Goal: Task Accomplishment & Management: Complete application form

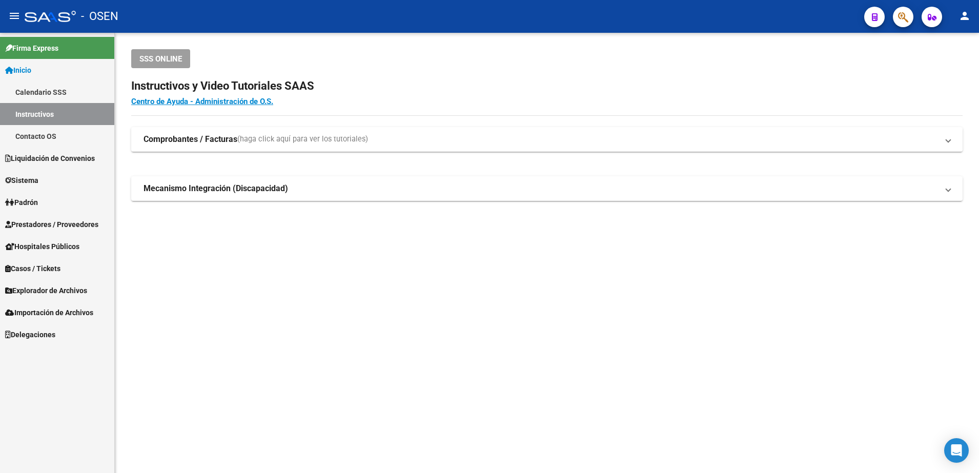
click at [60, 224] on span "Prestadores / Proveedores" at bounding box center [51, 224] width 93 height 11
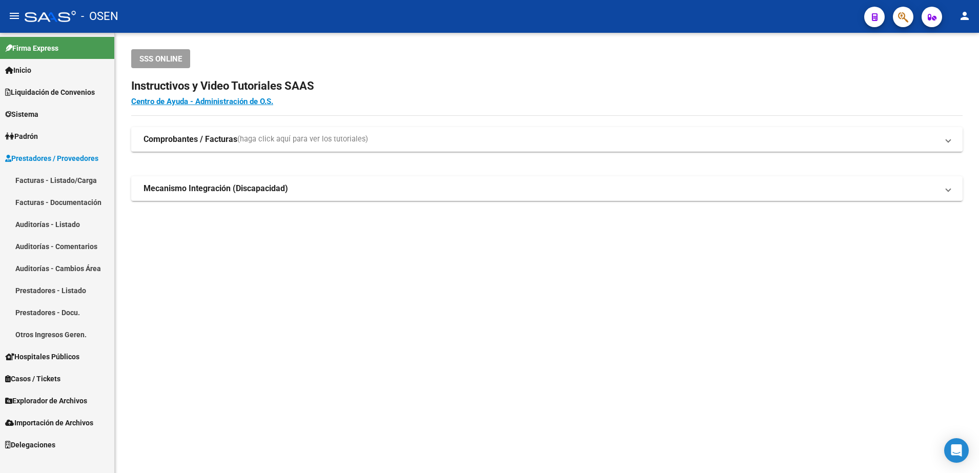
click at [74, 227] on link "Auditorías - Listado" at bounding box center [57, 224] width 114 height 22
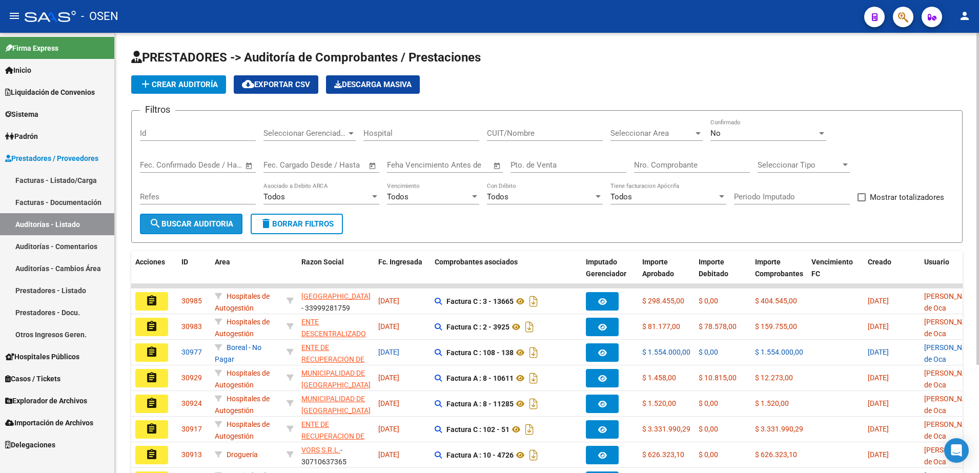
click at [239, 216] on button "search Buscar Auditoria" at bounding box center [191, 224] width 103 height 21
click at [224, 225] on span "search Buscar Auditoria" at bounding box center [191, 223] width 84 height 9
click at [234, 215] on button "search Buscar Auditoria" at bounding box center [191, 224] width 103 height 21
click at [238, 216] on button "search Buscar Auditoria" at bounding box center [191, 224] width 103 height 21
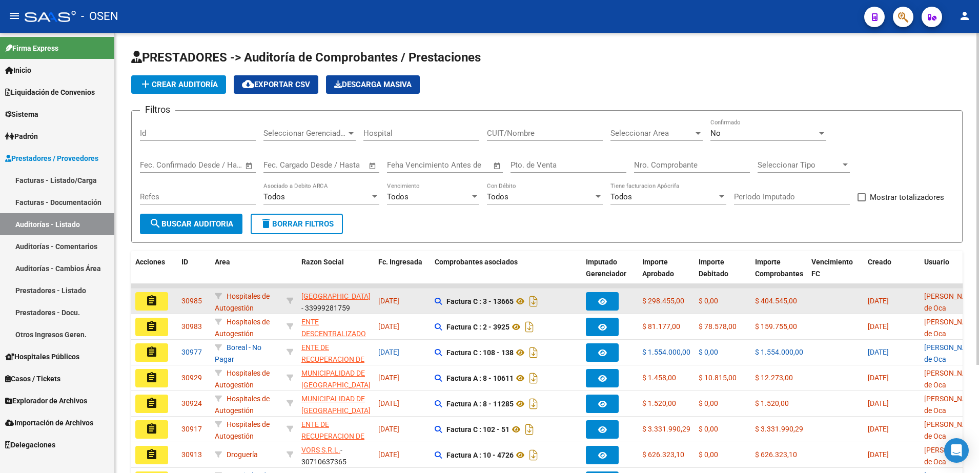
click at [150, 298] on mat-icon "assignment" at bounding box center [152, 301] width 12 height 12
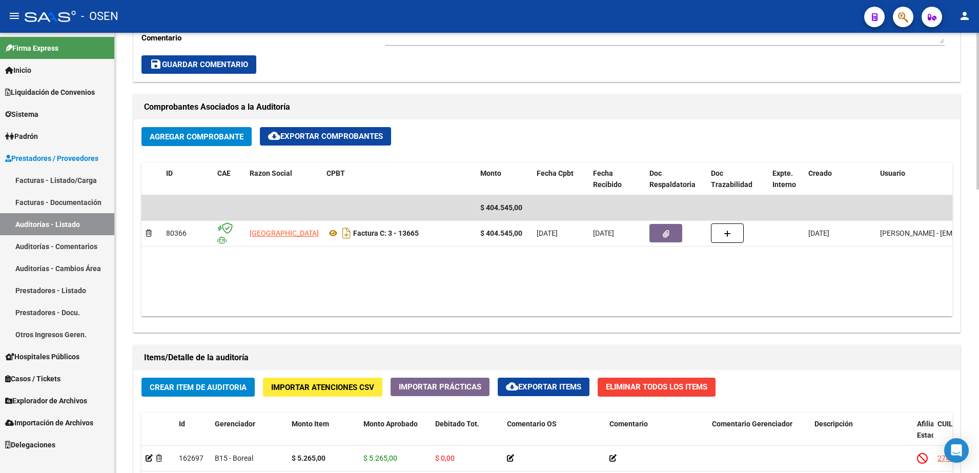
scroll to position [448, 0]
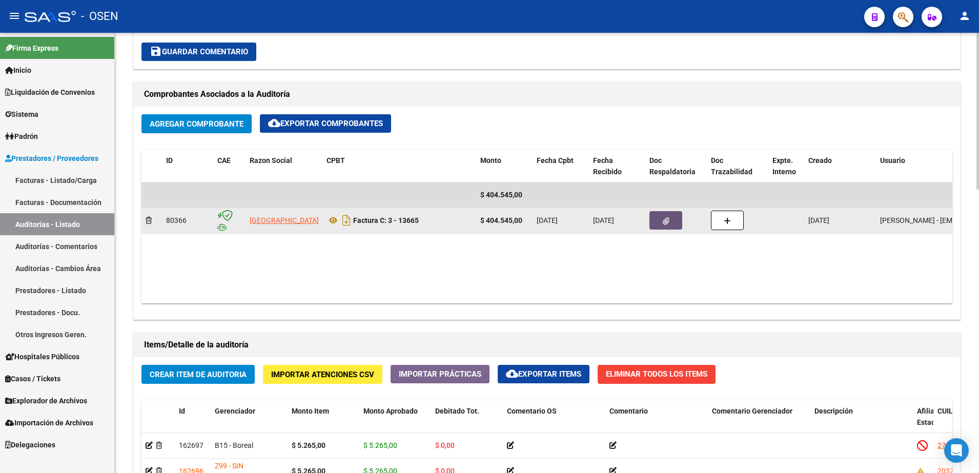
click at [672, 219] on button "button" at bounding box center [665, 220] width 33 height 18
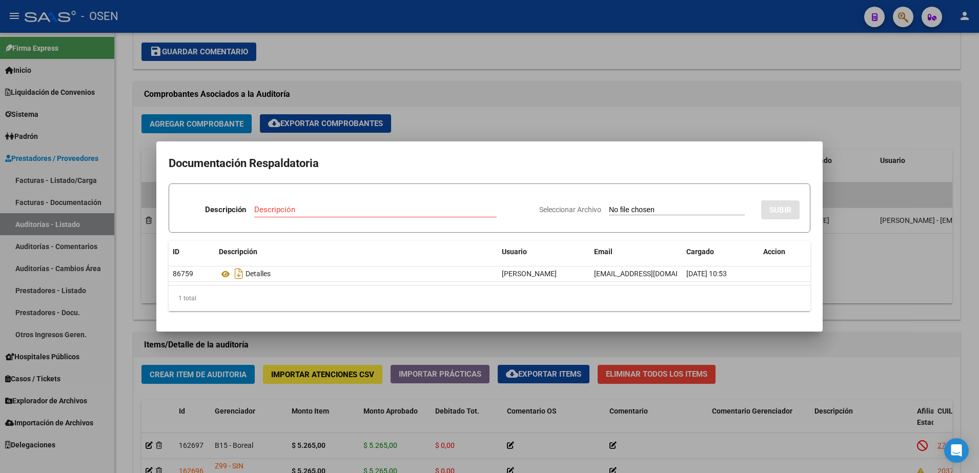
click at [386, 346] on div at bounding box center [489, 236] width 979 height 473
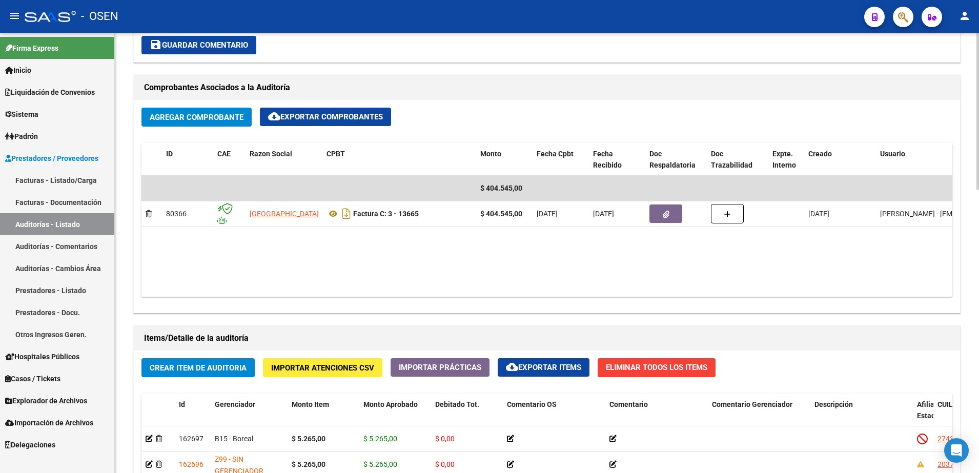
scroll to position [513, 0]
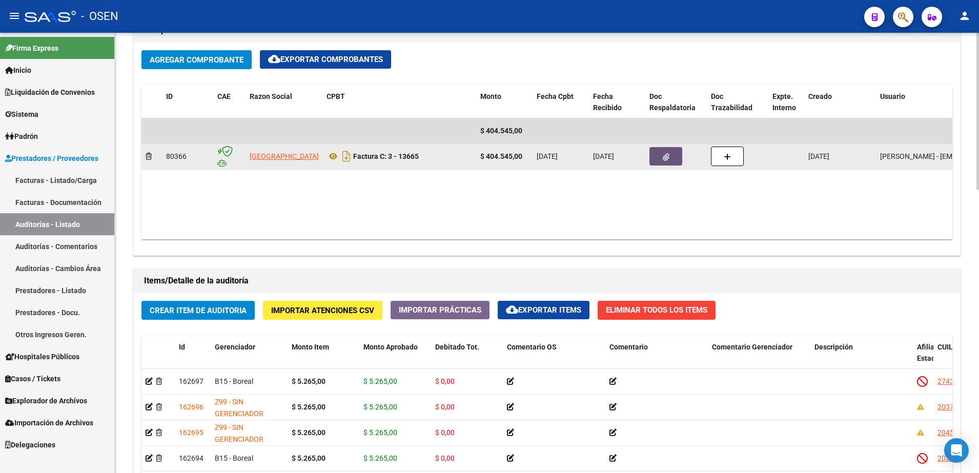
click at [660, 158] on button "button" at bounding box center [665, 156] width 33 height 18
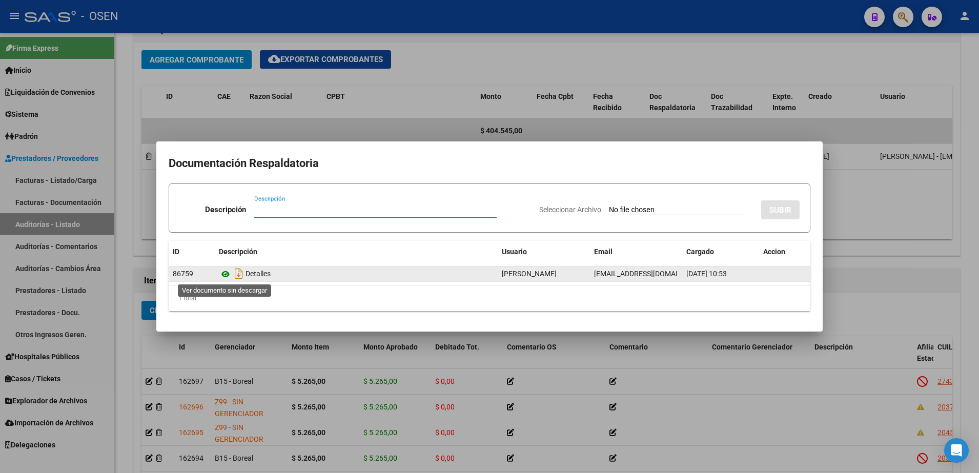
click at [226, 271] on icon at bounding box center [225, 274] width 13 height 12
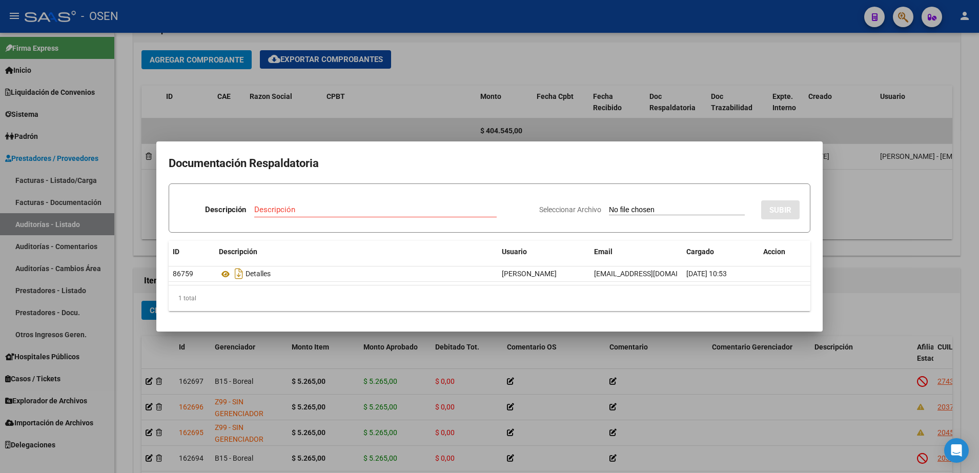
click at [419, 99] on div at bounding box center [489, 236] width 979 height 473
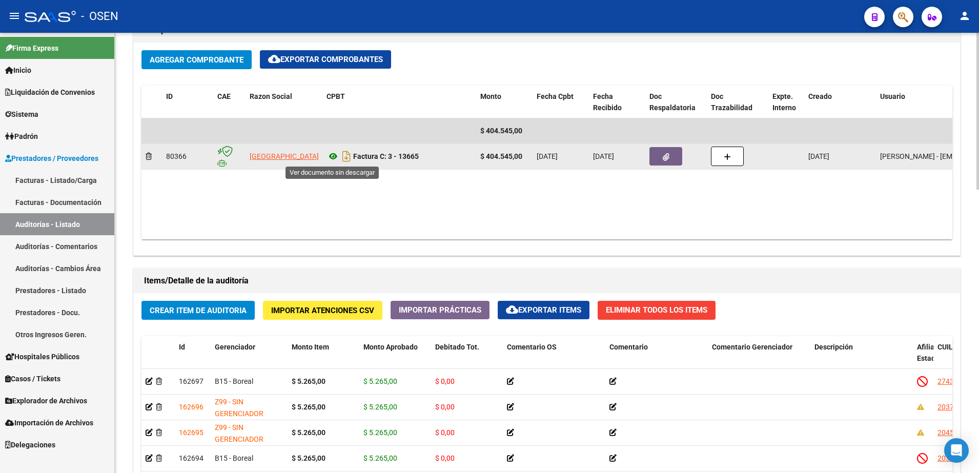
click at [333, 153] on icon at bounding box center [332, 156] width 13 height 12
drag, startPoint x: 389, startPoint y: 159, endPoint x: 429, endPoint y: 158, distance: 40.0
click at [429, 158] on div "Factura C: 3 - 13665" at bounding box center [399, 156] width 146 height 16
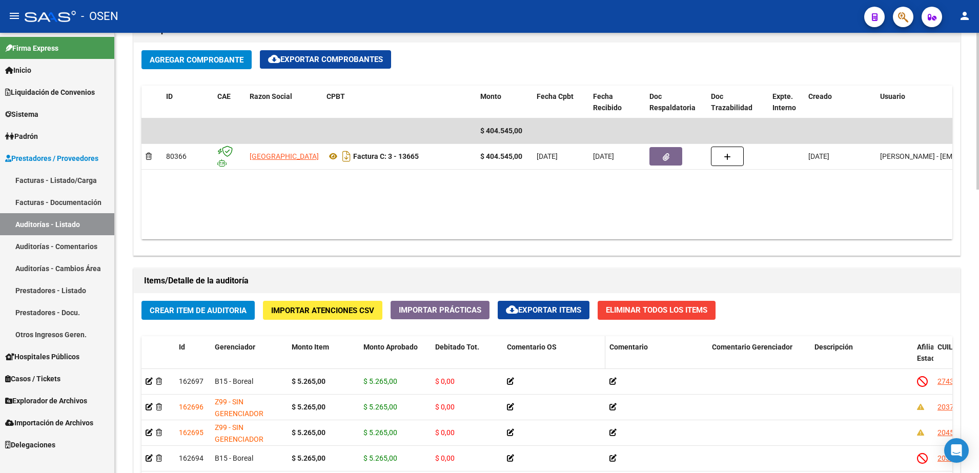
copy strong "3 - 13665"
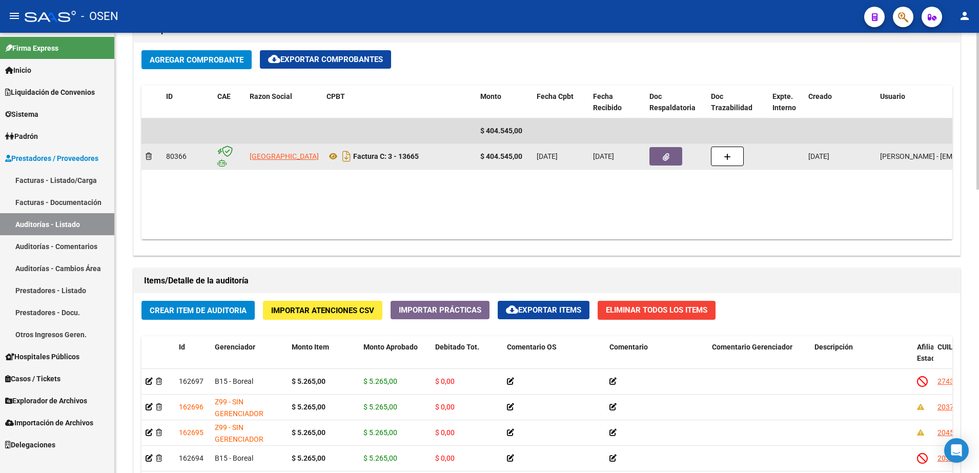
click at [463, 164] on div "Factura C: 3 - 13665" at bounding box center [399, 156] width 146 height 16
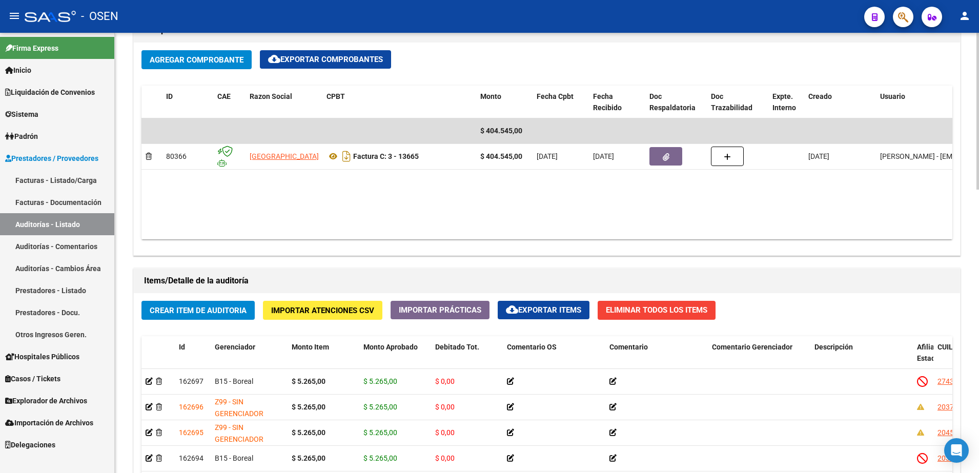
click at [234, 308] on span "Crear Item de Auditoria" at bounding box center [198, 310] width 97 height 9
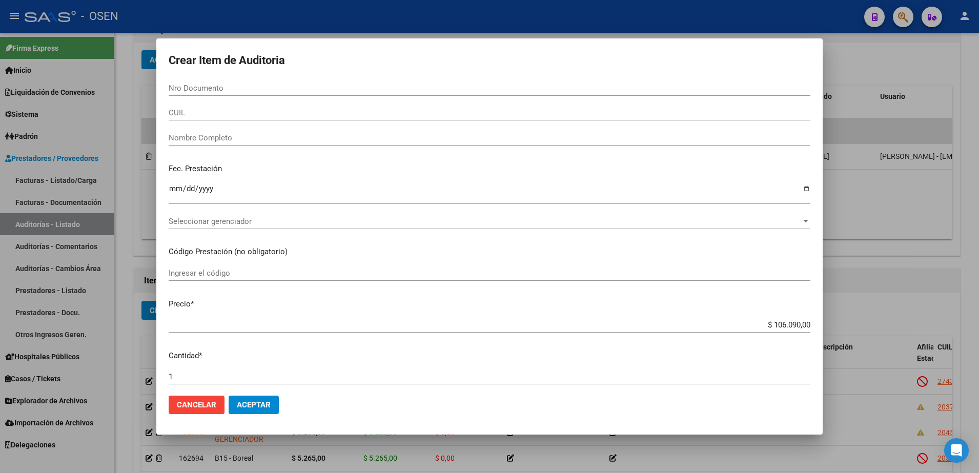
paste input "20335245"
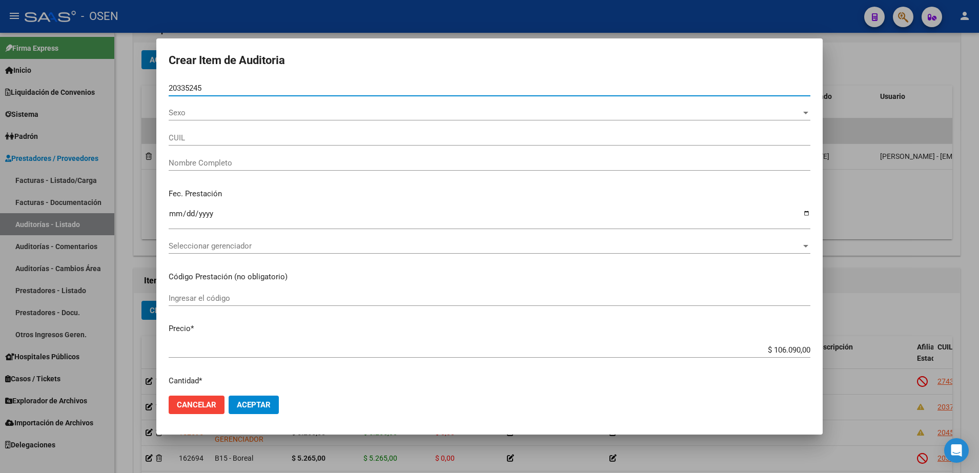
type input "20335245"
type input "27203352455"
type input "[PERSON_NAME] [PERSON_NAME]"
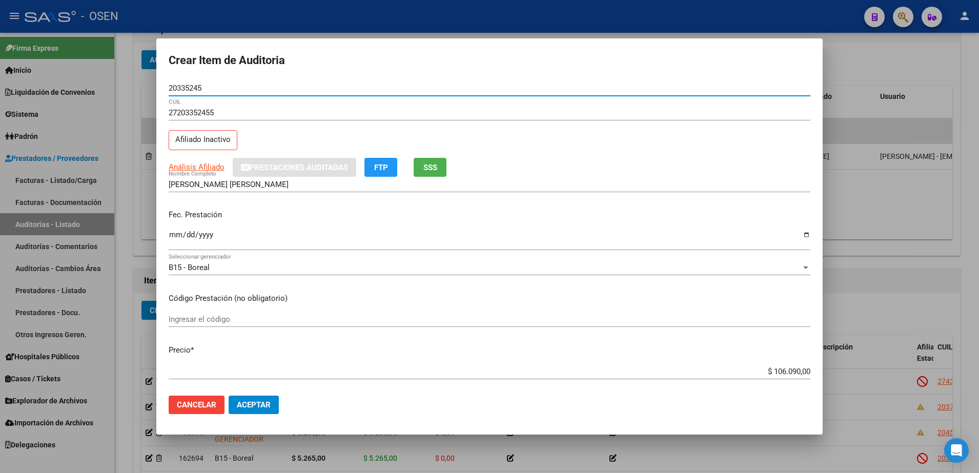
click at [176, 233] on input "Ingresar la fecha" at bounding box center [490, 239] width 642 height 16
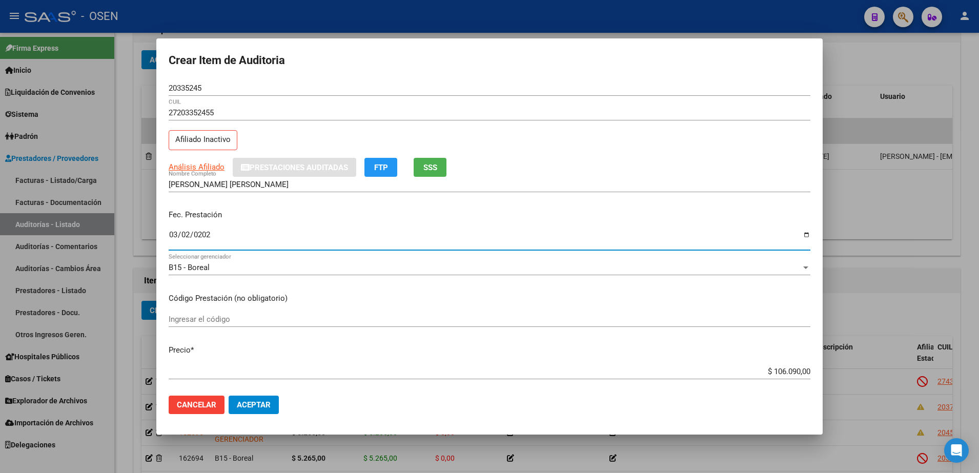
type input "[DATE]"
click at [770, 376] on input "$ 106.090,00" at bounding box center [490, 371] width 642 height 9
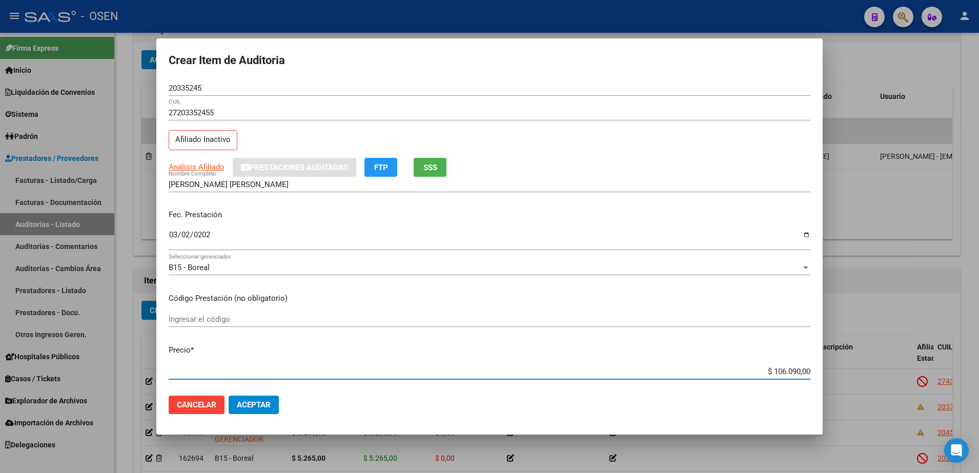
click at [770, 376] on input "$ 106.090,00" at bounding box center [490, 371] width 642 height 9
paste input "5.265"
type input "$ 5.265,00"
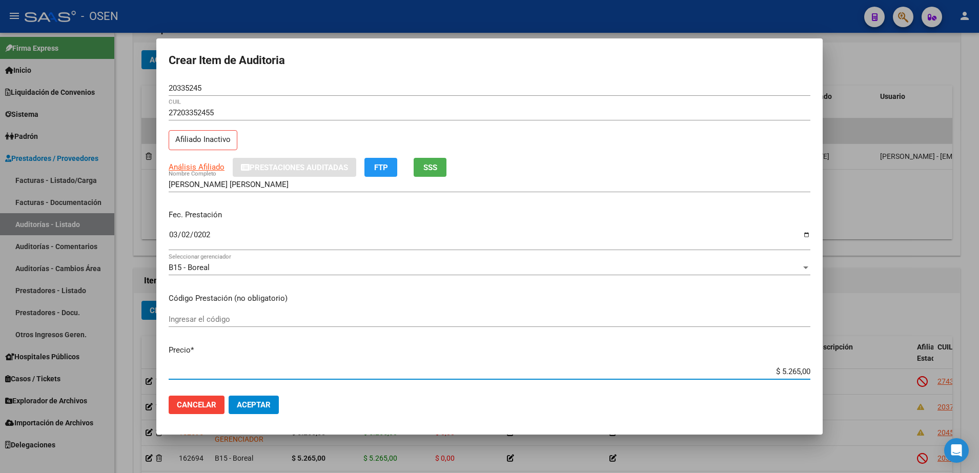
click at [191, 88] on input "20335245" at bounding box center [490, 88] width 642 height 9
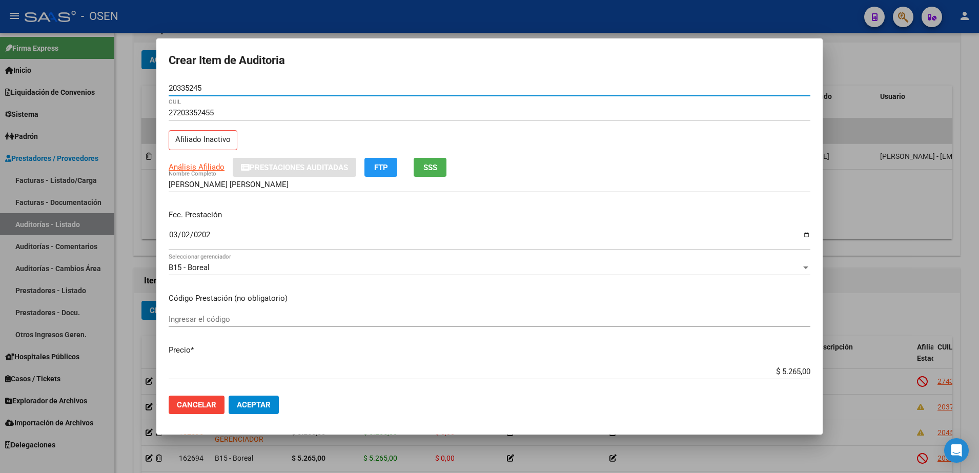
click at [191, 88] on input "20335245" at bounding box center [490, 88] width 642 height 9
click at [252, 182] on input "[PERSON_NAME] [PERSON_NAME]" at bounding box center [490, 184] width 642 height 9
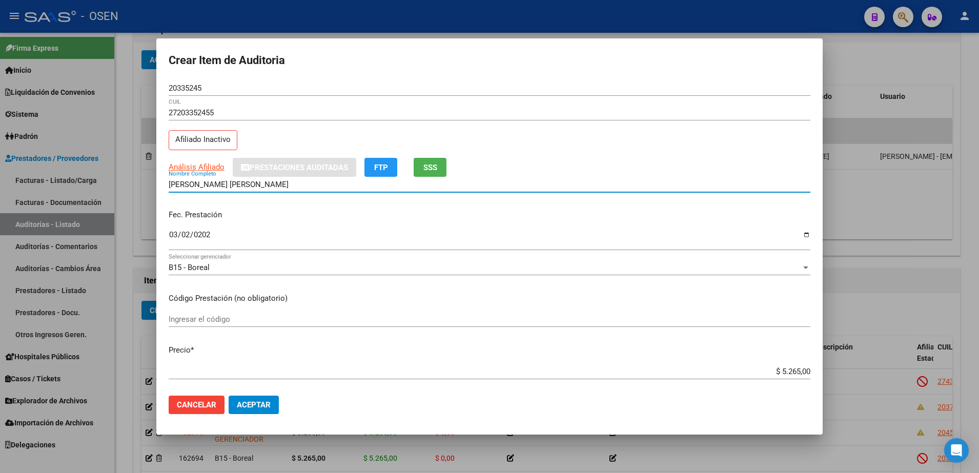
click at [252, 182] on input "[PERSON_NAME] [PERSON_NAME]" at bounding box center [490, 184] width 642 height 9
paste input "20335245"
click at [262, 186] on input "[PERSON_NAME] 20335245" at bounding box center [490, 184] width 642 height 9
type input "[PERSON_NAME] 20335245"
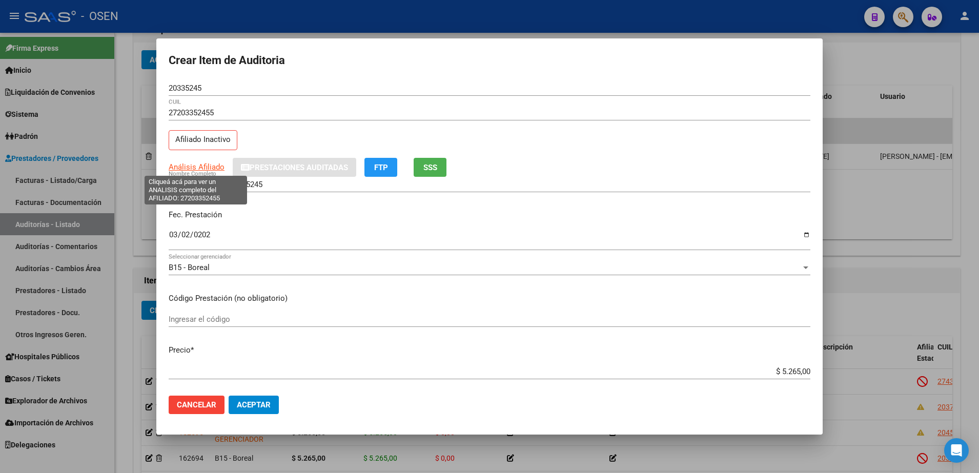
click at [195, 165] on span "Análisis Afiliado" at bounding box center [197, 166] width 56 height 9
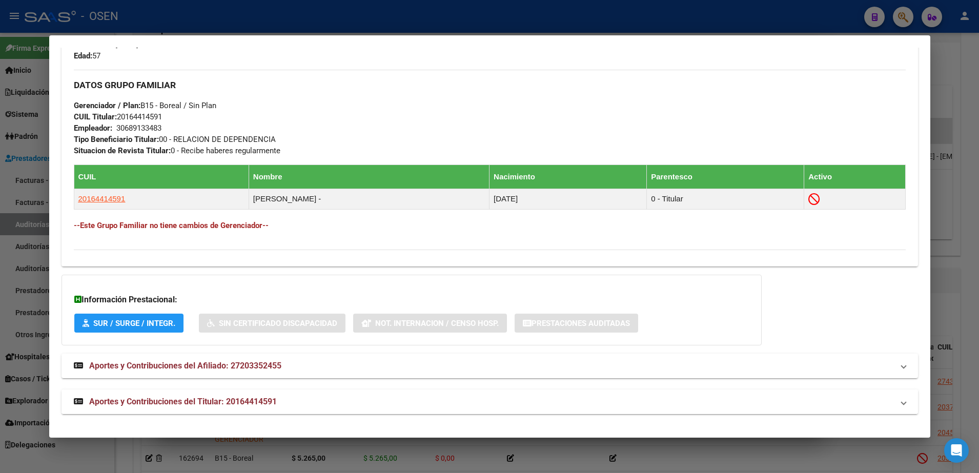
click at [417, 393] on mat-expansion-panel-header "Aportes y Contribuciones del Titular: 20164414591" at bounding box center [490, 402] width 856 height 25
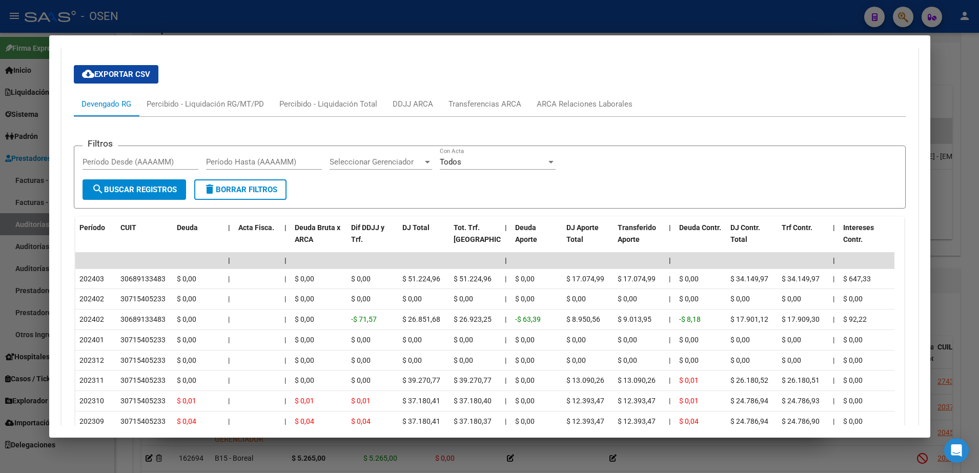
scroll to position [929, 0]
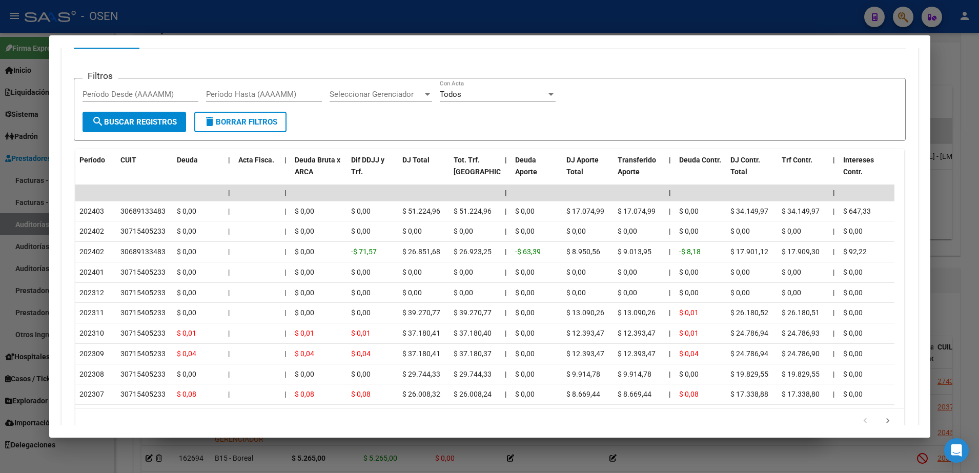
click at [30, 221] on div at bounding box center [489, 236] width 979 height 473
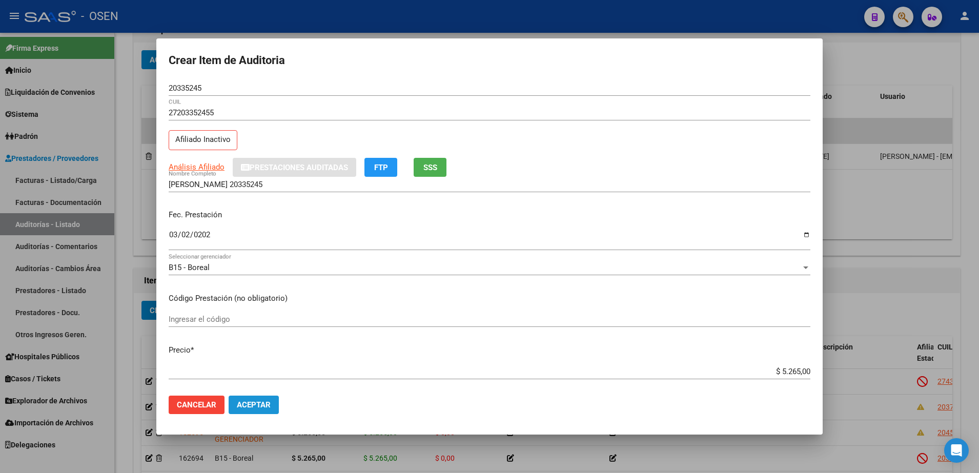
click at [260, 402] on span "Aceptar" at bounding box center [254, 404] width 34 height 9
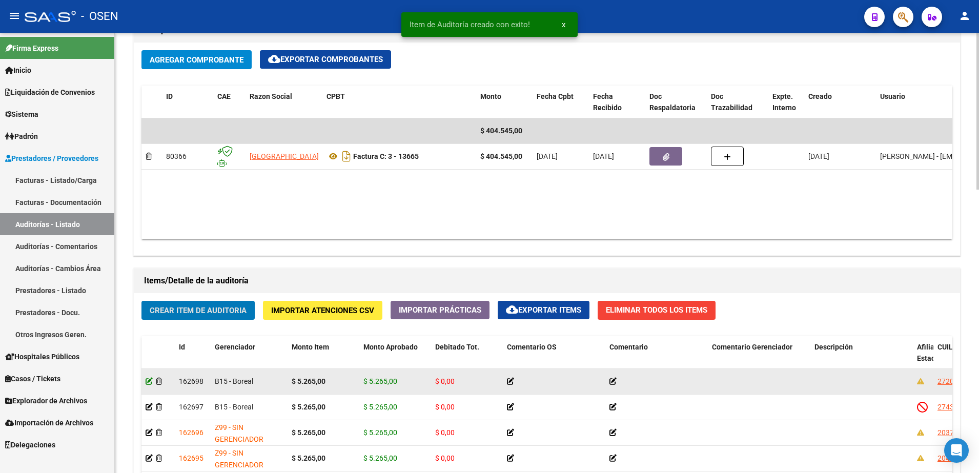
click at [147, 378] on icon at bounding box center [149, 381] width 7 height 7
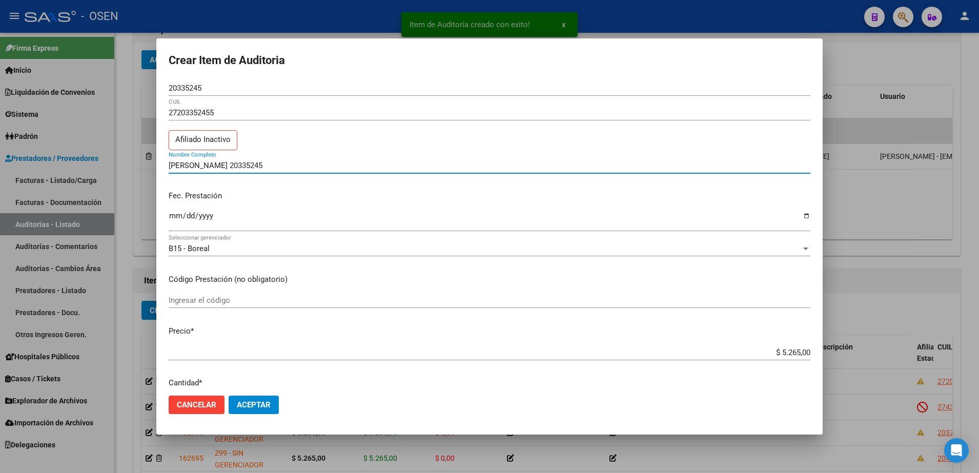
click at [251, 169] on input "[PERSON_NAME] 20335245" at bounding box center [490, 165] width 642 height 9
type input "[PERSON_NAME]"
click at [143, 360] on div at bounding box center [489, 236] width 979 height 473
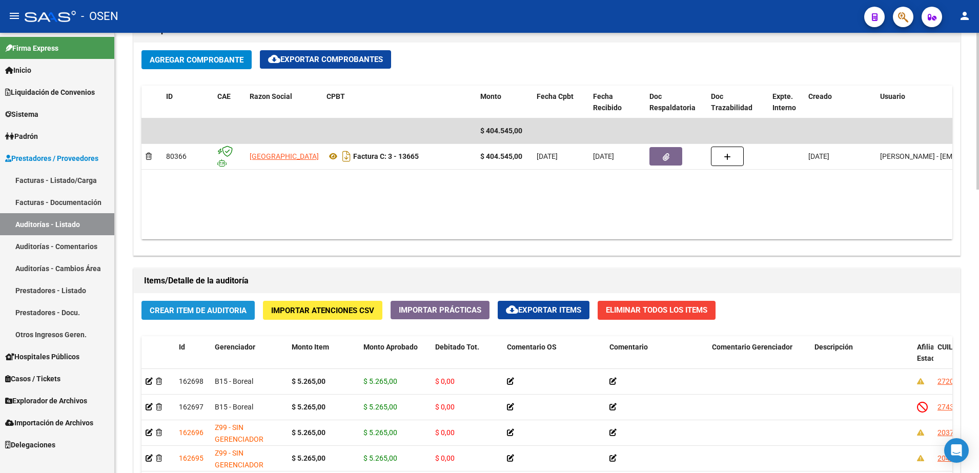
click at [223, 311] on span "Crear Item de Auditoria" at bounding box center [198, 310] width 97 height 9
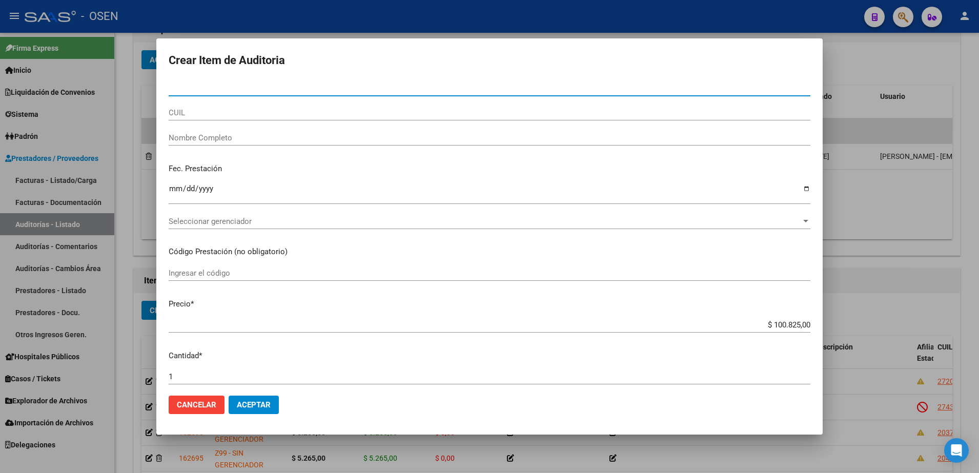
paste input "45965830"
type input "45965830"
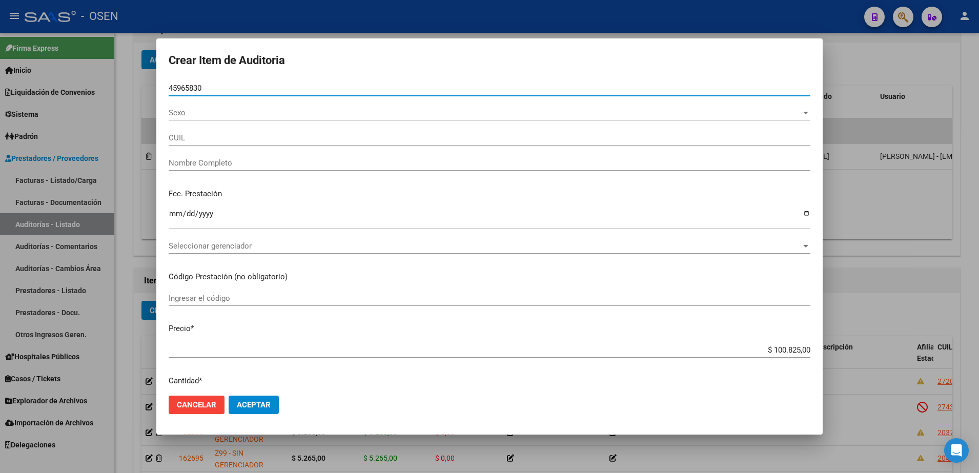
type input "20459658301"
type input "CASTILLA [PERSON_NAME]"
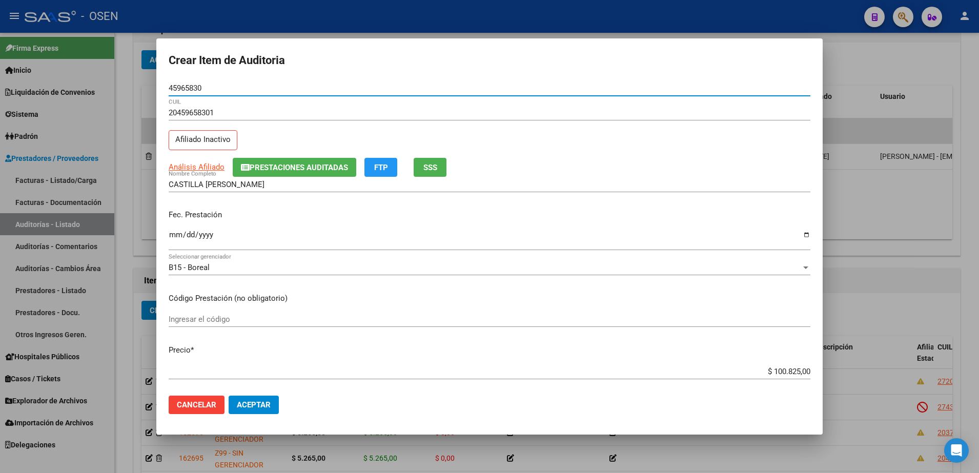
type input "45965830"
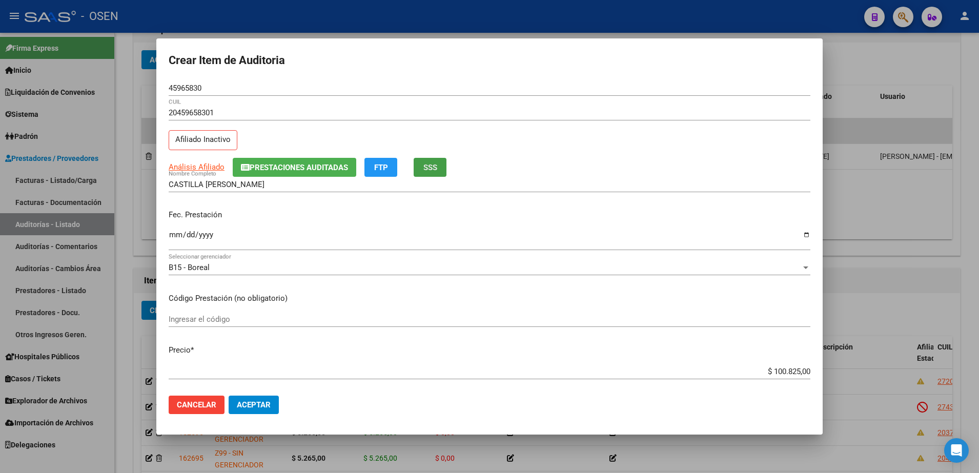
click at [420, 163] on button "SSS" at bounding box center [430, 167] width 33 height 19
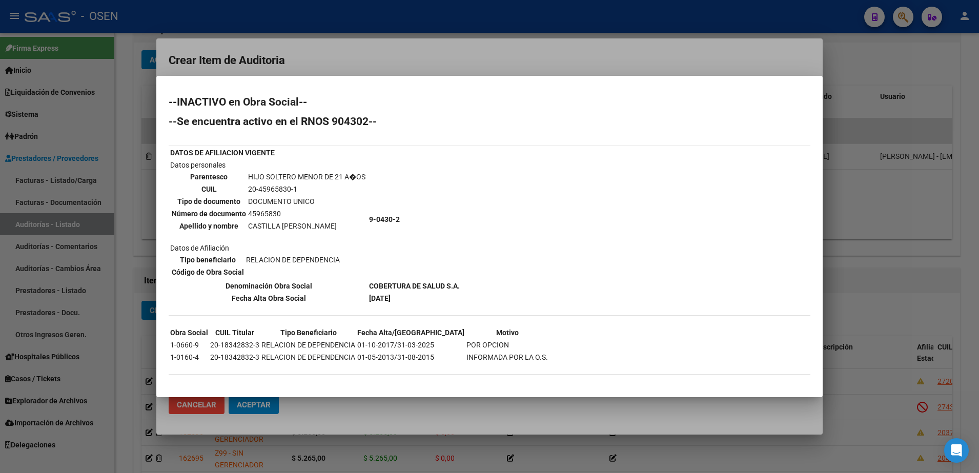
click at [341, 63] on div at bounding box center [489, 236] width 979 height 473
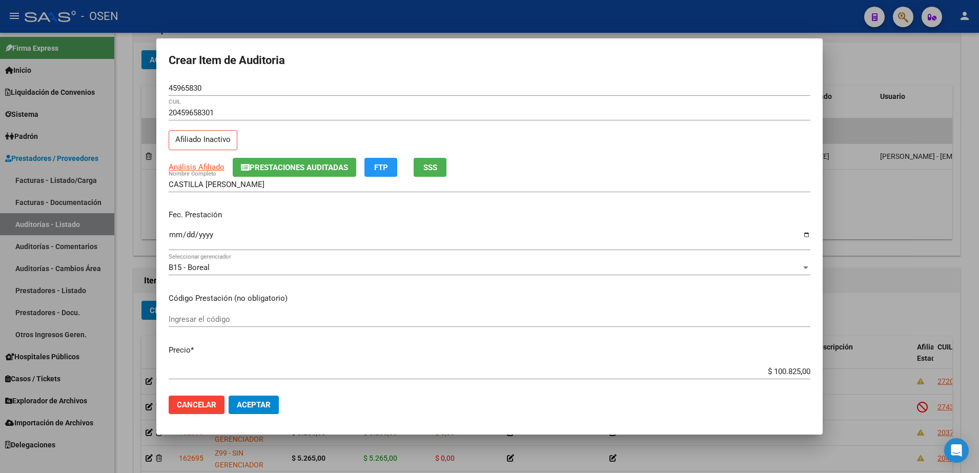
click at [182, 87] on input "45965830" at bounding box center [490, 88] width 642 height 9
click at [267, 180] on input "CASTILLA [PERSON_NAME]" at bounding box center [490, 184] width 642 height 9
click at [268, 180] on input "CASTILLA [PERSON_NAME]" at bounding box center [490, 184] width 642 height 9
paste input "45965830"
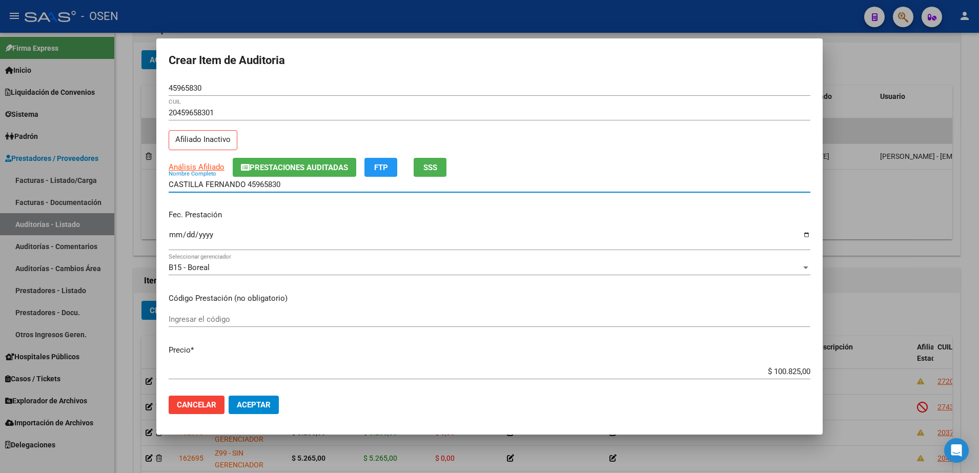
type input "CASTILLA FERNANDO 45965830"
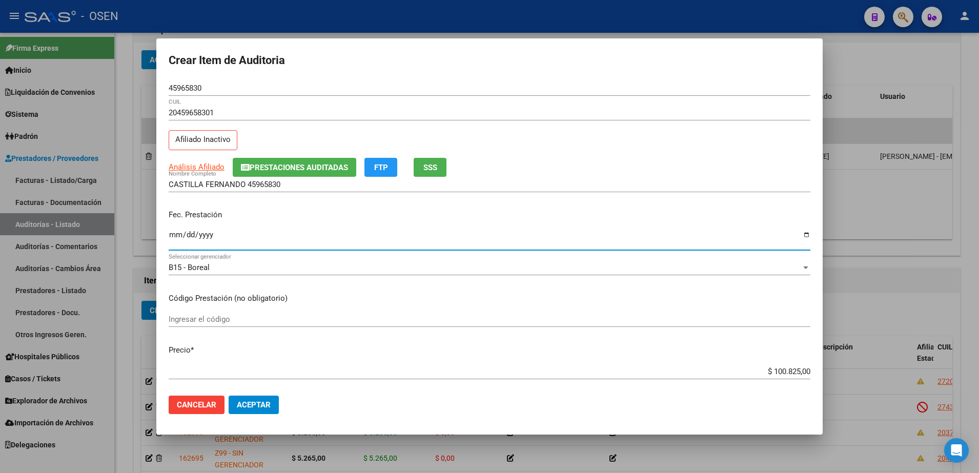
click at [175, 236] on input "Ingresar la fecha" at bounding box center [490, 239] width 642 height 16
type input "[DATE]"
click at [788, 375] on input "$ 100.825,00" at bounding box center [490, 371] width 642 height 9
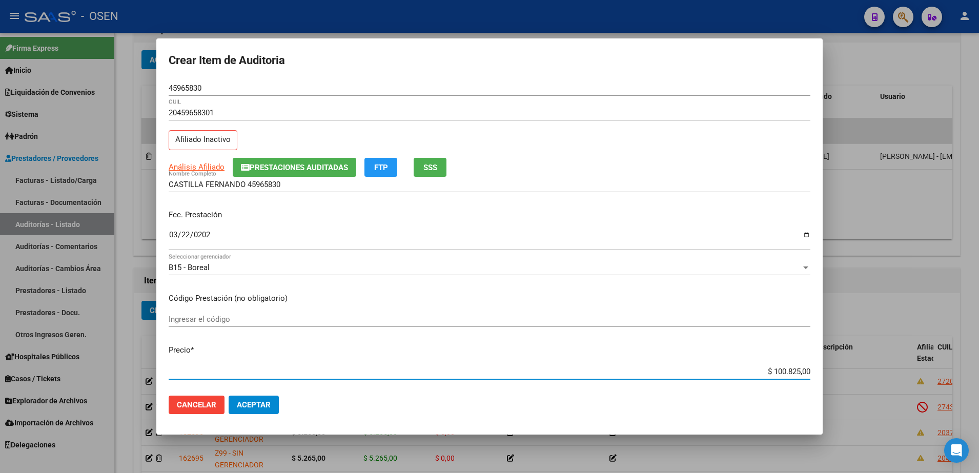
click at [788, 375] on input "$ 100.825,00" at bounding box center [490, 371] width 642 height 9
paste input "5.26"
type input "$ 5.265,00"
drag, startPoint x: 778, startPoint y: 374, endPoint x: 828, endPoint y: 375, distance: 49.7
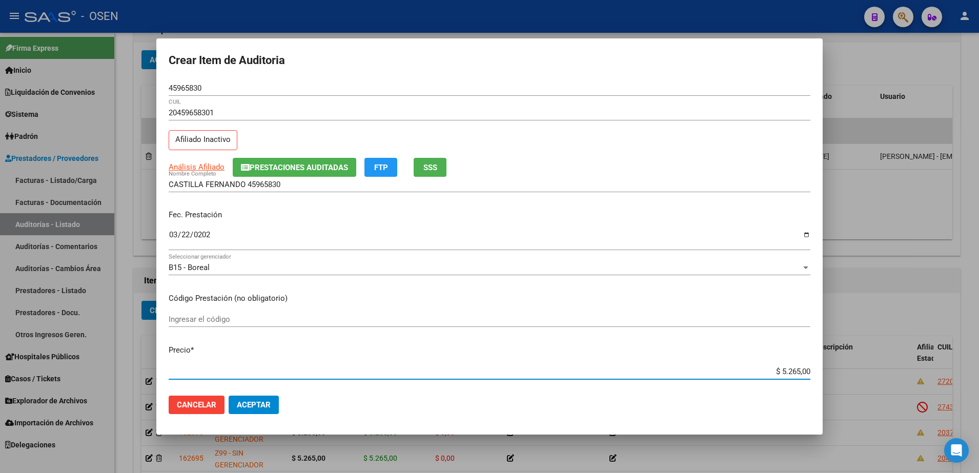
click at [828, 375] on div "Crear Item de Auditoria 45965830 Nro Documento 20459658301 CUIL Afiliado Inacti…" at bounding box center [489, 236] width 979 height 473
type input "$ 5.265,00"
click at [316, 186] on input "CASTILLA FERNANDO 45965830" at bounding box center [490, 184] width 642 height 9
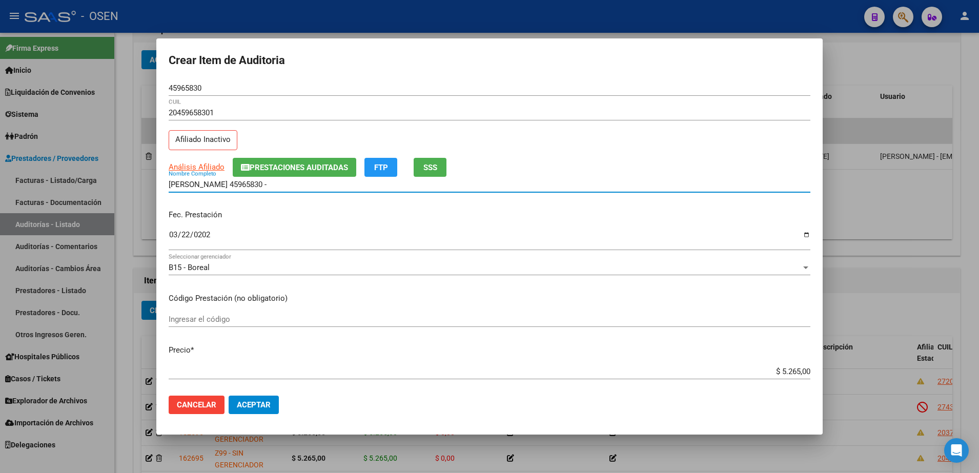
paste input "$ 5.265,00"
drag, startPoint x: 329, startPoint y: 187, endPoint x: 122, endPoint y: 184, distance: 206.6
click at [122, 184] on div "Crear Item de Auditoria 45965830 Nro Documento 20459658301 CUIL Afiliado Inacti…" at bounding box center [489, 236] width 979 height 473
click at [339, 187] on input "CASTILLA FERNANDO 45965830 - $ 5.265,00" at bounding box center [490, 184] width 642 height 9
drag, startPoint x: 330, startPoint y: 186, endPoint x: 246, endPoint y: 190, distance: 83.6
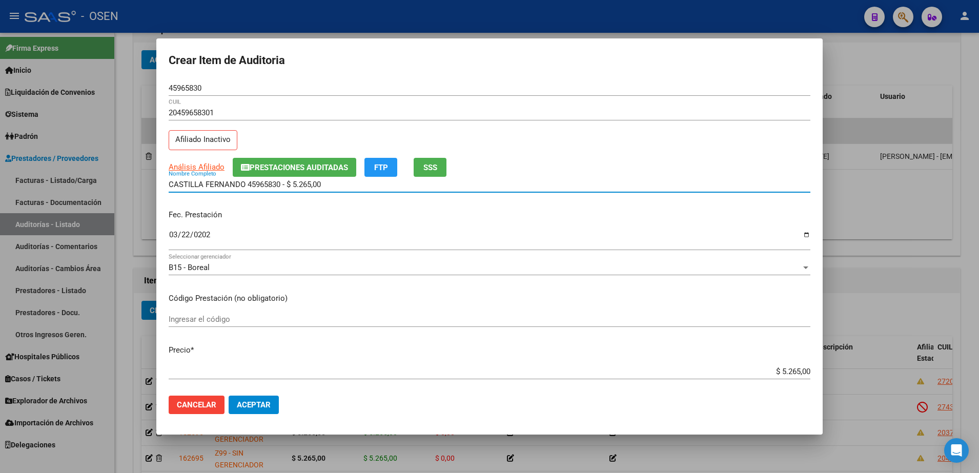
click at [246, 190] on div "[PERSON_NAME] 45965830 - $ 5.265,00 Nombre Completo" at bounding box center [490, 184] width 642 height 15
type input "[PERSON_NAME]"
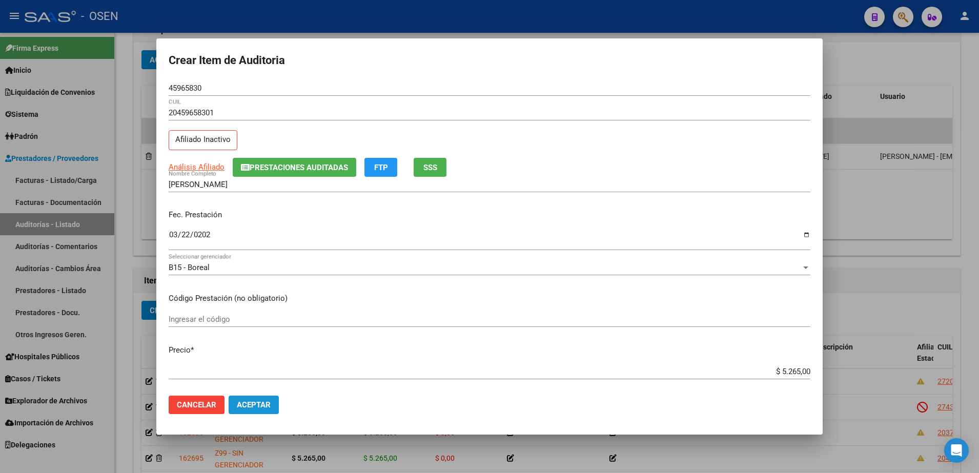
click at [268, 397] on button "Aceptar" at bounding box center [254, 405] width 50 height 18
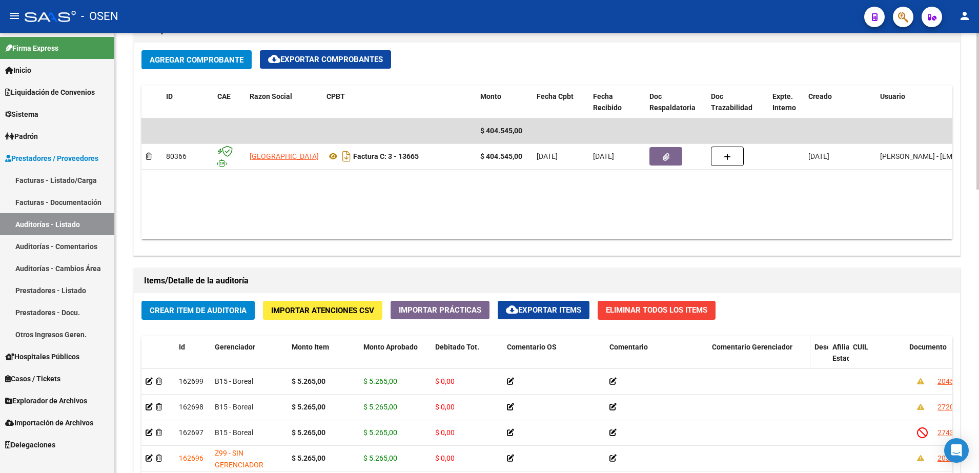
drag, startPoint x: 910, startPoint y: 362, endPoint x: 804, endPoint y: 362, distance: 105.6
click at [804, 362] on div "Id Gerenciador Monto Item Monto Aprobado Debitado Tot. Comentario OS Comentario…" at bounding box center [901, 358] width 1520 height 45
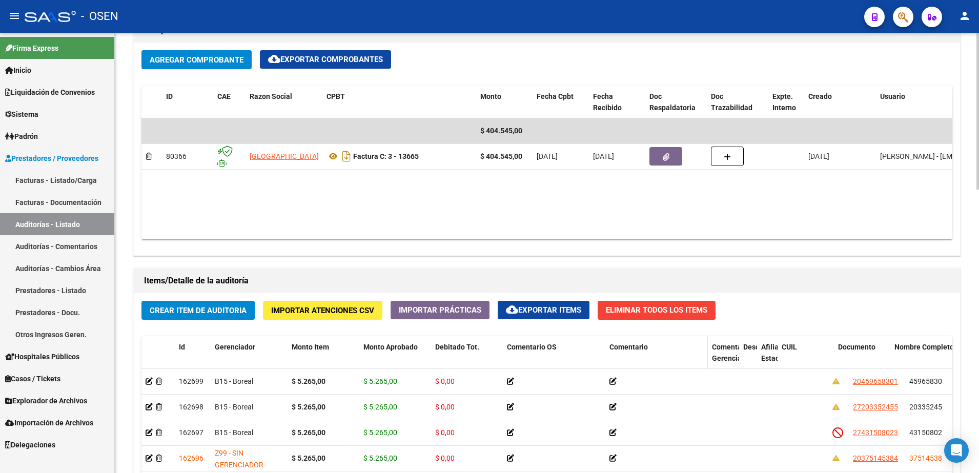
drag, startPoint x: 808, startPoint y: 360, endPoint x: 699, endPoint y: 354, distance: 109.9
click at [703, 357] on div "Id Gerenciador Monto Item Monto Aprobado Debitado Tot. Comentario OS Comentario…" at bounding box center [858, 358] width 1435 height 45
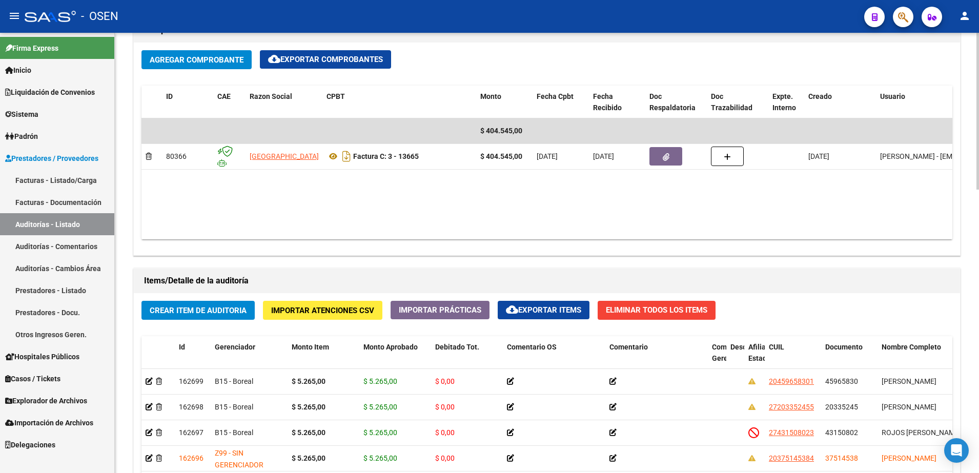
click at [187, 312] on span "Crear Item de Auditoria" at bounding box center [198, 310] width 97 height 9
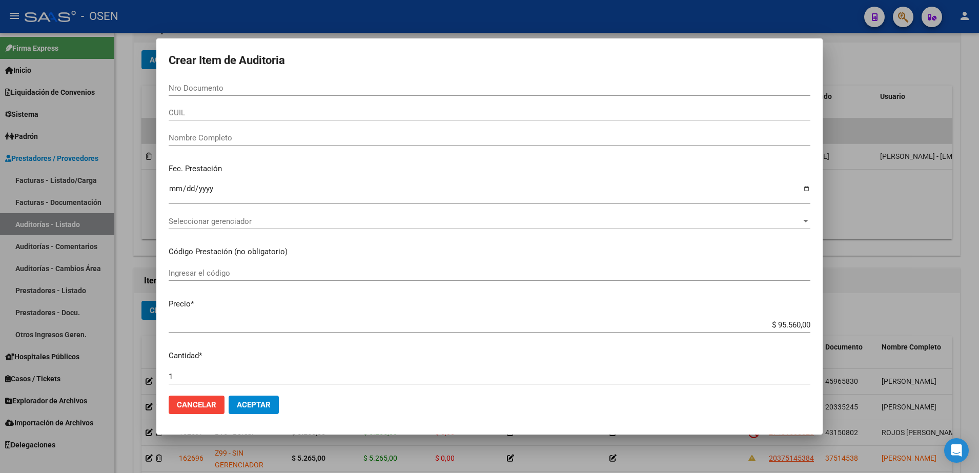
paste input "33445872"
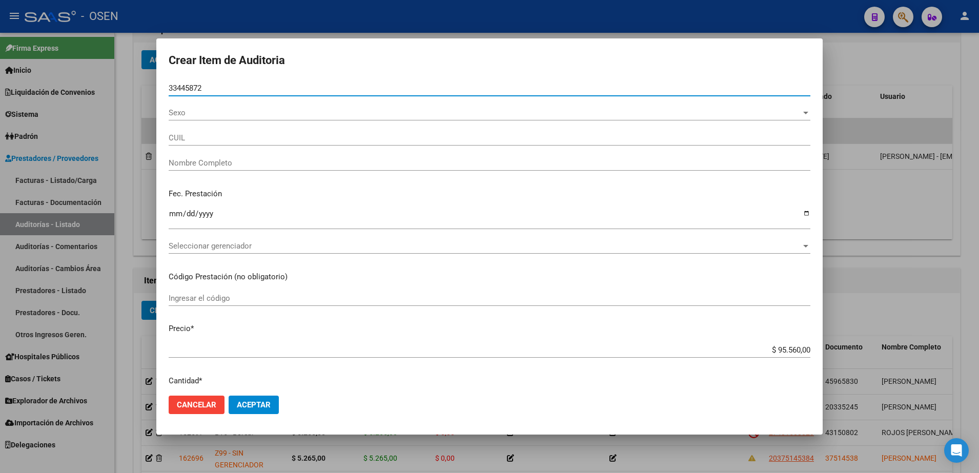
type input "33445872"
type input "20334458726"
type input "[PERSON_NAME] [PERSON_NAME]"
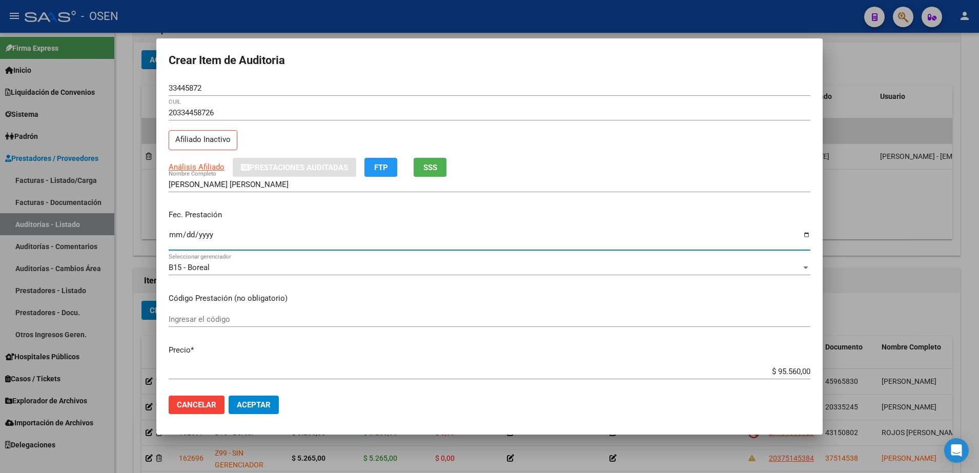
click at [175, 231] on input "Ingresar la fecha" at bounding box center [490, 239] width 642 height 16
type input "[DATE]"
click at [777, 369] on input "$ 95.560,00" at bounding box center [490, 371] width 642 height 9
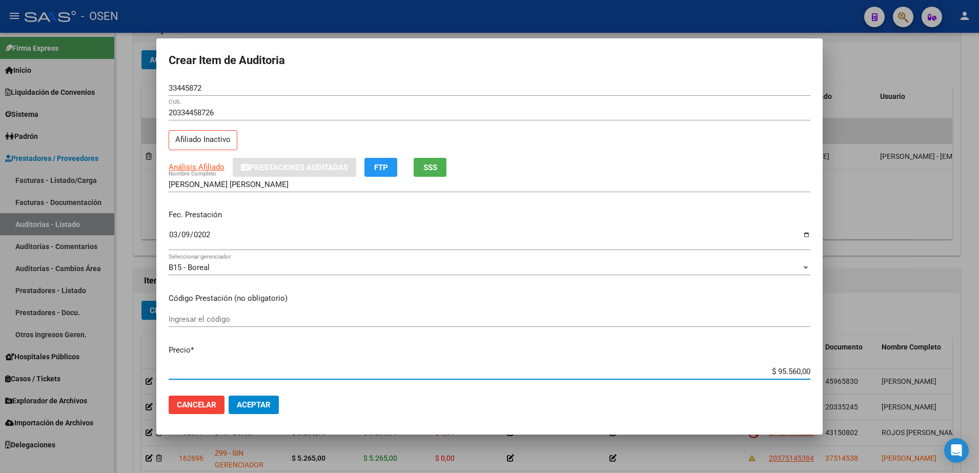
click at [777, 369] on input "$ 95.560,00" at bounding box center [490, 371] width 642 height 9
paste input "7.975"
type input "$ 79,75"
type input "$ 797,50"
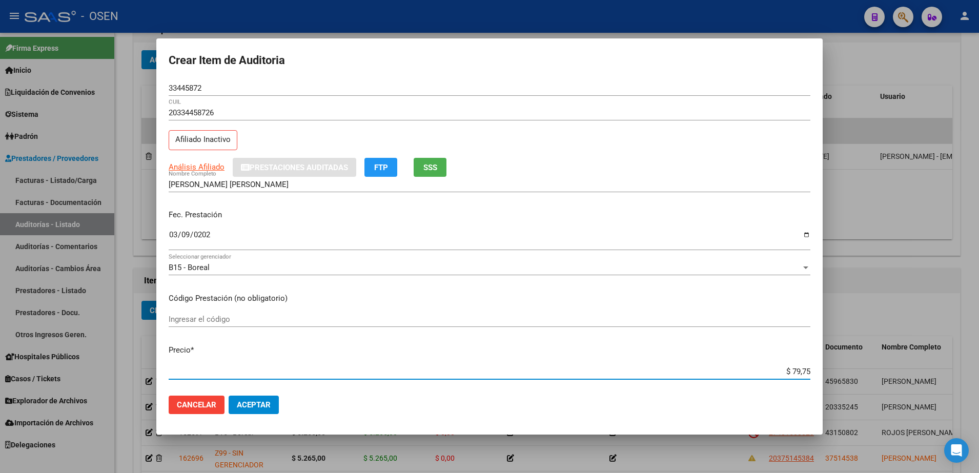
type input "$ 797,50"
type input "$ 7.975,00"
click at [429, 173] on button "SSS" at bounding box center [430, 167] width 33 height 19
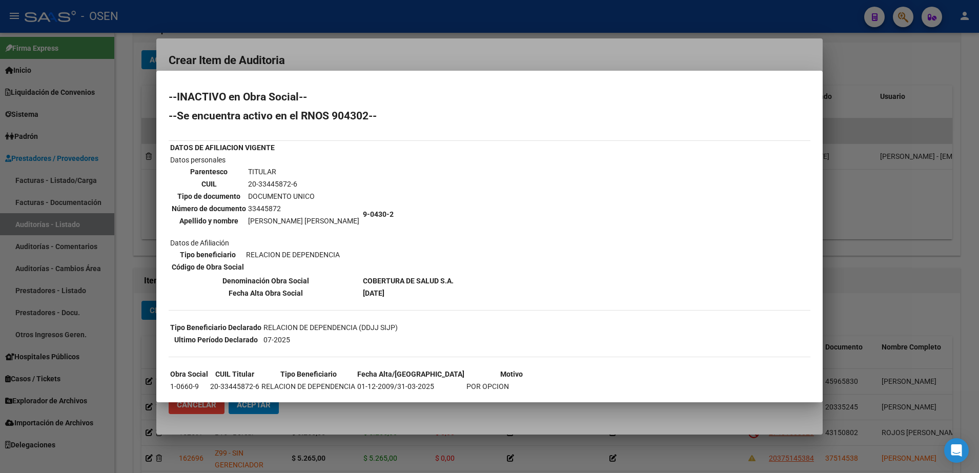
click at [336, 62] on div at bounding box center [489, 236] width 979 height 473
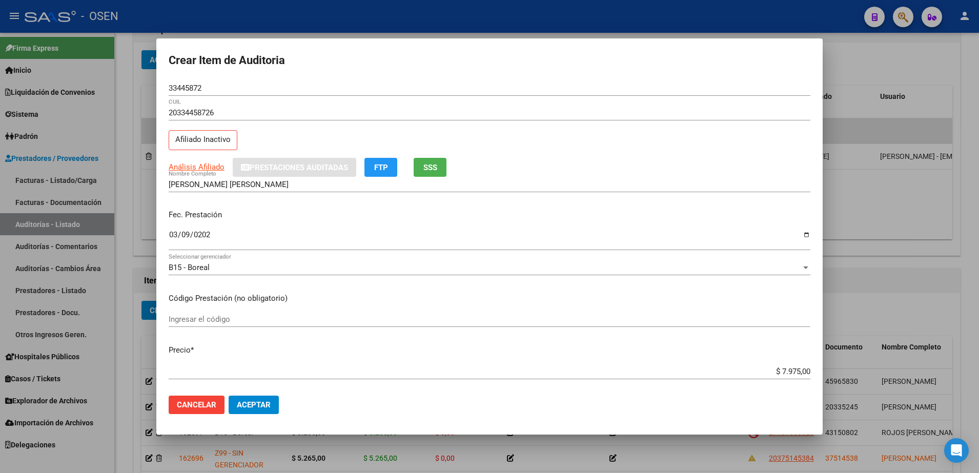
drag, startPoint x: 208, startPoint y: 97, endPoint x: 191, endPoint y: 88, distance: 19.7
click at [207, 97] on div "33445872 Nro Documento" at bounding box center [490, 92] width 642 height 25
click at [191, 88] on input "33445872" at bounding box center [490, 88] width 642 height 9
click at [232, 190] on div "[PERSON_NAME] [PERSON_NAME] Nombre Completo" at bounding box center [490, 184] width 642 height 15
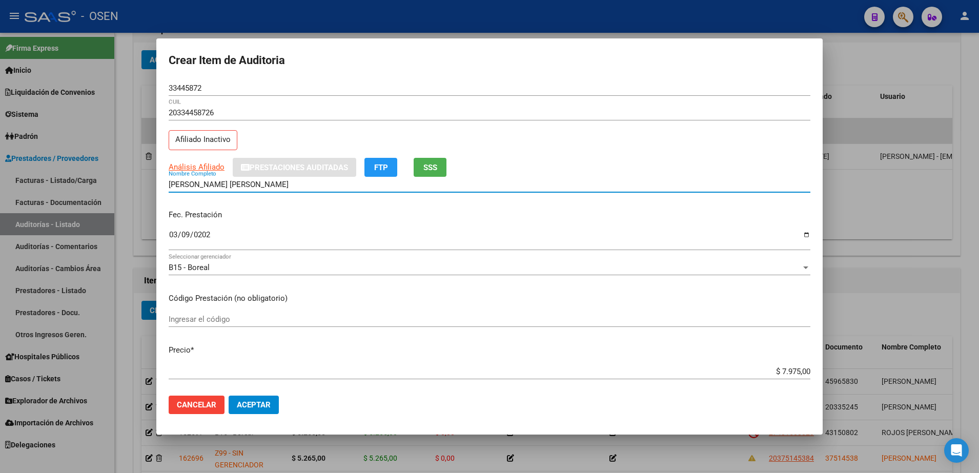
click at [232, 188] on input "[PERSON_NAME] [PERSON_NAME]" at bounding box center [490, 184] width 642 height 9
paste input "33445872"
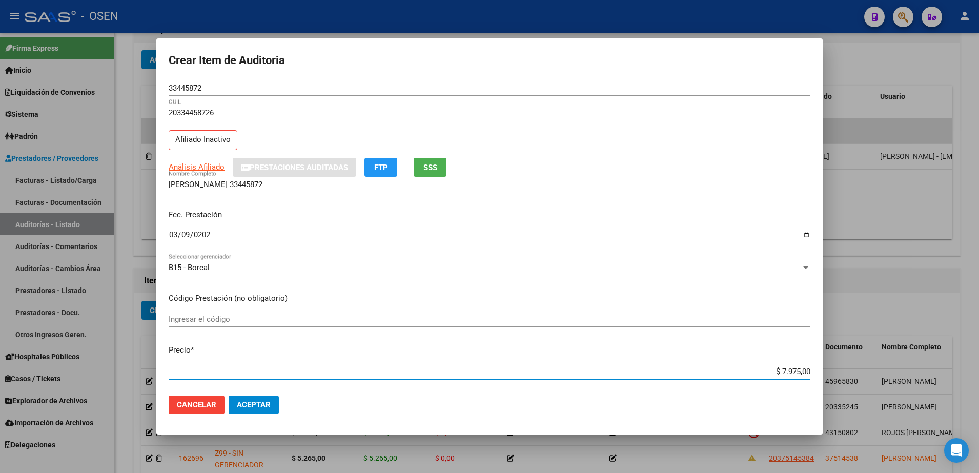
click at [784, 375] on input "$ 7.975,00" at bounding box center [490, 371] width 642 height 9
click at [325, 190] on div "ARIAS [PERSON_NAME] 33445872 Nombre Completo" at bounding box center [490, 184] width 642 height 15
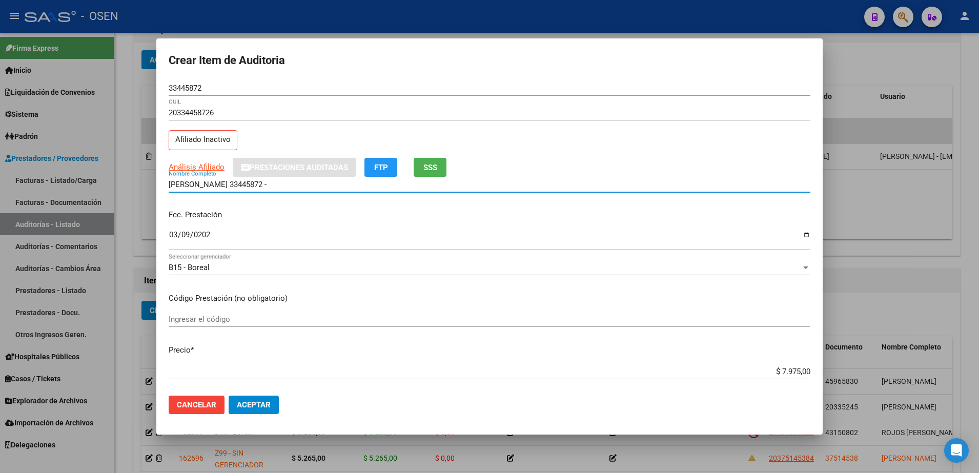
paste input "$ 7.975,00"
click at [615, 170] on div "Análisis Afiliado Prestaciones Auditadas FTP SSS" at bounding box center [490, 167] width 642 height 19
drag, startPoint x: 325, startPoint y: 183, endPoint x: 150, endPoint y: 183, distance: 175.8
click at [150, 183] on div "Crear Item de Auditoria 33445872 Nro Documento 20334458726 CUIL Afiliado Inacti…" at bounding box center [489, 236] width 979 height 473
click at [289, 191] on div "[PERSON_NAME] 33445872 - $ 7.975,00 Nombre Completo" at bounding box center [490, 184] width 642 height 15
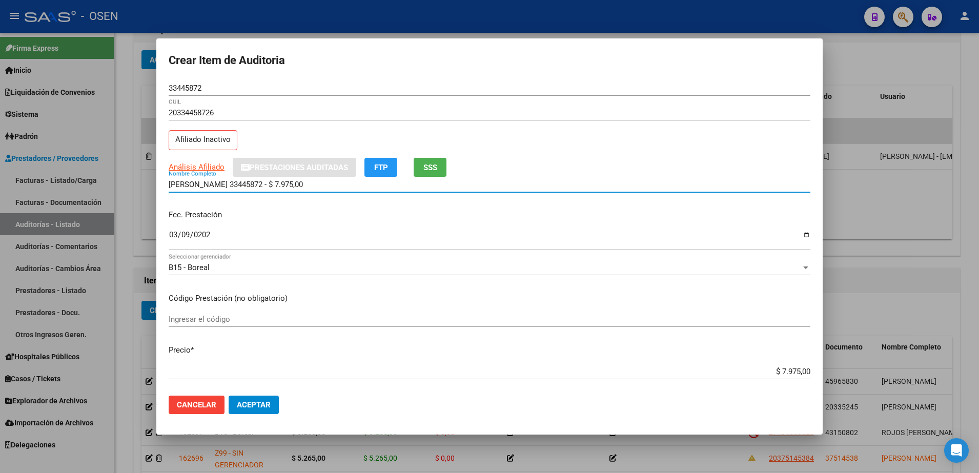
click at [289, 177] on div "[PERSON_NAME] 33445872 - $ 7.975,00 Nombre Completo" at bounding box center [490, 184] width 642 height 15
click at [301, 182] on input "[PERSON_NAME] 33445872 - $ 7.975,00" at bounding box center [490, 184] width 642 height 9
drag, startPoint x: 301, startPoint y: 182, endPoint x: 226, endPoint y: 187, distance: 75.5
click at [226, 187] on input "[PERSON_NAME] 33445872 - $ 7.975,00" at bounding box center [490, 184] width 642 height 9
type input "[PERSON_NAME]"
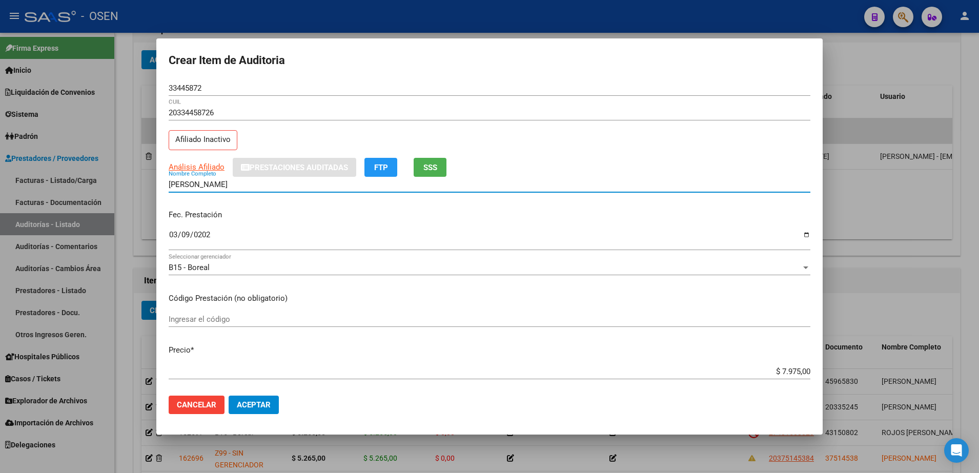
click at [260, 399] on button "Aceptar" at bounding box center [254, 405] width 50 height 18
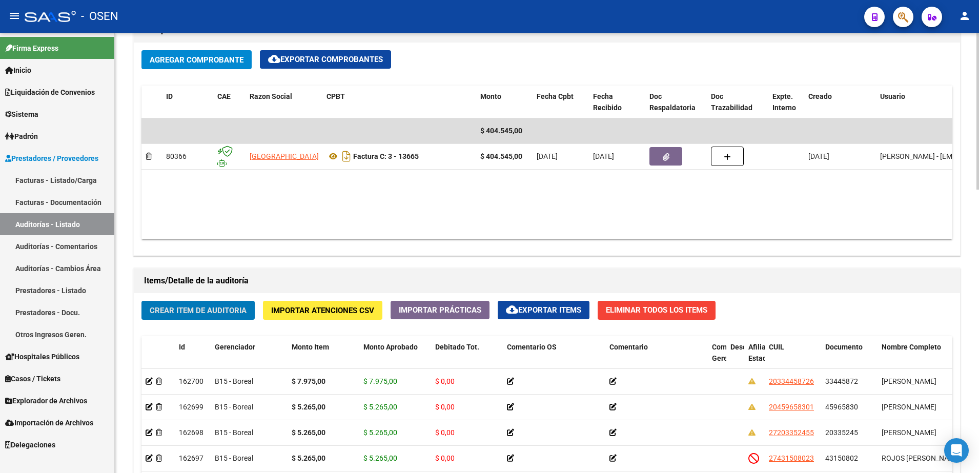
click at [235, 317] on button "Crear Item de Auditoria" at bounding box center [197, 310] width 113 height 19
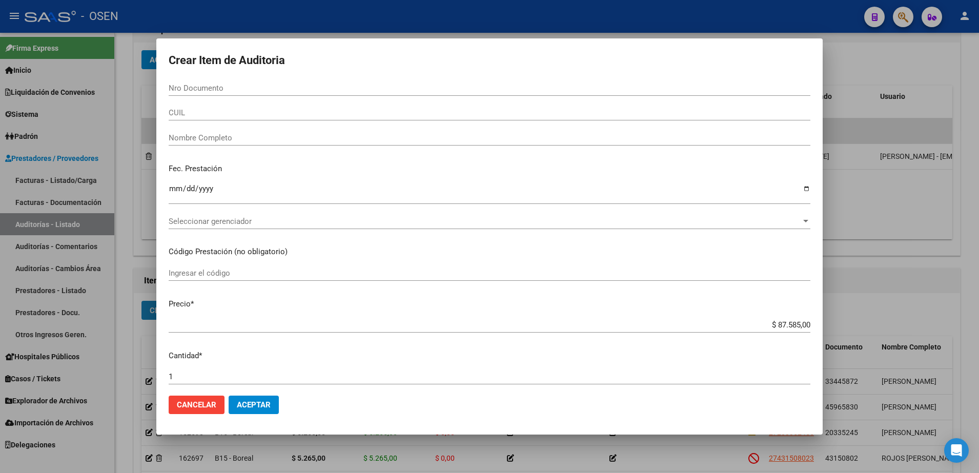
paste input "48726088"
type input "48726088"
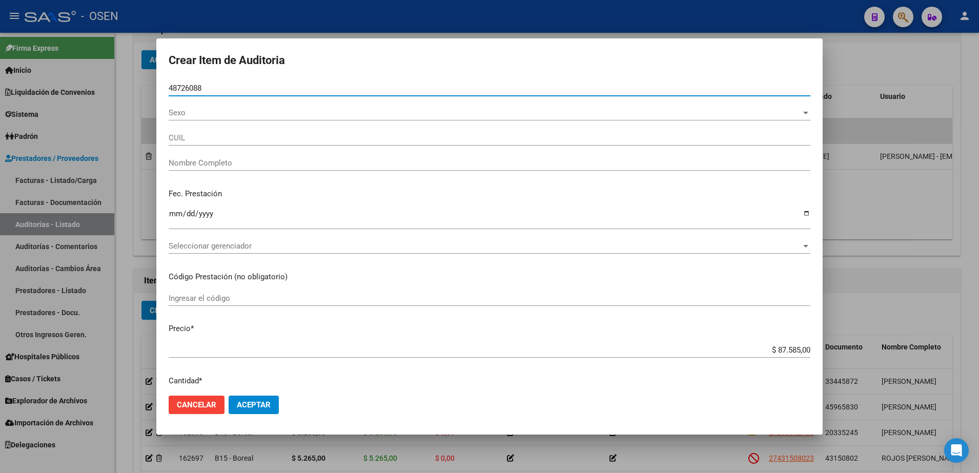
type input "20487260887"
type input "[PERSON_NAME]"
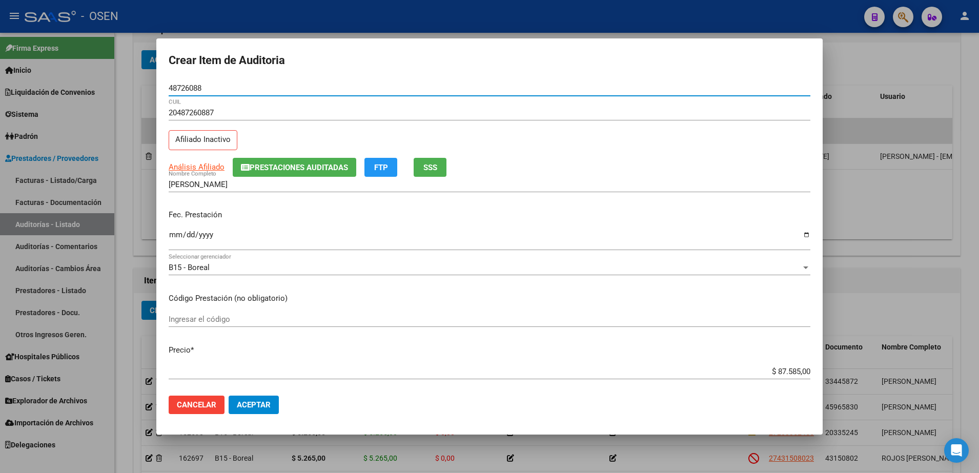
type input "48726088"
click at [177, 232] on input "Ingresar la fecha" at bounding box center [490, 239] width 642 height 16
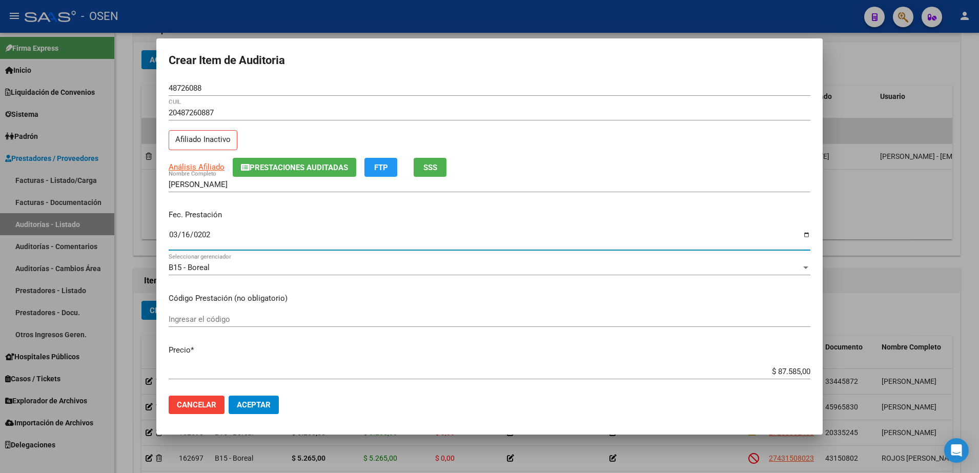
type input "[DATE]"
click at [778, 375] on input "$ 87.585,00" at bounding box center [490, 371] width 642 height 9
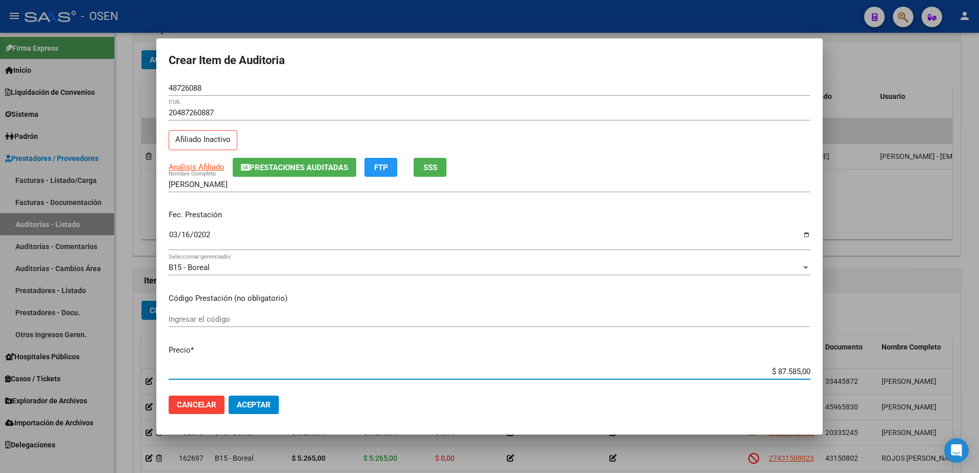
paste input "7.975"
type input "$ 79,75"
type input "$ 797,50"
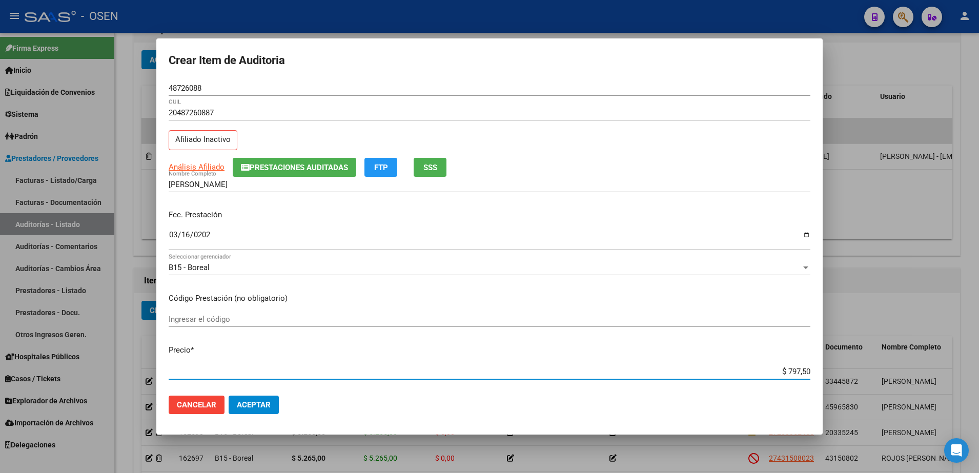
type input "$ 7.975,00"
click at [195, 95] on div "48726088 Nro Documento" at bounding box center [490, 87] width 642 height 15
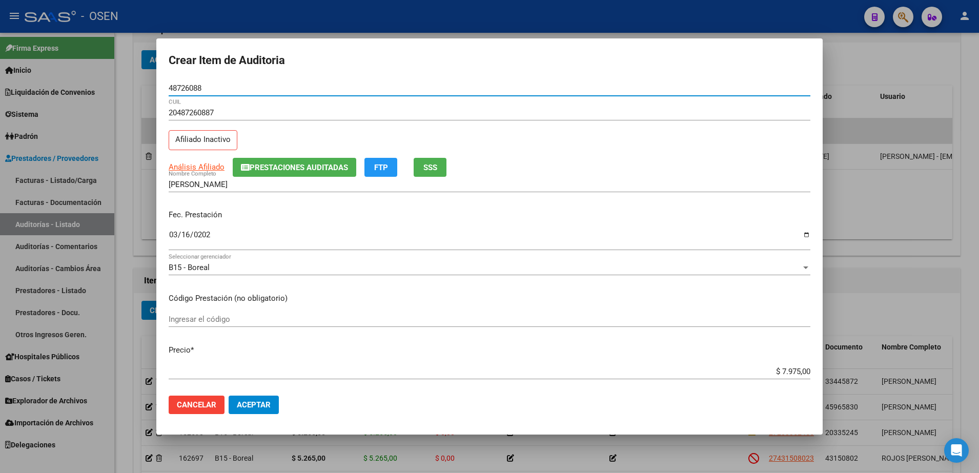
click at [192, 89] on input "48726088" at bounding box center [490, 88] width 642 height 9
click at [239, 182] on input "[PERSON_NAME]" at bounding box center [490, 184] width 642 height 9
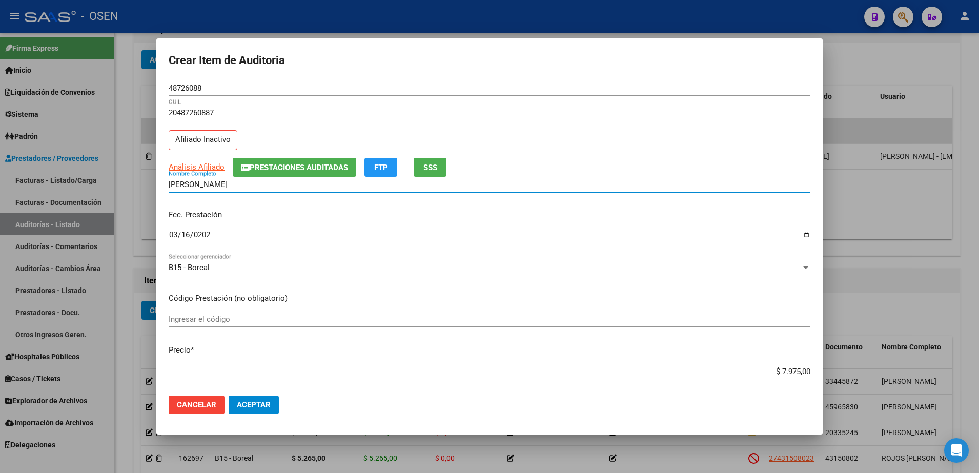
click at [239, 182] on input "[PERSON_NAME]" at bounding box center [490, 184] width 642 height 9
paste input "48726088"
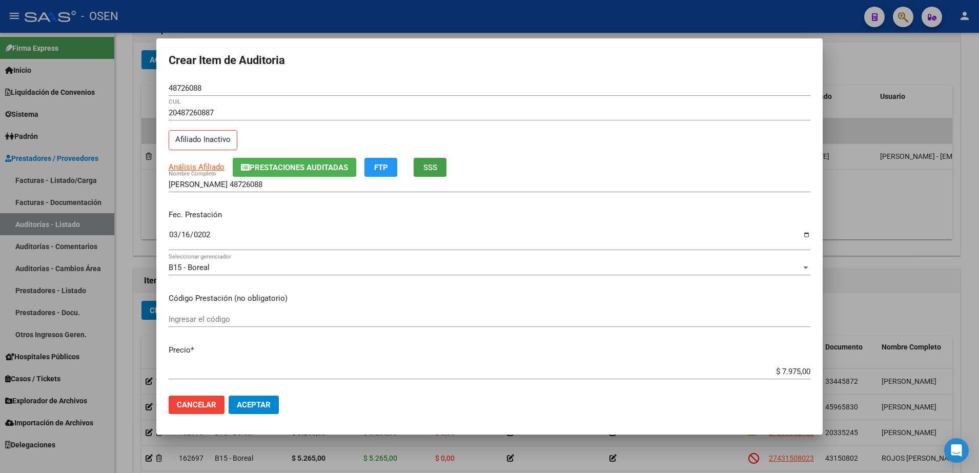
click at [428, 158] on button "SSS" at bounding box center [430, 167] width 33 height 19
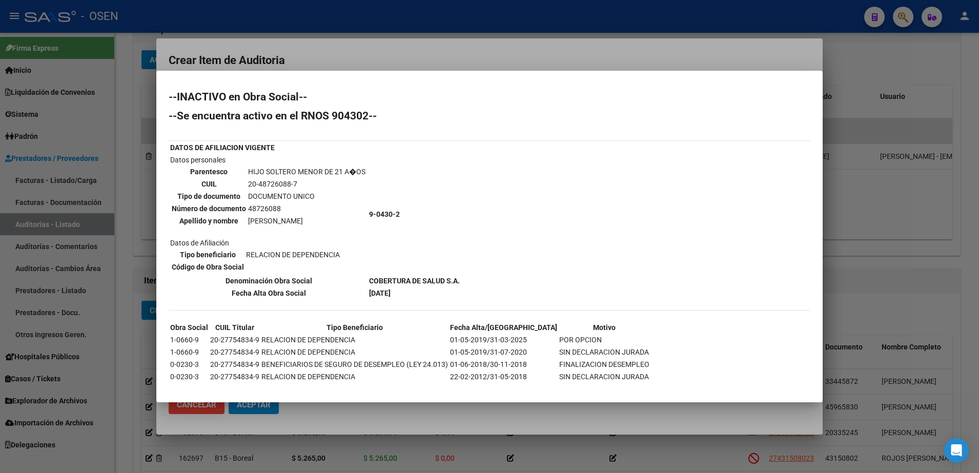
click at [240, 65] on div at bounding box center [489, 236] width 979 height 473
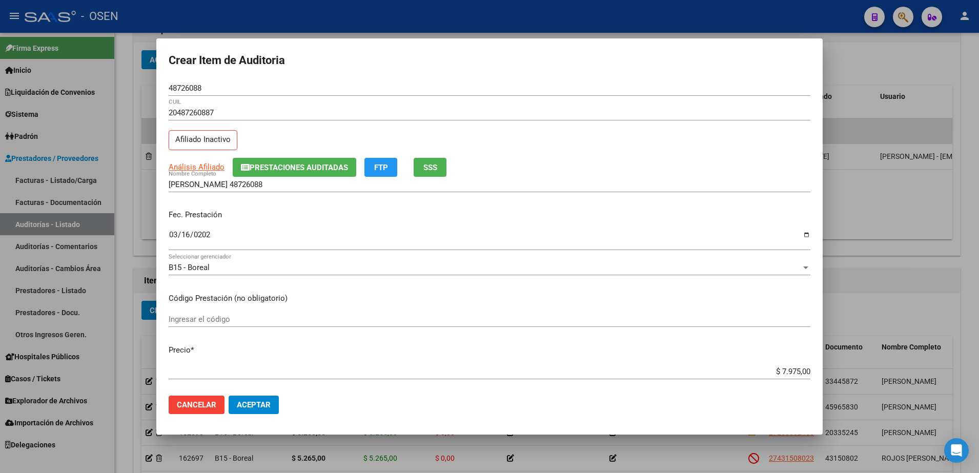
click at [195, 81] on div "48726088 Nro Documento" at bounding box center [490, 87] width 642 height 15
drag, startPoint x: 767, startPoint y: 369, endPoint x: 840, endPoint y: 366, distance: 73.4
click at [840, 366] on div "Crear Item de Auditoria 48726088 Nro Documento 20487260887 CUIL Afiliado Inacti…" at bounding box center [489, 236] width 979 height 473
click at [292, 188] on input "[PERSON_NAME] 48726088" at bounding box center [490, 184] width 642 height 9
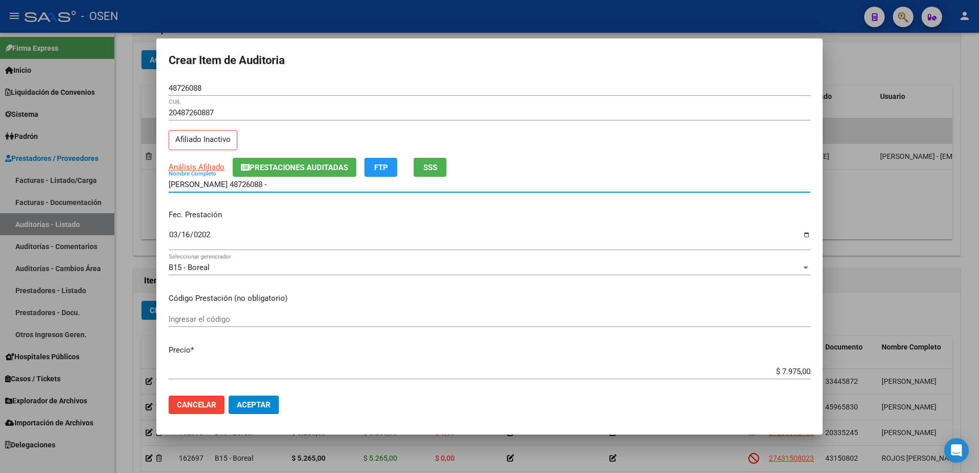
paste input "$ 7.975,00"
drag, startPoint x: 319, startPoint y: 184, endPoint x: 38, endPoint y: 181, distance: 280.4
click at [38, 181] on div "Crear Item de Auditoria 48726088 Nro Documento 20487260887 CUIL Afiliado Inacti…" at bounding box center [489, 236] width 979 height 473
click at [328, 189] on input "[PERSON_NAME] 48726088 - $ 7.975,00" at bounding box center [490, 184] width 642 height 9
drag, startPoint x: 324, startPoint y: 185, endPoint x: 238, endPoint y: 186, distance: 86.1
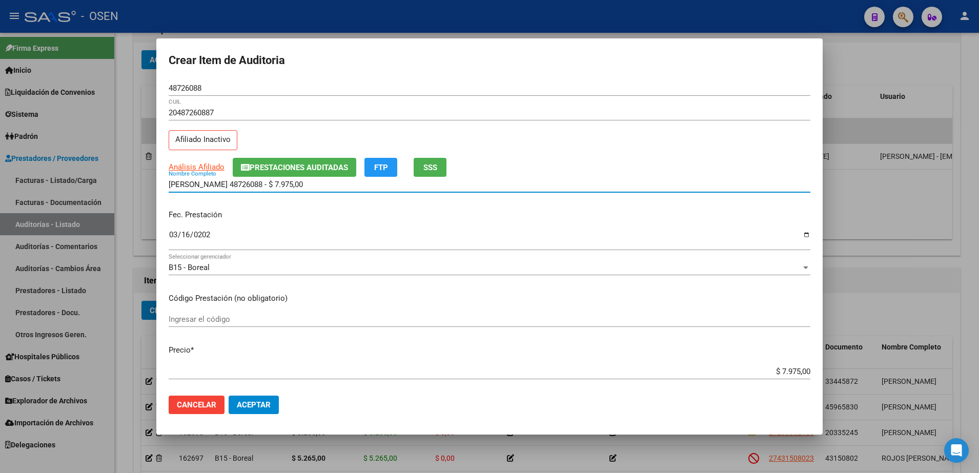
click at [238, 186] on input "[PERSON_NAME] 48726088 - $ 7.975,00" at bounding box center [490, 184] width 642 height 9
type input "[PERSON_NAME]"
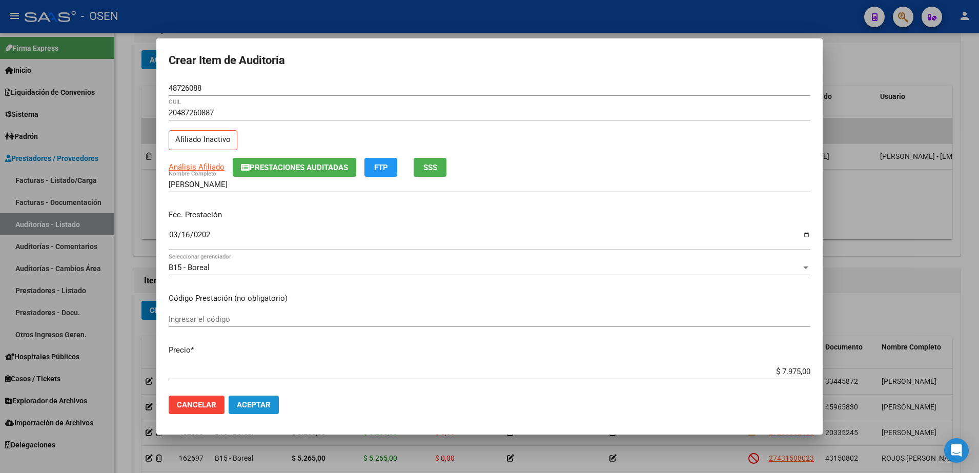
click at [238, 407] on span "Aceptar" at bounding box center [254, 404] width 34 height 9
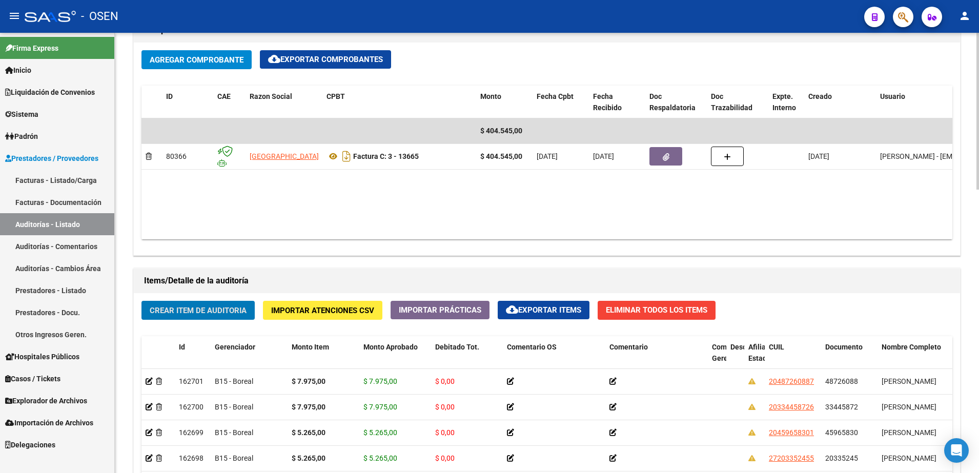
click at [232, 289] on div "Items/Detalle de la auditoría" at bounding box center [547, 281] width 826 height 25
click at [232, 303] on button "Crear Item de Auditoria" at bounding box center [197, 310] width 113 height 19
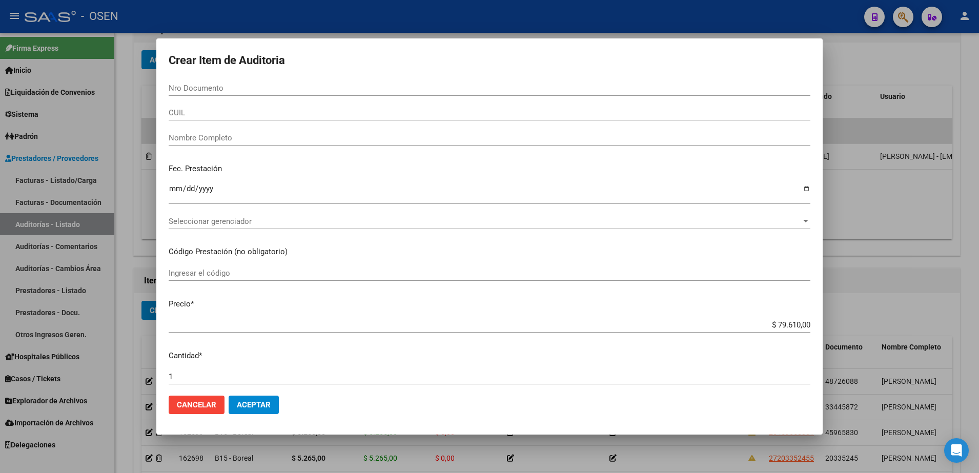
paste input "16640472"
type input "16640472"
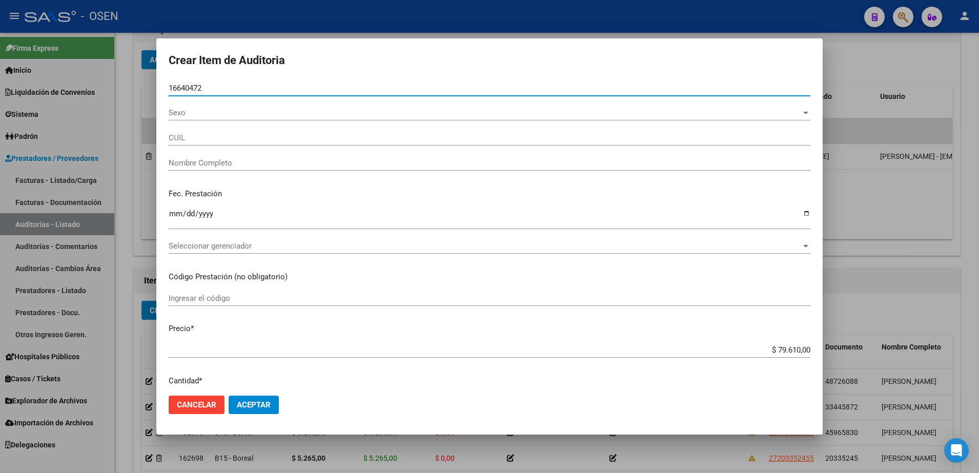
type input "27166404725"
type input "[PERSON_NAME]"
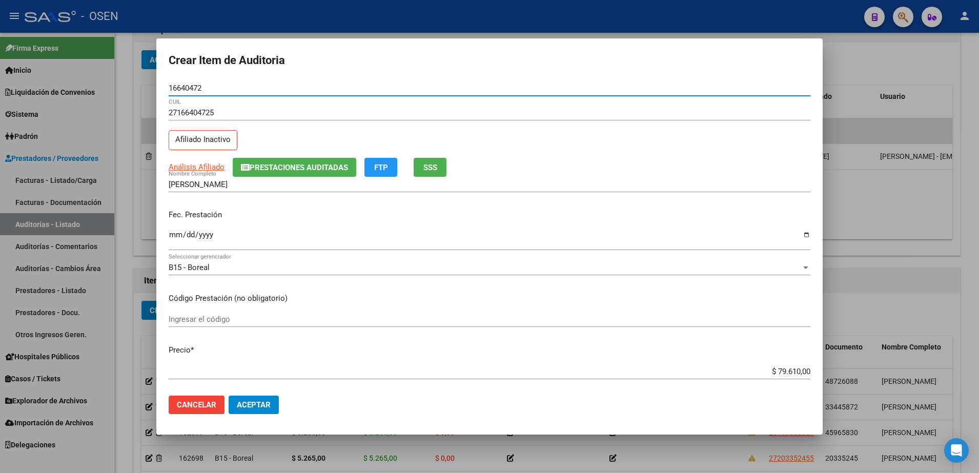
type input "16640472"
click at [172, 235] on input "Ingresar la fecha" at bounding box center [490, 239] width 642 height 16
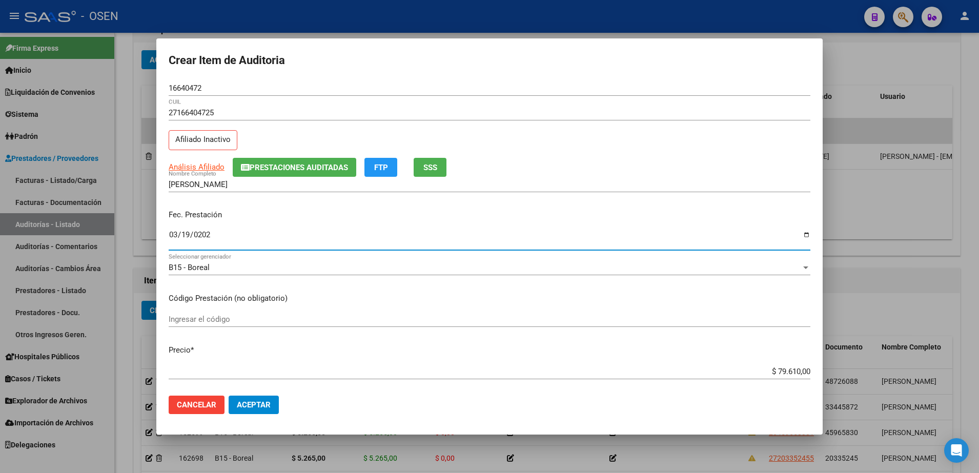
type input "[DATE]"
click at [780, 373] on input "$ 79.610,00" at bounding box center [490, 371] width 642 height 9
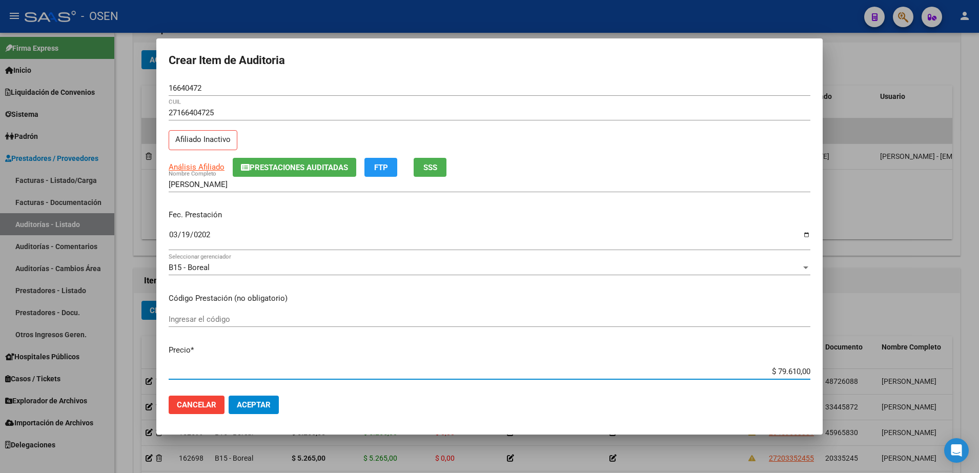
click at [780, 373] on input "$ 79.610,00" at bounding box center [490, 371] width 642 height 9
paste input "5.265"
type input "$ 5.265,00"
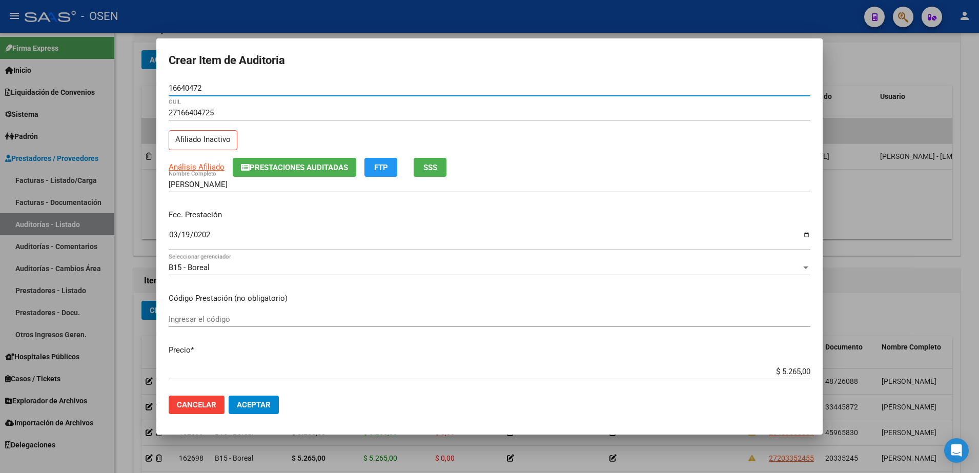
click at [191, 88] on input "16640472" at bounding box center [490, 88] width 642 height 9
click at [240, 183] on input "[PERSON_NAME]" at bounding box center [490, 184] width 642 height 9
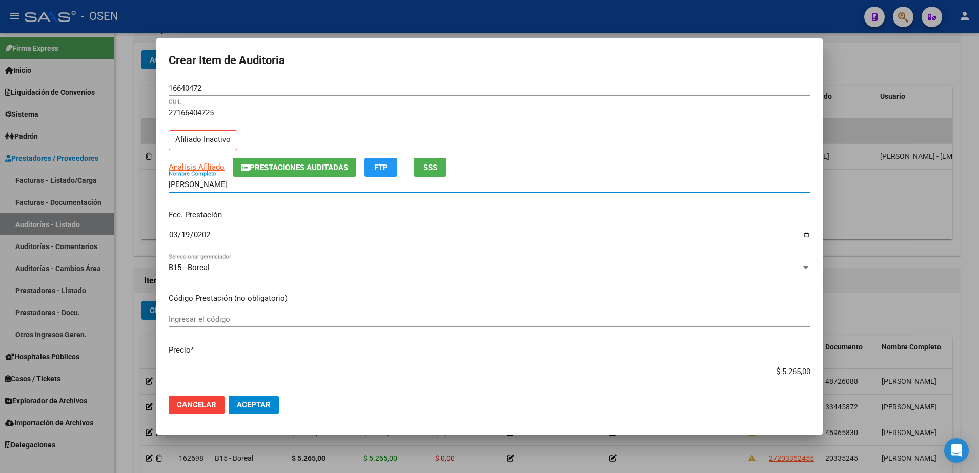
click at [240, 183] on input "[PERSON_NAME]" at bounding box center [490, 184] width 642 height 9
paste input "16640472"
click at [402, 165] on app-movimiento-sss "FTP" at bounding box center [384, 166] width 41 height 9
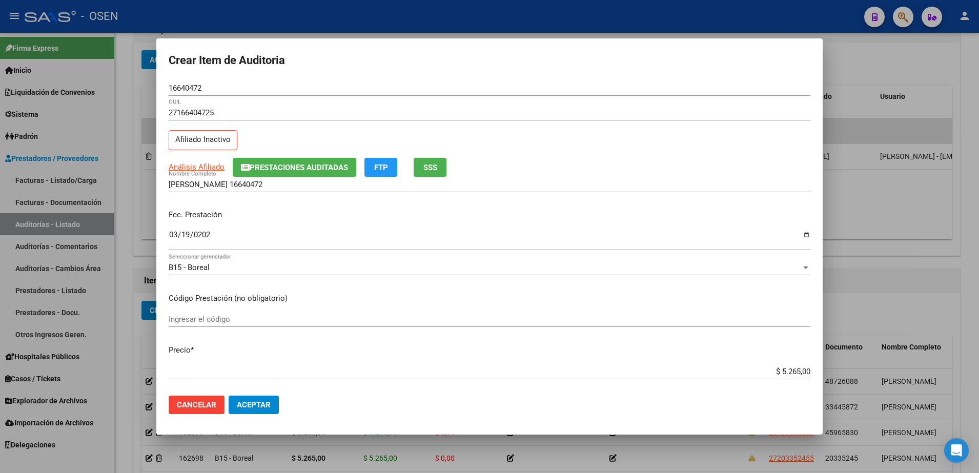
click at [410, 165] on div "Análisis Afiliado Prestaciones Auditadas FTP SSS" at bounding box center [490, 167] width 642 height 19
click at [444, 168] on button "SSS" at bounding box center [430, 167] width 33 height 19
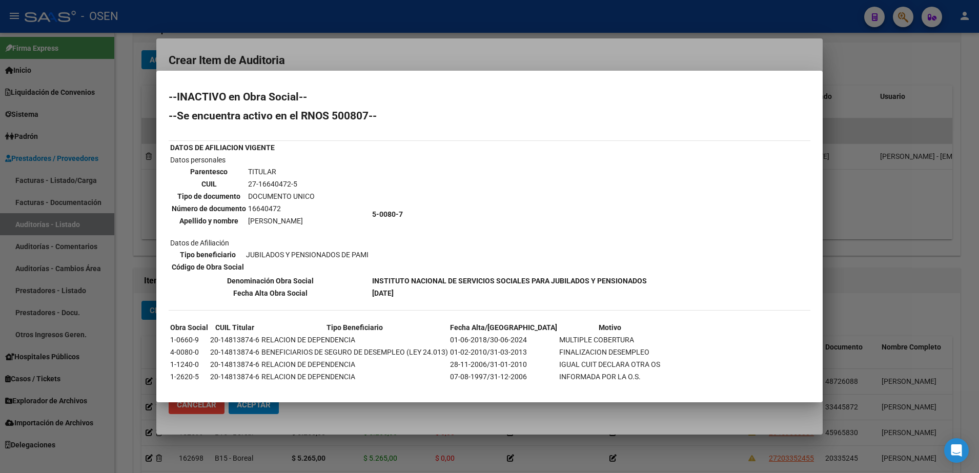
click at [499, 422] on div at bounding box center [489, 236] width 979 height 473
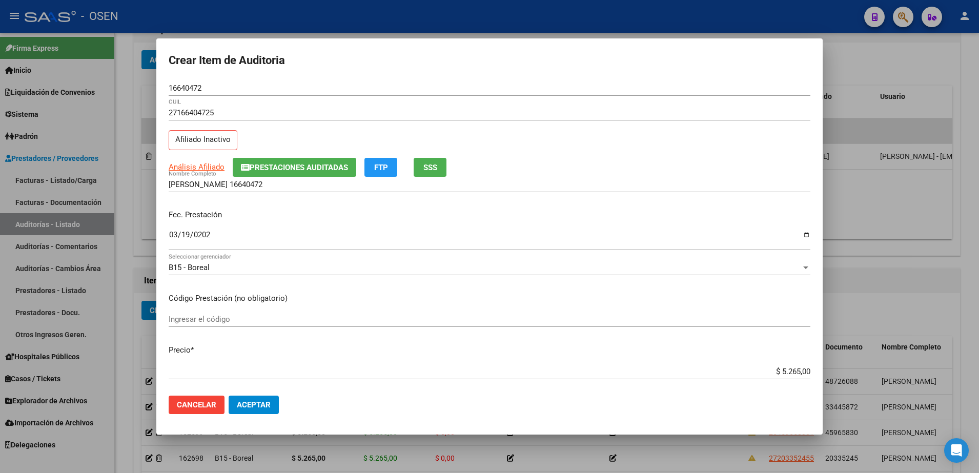
click at [241, 185] on input "[PERSON_NAME] 16640472" at bounding box center [490, 184] width 642 height 9
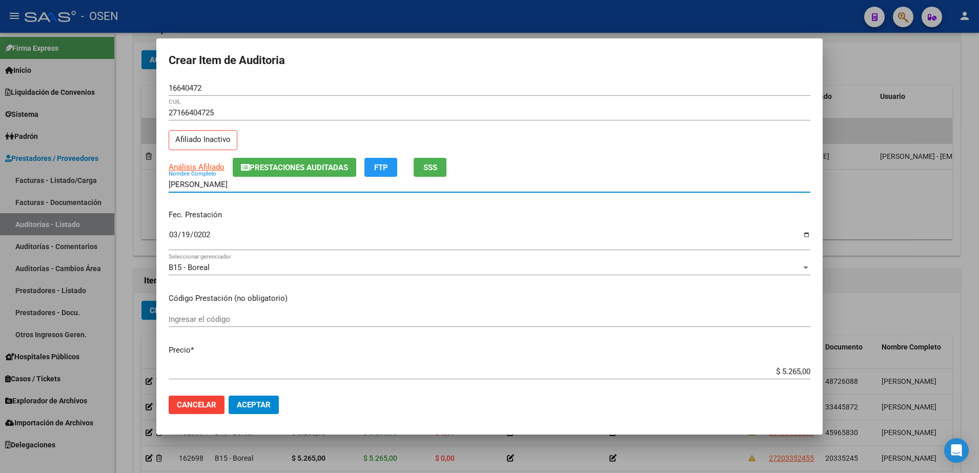
type input "[PERSON_NAME]"
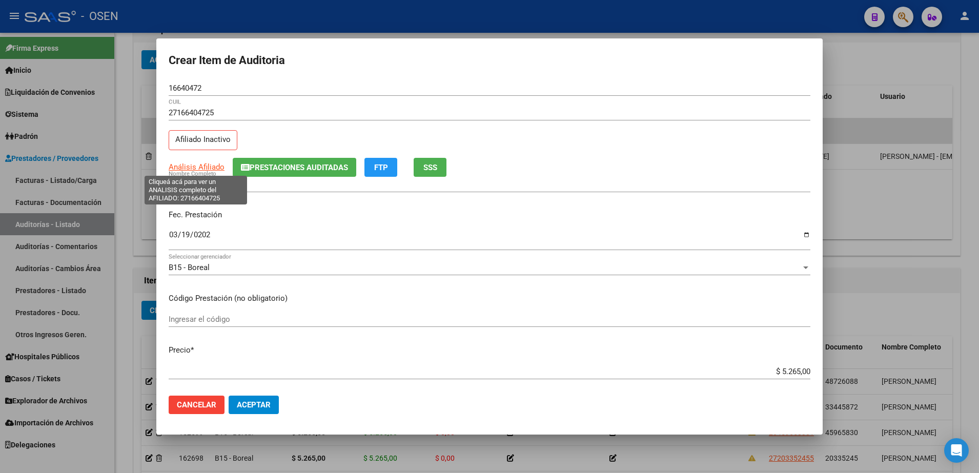
click at [192, 168] on span "Análisis Afiliado" at bounding box center [197, 166] width 56 height 9
type textarea "27166404725"
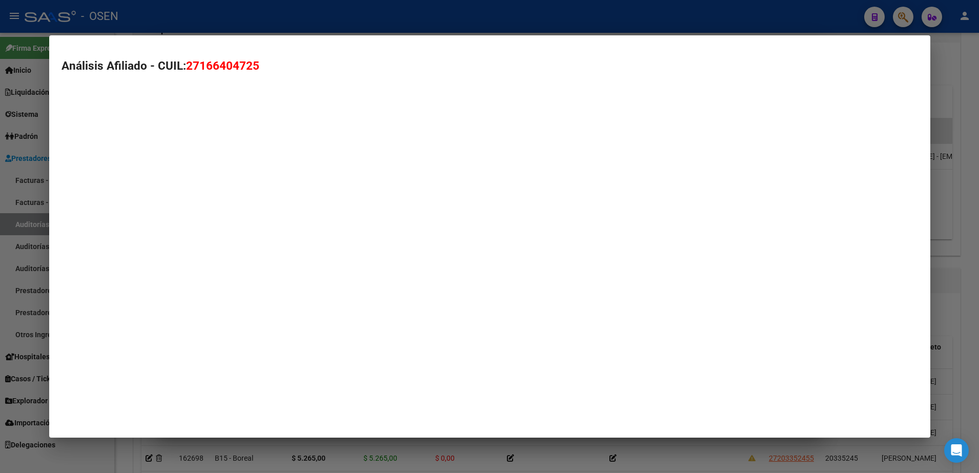
drag, startPoint x: 192, startPoint y: 168, endPoint x: 228, endPoint y: 96, distance: 80.9
click at [194, 194] on mat-dialog-container "Análisis Afiliado - CUIL: 27166404725" at bounding box center [489, 236] width 881 height 402
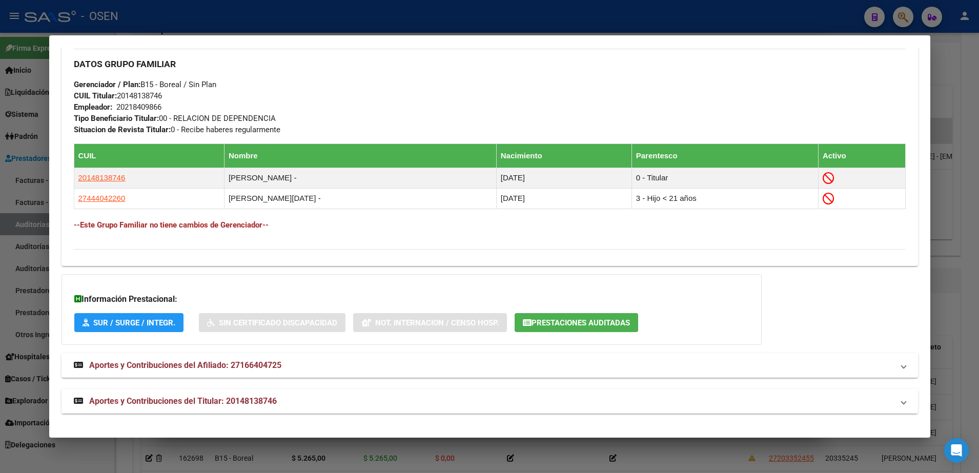
click at [403, 391] on mat-expansion-panel-header "Aportes y Contribuciones del Titular: 20148138746" at bounding box center [490, 401] width 856 height 25
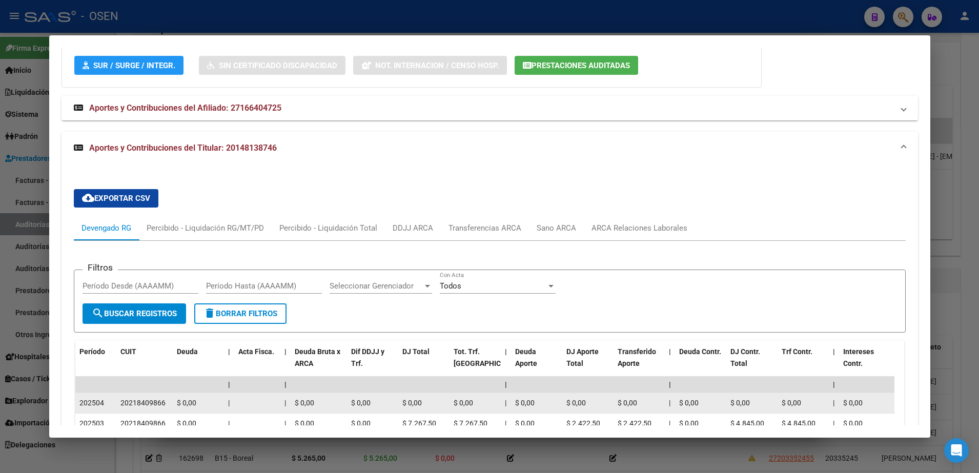
scroll to position [962, 0]
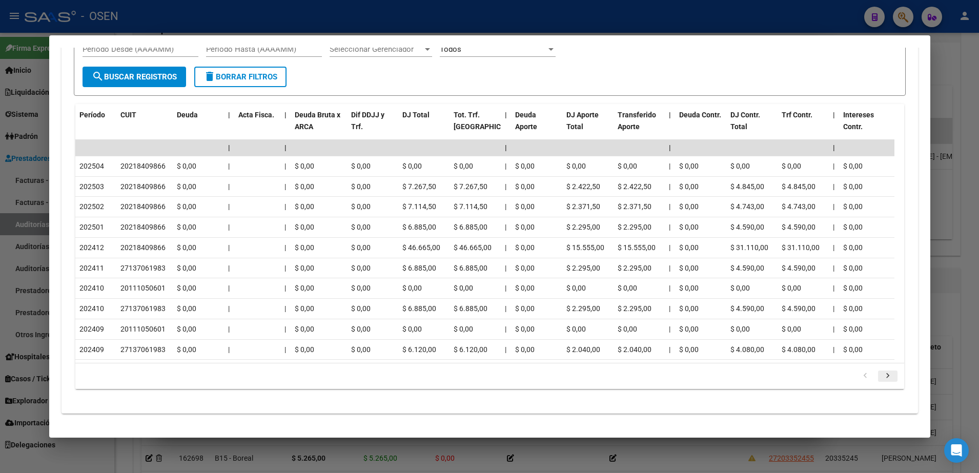
click at [881, 375] on icon "go to next page" at bounding box center [887, 377] width 13 height 12
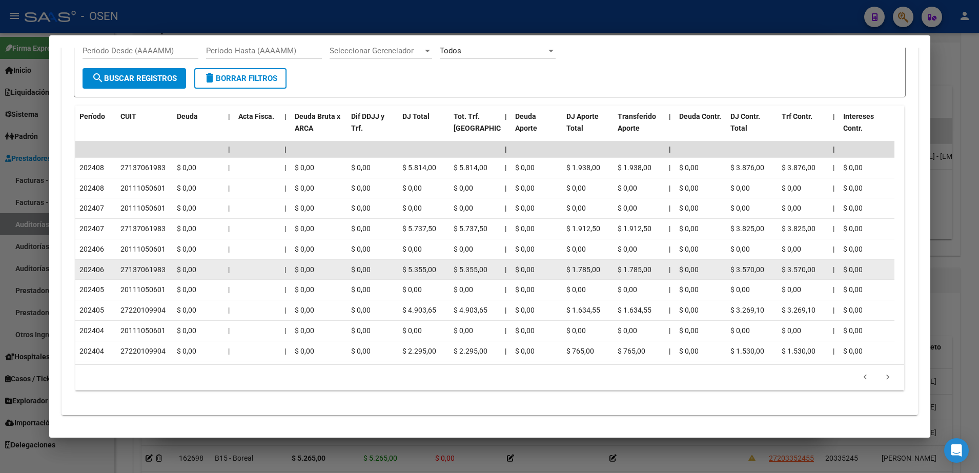
scroll to position [1021, 0]
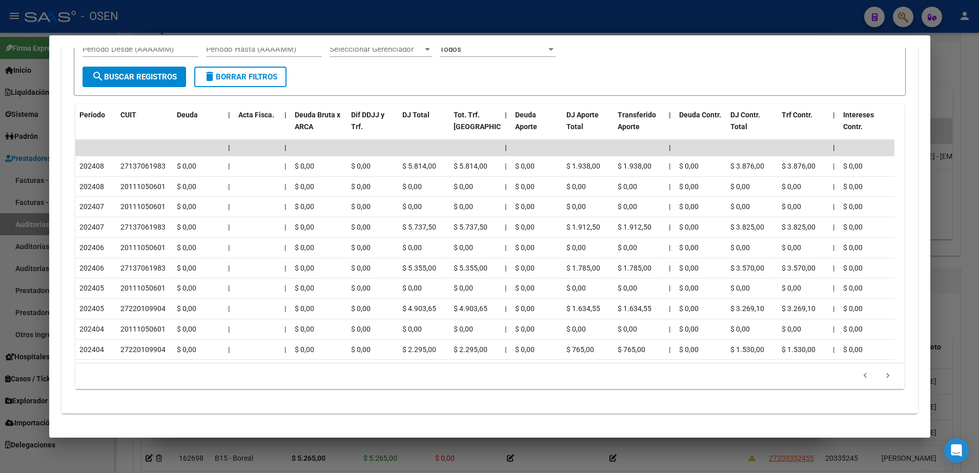
click at [8, 177] on div at bounding box center [489, 236] width 979 height 473
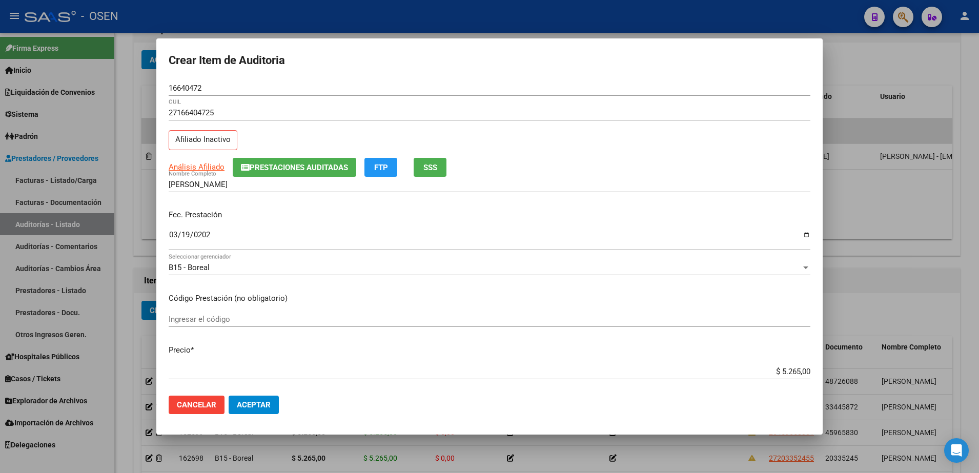
click at [260, 402] on span "Aceptar" at bounding box center [254, 404] width 34 height 9
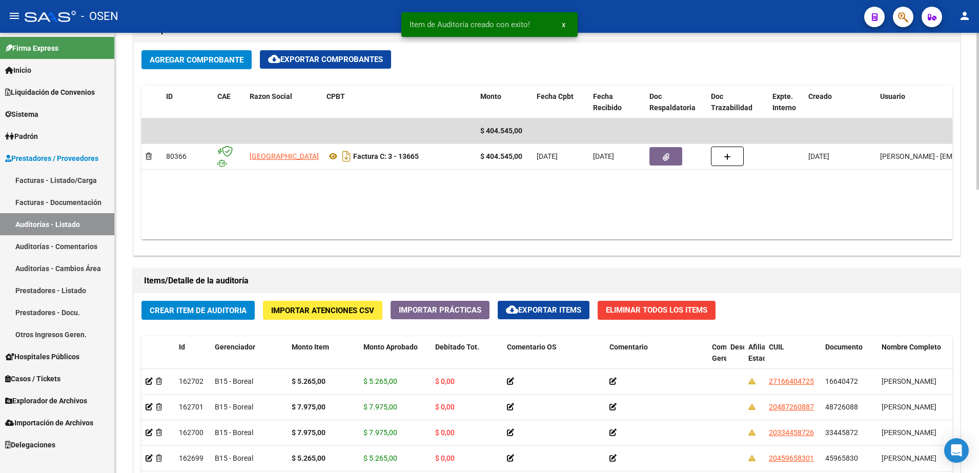
click at [213, 289] on div "Items/Detalle de la auditoría" at bounding box center [547, 281] width 826 height 25
click at [222, 307] on span "Crear Item de Auditoria" at bounding box center [198, 310] width 97 height 9
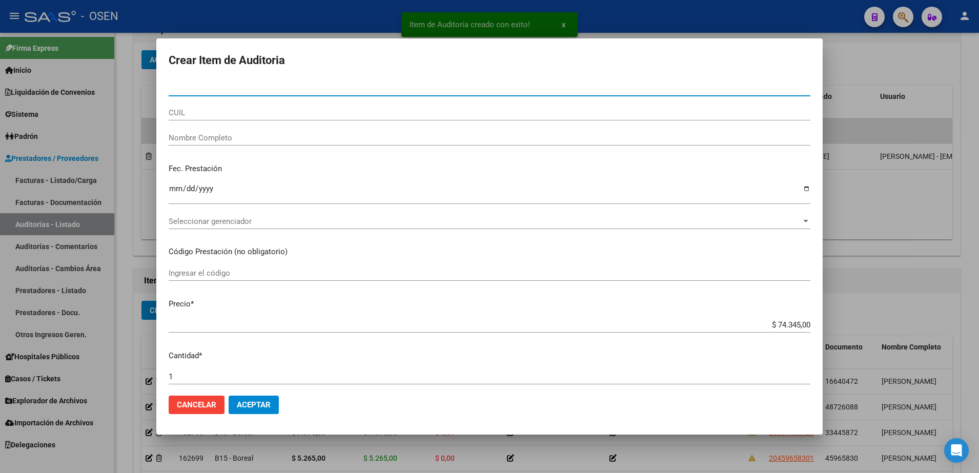
paste input "36418764"
type input "36418764"
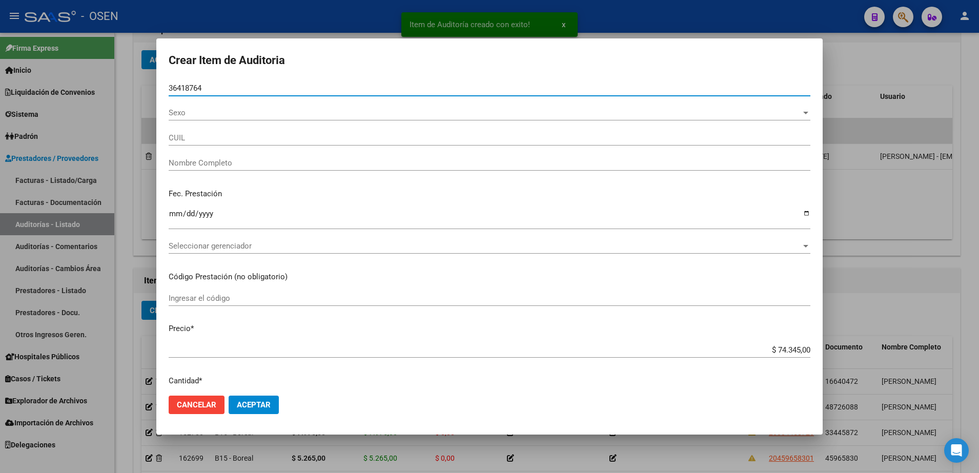
type input "20364187646"
type input "[PERSON_NAME]"
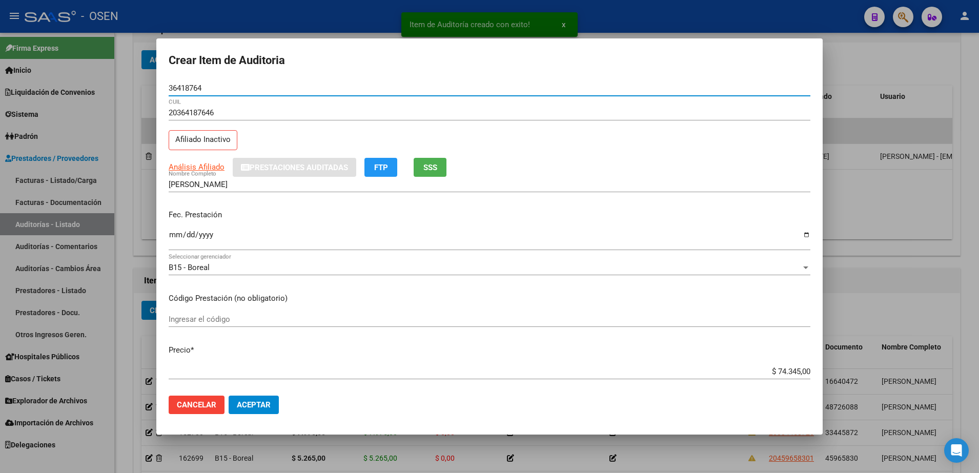
type input "36418764"
click at [268, 177] on div "[PERSON_NAME] Nombre Completo" at bounding box center [490, 184] width 642 height 15
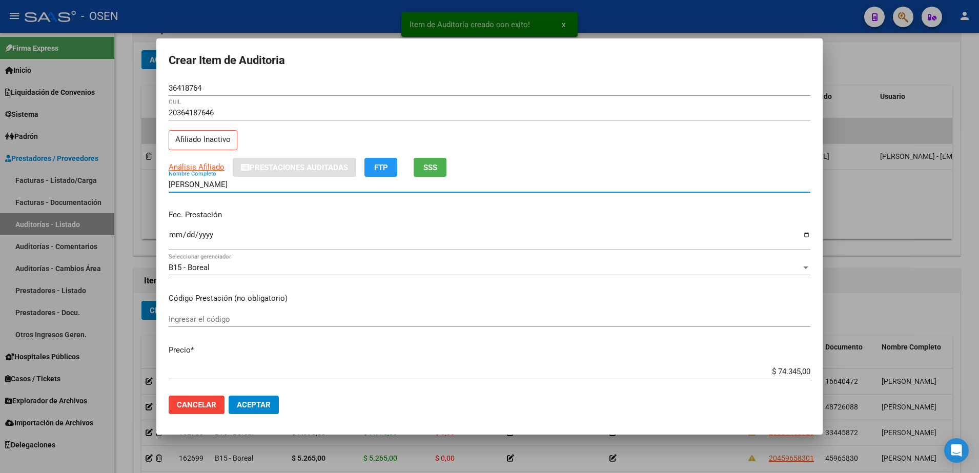
click at [269, 180] on input "[PERSON_NAME]" at bounding box center [490, 184] width 642 height 9
drag, startPoint x: 269, startPoint y: 180, endPoint x: 279, endPoint y: 177, distance: 11.2
click at [269, 180] on input "[PERSON_NAME]" at bounding box center [490, 184] width 642 height 9
paste input "36418764"
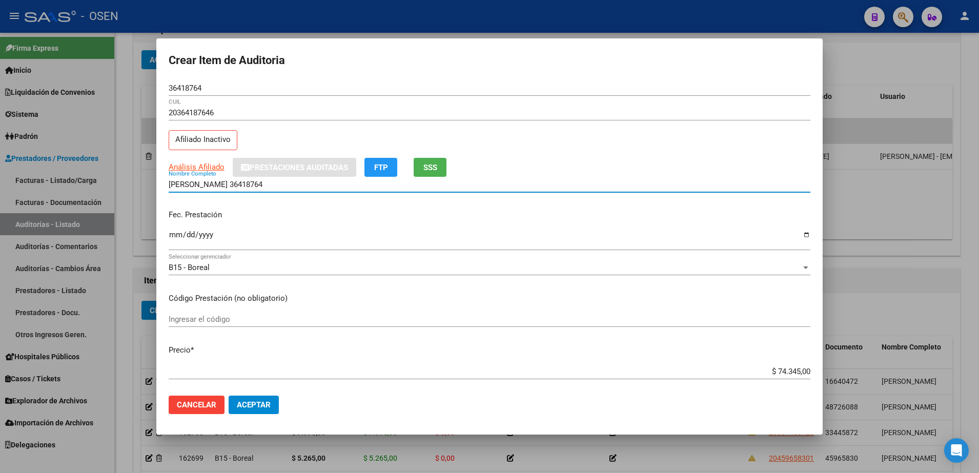
click at [433, 158] on button "SSS" at bounding box center [430, 167] width 33 height 19
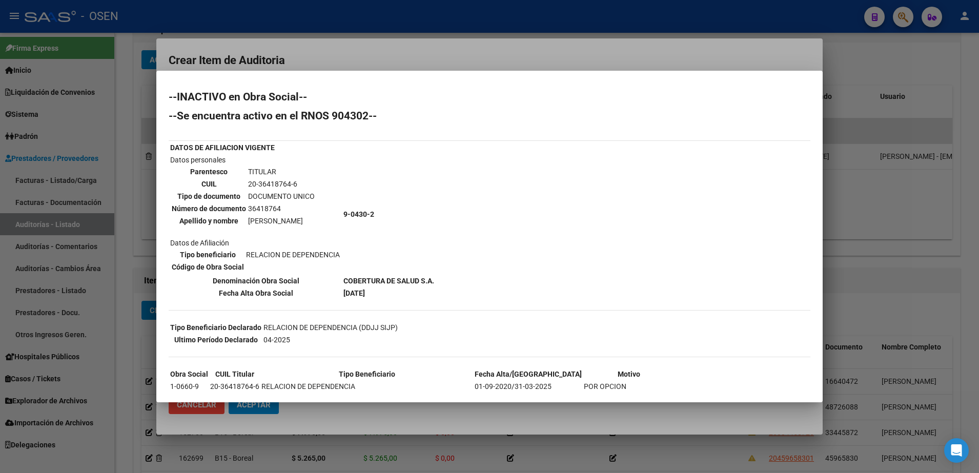
click at [492, 71] on mat-dialog-container "--INACTIVO en Obra Social-- --Se encuentra activo en el RNOS 904302-- DATOS DE …" at bounding box center [489, 237] width 666 height 332
click at [284, 50] on div at bounding box center [489, 236] width 979 height 473
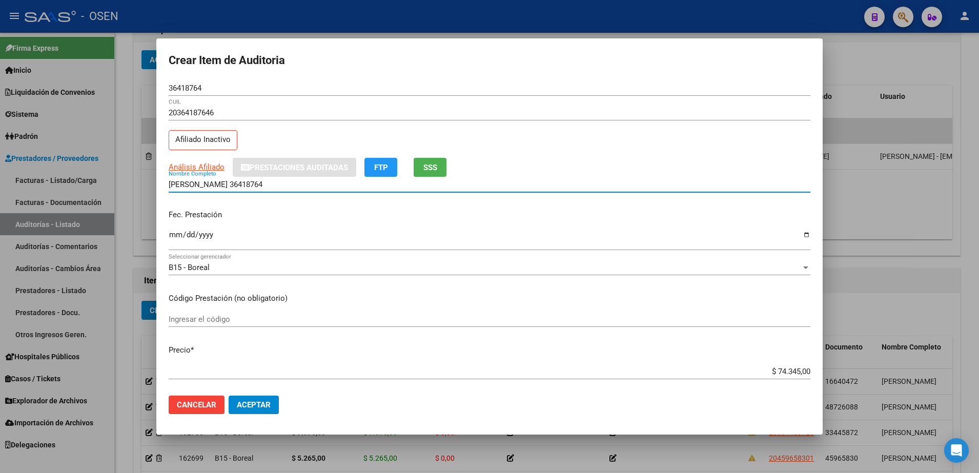
drag, startPoint x: 216, startPoint y: 183, endPoint x: 204, endPoint y: 183, distance: 11.8
click at [204, 183] on input "[PERSON_NAME] 36418764" at bounding box center [490, 184] width 642 height 9
click at [262, 182] on input "[PERSON_NAME] 36418764" at bounding box center [490, 184] width 642 height 9
type input "[PERSON_NAME] 36418764"
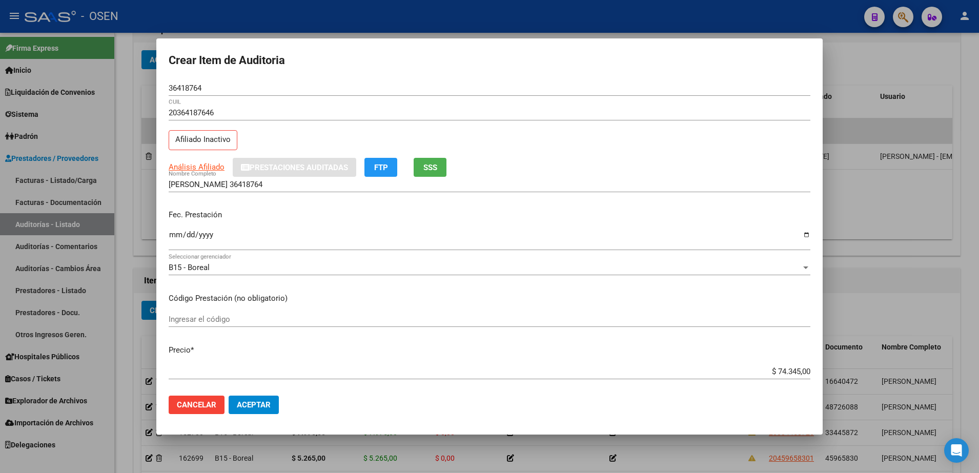
click at [291, 178] on div "[PERSON_NAME] 36418764 Nombre Completo" at bounding box center [490, 184] width 642 height 15
click at [251, 185] on input "[PERSON_NAME] 36418764" at bounding box center [490, 184] width 642 height 9
click at [285, 182] on input "[PERSON_NAME] 36418764" at bounding box center [490, 184] width 642 height 9
drag, startPoint x: 275, startPoint y: 182, endPoint x: 248, endPoint y: 183, distance: 26.7
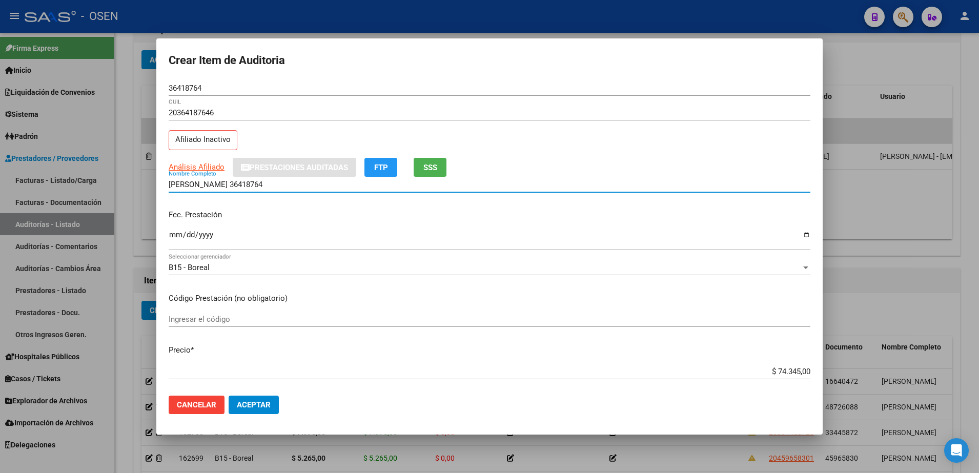
click at [248, 183] on input "[PERSON_NAME] 36418764" at bounding box center [490, 184] width 642 height 9
drag, startPoint x: 241, startPoint y: 186, endPoint x: 275, endPoint y: 183, distance: 33.4
click at [275, 183] on input "[PERSON_NAME] 36418764" at bounding box center [490, 184] width 642 height 9
click at [780, 372] on input "$ 74.345,00" at bounding box center [490, 371] width 642 height 9
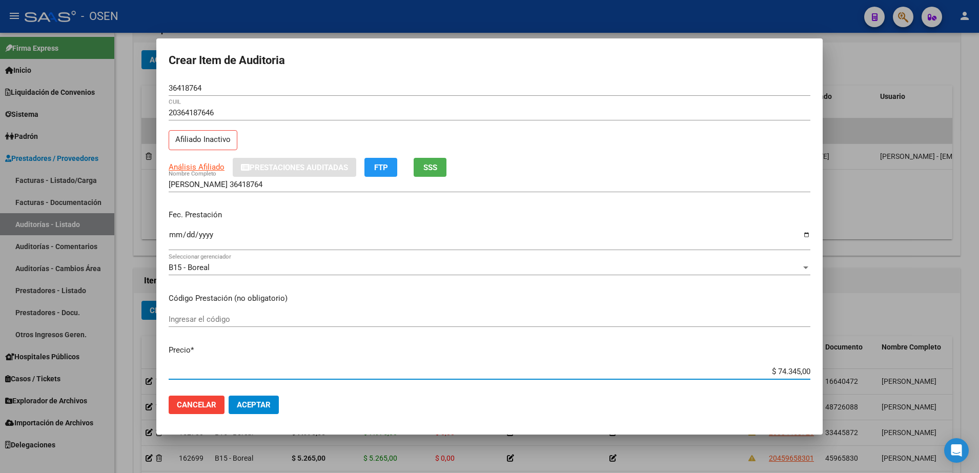
click at [780, 372] on input "$ 74.345,00" at bounding box center [490, 371] width 642 height 9
paste input "5.26"
type input "$ 5.265,00"
drag, startPoint x: 763, startPoint y: 374, endPoint x: 816, endPoint y: 373, distance: 53.3
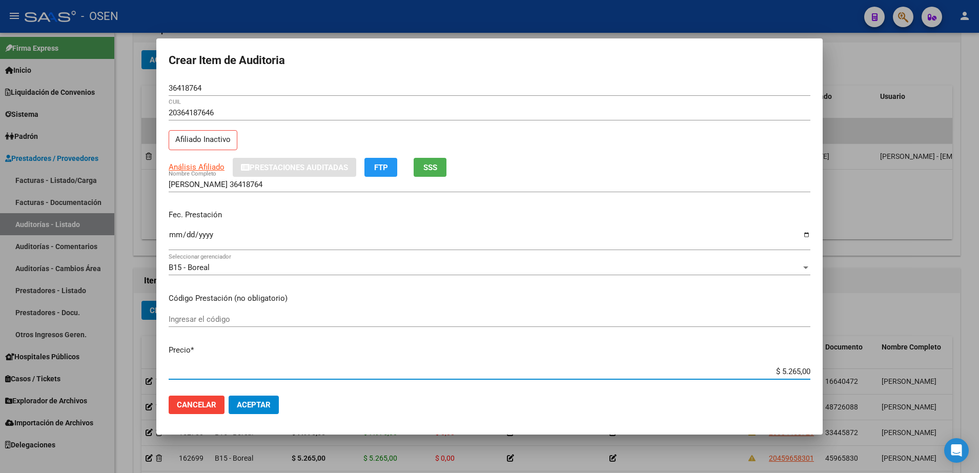
click at [816, 373] on mat-dialog-content "36418764 Nro Documento 20364187646 CUIL Afiliado Inactivo Análisis Afiliado Pre…" at bounding box center [489, 234] width 666 height 308
type input "$ 5.265,00"
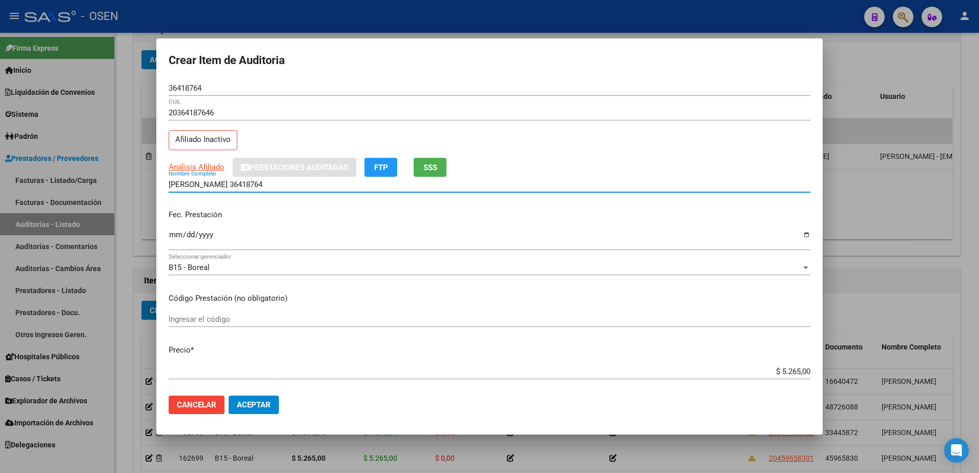
click at [281, 185] on input "[PERSON_NAME] 36418764" at bounding box center [490, 184] width 642 height 9
paste input "$ 5.265,00"
type input "[PERSON_NAME] 36418764 - $ 5.265,00"
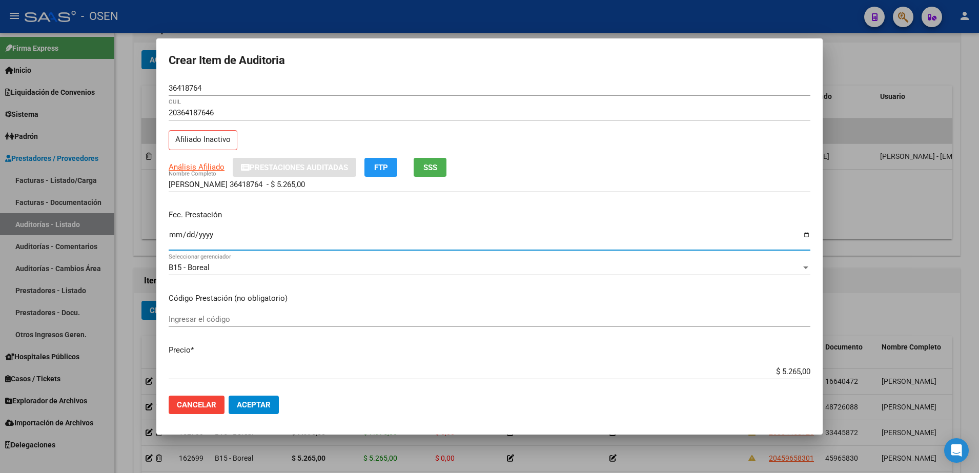
click at [180, 231] on input "Ingresar la fecha" at bounding box center [490, 239] width 642 height 16
type input "[DATE]"
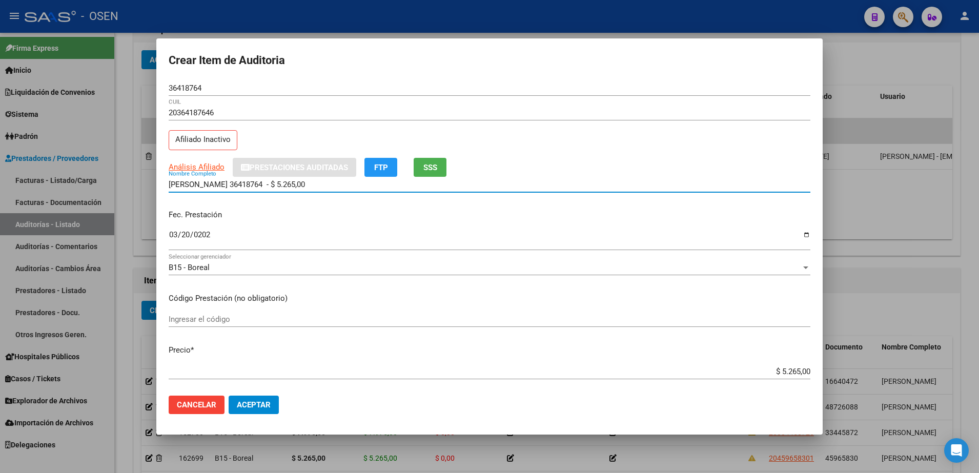
drag, startPoint x: 324, startPoint y: 186, endPoint x: 154, endPoint y: 187, distance: 169.7
click at [154, 187] on div "Crear Item de Auditoria 36418764 Nro Documento 20364187646 CUIL Afiliado Inacti…" at bounding box center [489, 236] width 979 height 473
click at [321, 188] on input "[PERSON_NAME] 36418764 - $ 5.265,00" at bounding box center [490, 184] width 642 height 9
drag, startPoint x: 338, startPoint y: 185, endPoint x: 244, endPoint y: 187, distance: 93.3
click at [244, 187] on input "[PERSON_NAME] 36418764 - $ 5.265,00" at bounding box center [490, 184] width 642 height 9
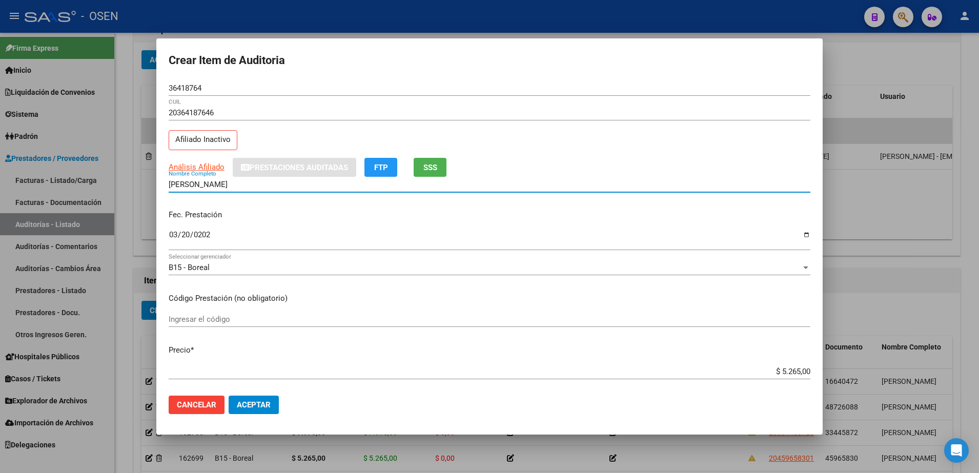
type input "[PERSON_NAME]"
click at [261, 396] on button "Aceptar" at bounding box center [254, 405] width 50 height 18
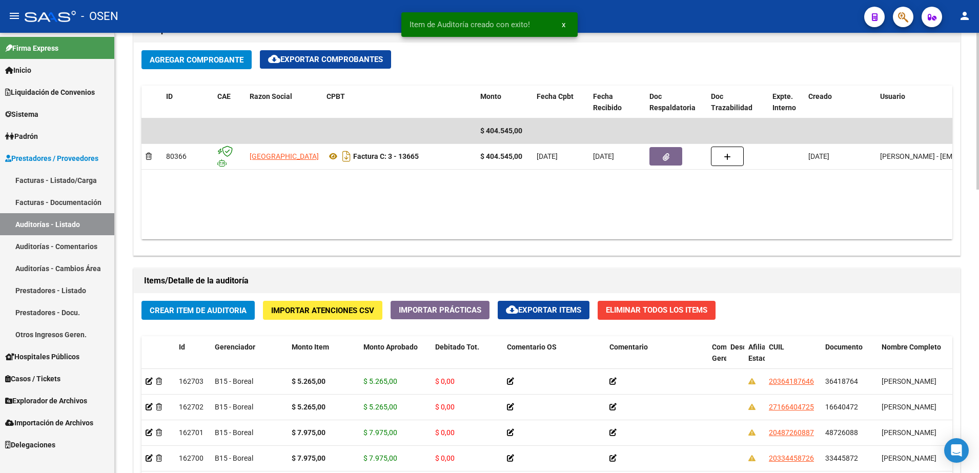
click at [231, 304] on button "Crear Item de Auditoria" at bounding box center [197, 310] width 113 height 19
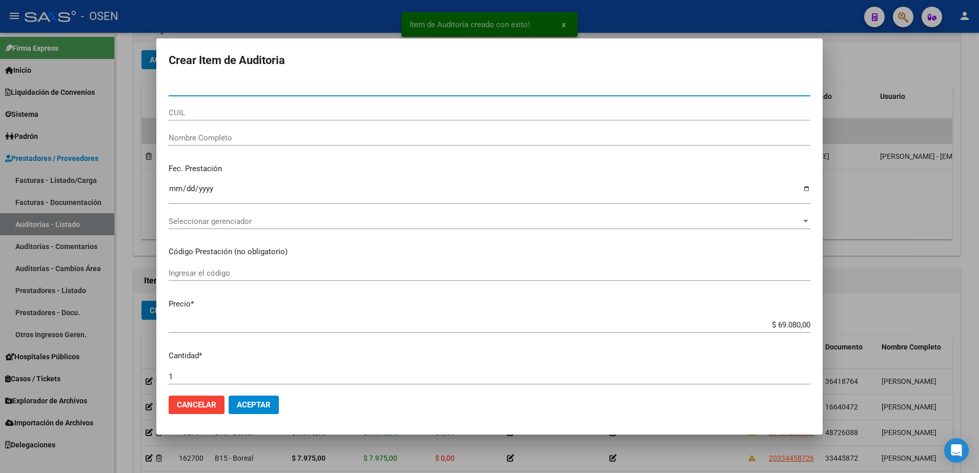
paste input "33275786"
type input "33275786"
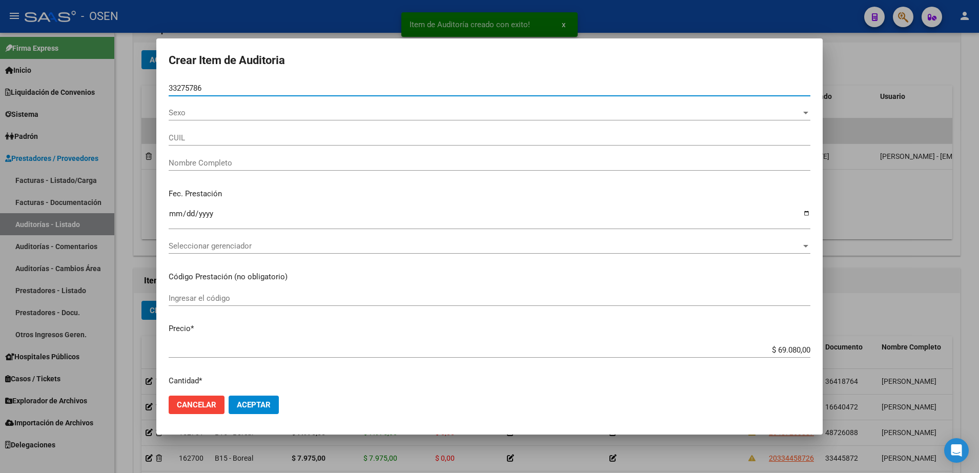
type input "20332757866"
type input "[PERSON_NAME]"
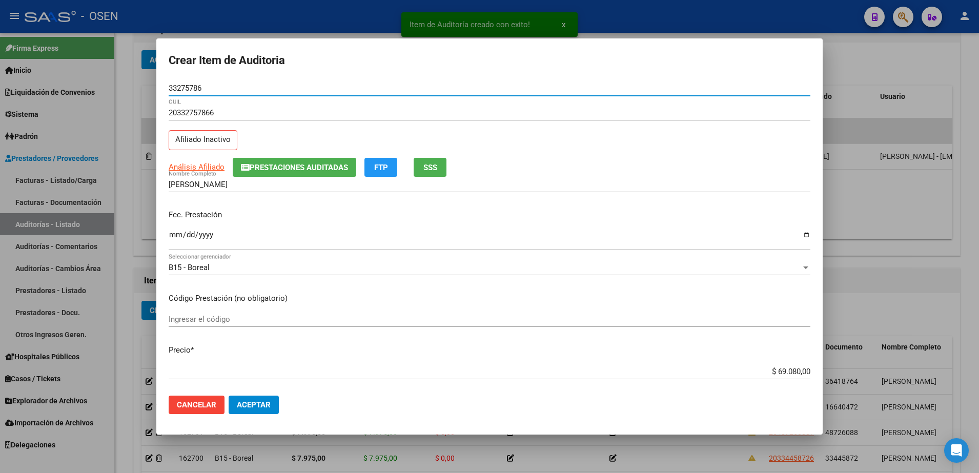
type input "33275786"
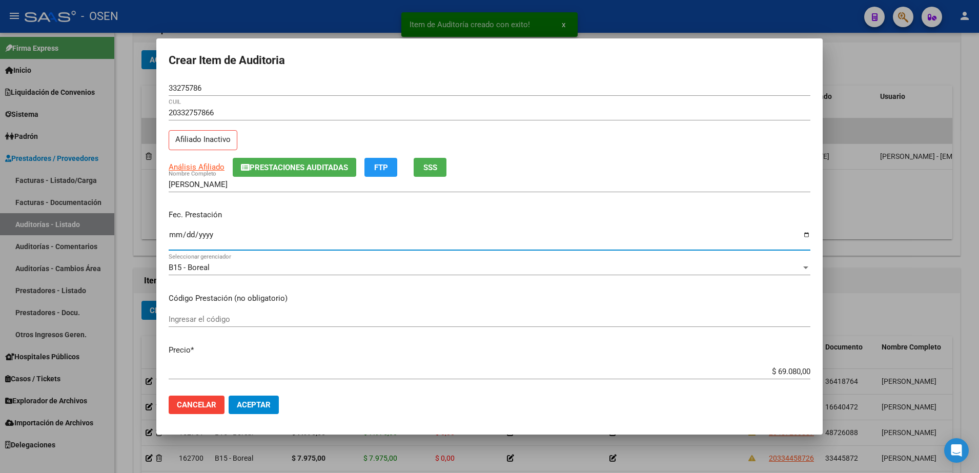
click at [173, 234] on input "Ingresar la fecha" at bounding box center [490, 239] width 642 height 16
type input "[DATE]"
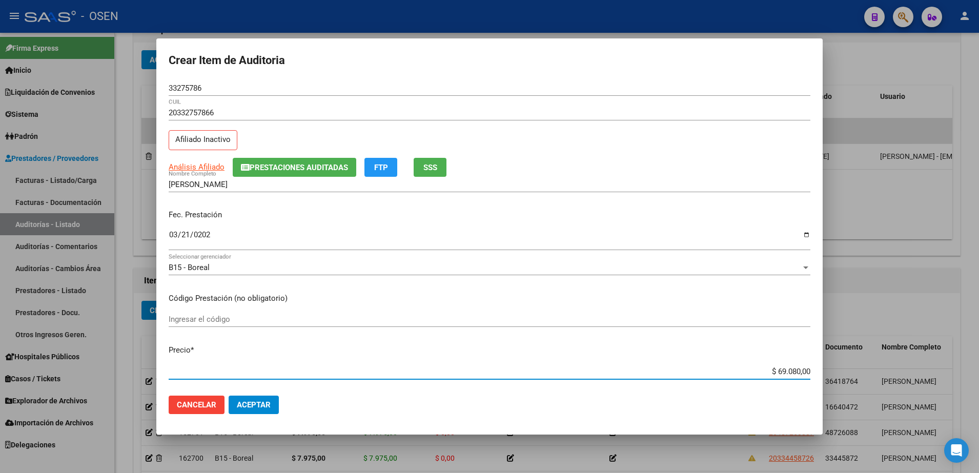
click at [783, 371] on input "$ 69.080,00" at bounding box center [490, 371] width 642 height 9
paste input "24.095"
type input "$ 240,95"
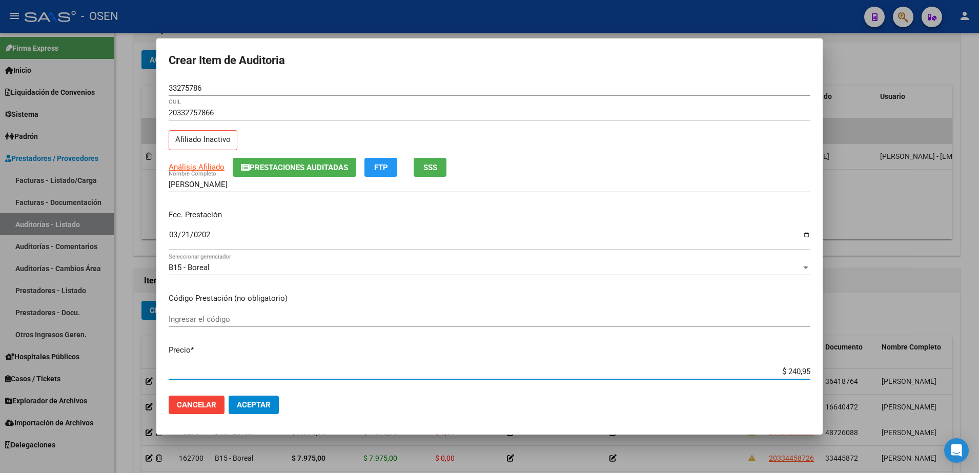
type input "$ 2.409,50"
type input "$ 24.095,00"
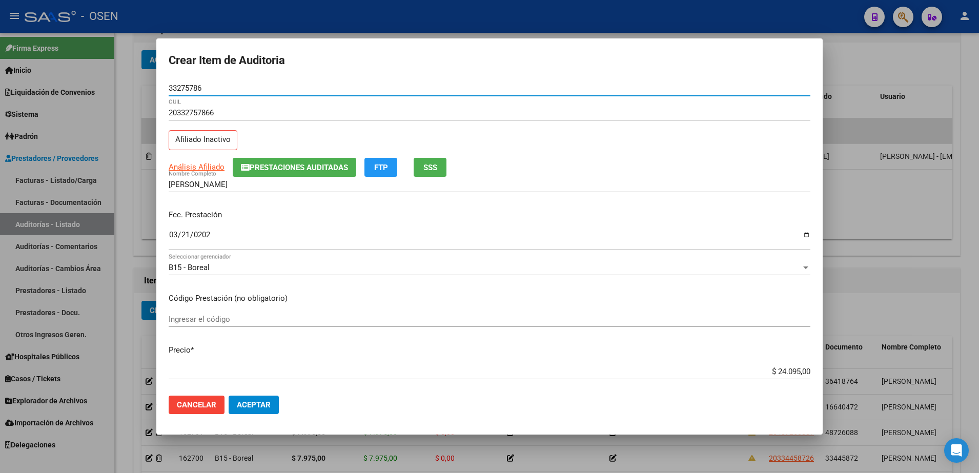
click at [192, 84] on input "33275786" at bounding box center [490, 88] width 642 height 9
click at [251, 183] on input "[PERSON_NAME]" at bounding box center [490, 184] width 642 height 9
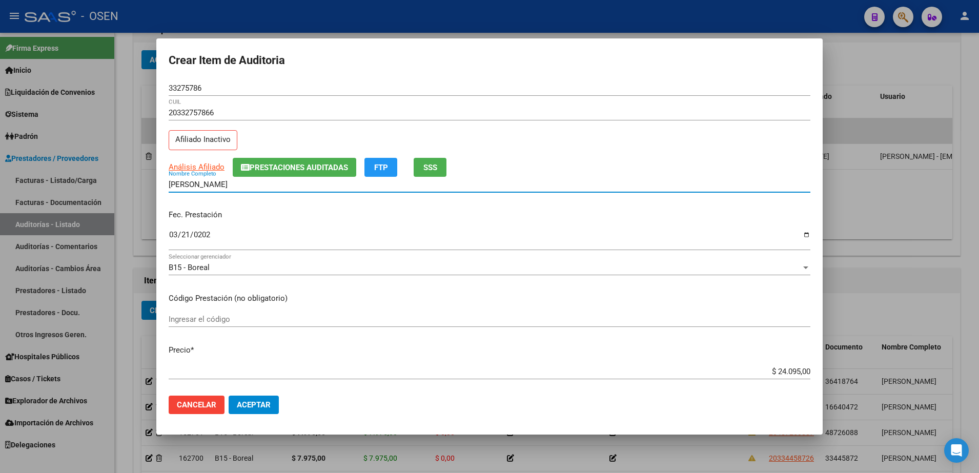
click at [251, 183] on input "[PERSON_NAME]" at bounding box center [490, 184] width 642 height 9
paste input "33275786"
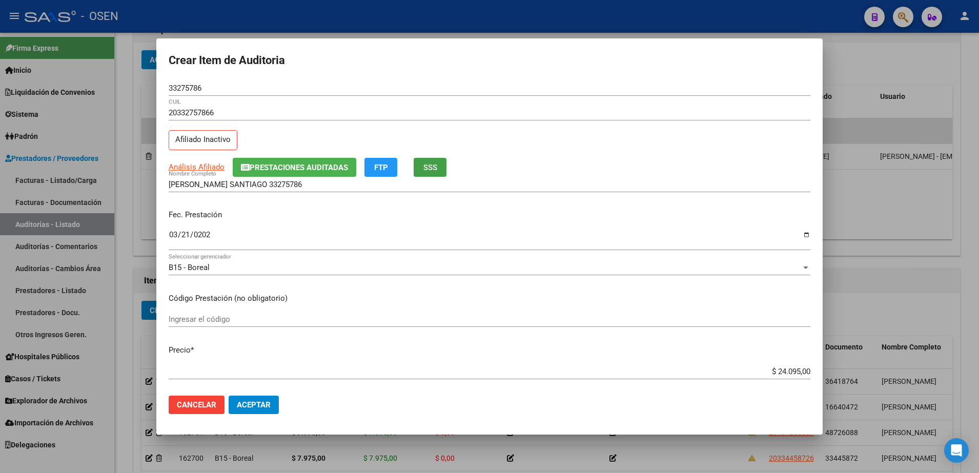
click at [430, 169] on span "SSS" at bounding box center [430, 167] width 14 height 9
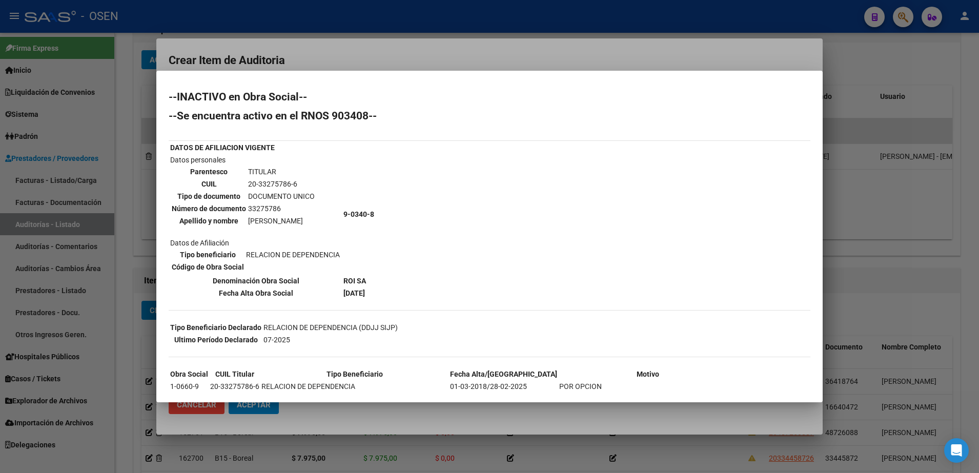
click at [331, 51] on div at bounding box center [489, 236] width 979 height 473
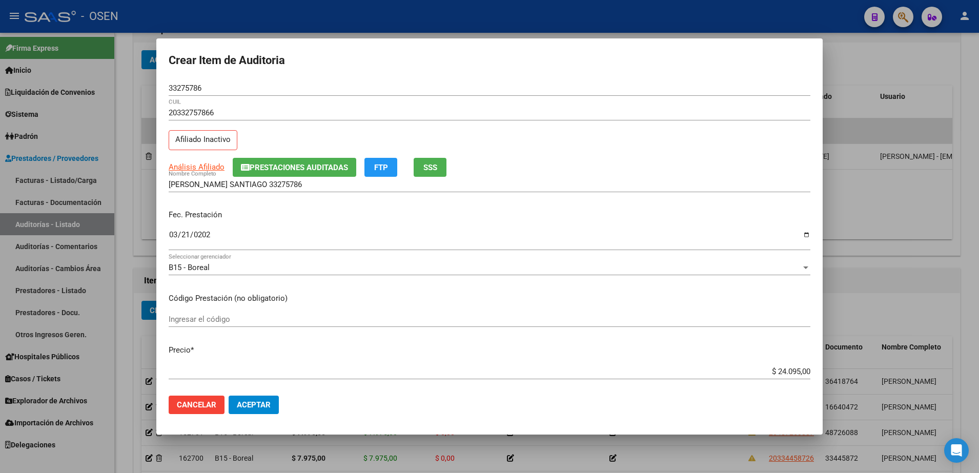
click at [264, 187] on input "[PERSON_NAME] SANTIAGO 33275786" at bounding box center [490, 184] width 642 height 9
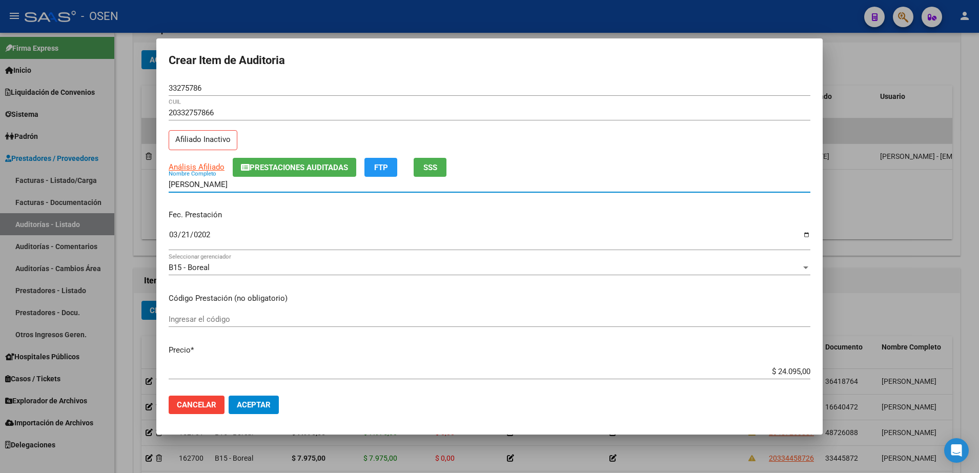
type input "[PERSON_NAME]"
click at [192, 164] on span "Análisis Afiliado" at bounding box center [197, 166] width 56 height 9
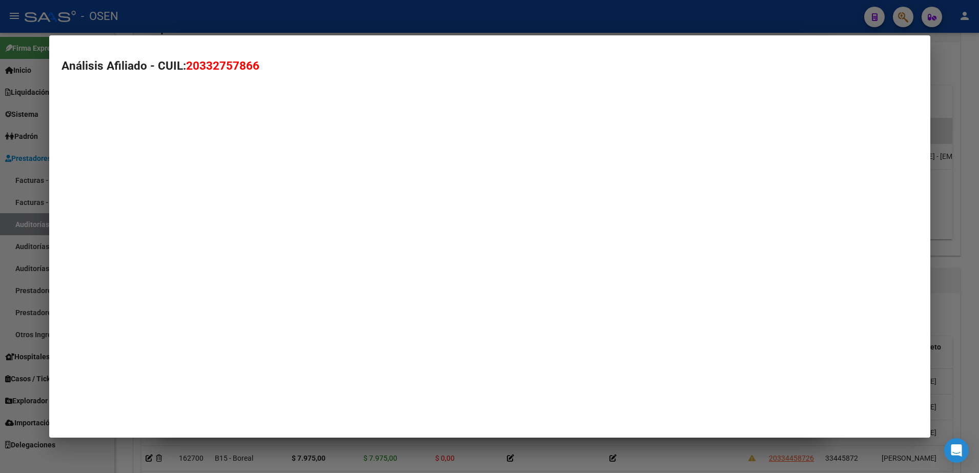
type textarea "20332757866"
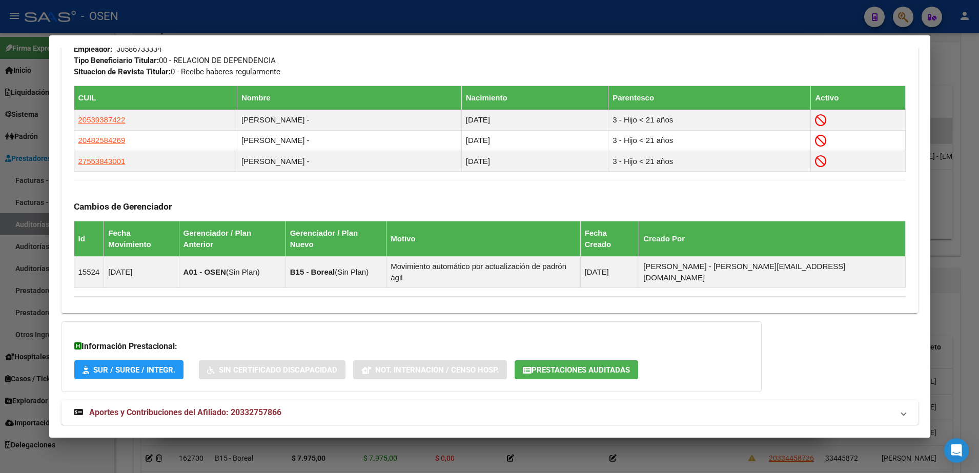
click at [483, 406] on mat-panel-title "Aportes y Contribuciones del Afiliado: 20332757866" at bounding box center [484, 412] width 820 height 12
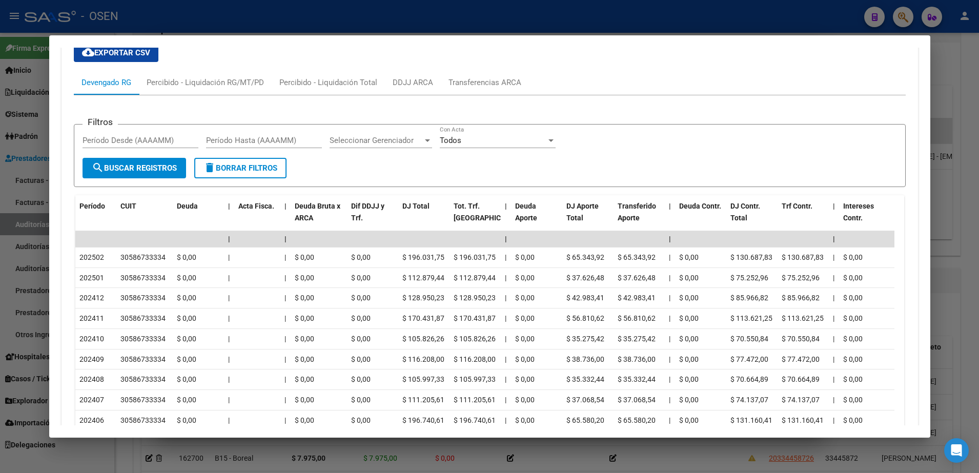
scroll to position [1068, 0]
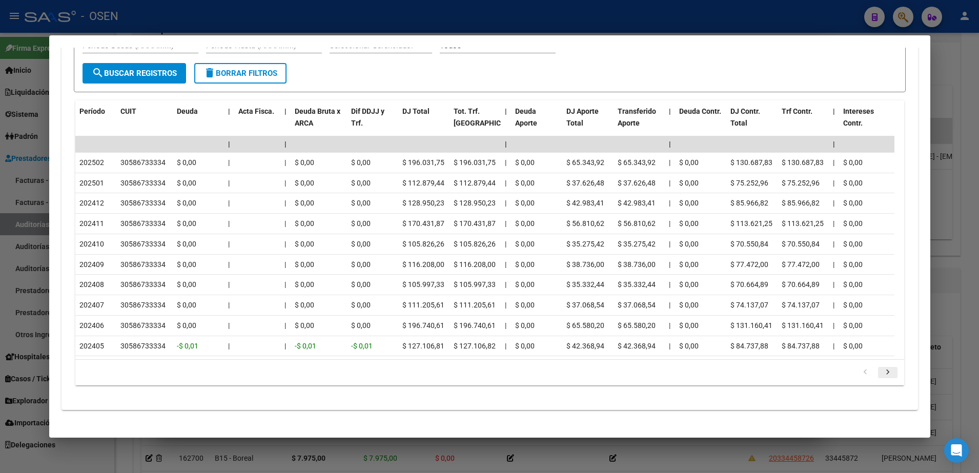
click at [881, 367] on icon "go to next page" at bounding box center [887, 373] width 13 height 12
click at [124, 456] on div at bounding box center [489, 236] width 979 height 473
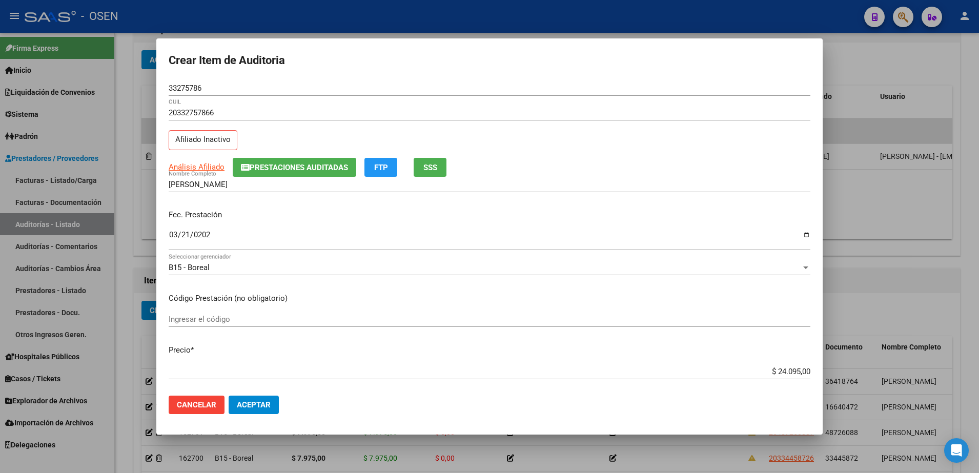
click at [247, 413] on button "Aceptar" at bounding box center [254, 405] width 50 height 18
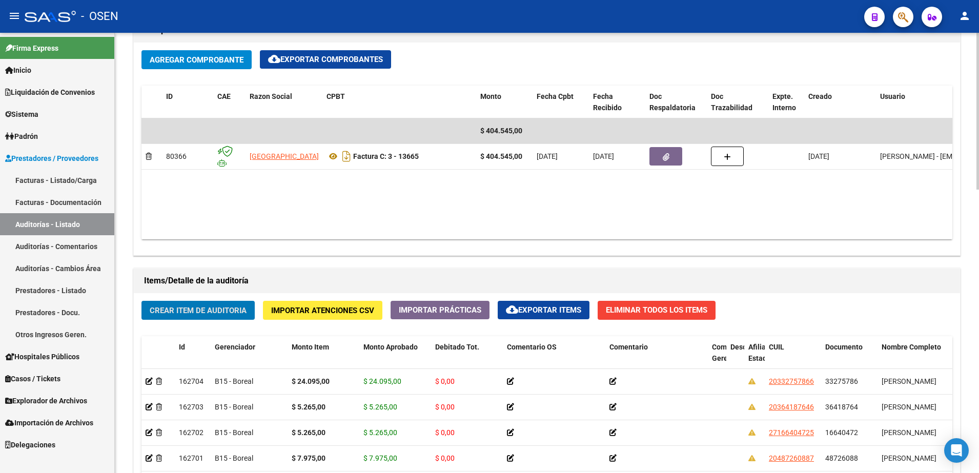
click at [238, 315] on span "Crear Item de Auditoria" at bounding box center [198, 310] width 97 height 9
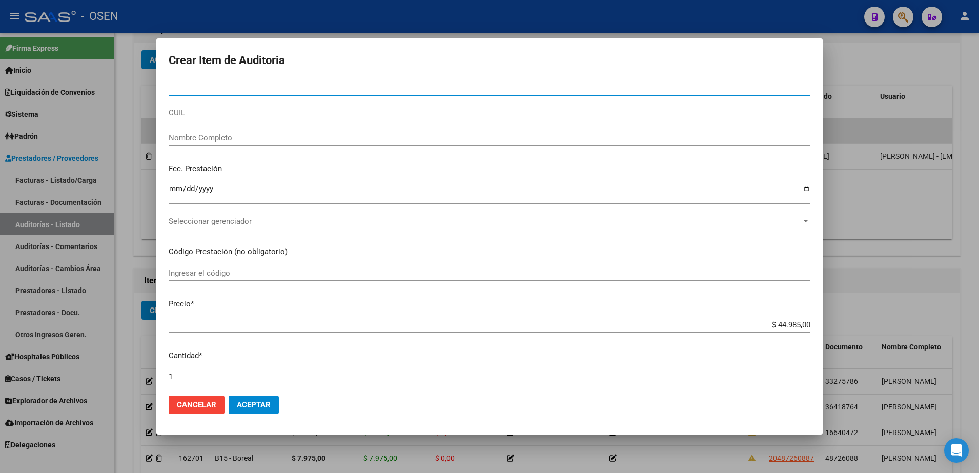
paste input "40873130"
type input "40873130"
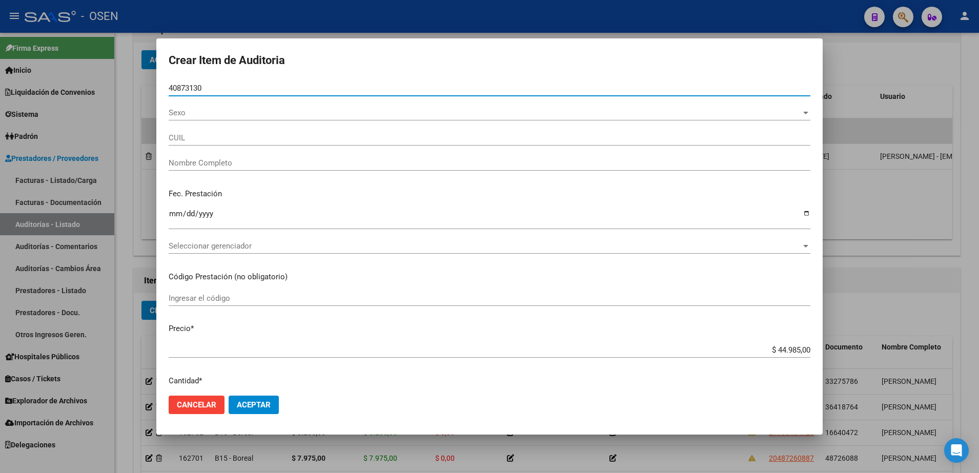
type input "20408731306"
type input "VILLAFANE [PERSON_NAME]"
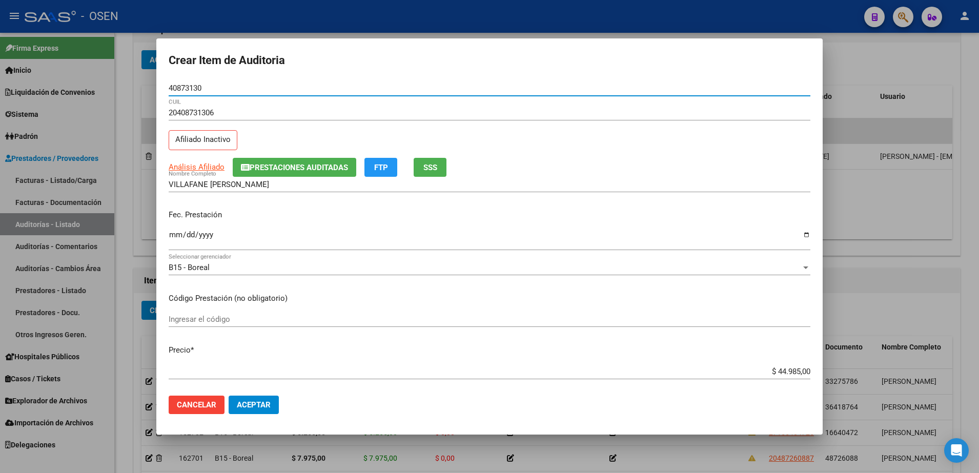
type input "40873130"
click at [773, 372] on input "$ 44.985,00" at bounding box center [490, 371] width 642 height 9
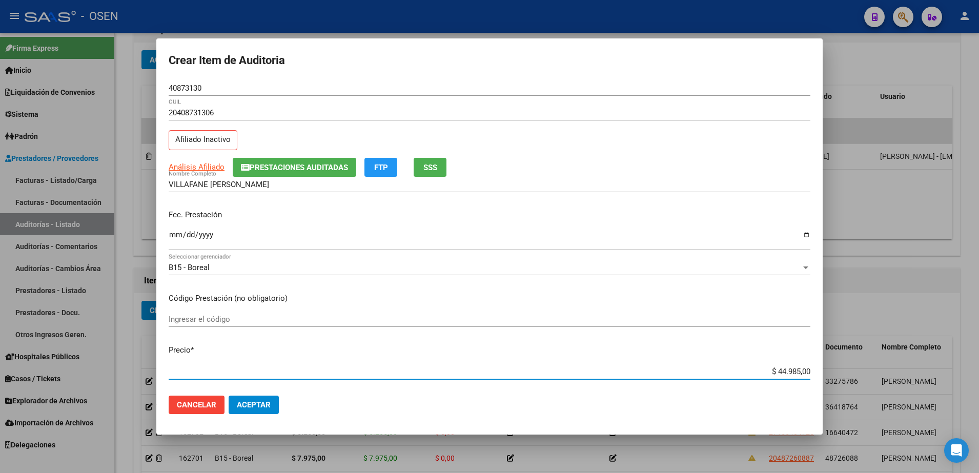
click at [773, 372] on input "$ 44.985,00" at bounding box center [490, 371] width 642 height 9
paste input "5.26"
type input "$ 5.265,00"
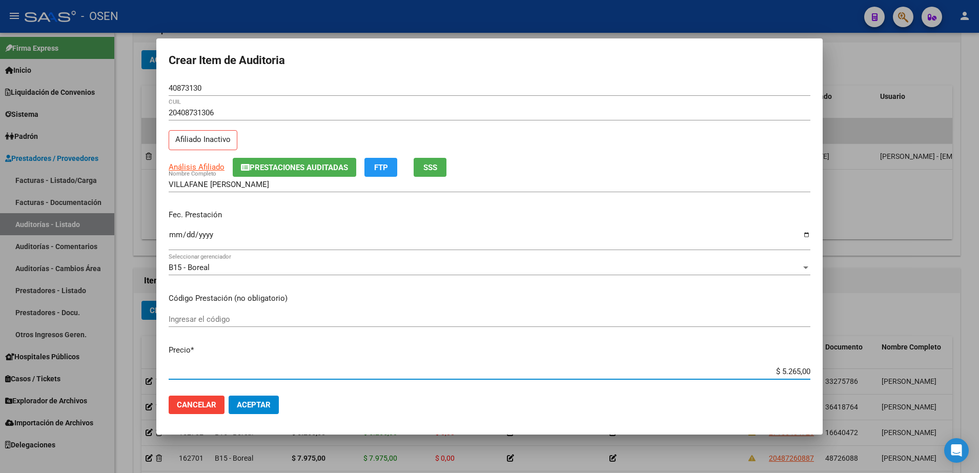
click at [194, 93] on div "40873130 Nro Documento" at bounding box center [490, 87] width 642 height 15
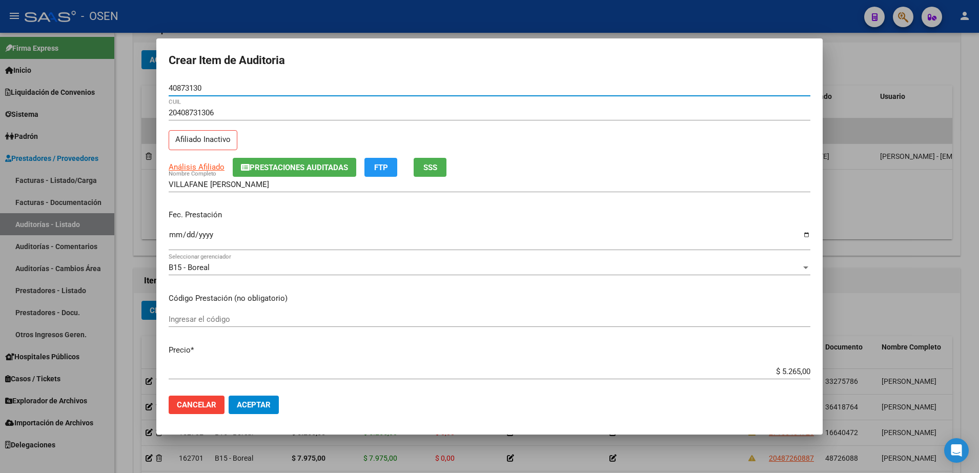
click at [194, 93] on div "40873130 Nro Documento" at bounding box center [490, 87] width 642 height 15
click at [190, 88] on input "40873130" at bounding box center [490, 88] width 642 height 9
click at [249, 180] on input "VILLAFANE [PERSON_NAME]" at bounding box center [490, 184] width 642 height 9
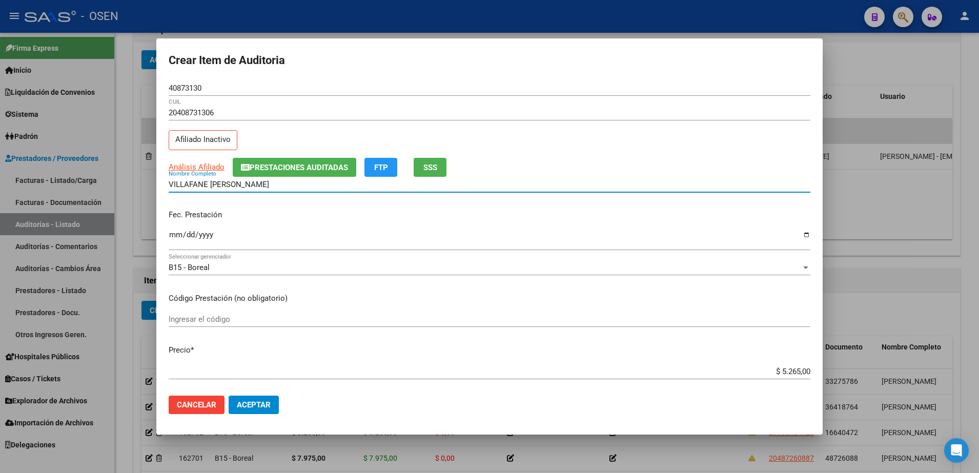
click at [249, 180] on input "VILLAFANE [PERSON_NAME]" at bounding box center [490, 184] width 642 height 9
paste input "40873130"
type input "[PERSON_NAME] 40873130"
click at [429, 166] on span "SSS" at bounding box center [430, 167] width 14 height 9
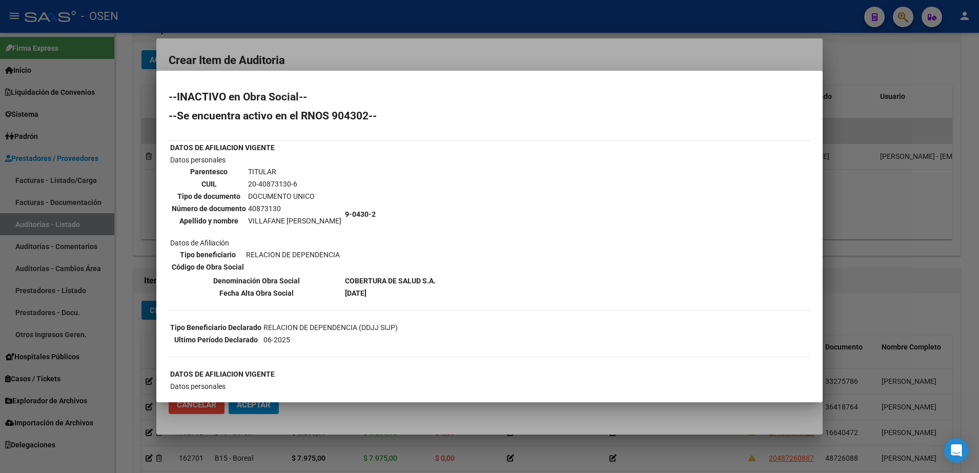
click at [280, 47] on div at bounding box center [489, 236] width 979 height 473
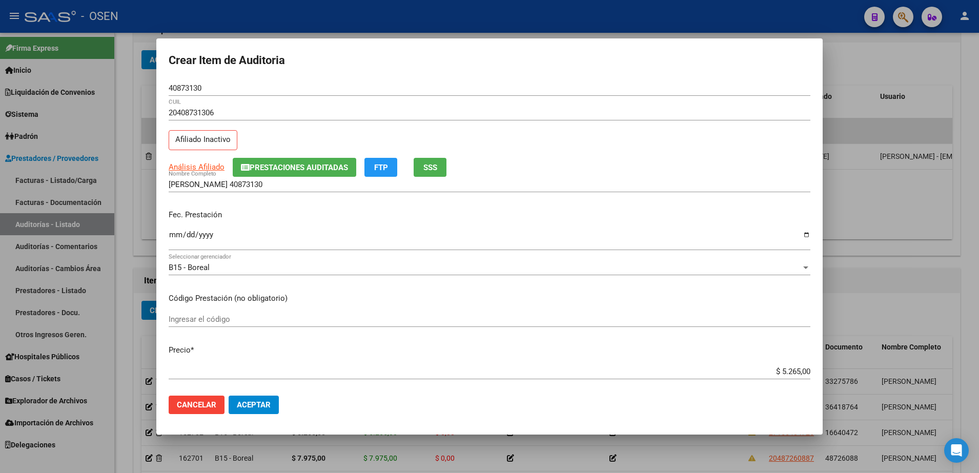
click at [186, 82] on div "40873130 Nro Documento" at bounding box center [490, 87] width 642 height 15
click at [185, 88] on input "40873130" at bounding box center [490, 88] width 642 height 9
click at [175, 236] on input "Ingresar la fecha" at bounding box center [490, 239] width 642 height 16
type input "[DATE]"
click at [744, 364] on div "$ 5.265,00 Ingresar el precio" at bounding box center [490, 371] width 642 height 15
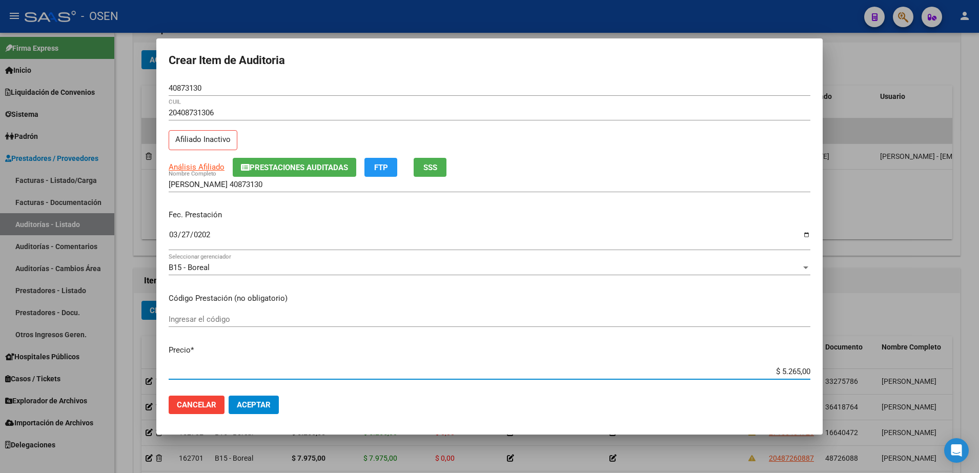
drag, startPoint x: 753, startPoint y: 368, endPoint x: 816, endPoint y: 373, distance: 63.7
click at [816, 373] on mat-dialog-content "40873130 Nro Documento 20408731306 CUIL Afiliado Inactivo Análisis Afiliado Pre…" at bounding box center [489, 234] width 666 height 308
click at [313, 189] on div "[PERSON_NAME] 40873130 Nombre Completo" at bounding box center [490, 184] width 642 height 15
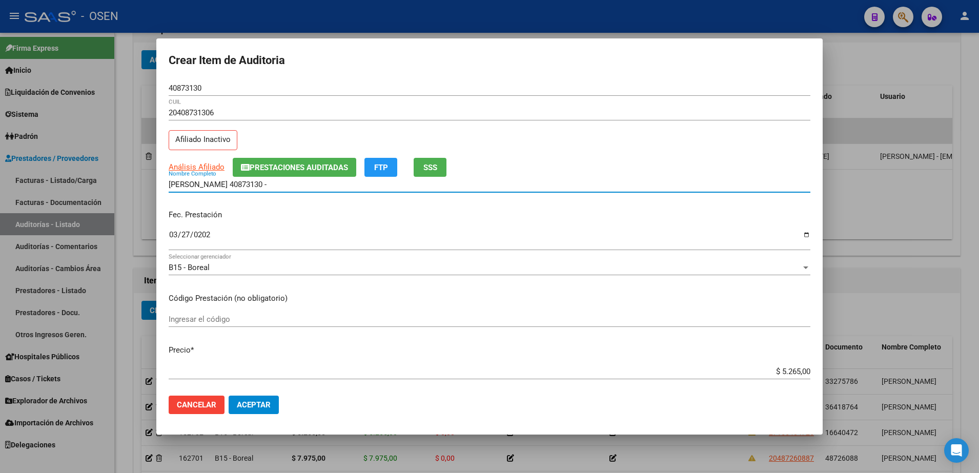
paste input "$ 5.265,00"
drag, startPoint x: 338, startPoint y: 182, endPoint x: 105, endPoint y: 185, distance: 233.2
click at [105, 185] on div "Crear Item de Auditoria 40873130 Nro Documento 20408731306 CUIL Afiliado Inacti…" at bounding box center [489, 236] width 979 height 473
click at [310, 182] on input "[PERSON_NAME] 40873130 - $ 5.265,00" at bounding box center [490, 184] width 642 height 9
drag, startPoint x: 325, startPoint y: 182, endPoint x: 238, endPoint y: 184, distance: 87.2
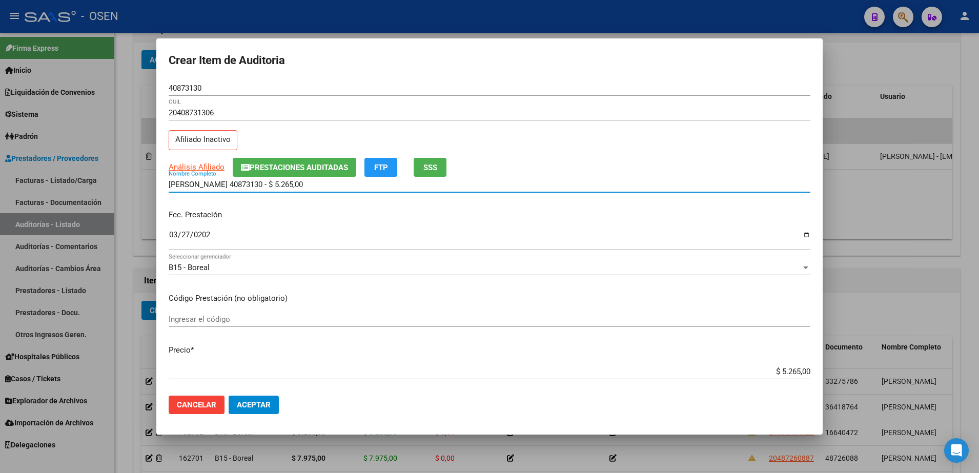
click at [238, 184] on input "[PERSON_NAME] 40873130 - $ 5.265,00" at bounding box center [490, 184] width 642 height 9
type input "[PERSON_NAME]"
click at [253, 394] on mat-dialog-actions "Cancelar Aceptar" at bounding box center [490, 404] width 642 height 35
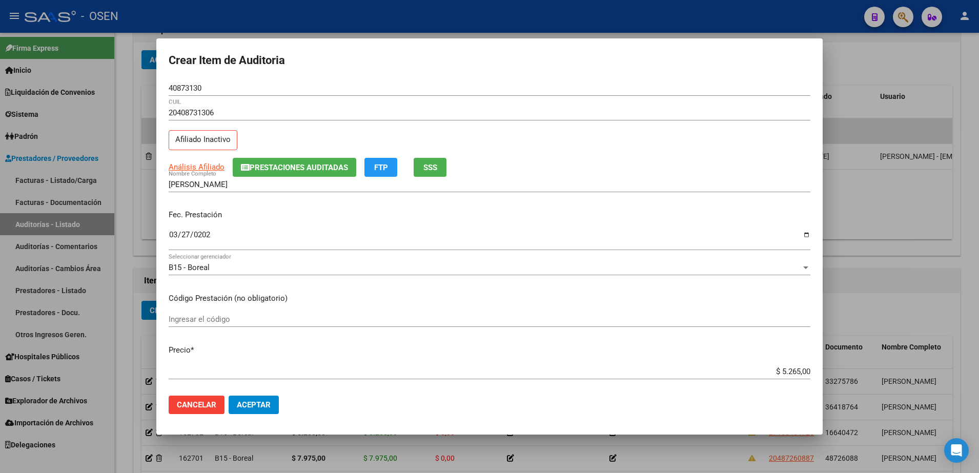
click at [256, 401] on span "Aceptar" at bounding box center [254, 404] width 34 height 9
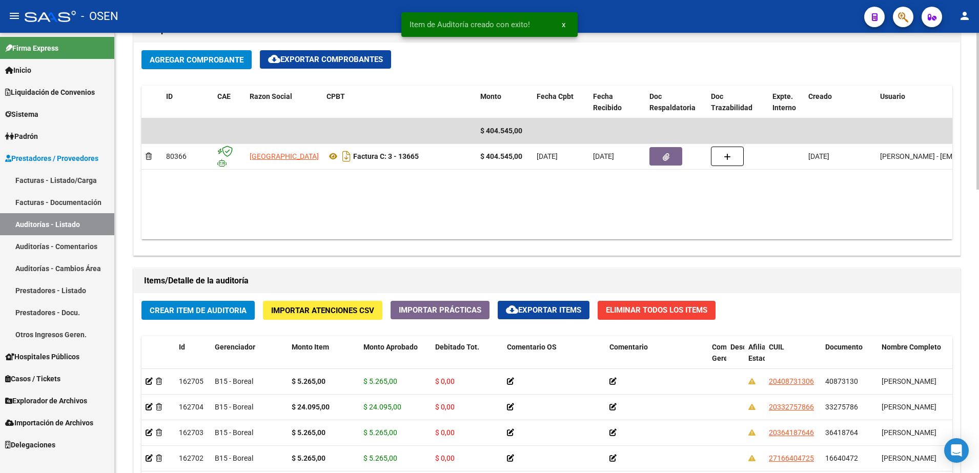
click at [203, 315] on span "Crear Item de Auditoria" at bounding box center [198, 310] width 97 height 9
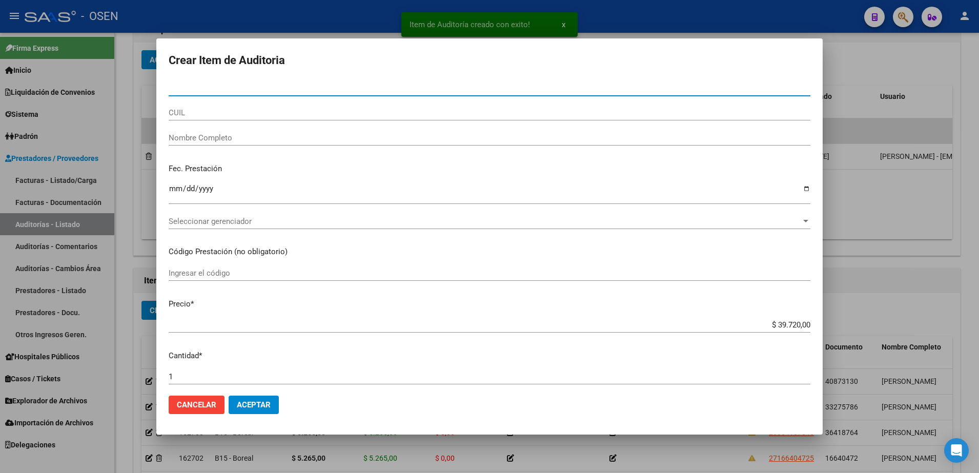
paste input "25908058"
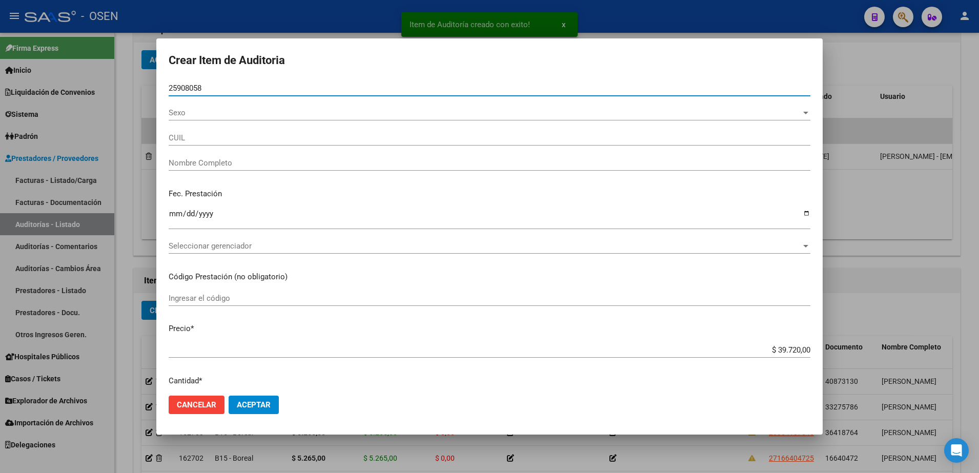
type input "25908058"
type input "20259080585"
type input "[PERSON_NAME]"
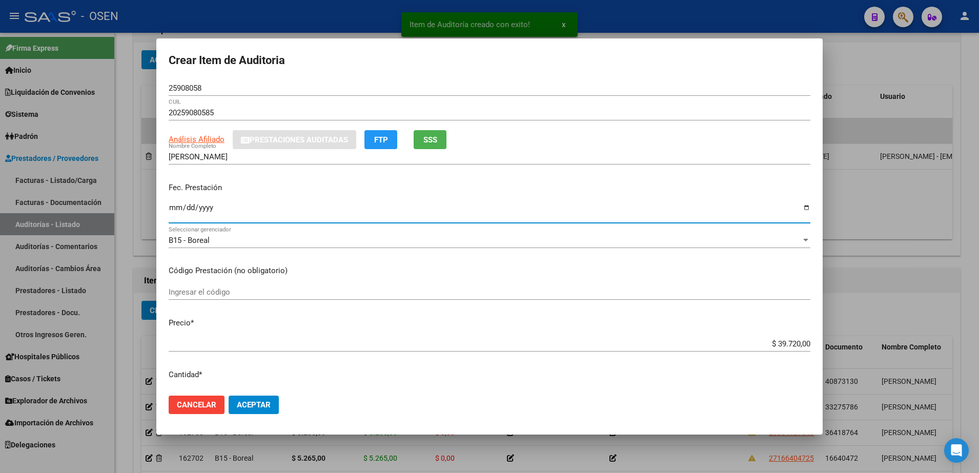
click at [172, 219] on input "Ingresar la fecha" at bounding box center [490, 211] width 642 height 16
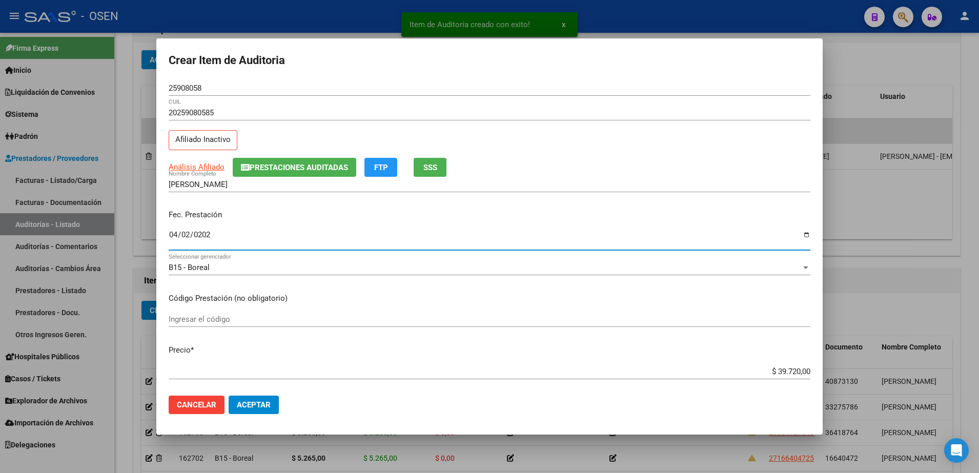
type input "[DATE]"
click at [451, 171] on div "Análisis Afiliado Prestaciones Auditadas FTP SSS" at bounding box center [490, 167] width 642 height 19
click at [440, 168] on button "SSS" at bounding box center [430, 167] width 33 height 19
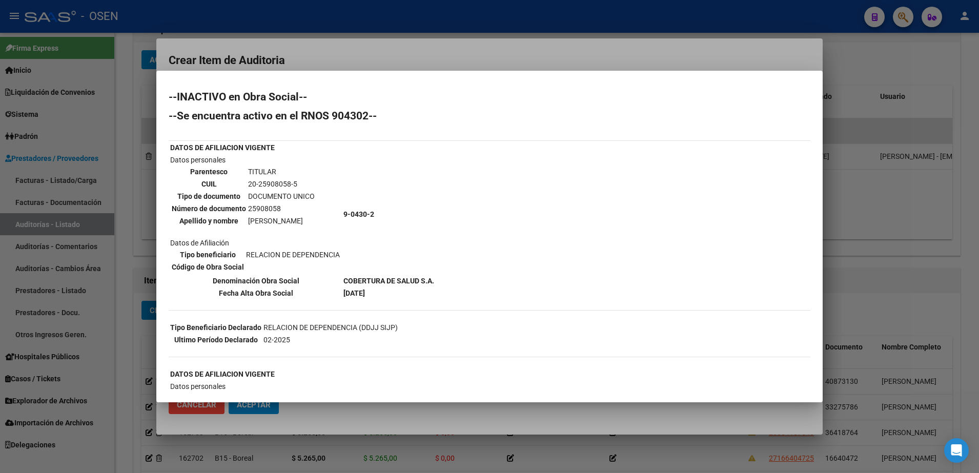
click at [253, 43] on div at bounding box center [489, 236] width 979 height 473
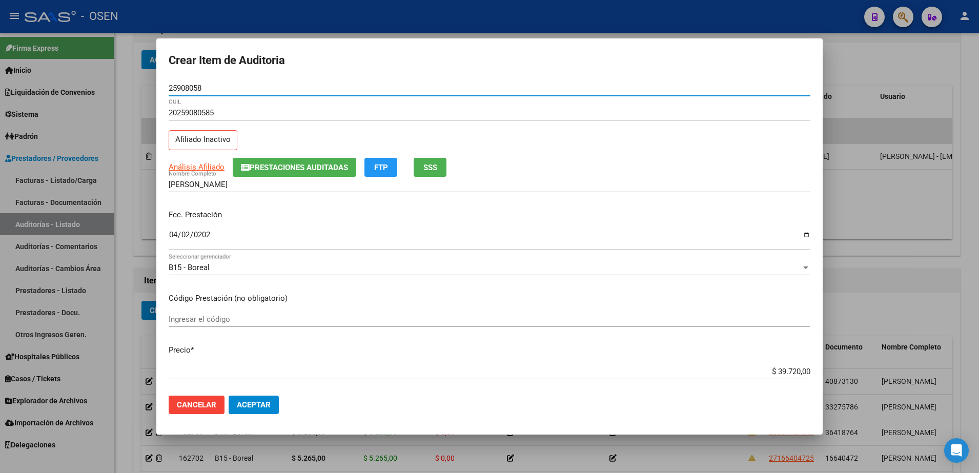
click at [182, 85] on input "25908058" at bounding box center [490, 88] width 642 height 9
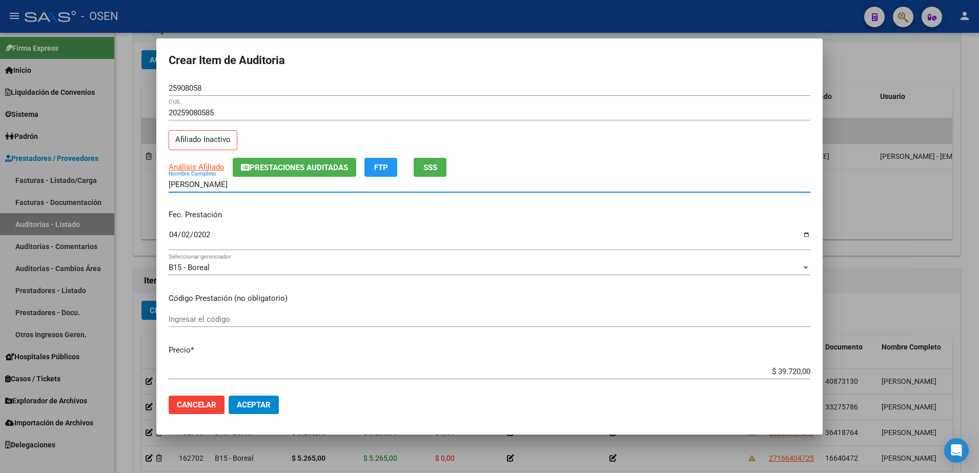
click at [253, 181] on input "[PERSON_NAME]" at bounding box center [490, 184] width 642 height 9
paste input "25908058"
type input "[PERSON_NAME][DEMOGRAPHIC_DATA] 25908058"
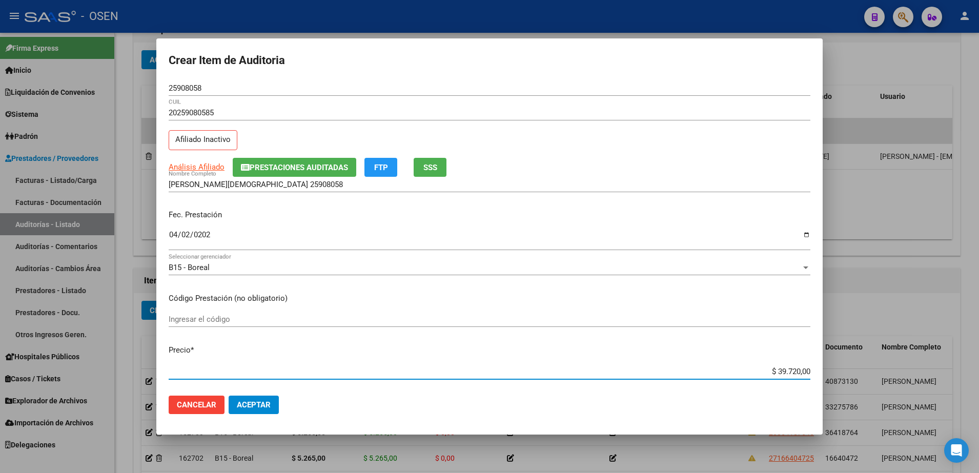
click at [785, 371] on input "$ 39.720,00" at bounding box center [490, 371] width 642 height 9
paste input "5.265"
type input "$ 5.265,00"
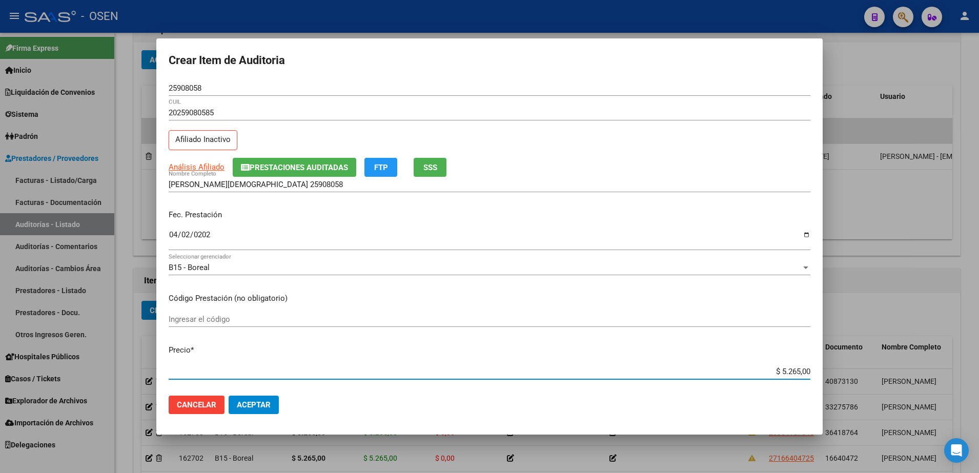
drag, startPoint x: 752, startPoint y: 374, endPoint x: 855, endPoint y: 374, distance: 102.5
click at [855, 374] on div "Crear Item de Auditoria 25908058 Nro Documento 20259080585 CUIL Afiliado Inacti…" at bounding box center [489, 236] width 979 height 473
type input "$ 5.265,00"
click at [289, 177] on div "[PERSON_NAME][DEMOGRAPHIC_DATA] 25908058 Nombre Completo" at bounding box center [490, 184] width 642 height 15
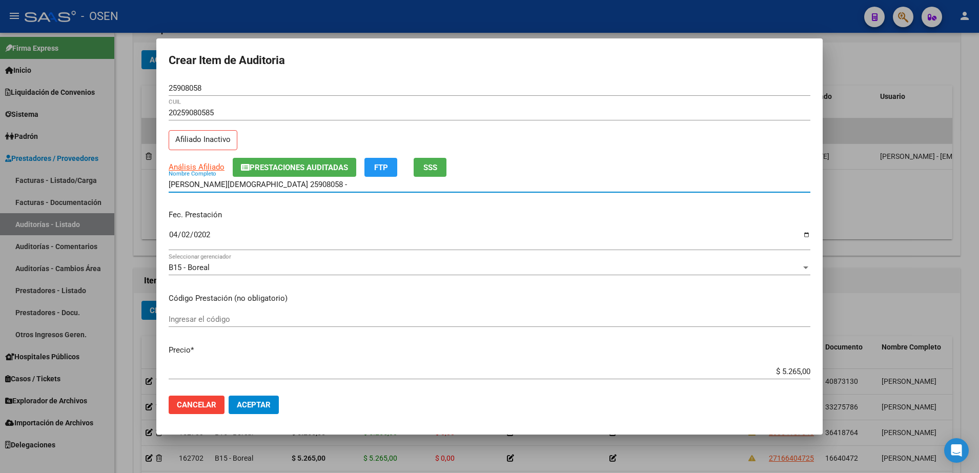
paste input "$ 5.265,00"
drag, startPoint x: 330, startPoint y: 188, endPoint x: 95, endPoint y: 185, distance: 234.8
click at [95, 185] on div "Crear Item de Auditoria 25908058 Nro Documento 20259080585 CUIL Afiliado Inacti…" at bounding box center [489, 236] width 979 height 473
click at [327, 186] on input "[PERSON_NAME] 25908058 - $ 5.265,00" at bounding box center [490, 184] width 642 height 9
drag, startPoint x: 327, startPoint y: 186, endPoint x: 253, endPoint y: 191, distance: 74.5
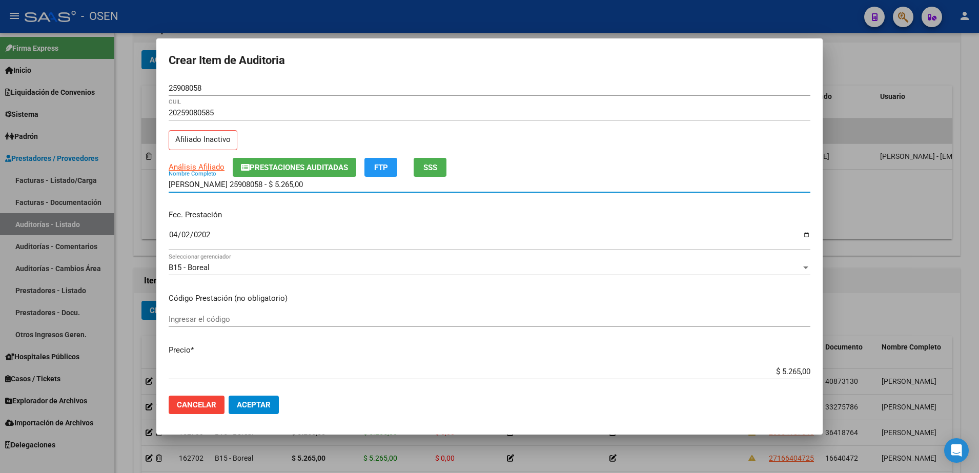
click at [253, 191] on div "[PERSON_NAME][DEMOGRAPHIC_DATA] 25908058 - $ 5.265,00 Nombre Completo" at bounding box center [490, 184] width 642 height 15
type input "[PERSON_NAME]"
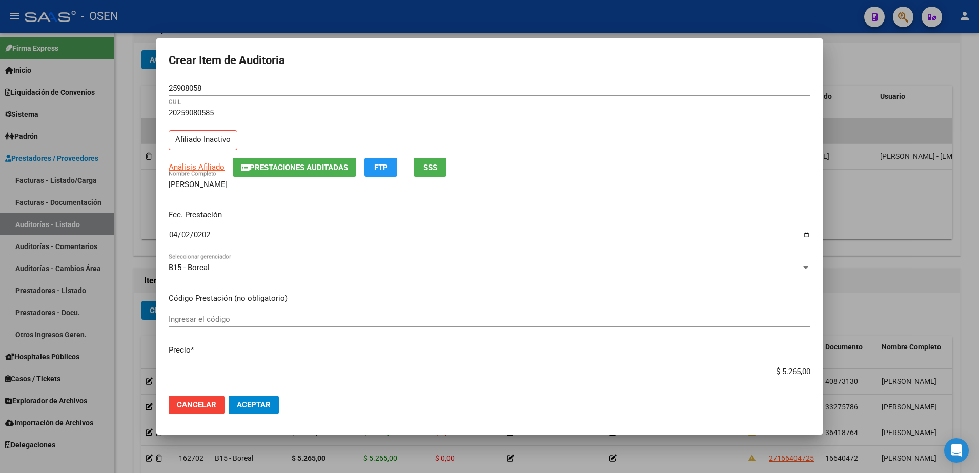
click at [258, 414] on mat-dialog-actions "Cancelar Aceptar" at bounding box center [490, 404] width 642 height 35
click at [258, 411] on button "Aceptar" at bounding box center [254, 405] width 50 height 18
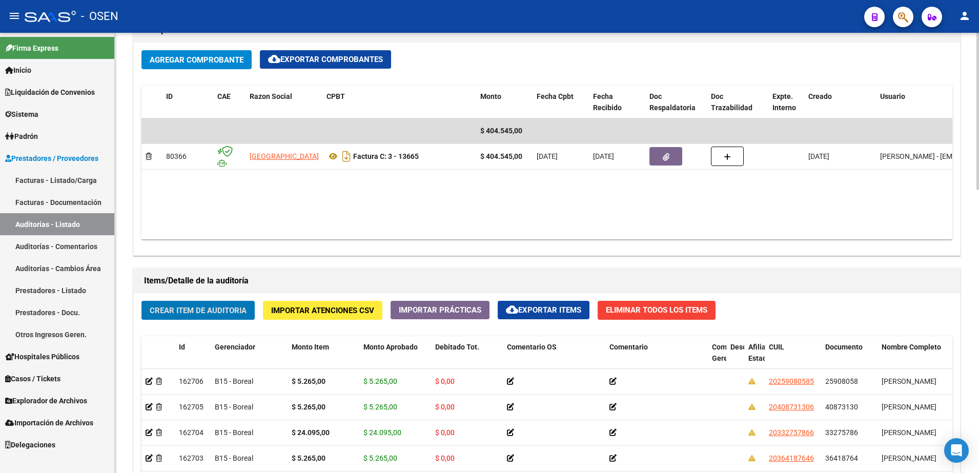
click at [207, 302] on button "Crear Item de Auditoria" at bounding box center [197, 310] width 113 height 19
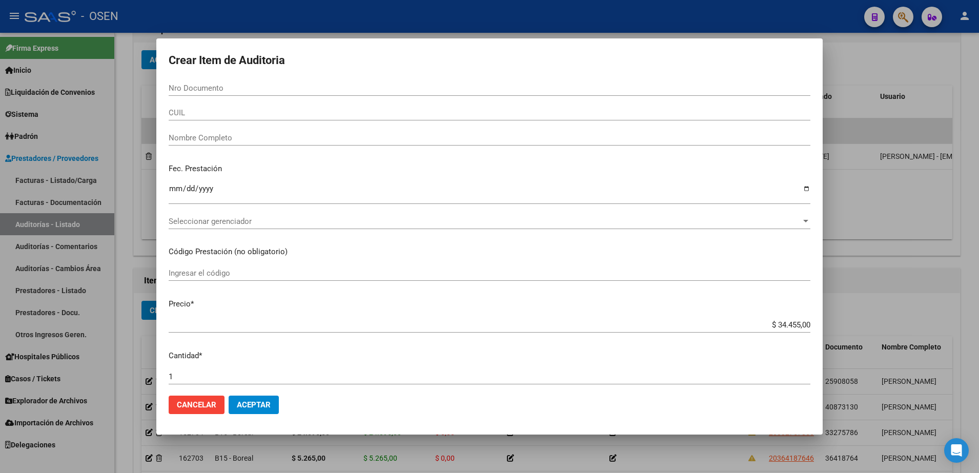
paste input "26360068"
type input "26360068"
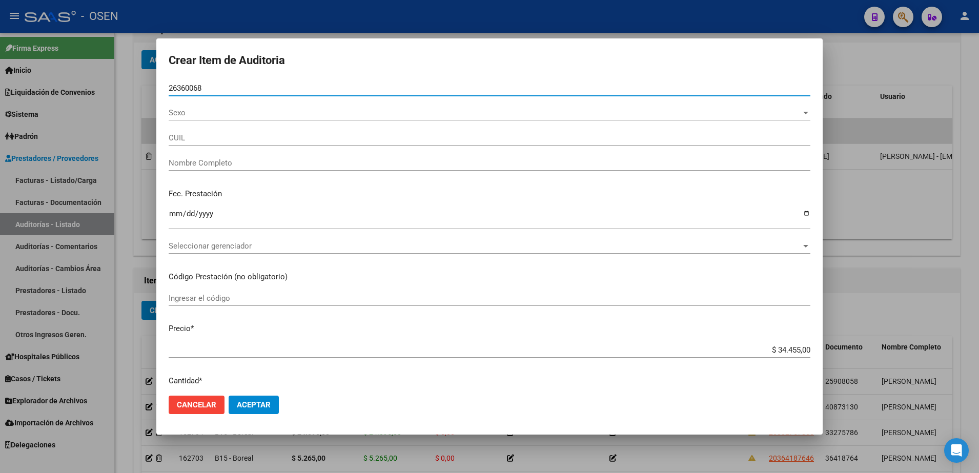
type input "20263600682"
type input "[PERSON_NAME]"
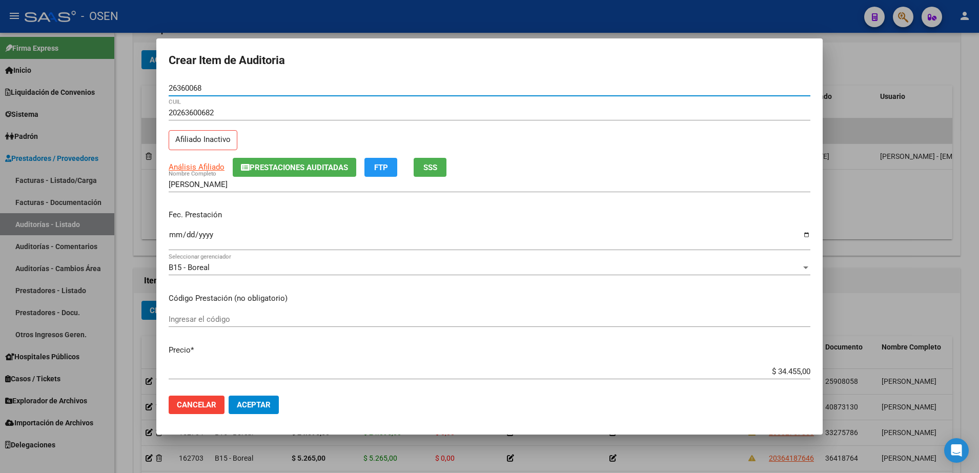
type input "26360068"
click at [177, 237] on input "Ingresar la fecha" at bounding box center [490, 239] width 642 height 16
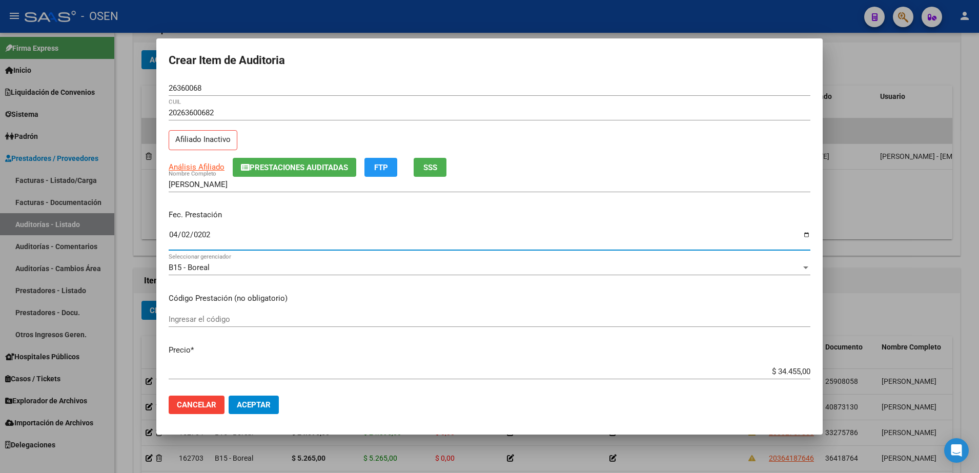
type input "[DATE]"
click at [196, 95] on div "26360068 Nro Documento" at bounding box center [490, 87] width 642 height 15
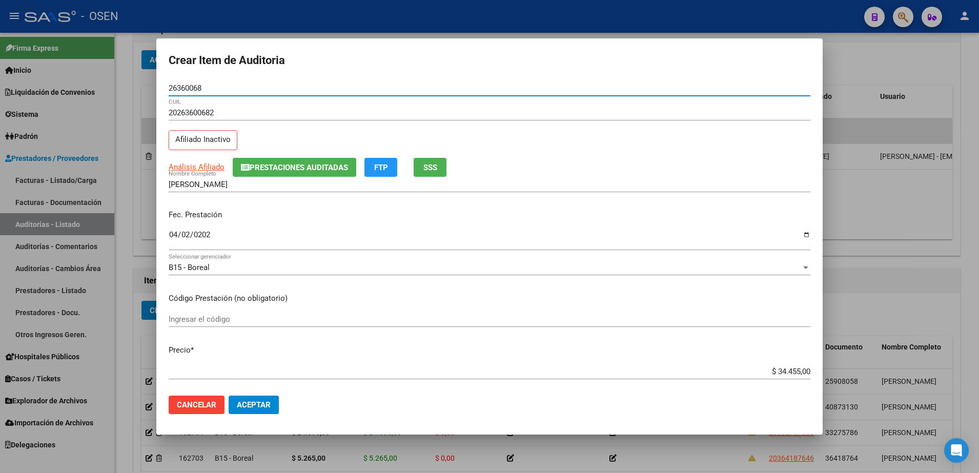
click at [192, 88] on input "26360068" at bounding box center [490, 88] width 642 height 9
click at [251, 187] on input "[PERSON_NAME]" at bounding box center [490, 184] width 642 height 9
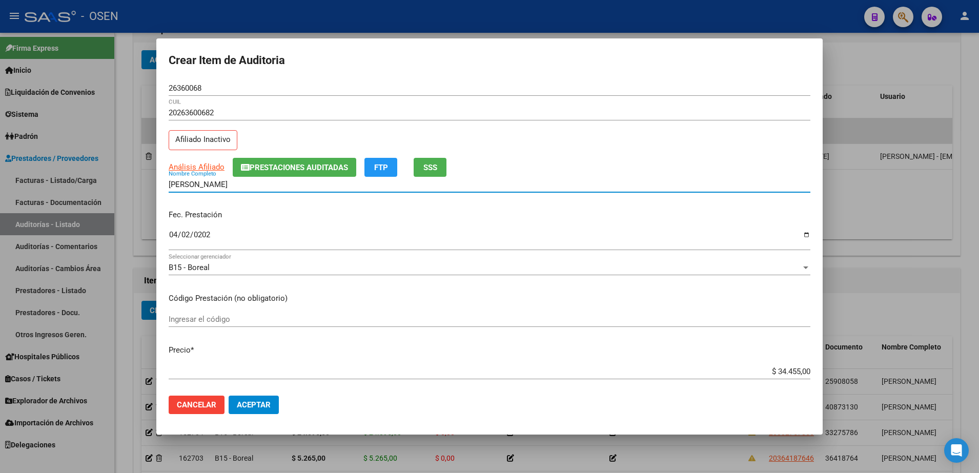
paste input "26360068"
click at [276, 182] on input "[PERSON_NAME] CARMELO 26360068" at bounding box center [490, 184] width 642 height 9
type input "[PERSON_NAME] CARMELO 26360068"
click at [781, 372] on input "$ 34.455,00" at bounding box center [490, 371] width 642 height 9
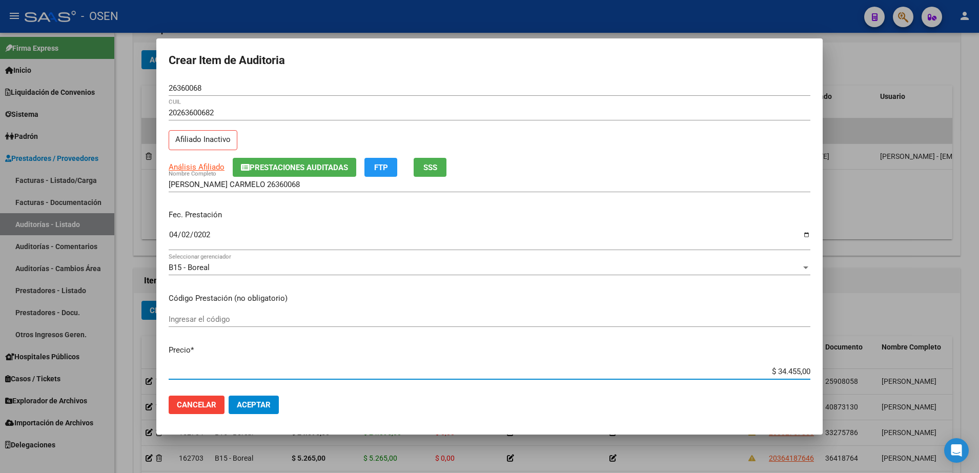
click at [781, 372] on input "$ 34.455,00" at bounding box center [490, 371] width 642 height 9
paste input "17.062"
type input "$ 170,62"
type input "$ 1.706,20"
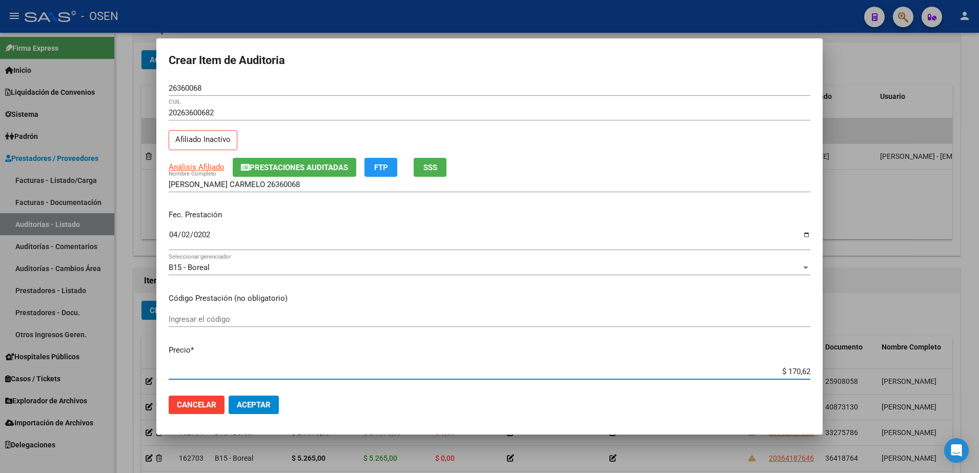
type input "$ 1.706,20"
type input "$ 17.062,00"
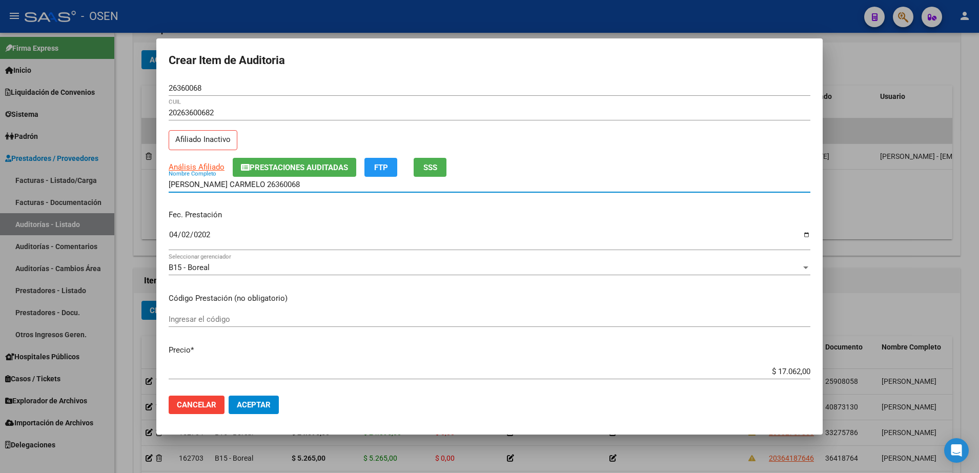
click at [242, 182] on input "[PERSON_NAME] CARMELO 26360068" at bounding box center [490, 184] width 642 height 9
click at [240, 182] on input "[PERSON_NAME] CARMELO 26360068" at bounding box center [490, 184] width 642 height 9
type input "[PERSON_NAME] 6360068"
click at [773, 367] on input "$ 17.062,00" at bounding box center [490, 371] width 642 height 9
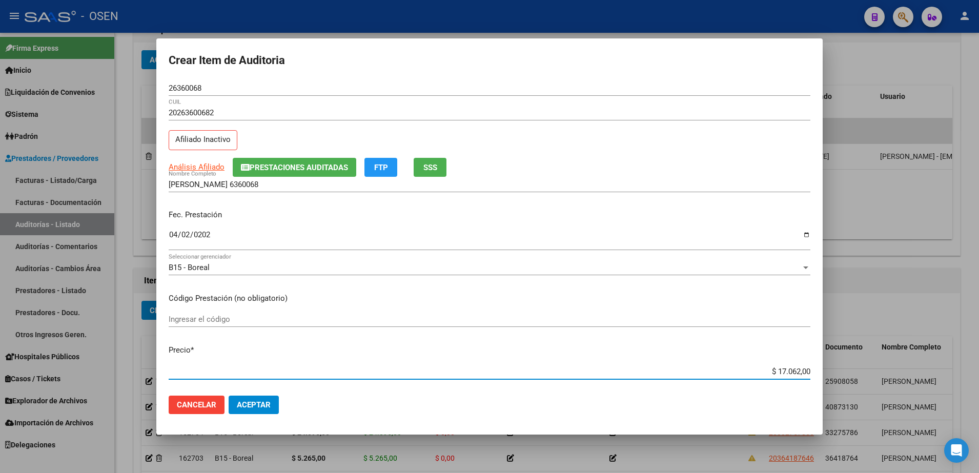
click at [773, 367] on input "$ 17.062,00" at bounding box center [490, 371] width 642 height 9
paste input "5.265"
type input "$ 5.265,00"
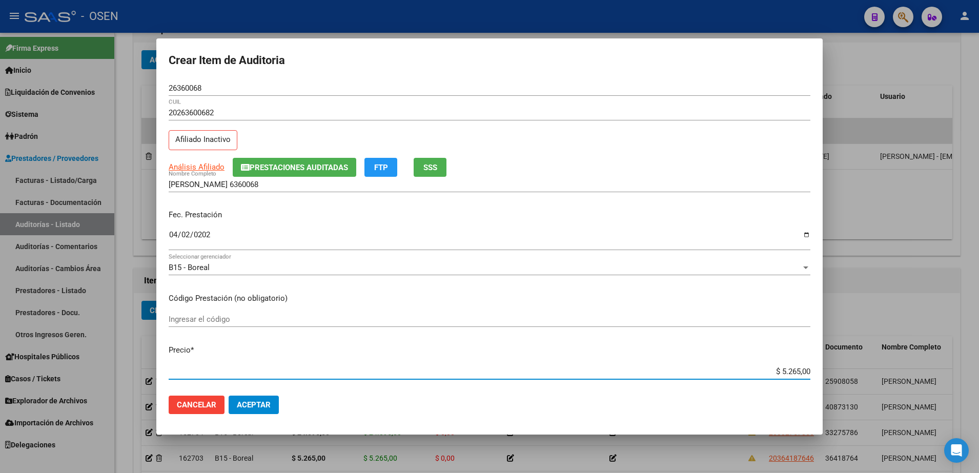
click at [258, 177] on div "[PERSON_NAME] [PERSON_NAME] 6360068 Nombre Completo" at bounding box center [490, 184] width 642 height 15
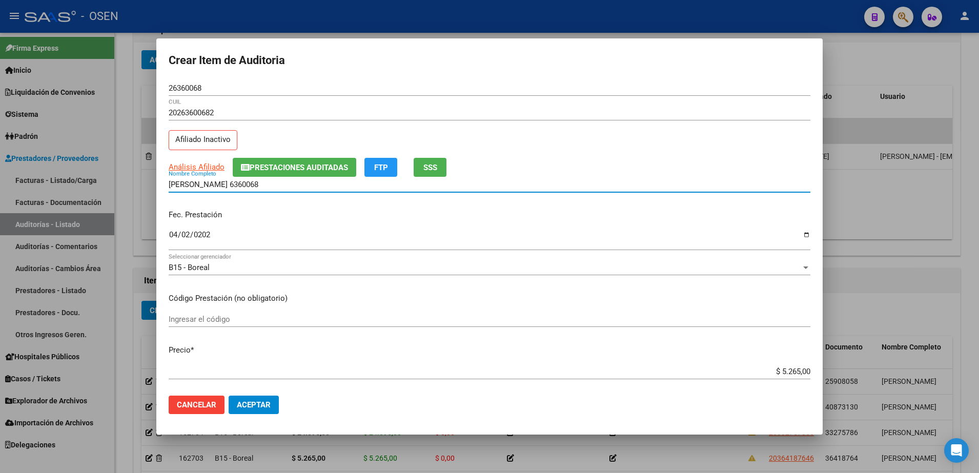
click at [258, 183] on input "[PERSON_NAME] 6360068" at bounding box center [490, 184] width 642 height 9
type input "[PERSON_NAME]"
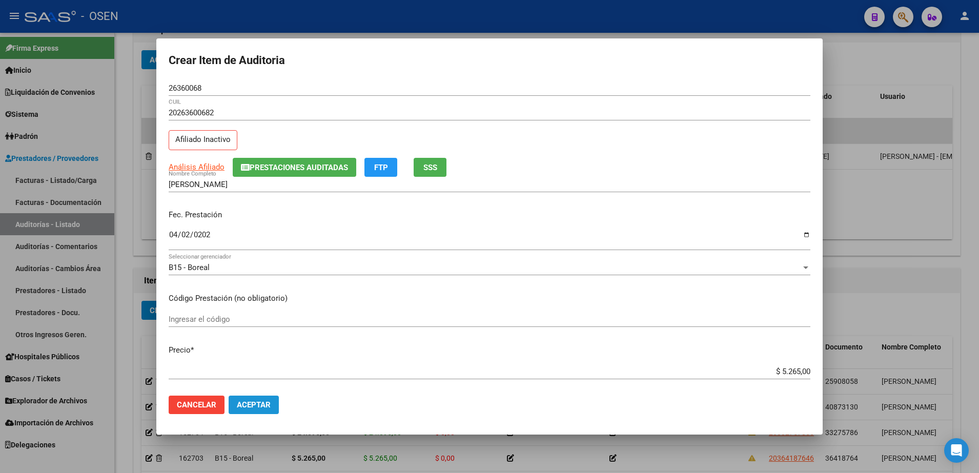
click at [267, 408] on span "Aceptar" at bounding box center [254, 404] width 34 height 9
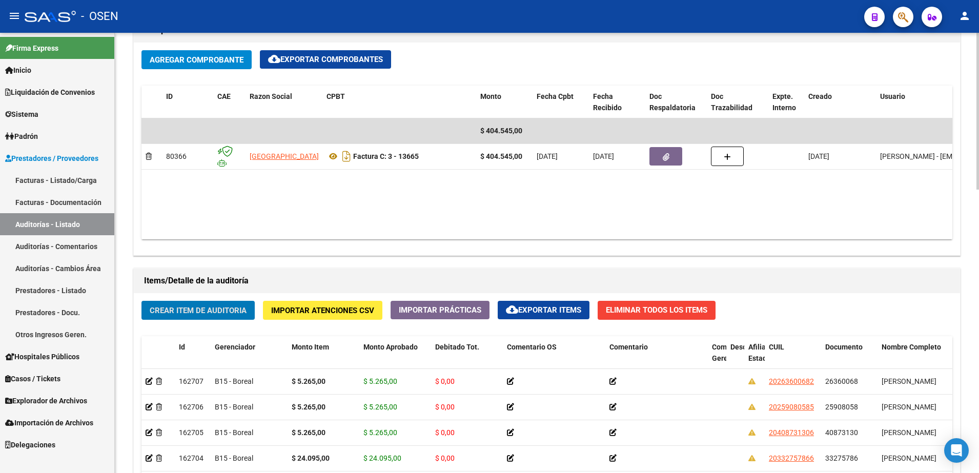
click at [231, 306] on span "Crear Item de Auditoria" at bounding box center [198, 310] width 97 height 9
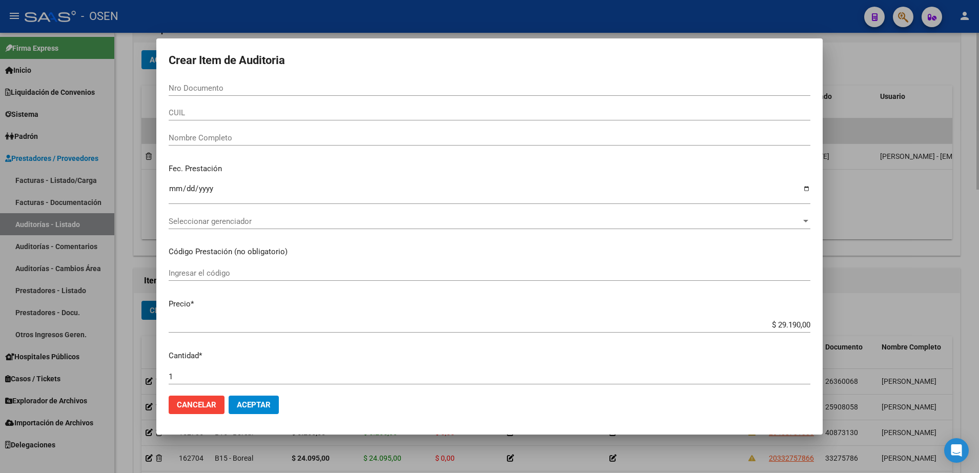
paste input "94670538"
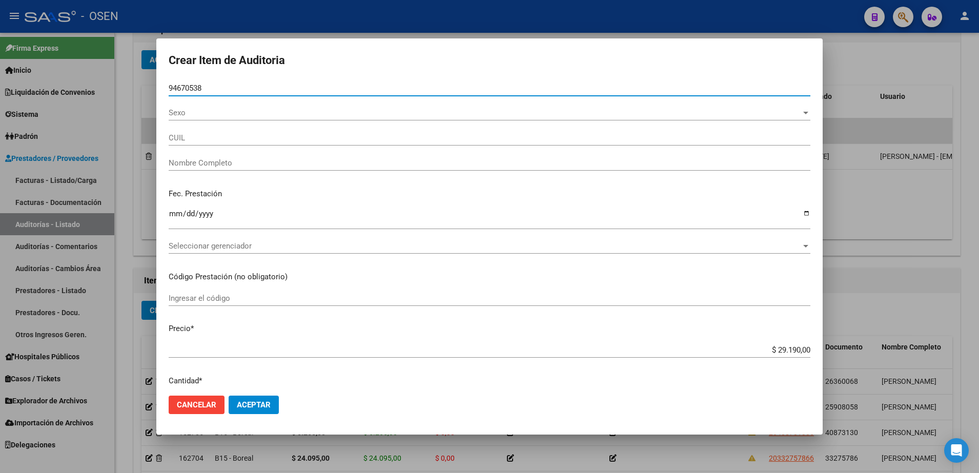
type input "94670538"
type input "27946705387"
type input "[PERSON_NAME] [PERSON_NAME]"
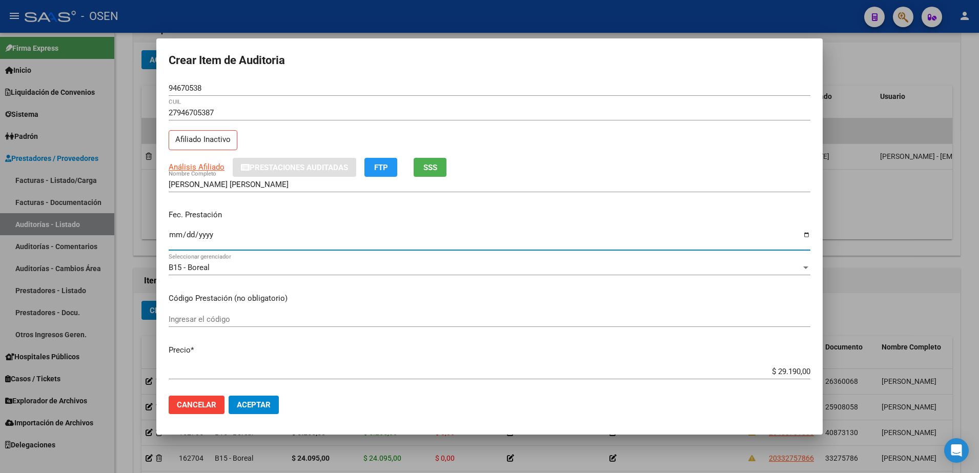
click at [182, 234] on input "Ingresar la fecha" at bounding box center [490, 239] width 642 height 16
type input "[DATE]"
click at [785, 373] on input "$ 29.190,00" at bounding box center [490, 371] width 642 height 9
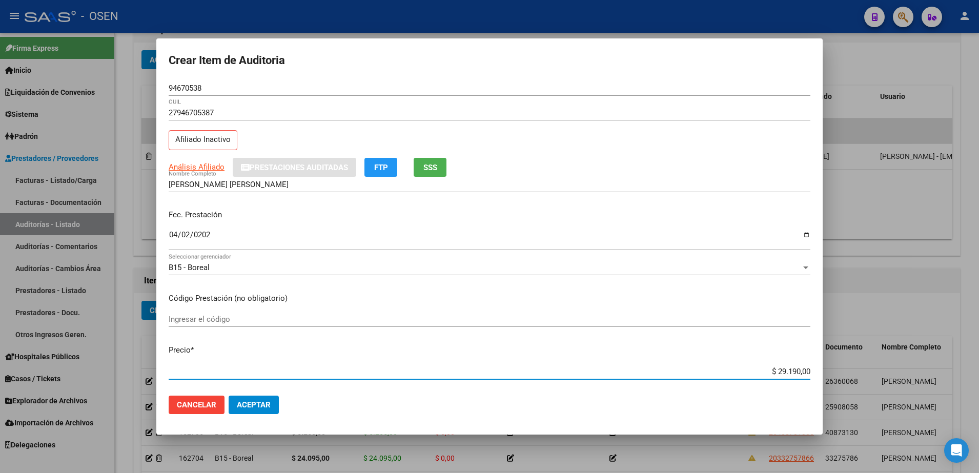
click at [785, 373] on input "$ 29.190,00" at bounding box center [490, 371] width 642 height 9
paste input "7.975"
type input "$ 79,75"
type input "$ 797,50"
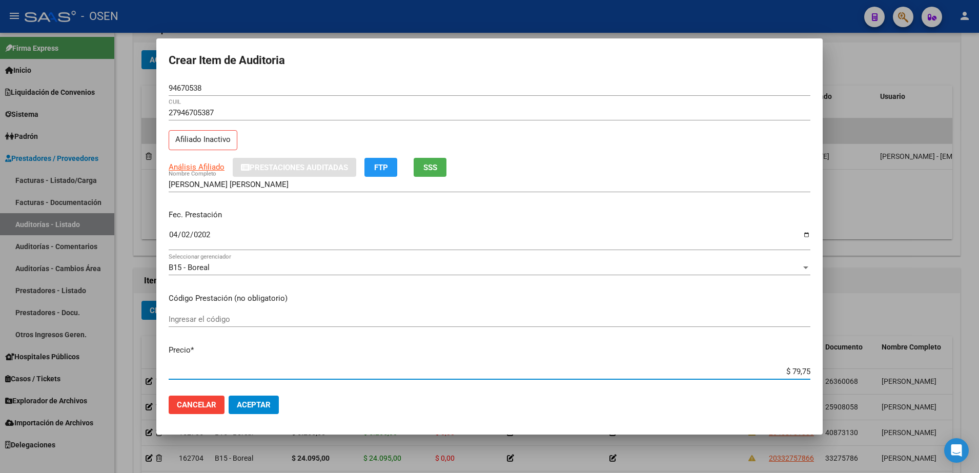
type input "$ 797,50"
type input "$ 7.975,00"
click at [181, 78] on form "Crear Item de Auditoria 94670538 Nro Documento 27946705387 CUIL Afiliado Inacti…" at bounding box center [490, 237] width 642 height 372
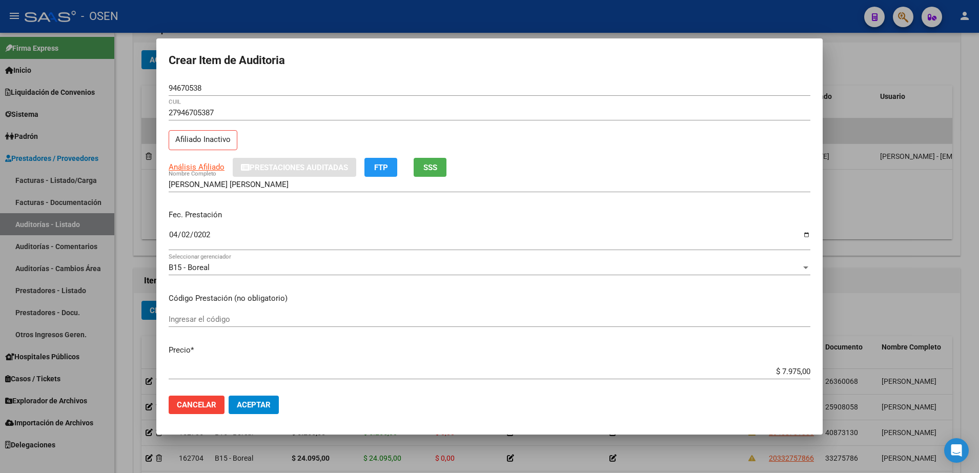
click at [185, 82] on div "94670538 Nro Documento" at bounding box center [490, 87] width 642 height 15
click at [185, 84] on input "94670538" at bounding box center [490, 88] width 642 height 9
click at [260, 189] on input "[PERSON_NAME] [PERSON_NAME]" at bounding box center [490, 184] width 642 height 9
paste input "94670538"
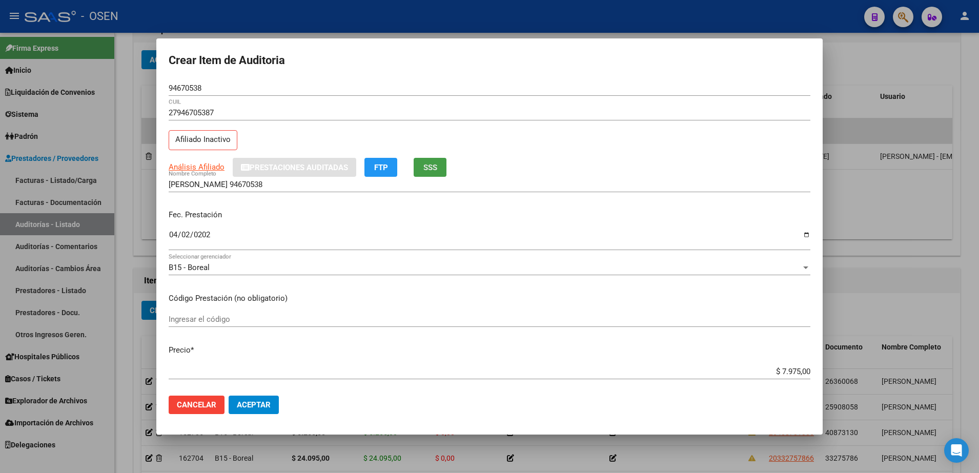
click at [422, 160] on button "SSS" at bounding box center [430, 167] width 33 height 19
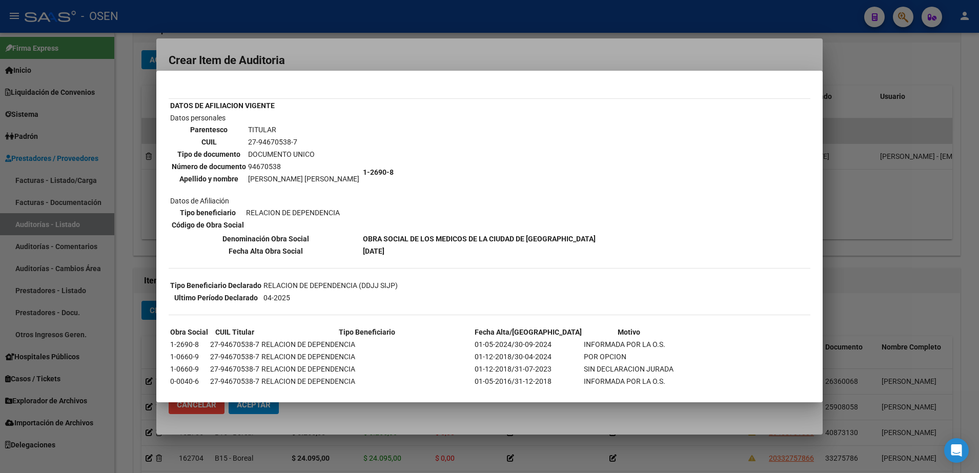
scroll to position [128, 0]
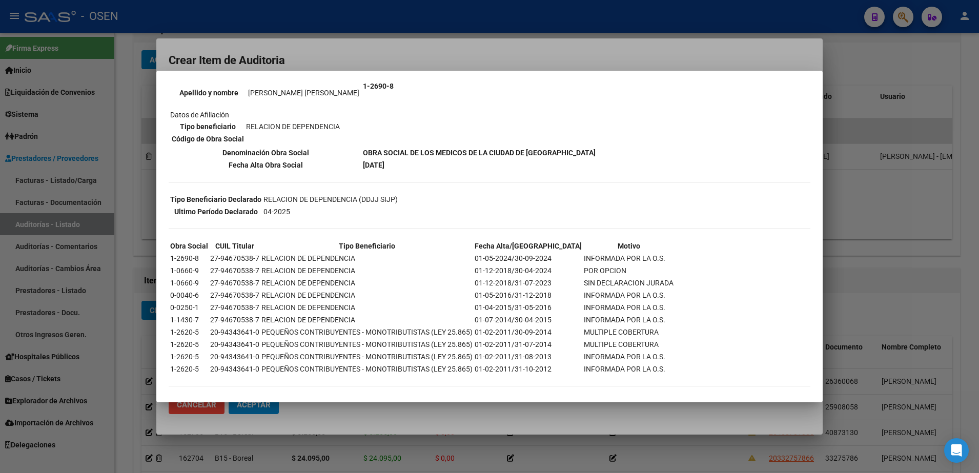
click at [324, 61] on div at bounding box center [489, 236] width 979 height 473
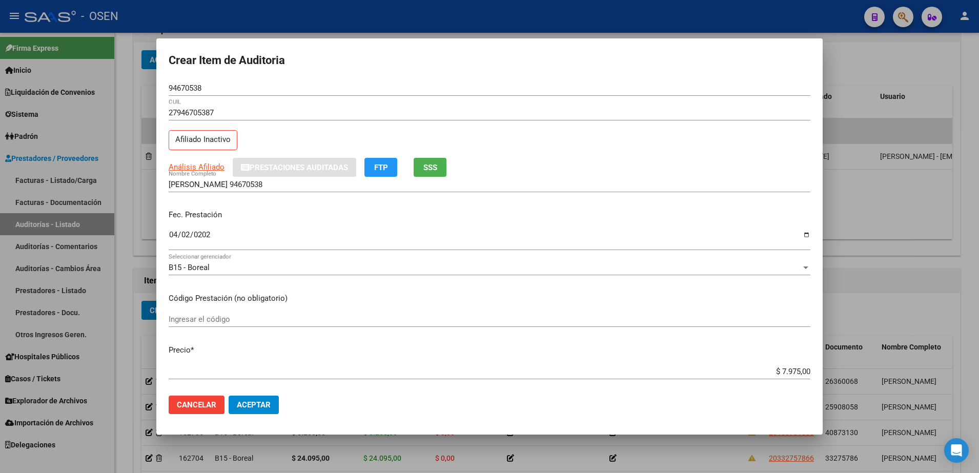
click at [207, 86] on input "94670538" at bounding box center [490, 88] width 642 height 9
click at [181, 90] on input "94670538" at bounding box center [490, 88] width 642 height 9
click at [244, 186] on input "[PERSON_NAME] 94670538" at bounding box center [490, 184] width 642 height 9
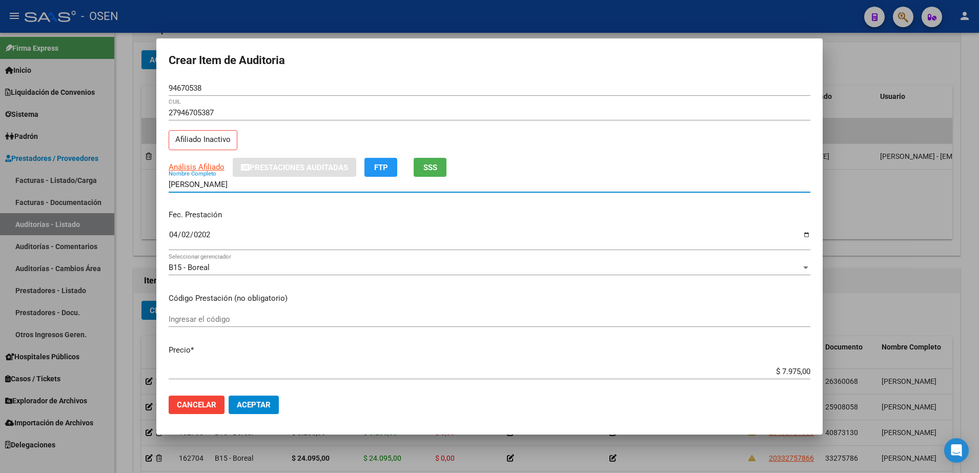
type input "[PERSON_NAME]"
click at [276, 408] on button "Aceptar" at bounding box center [254, 405] width 50 height 18
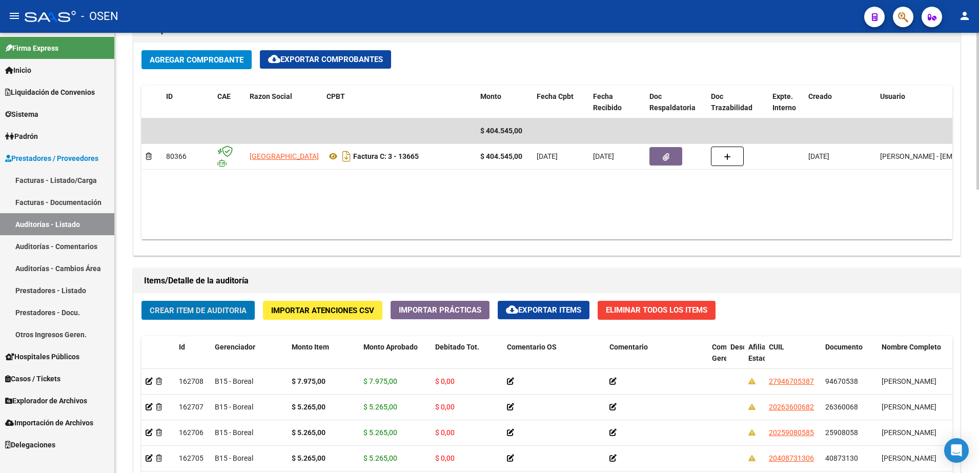
click at [206, 289] on h1 "Items/Detalle de la auditoría" at bounding box center [547, 281] width 806 height 16
click at [212, 305] on span "Crear Item de Auditoria" at bounding box center [198, 309] width 97 height 9
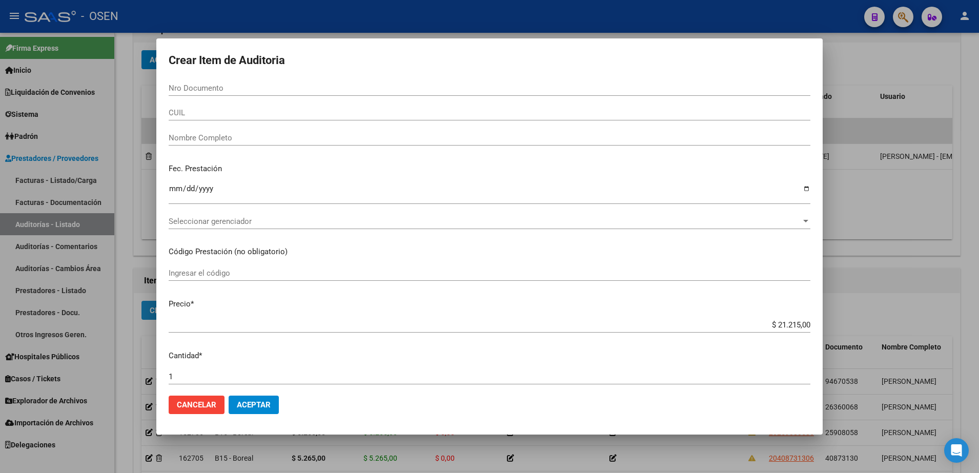
paste input "28433766"
type input "28433766"
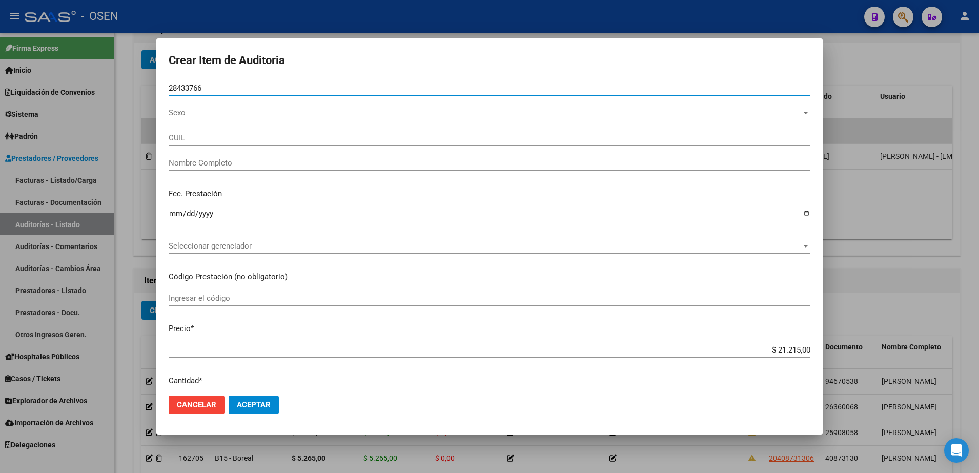
type input "20284337663"
type input "[PERSON_NAME]"
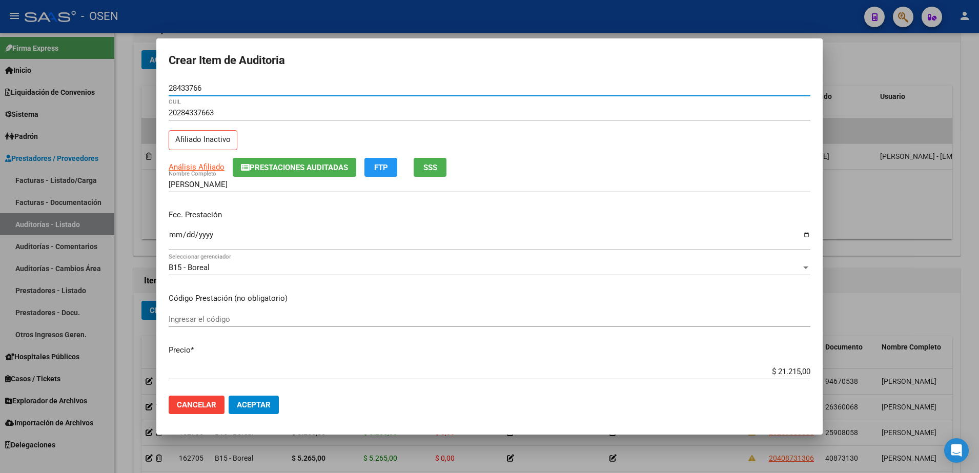
type input "28433766"
click at [176, 227] on div "Fec. Prestación Ingresar la fecha" at bounding box center [490, 230] width 642 height 58
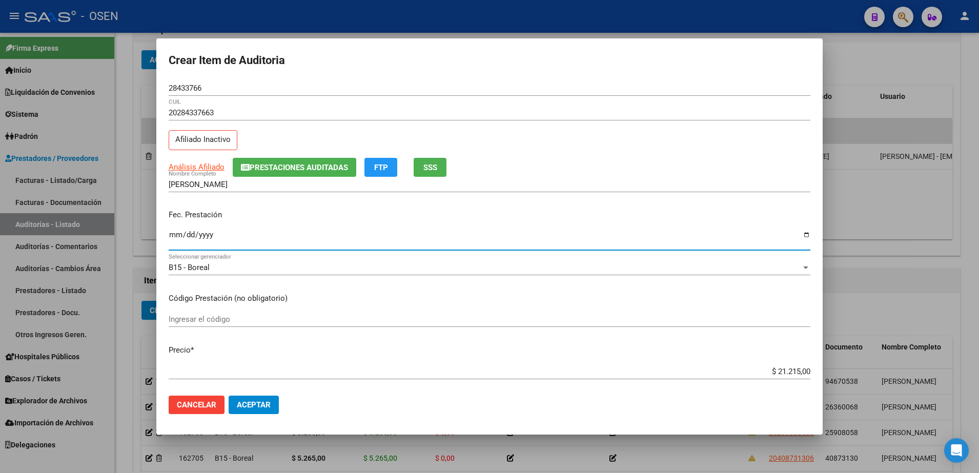
click at [172, 234] on input "Ingresar la fecha" at bounding box center [490, 239] width 642 height 16
type input "[DATE]"
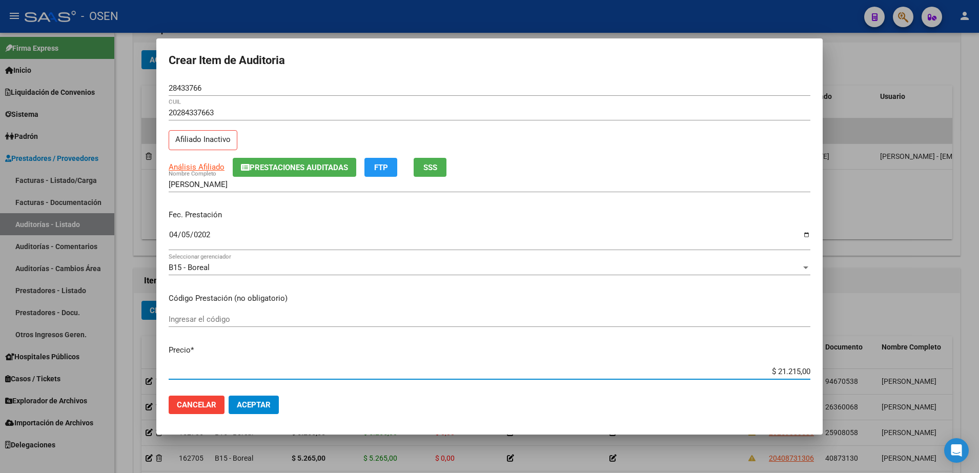
click at [776, 371] on input "$ 21.215,00" at bounding box center [490, 371] width 642 height 9
paste input "5.26"
type input "$ 5.265,00"
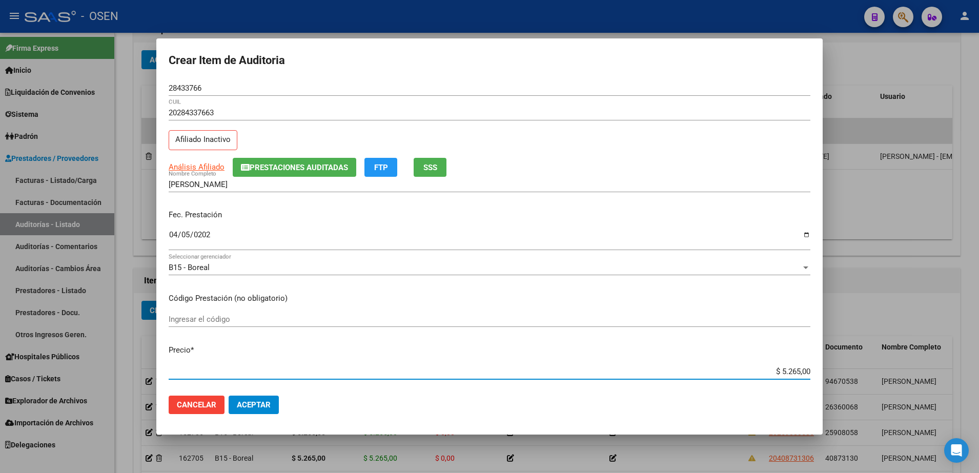
type input "$ 5.265,00"
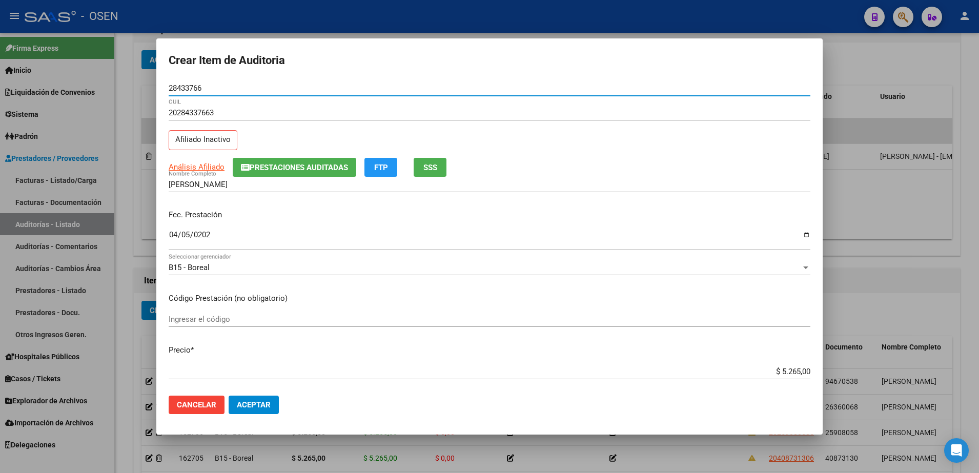
click at [179, 84] on input "28433766" at bounding box center [490, 88] width 642 height 9
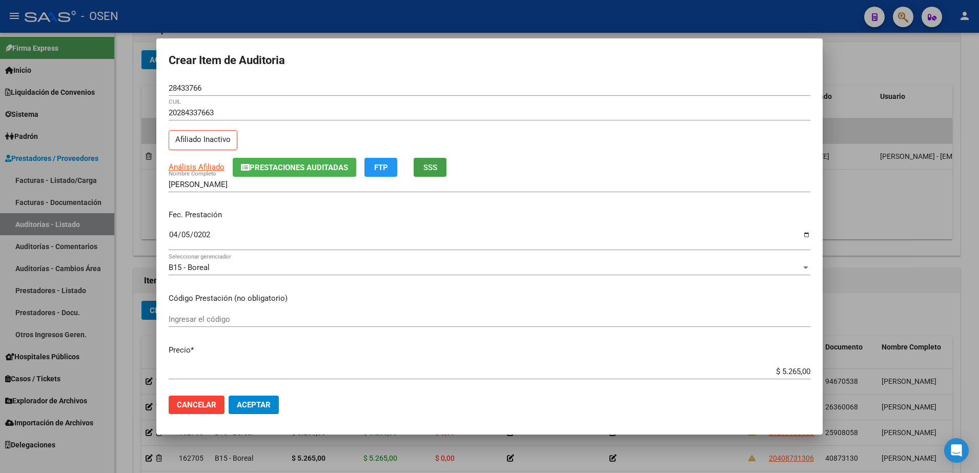
click at [431, 167] on span "SSS" at bounding box center [430, 167] width 14 height 9
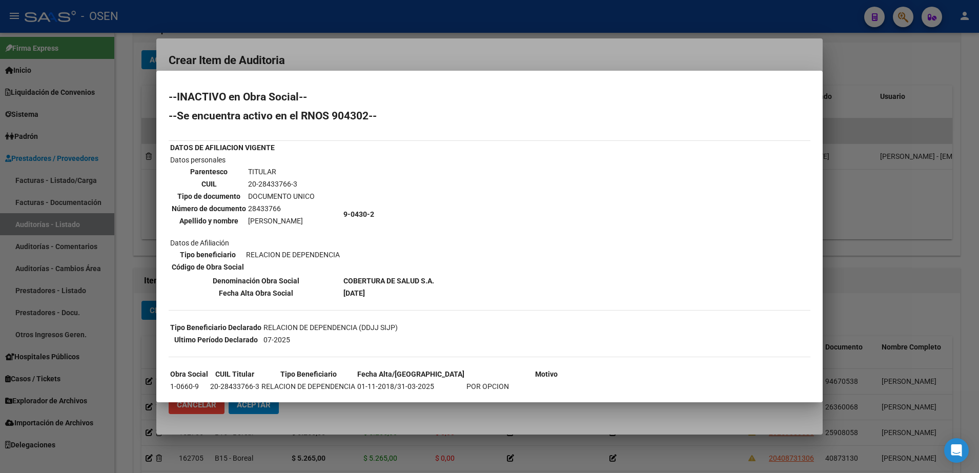
click at [231, 32] on div at bounding box center [489, 236] width 979 height 473
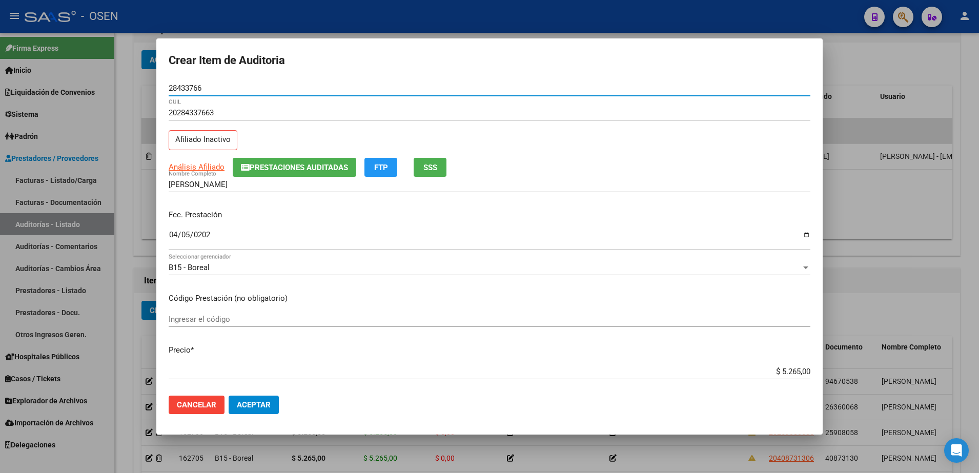
click at [188, 90] on input "28433766" at bounding box center [490, 88] width 642 height 9
click at [250, 183] on input "[PERSON_NAME]" at bounding box center [490, 184] width 642 height 9
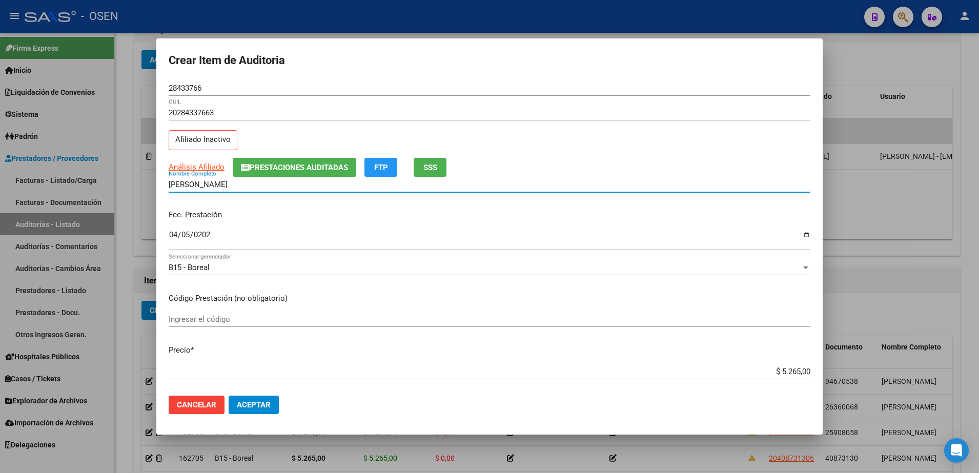
click at [250, 183] on input "[PERSON_NAME]" at bounding box center [490, 184] width 642 height 9
paste input "28433766"
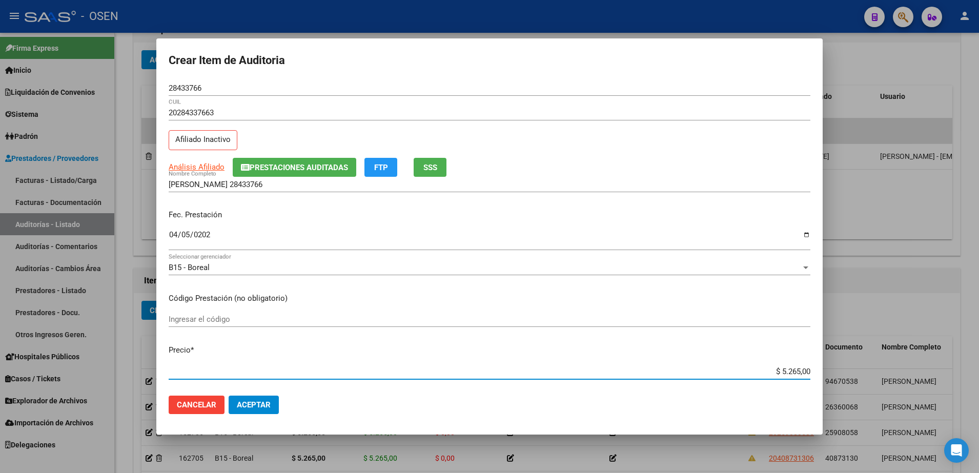
drag, startPoint x: 754, startPoint y: 373, endPoint x: 811, endPoint y: 372, distance: 56.9
click at [811, 372] on mat-dialog-content "28433766 Nro Documento 20284337663 CUIL Afiliado Inactivo Análisis Afiliado Pre…" at bounding box center [489, 234] width 666 height 308
click at [316, 182] on input "[PERSON_NAME] 28433766" at bounding box center [490, 184] width 642 height 9
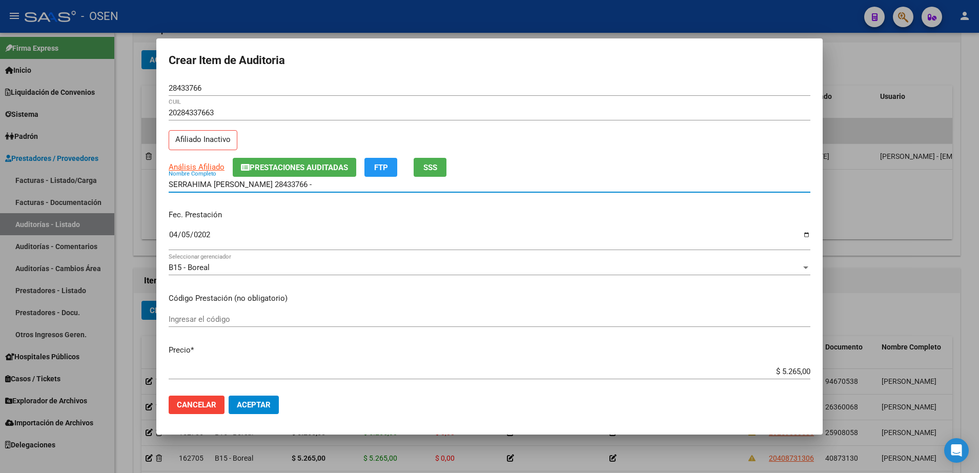
paste input "$ 5.265,00"
drag, startPoint x: 331, startPoint y: 186, endPoint x: 79, endPoint y: 191, distance: 251.2
click at [79, 191] on div "Crear Item de Auditoria 28433766 Nro Documento 20284337663 CUIL Afiliado Inacti…" at bounding box center [489, 236] width 979 height 473
click at [328, 187] on input "[PERSON_NAME] 28433766 - $ 5.265,00" at bounding box center [490, 184] width 642 height 9
drag, startPoint x: 331, startPoint y: 181, endPoint x: 239, endPoint y: 184, distance: 92.3
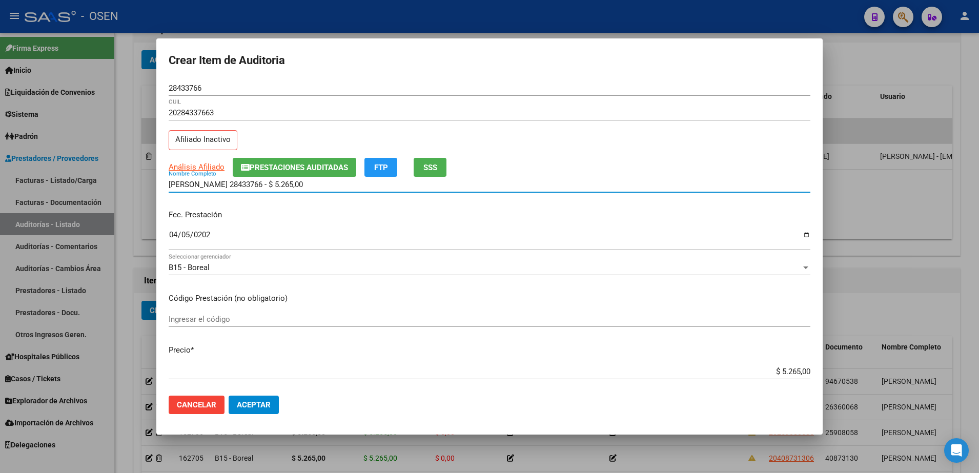
click at [239, 184] on input "[PERSON_NAME] 28433766 - $ 5.265,00" at bounding box center [490, 184] width 642 height 9
type input "[PERSON_NAME]"
click at [257, 407] on span "Aceptar" at bounding box center [254, 404] width 34 height 9
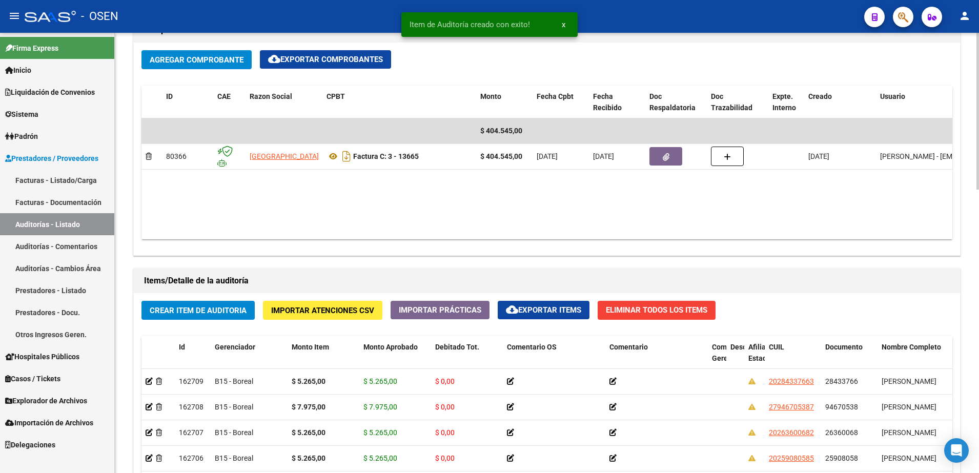
click at [219, 309] on span "Crear Item de Auditoria" at bounding box center [198, 310] width 97 height 9
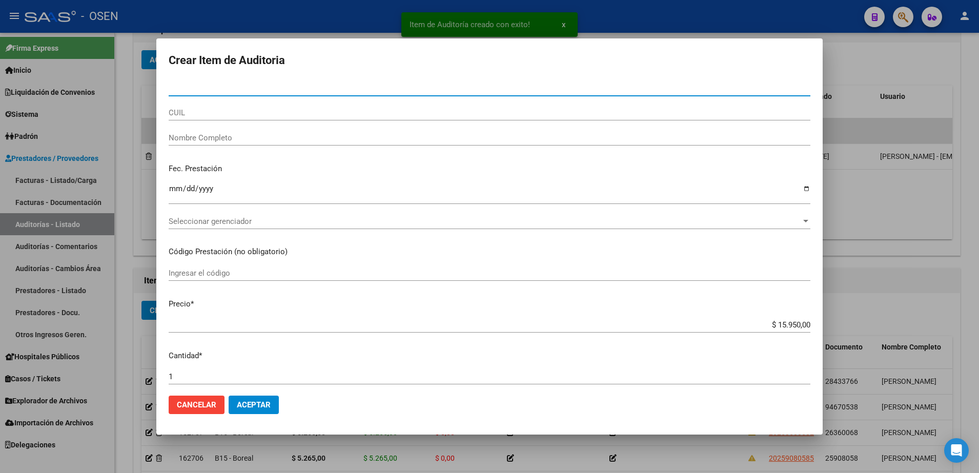
paste input "29425235"
type input "29425235"
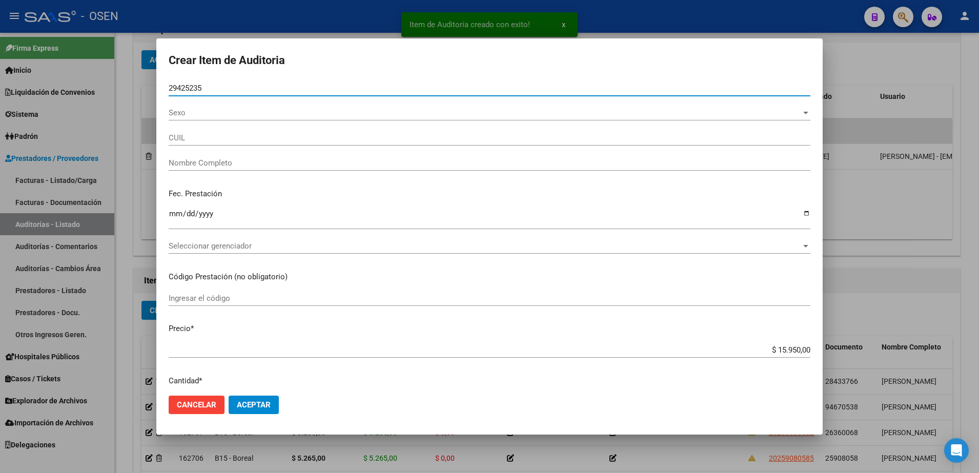
type input "20294252356"
type input "[PERSON_NAME] [PERSON_NAME]"
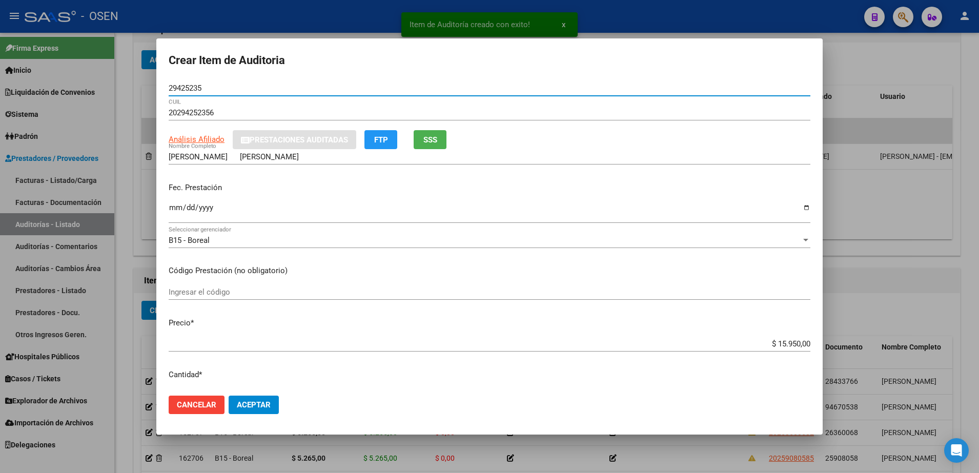
type input "29425235"
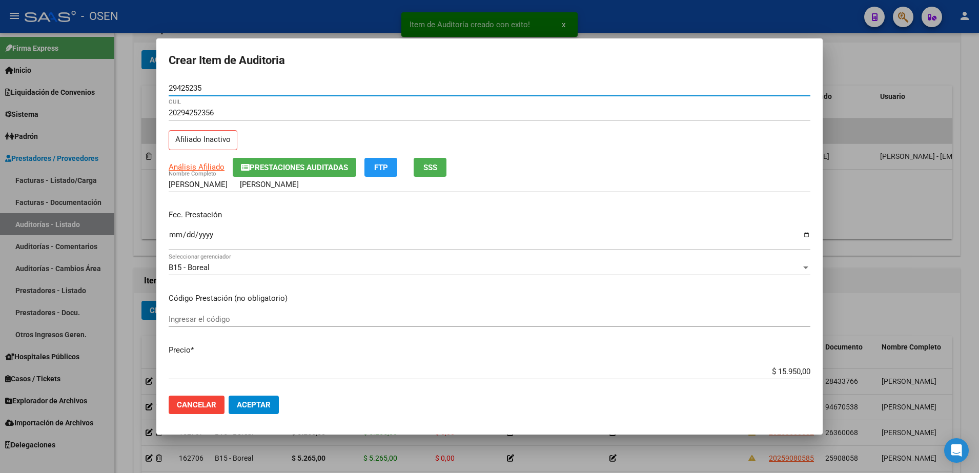
click at [171, 236] on input "Ingresar la fecha" at bounding box center [490, 239] width 642 height 16
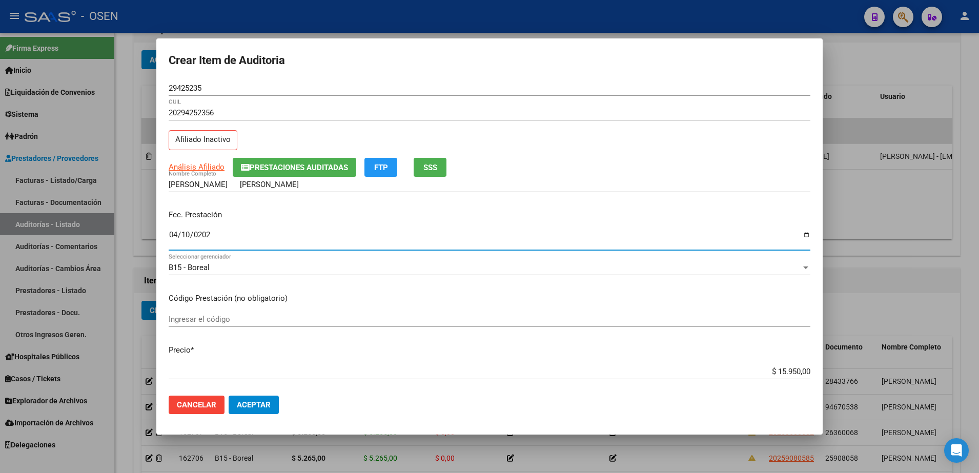
type input "[DATE]"
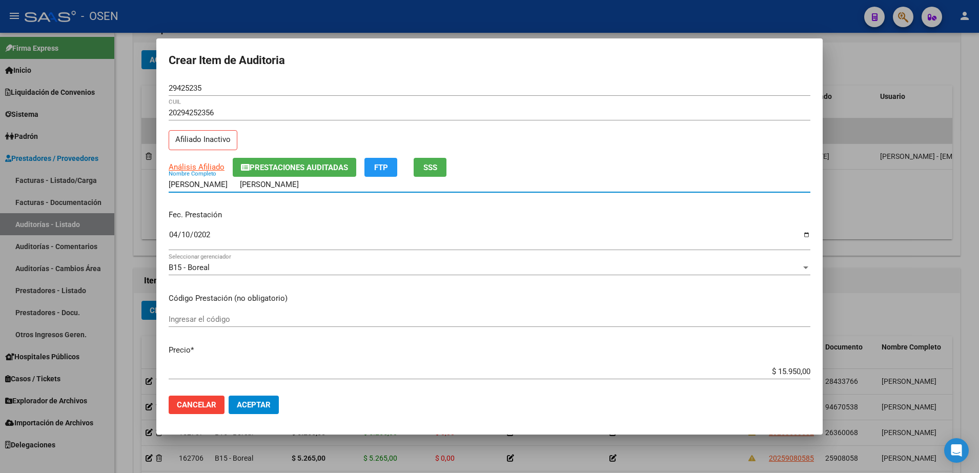
drag, startPoint x: 209, startPoint y: 184, endPoint x: 199, endPoint y: 185, distance: 10.3
click at [199, 185] on input "[PERSON_NAME] [PERSON_NAME]" at bounding box center [490, 184] width 642 height 9
type input "[PERSON_NAME] [PERSON_NAME]"
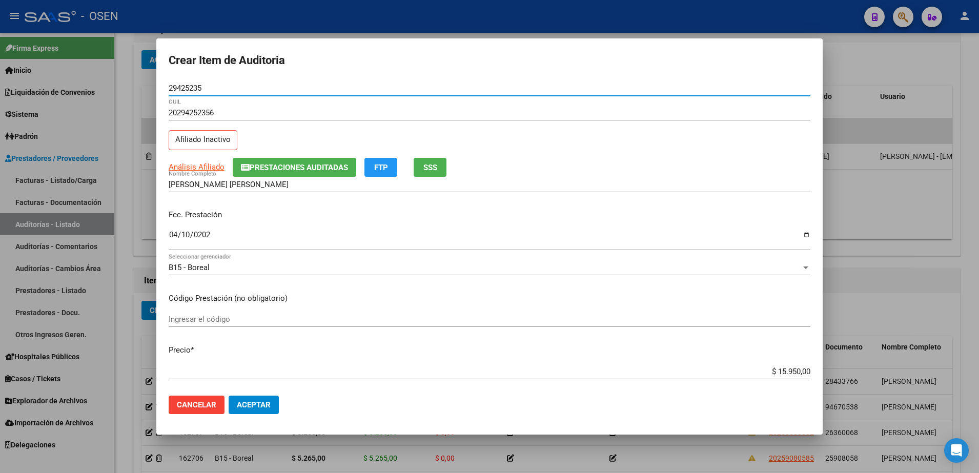
click at [194, 88] on input "29425235" at bounding box center [490, 88] width 642 height 9
click at [428, 169] on span "SSS" at bounding box center [430, 167] width 14 height 9
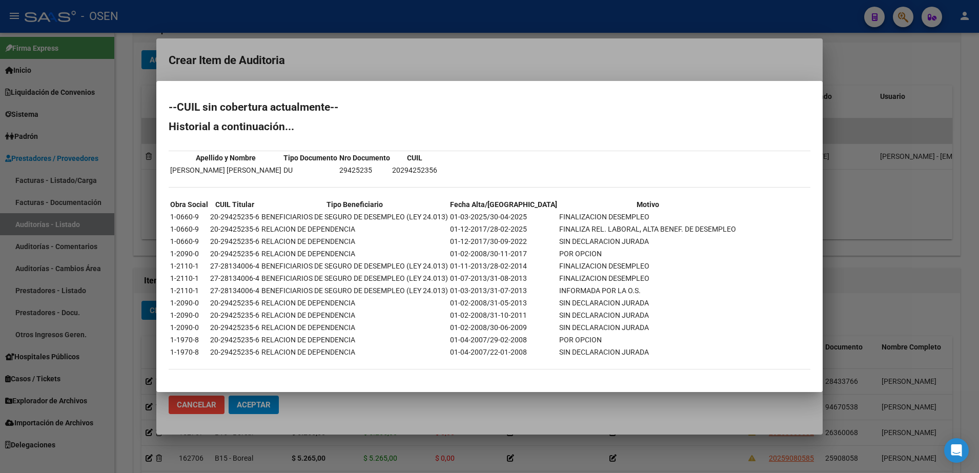
click at [230, 50] on div at bounding box center [489, 236] width 979 height 473
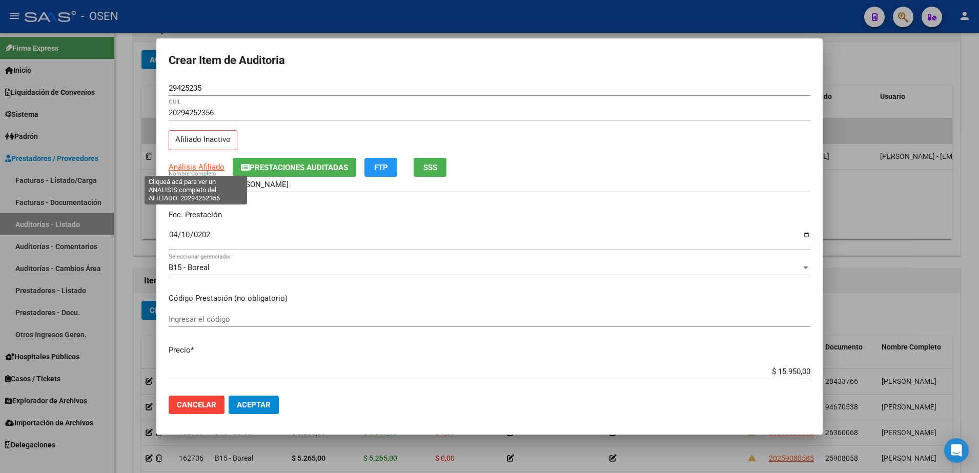
click at [213, 165] on span "Análisis Afiliado" at bounding box center [197, 166] width 56 height 9
type textarea "20294252356"
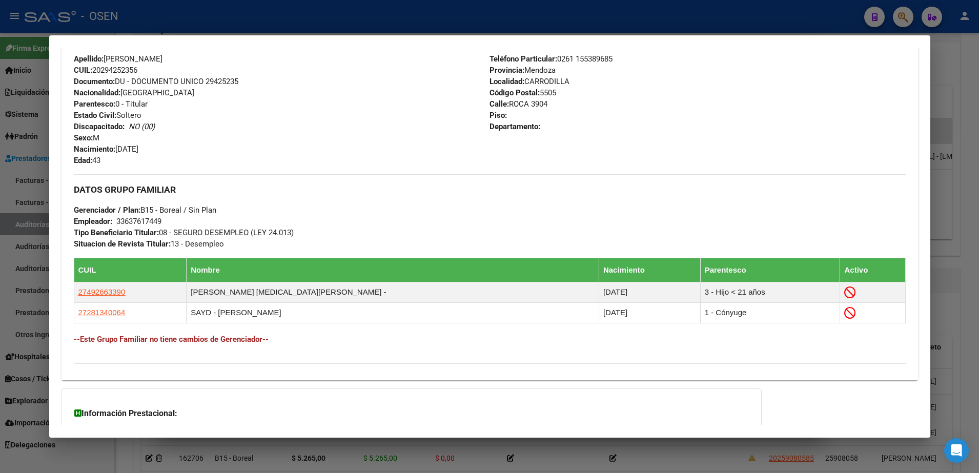
scroll to position [465, 0]
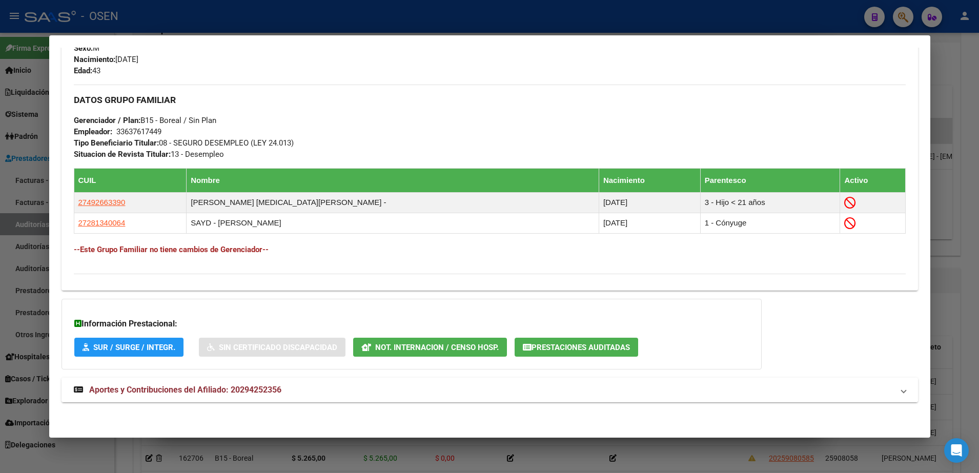
click at [393, 399] on mat-expansion-panel-header "Aportes y Contribuciones del Afiliado: 20294252356" at bounding box center [490, 390] width 856 height 25
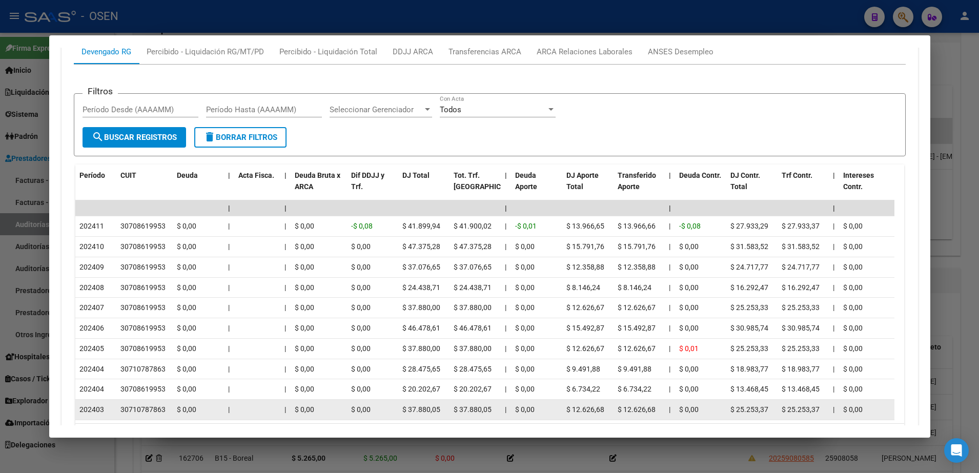
scroll to position [914, 0]
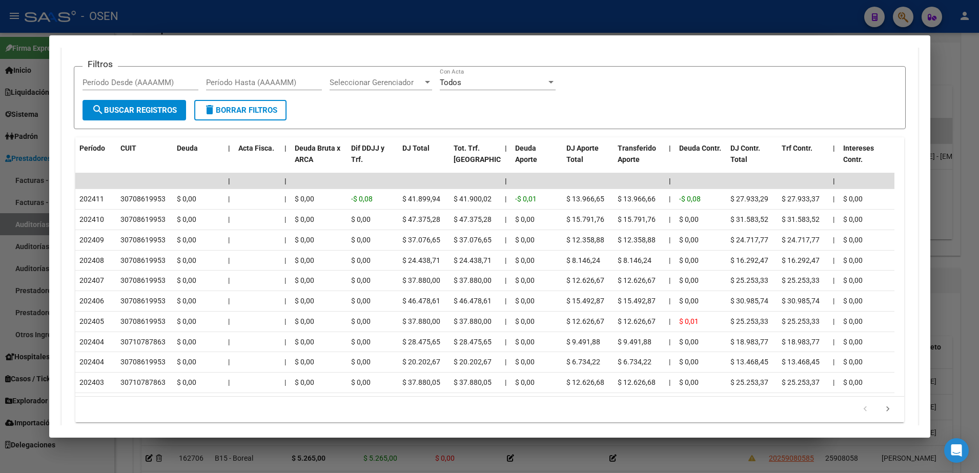
click at [46, 376] on div at bounding box center [489, 236] width 979 height 473
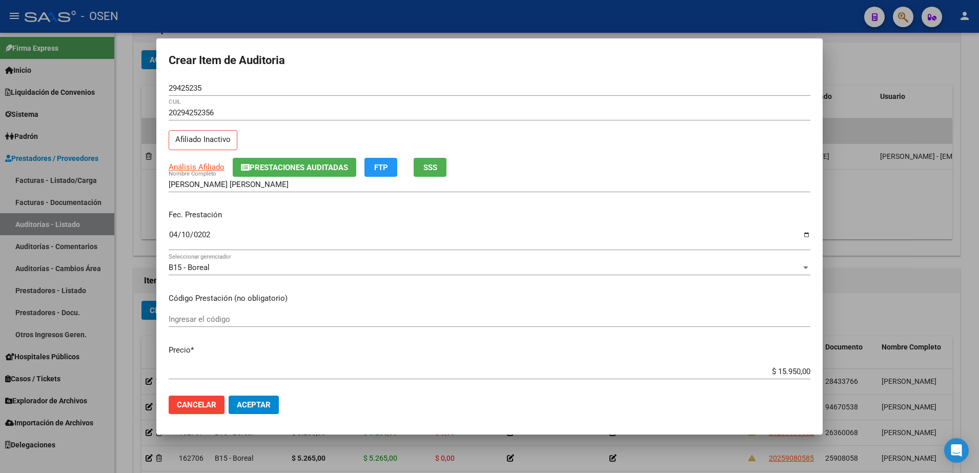
click at [266, 400] on span "Aceptar" at bounding box center [254, 404] width 34 height 9
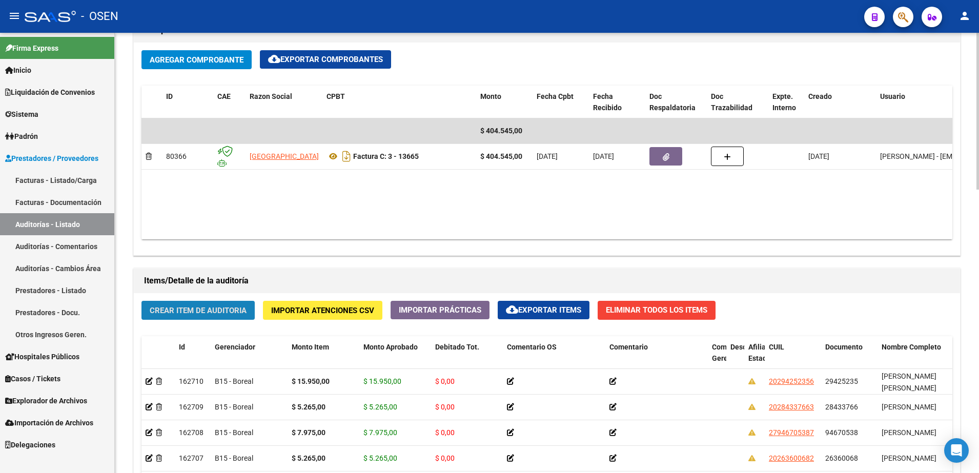
click at [226, 301] on button "Crear Item de Auditoria" at bounding box center [197, 310] width 113 height 19
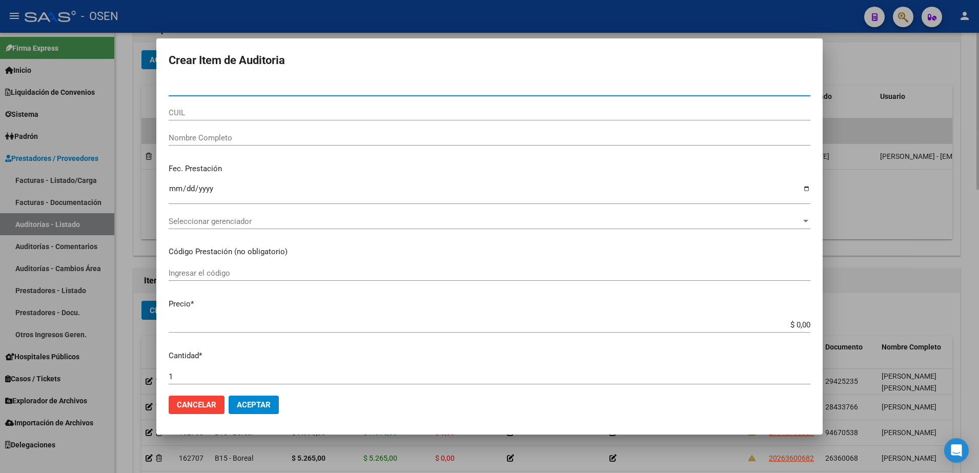
paste input "31276896"
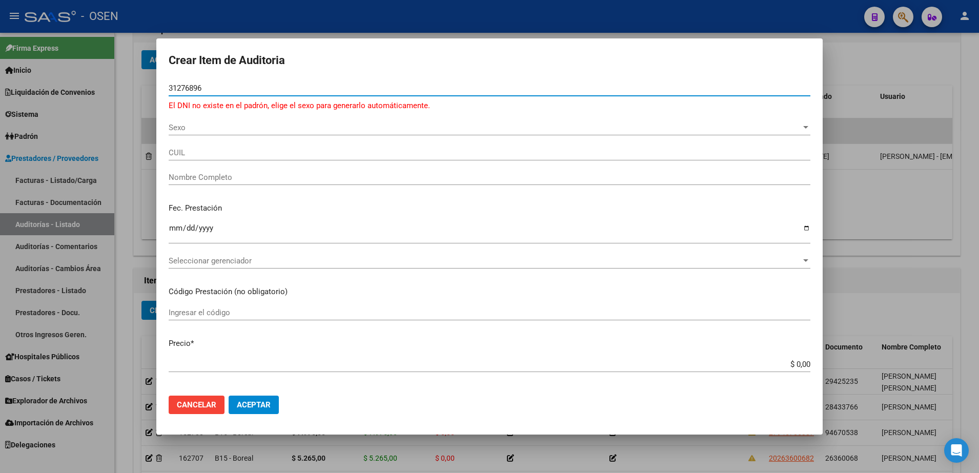
type input "31276896"
click at [195, 404] on span "Cancelar" at bounding box center [196, 404] width 39 height 9
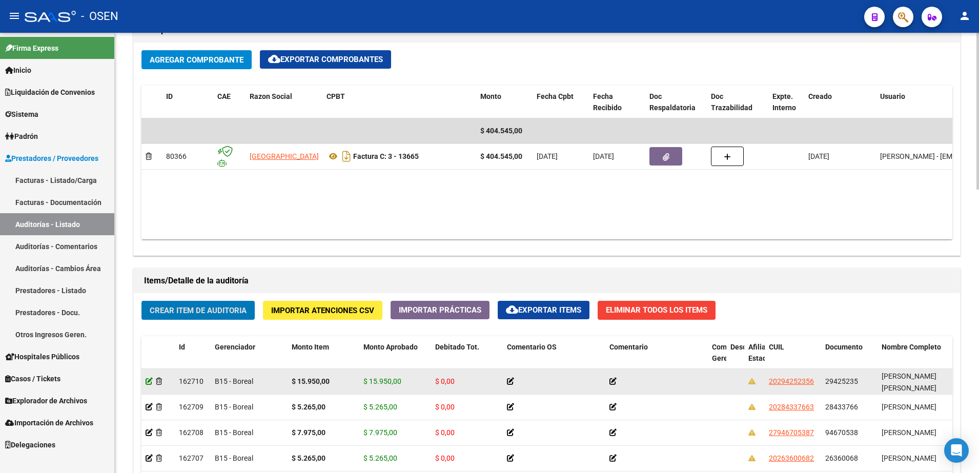
click at [150, 379] on icon at bounding box center [149, 381] width 7 height 7
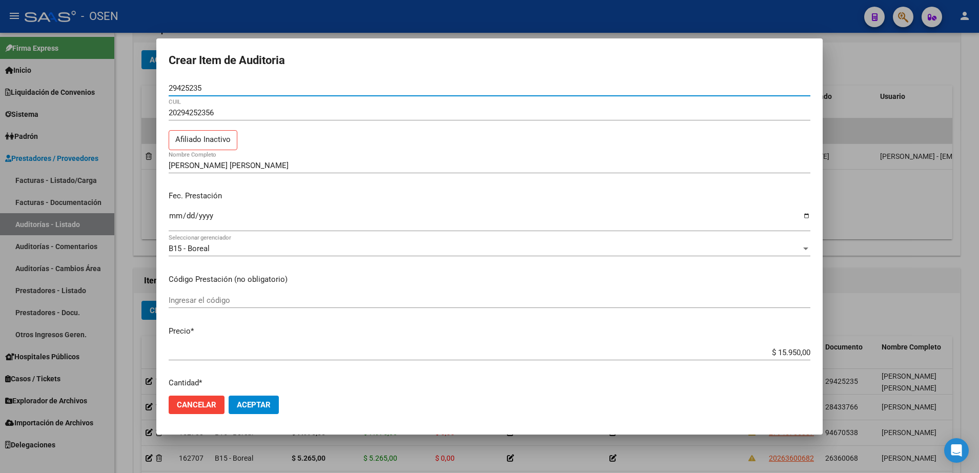
click at [772, 354] on input "$ 15.950,00" at bounding box center [490, 352] width 642 height 9
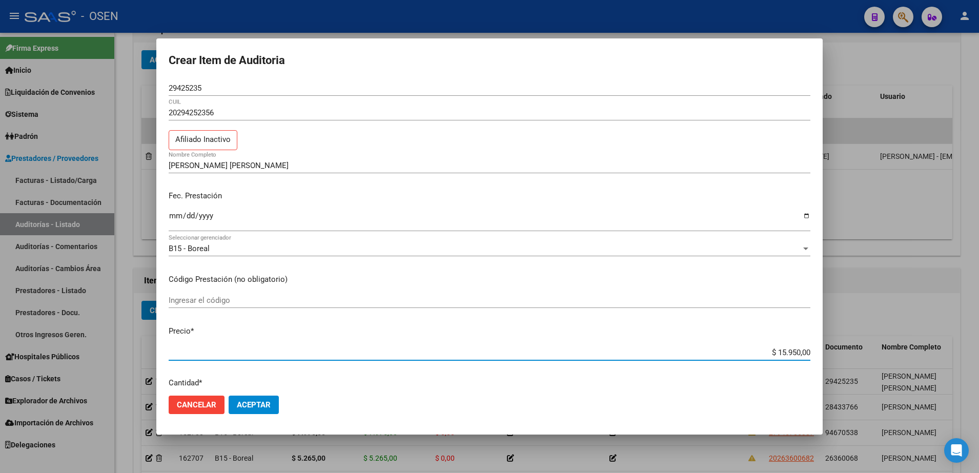
click at [772, 354] on input "$ 15.950,00" at bounding box center [490, 352] width 642 height 9
paste input "7.975"
type input "$ 79,75"
type input "$ 797,50"
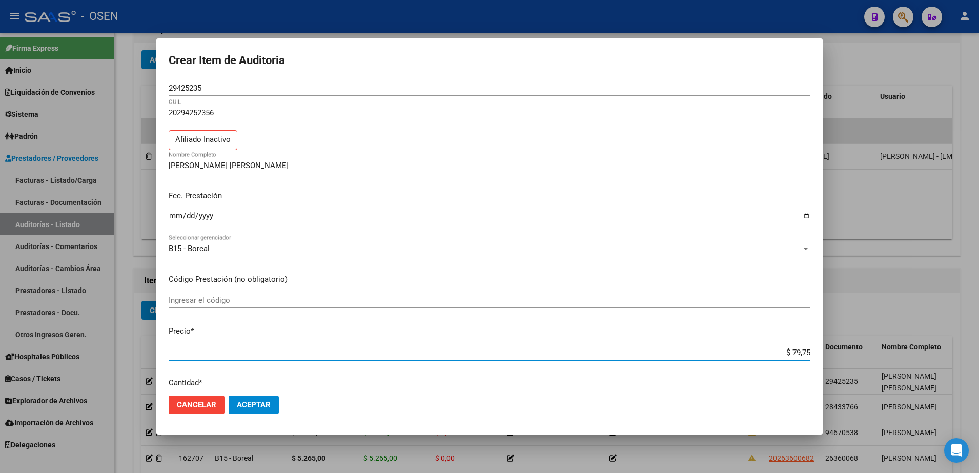
type input "$ 797,50"
type input "$ 7.975,00"
click at [247, 408] on span "Aceptar" at bounding box center [254, 404] width 34 height 9
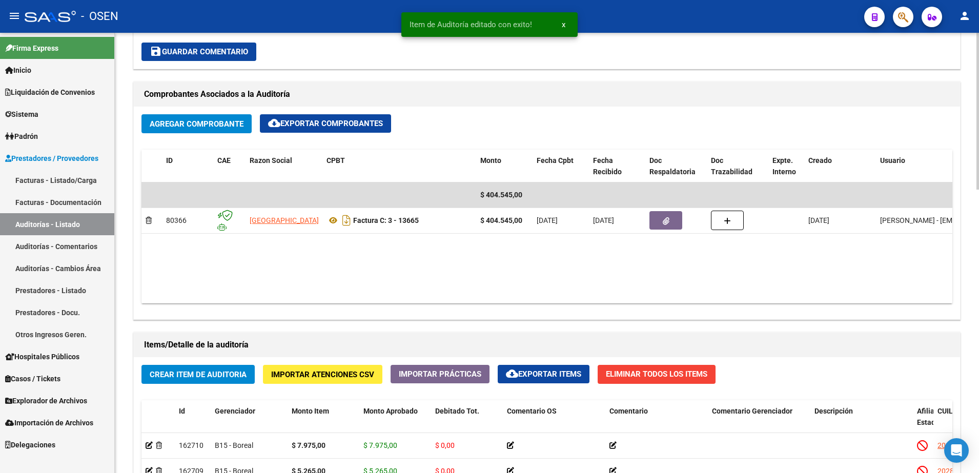
scroll to position [641, 0]
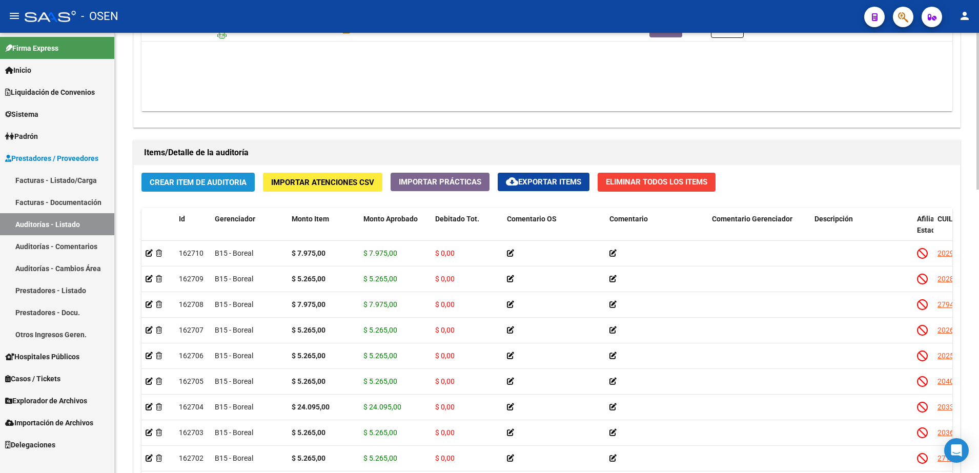
click at [220, 179] on span "Crear Item de Auditoria" at bounding box center [198, 182] width 97 height 9
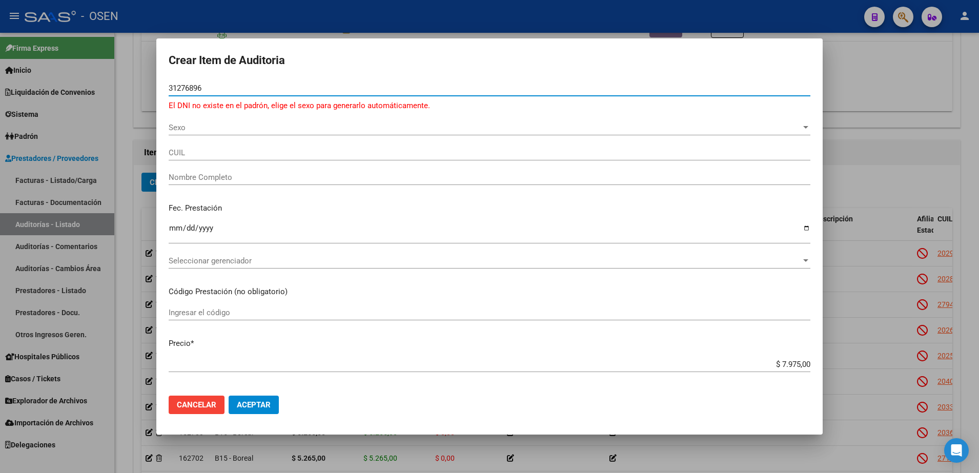
type input "31276896"
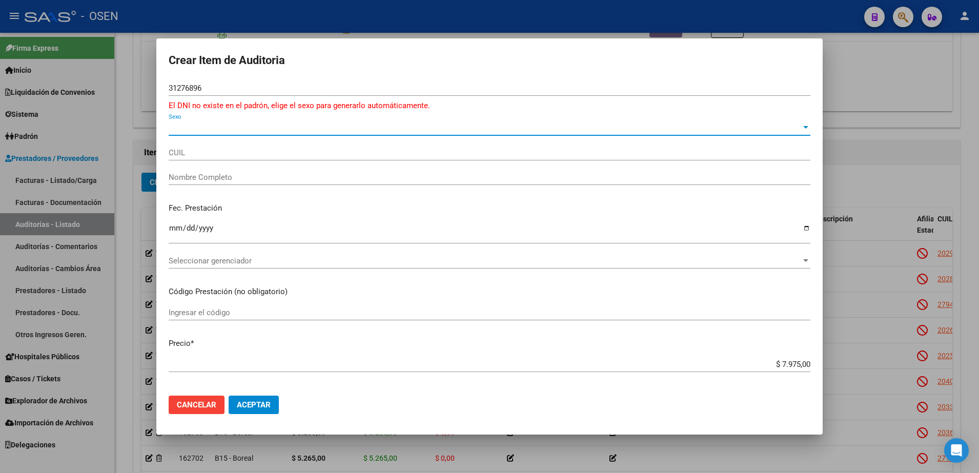
click at [235, 129] on span "Sexo" at bounding box center [485, 127] width 632 height 9
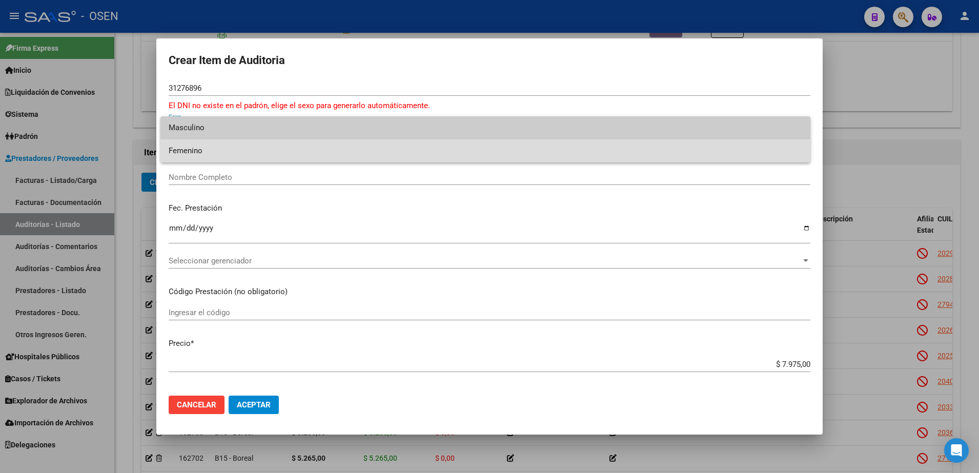
click at [236, 158] on span "Femenino" at bounding box center [486, 150] width 634 height 23
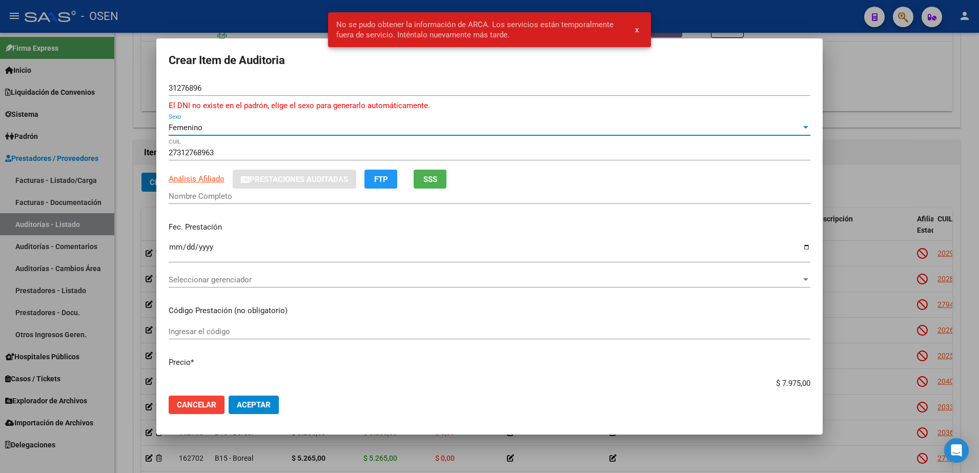
click at [192, 89] on input "31276896" at bounding box center [490, 88] width 642 height 9
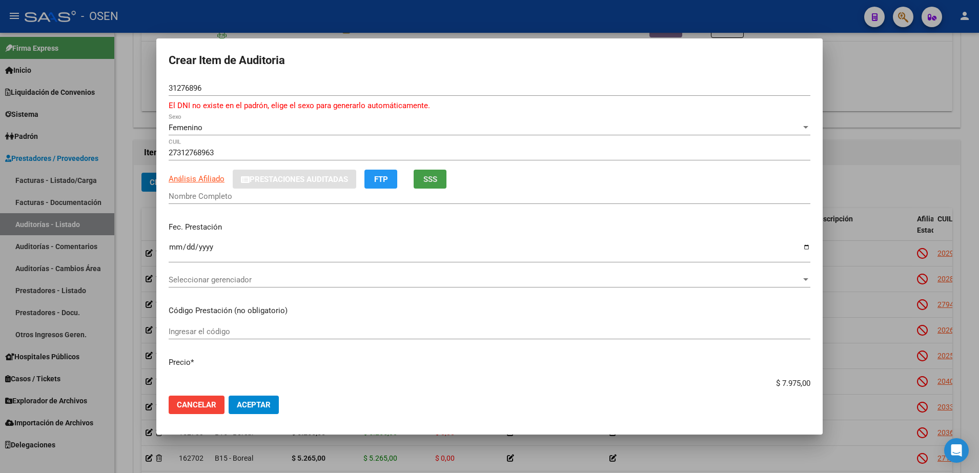
click at [432, 174] on span "SSS" at bounding box center [430, 178] width 14 height 9
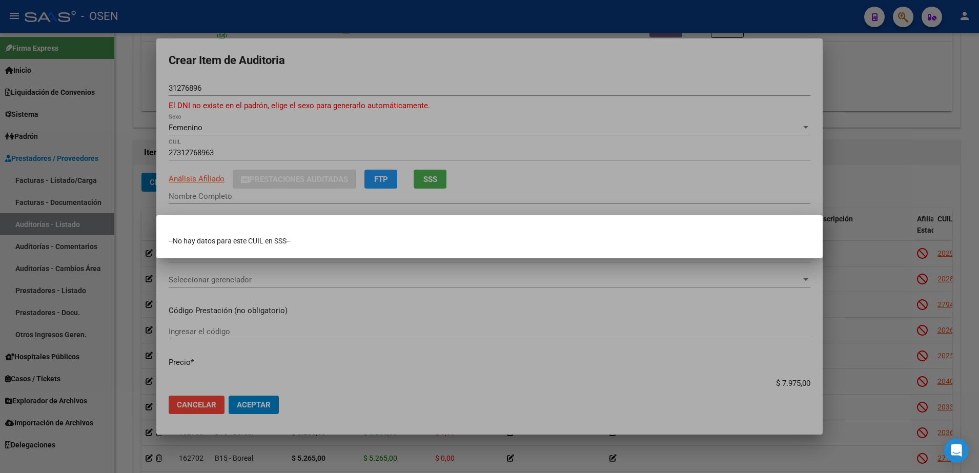
click at [444, 142] on div at bounding box center [489, 236] width 979 height 473
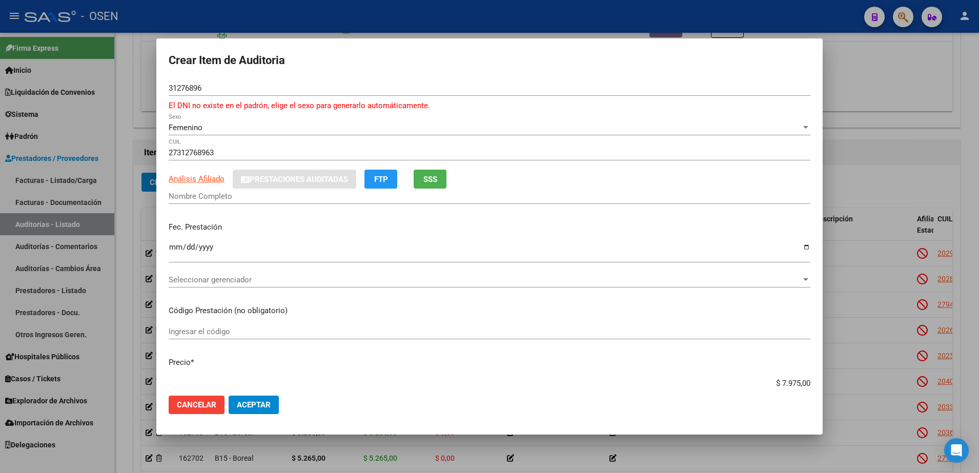
click at [219, 142] on div "Femenino Sexo" at bounding box center [490, 132] width 642 height 25
click at [219, 130] on div "Femenino" at bounding box center [485, 127] width 632 height 9
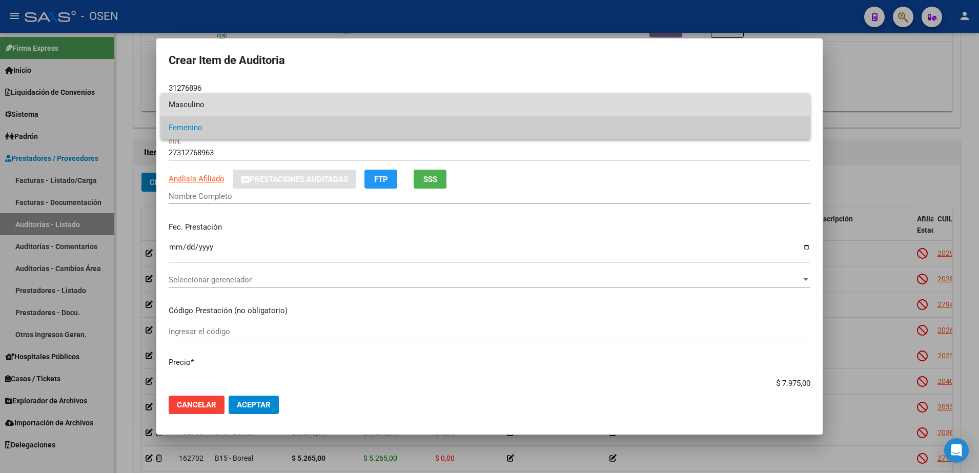
click at [220, 104] on span "Masculino" at bounding box center [486, 104] width 634 height 23
type input "20312768969"
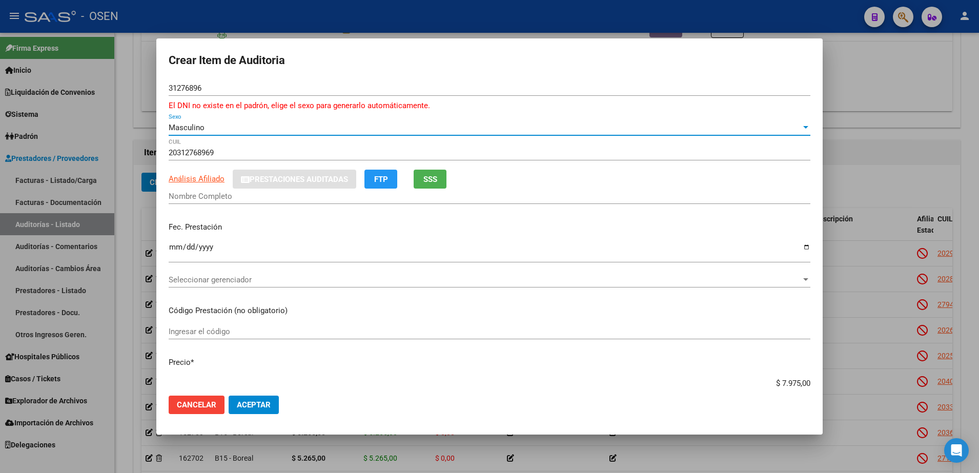
type input "[PERSON_NAME] [PERSON_NAME][GEOGRAPHIC_DATA]"
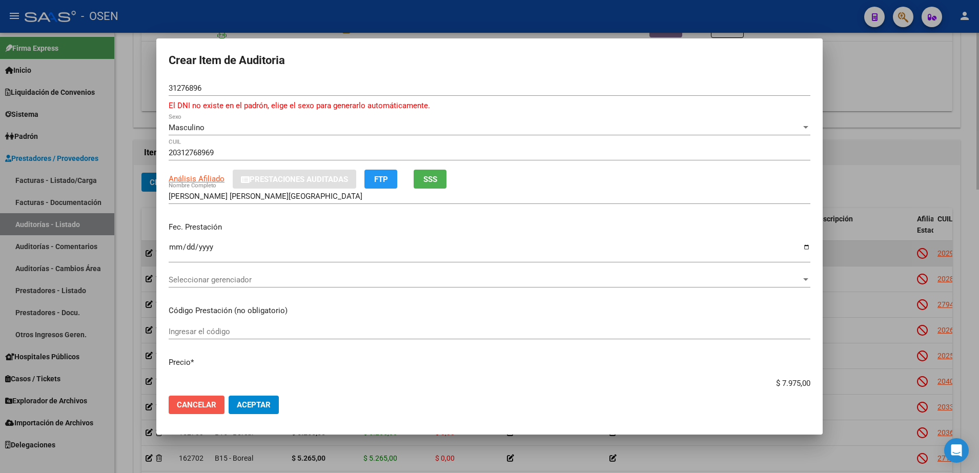
drag, startPoint x: 211, startPoint y: 402, endPoint x: 207, endPoint y: 252, distance: 150.2
click at [211, 403] on span "Cancelar" at bounding box center [196, 404] width 39 height 9
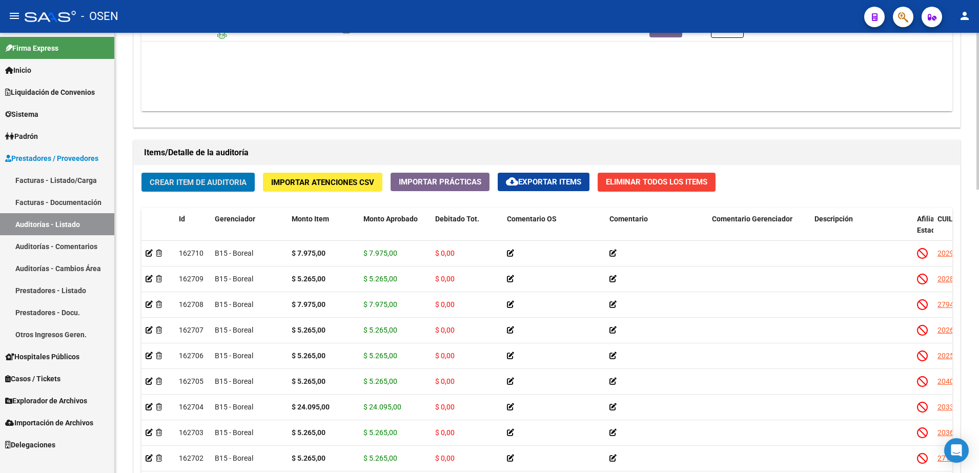
click at [200, 175] on button "Crear Item de Auditoria" at bounding box center [197, 182] width 113 height 19
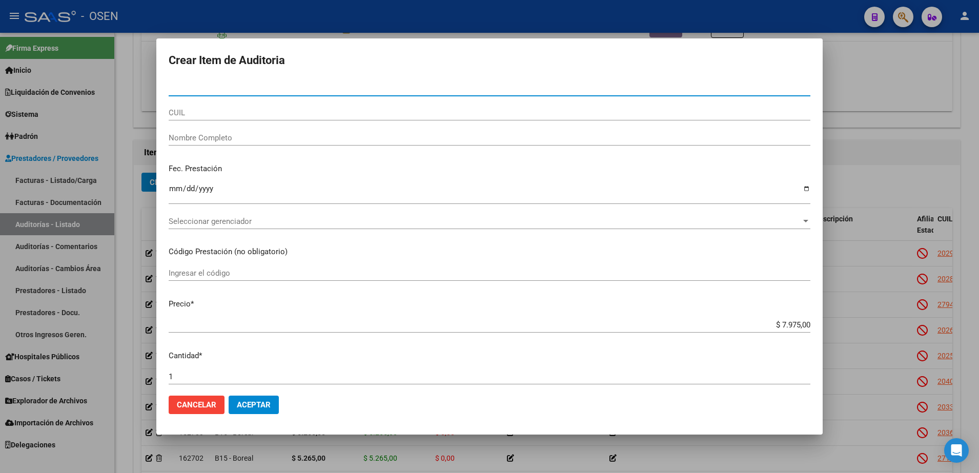
paste input "31273896"
type input "31273896"
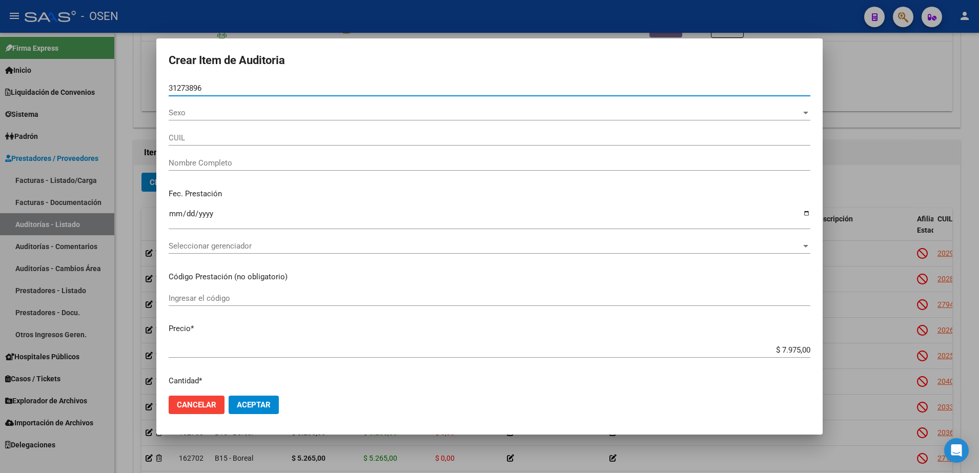
type input "27312738967"
type input "[PERSON_NAME]"
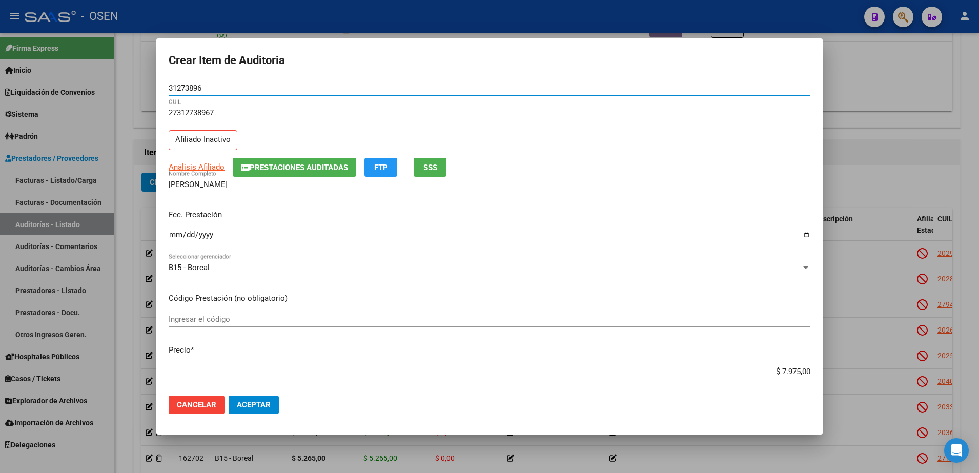
type input "31273896"
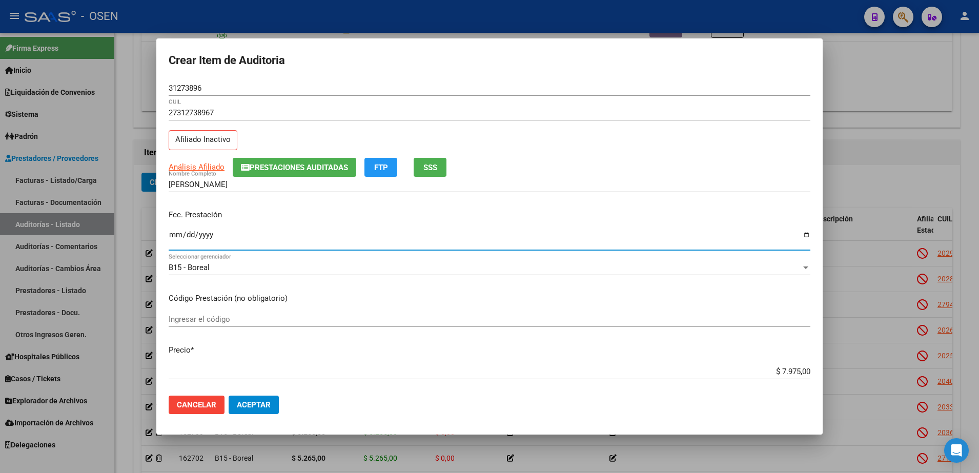
click at [174, 231] on input "Ingresar la fecha" at bounding box center [490, 239] width 642 height 16
type input "[DATE]"
click at [333, 394] on mat-dialog-actions "Cancelar Aceptar" at bounding box center [490, 404] width 642 height 35
click at [255, 398] on button "Aceptar" at bounding box center [254, 405] width 50 height 18
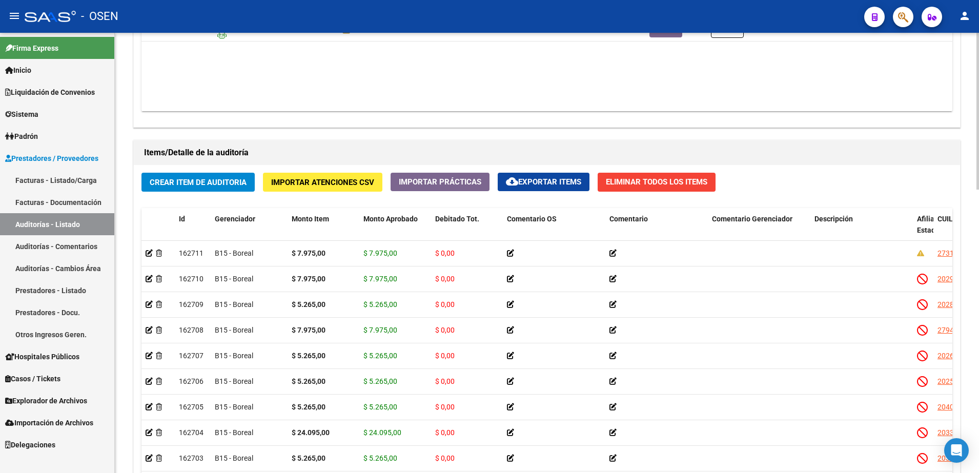
scroll to position [513, 0]
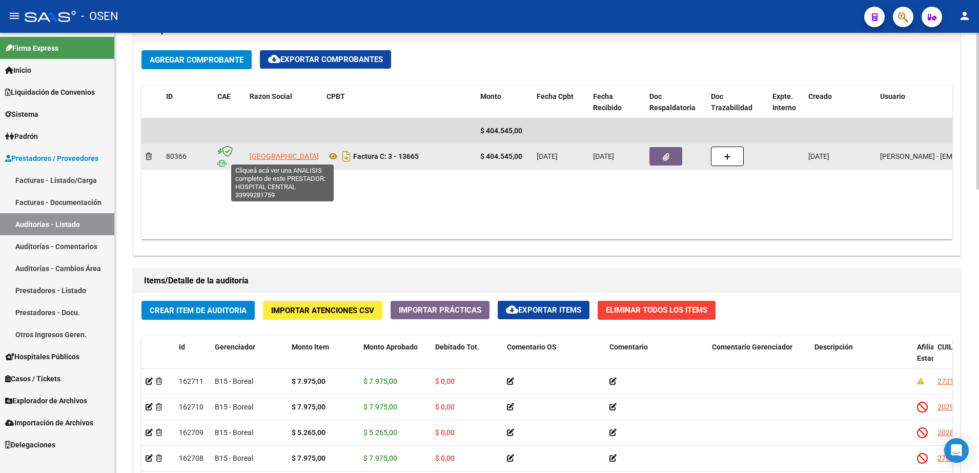
click at [297, 152] on span "[GEOGRAPHIC_DATA]" at bounding box center [284, 156] width 69 height 8
type textarea "33999281759"
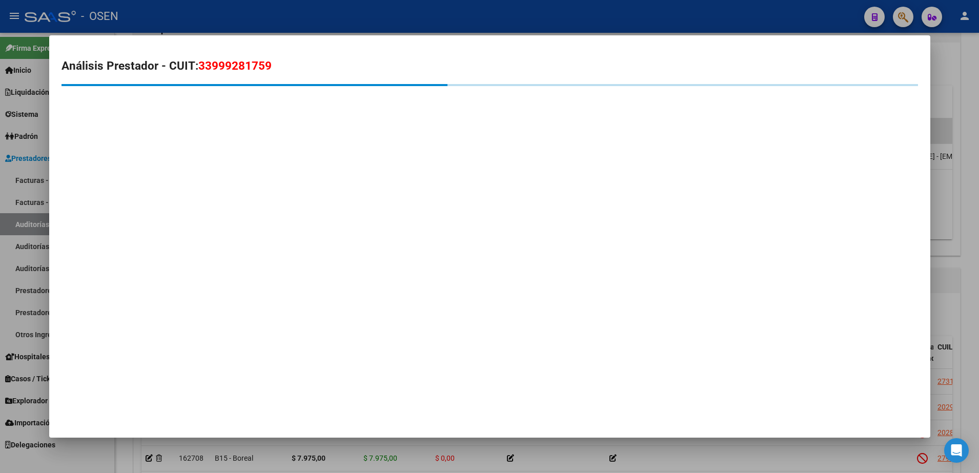
click at [246, 66] on span "33999281759" at bounding box center [234, 65] width 73 height 13
copy span "33999281759"
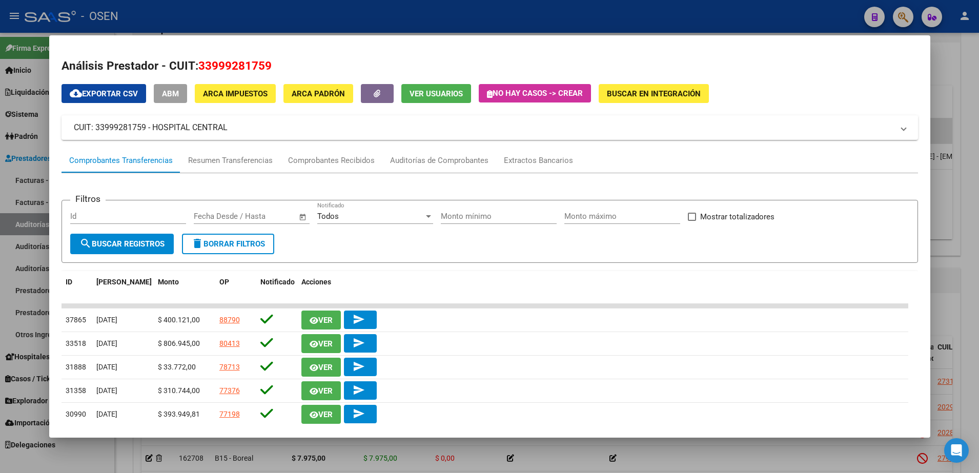
click at [438, 253] on form "Filtros Id Fecha inicio – Fecha fin Fecha Desde / Hasta Todos Notificado Monto …" at bounding box center [490, 231] width 856 height 63
click at [968, 196] on div at bounding box center [489, 236] width 979 height 473
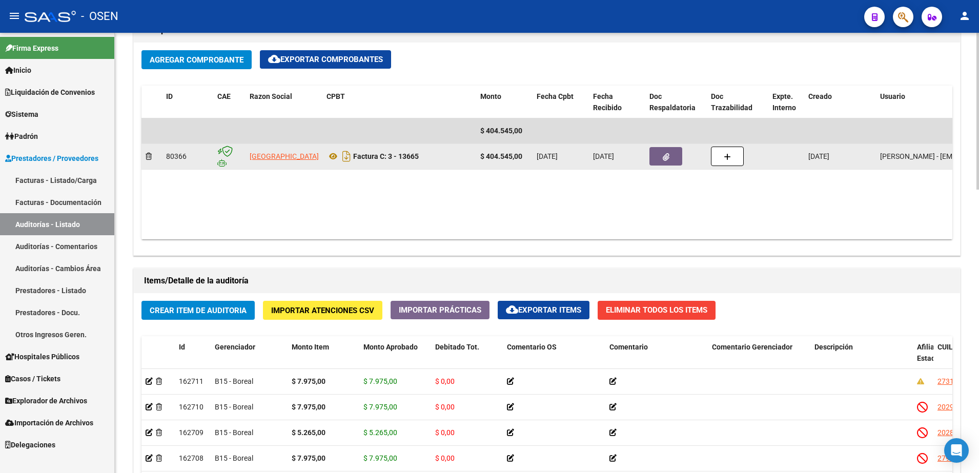
drag, startPoint x: 482, startPoint y: 155, endPoint x: 529, endPoint y: 154, distance: 46.6
click at [529, 154] on datatable-body-cell "$ 404.545,00" at bounding box center [504, 156] width 56 height 25
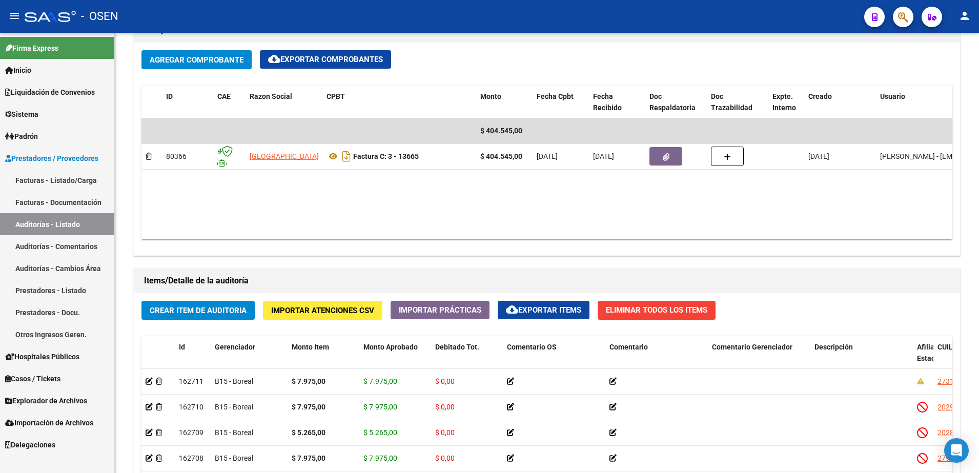
copy strong "$ 404.545,00"
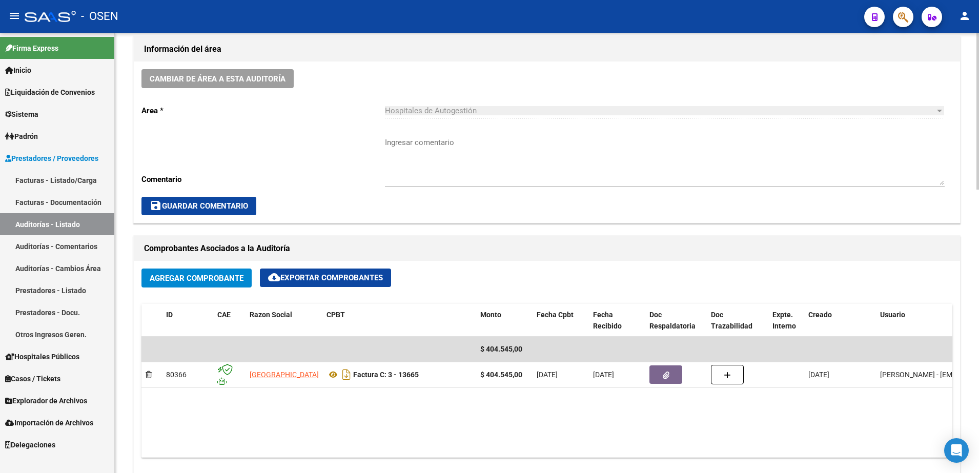
scroll to position [448, 0]
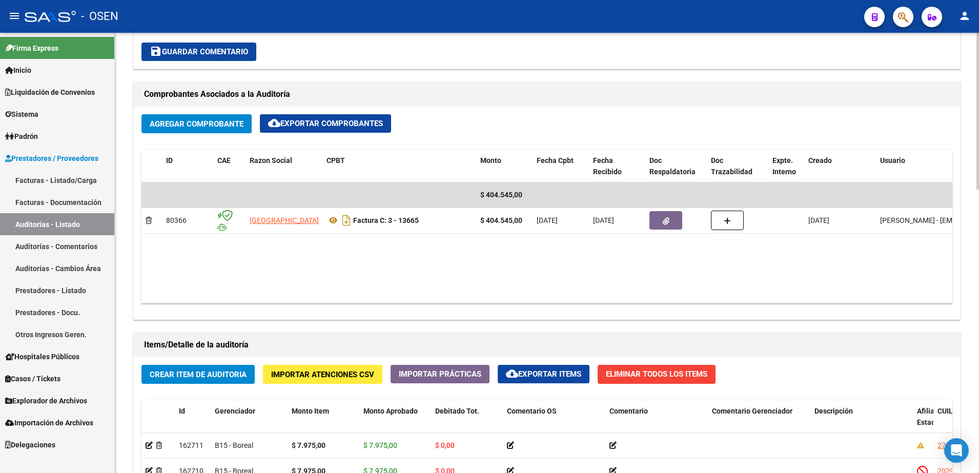
click at [396, 249] on datatable-body "$ 404.545,00 80366 HOSPITAL CENTRAL Factura C: 3 - 13665 $ 404.545,00 [DATE] [D…" at bounding box center [546, 242] width 811 height 121
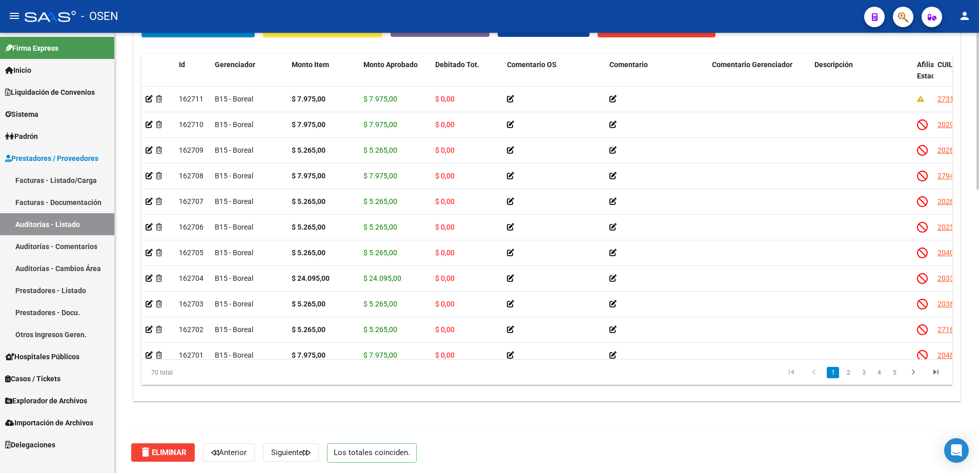
scroll to position [796, 0]
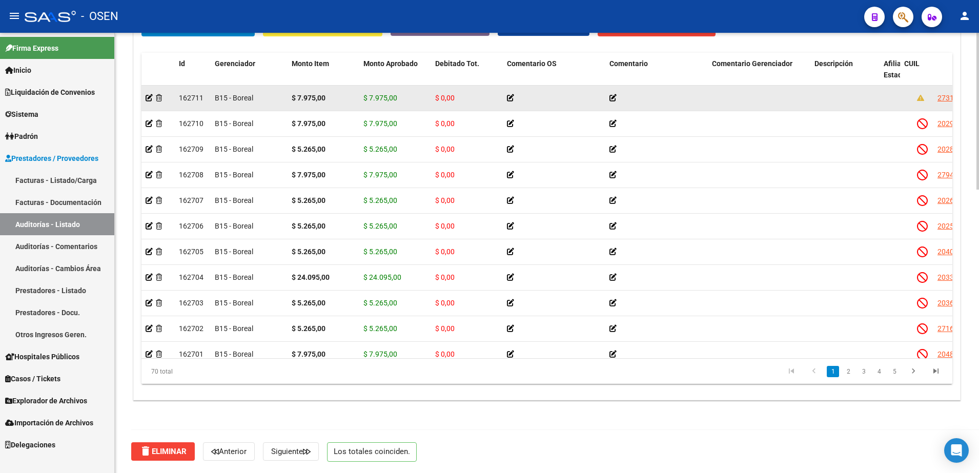
drag, startPoint x: 909, startPoint y: 69, endPoint x: 775, endPoint y: 95, distance: 136.8
click at [775, 95] on div "Id Gerenciador Monto Item Monto Aprobado Debitado Tot. Comentario OS Comentario…" at bounding box center [546, 219] width 811 height 332
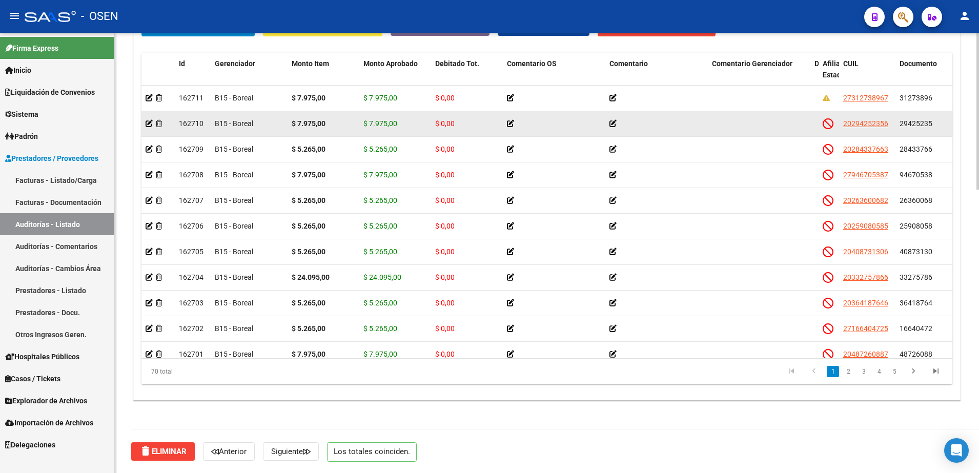
click at [759, 117] on datatable-body-cell at bounding box center [759, 123] width 103 height 25
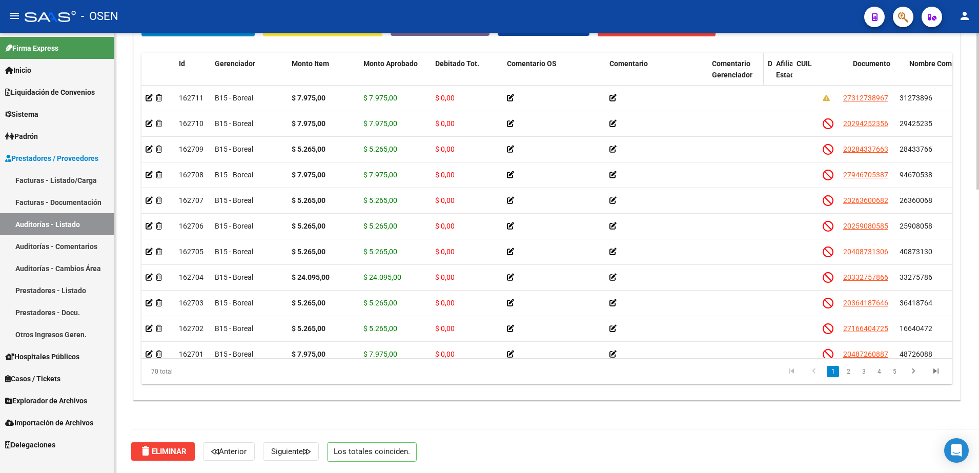
drag, startPoint x: 807, startPoint y: 72, endPoint x: 725, endPoint y: 78, distance: 82.7
click at [725, 78] on datatable-header-cell "Comentario Gerenciador" at bounding box center [736, 75] width 56 height 45
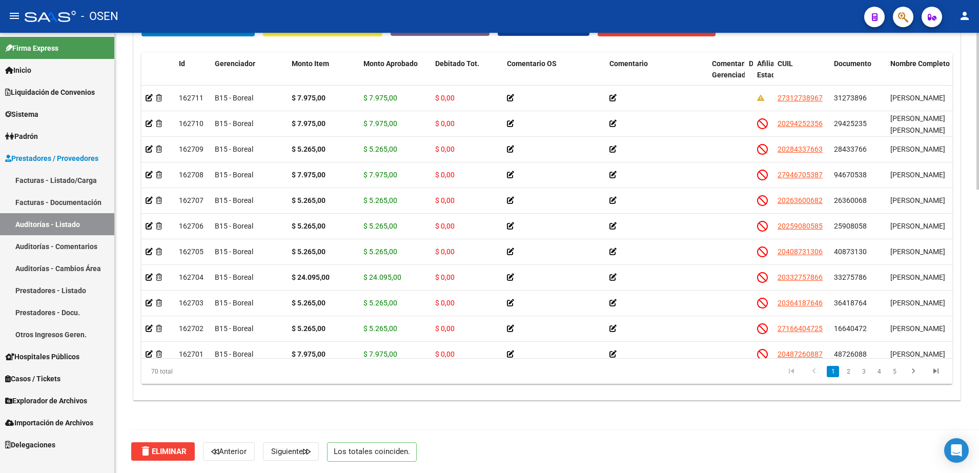
drag, startPoint x: 761, startPoint y: 377, endPoint x: 875, endPoint y: 296, distance: 139.8
click at [763, 377] on datatable-pager "1 2 3 4 5" at bounding box center [627, 371] width 640 height 17
click at [955, 117] on div "Crear Item de Auditoria Importar Atenciones CSV Importar Prácticas cloud_downlo…" at bounding box center [547, 205] width 826 height 390
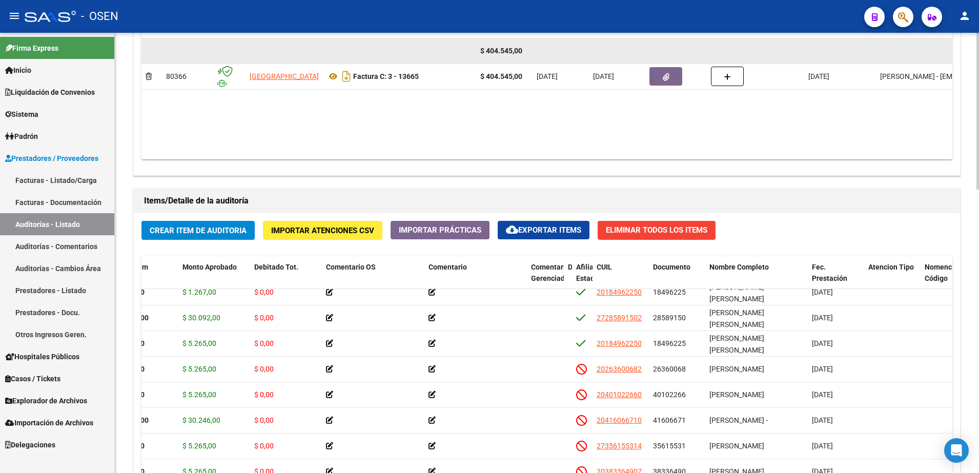
scroll to position [476, 0]
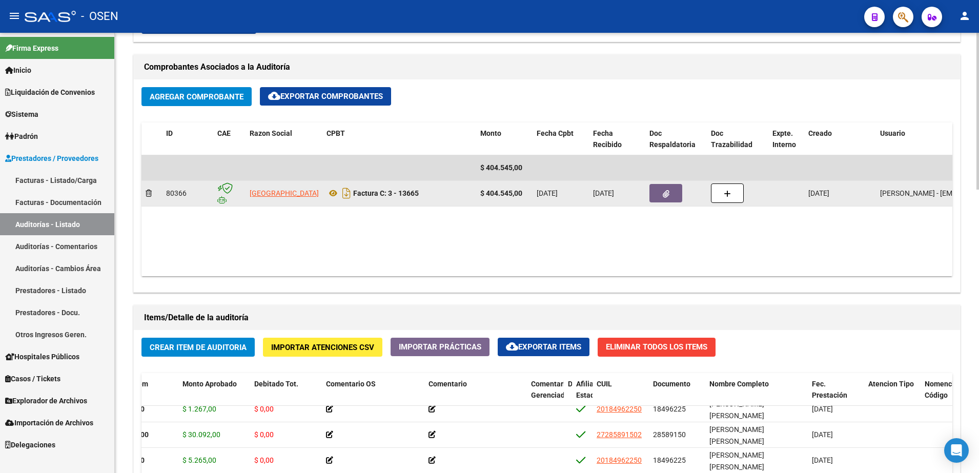
drag, startPoint x: 390, startPoint y: 191, endPoint x: 440, endPoint y: 193, distance: 50.8
click at [440, 193] on div "Factura C: 3 - 13665" at bounding box center [399, 193] width 146 height 16
copy strong "3 - 13665"
click at [266, 194] on span "[GEOGRAPHIC_DATA]" at bounding box center [284, 193] width 69 height 8
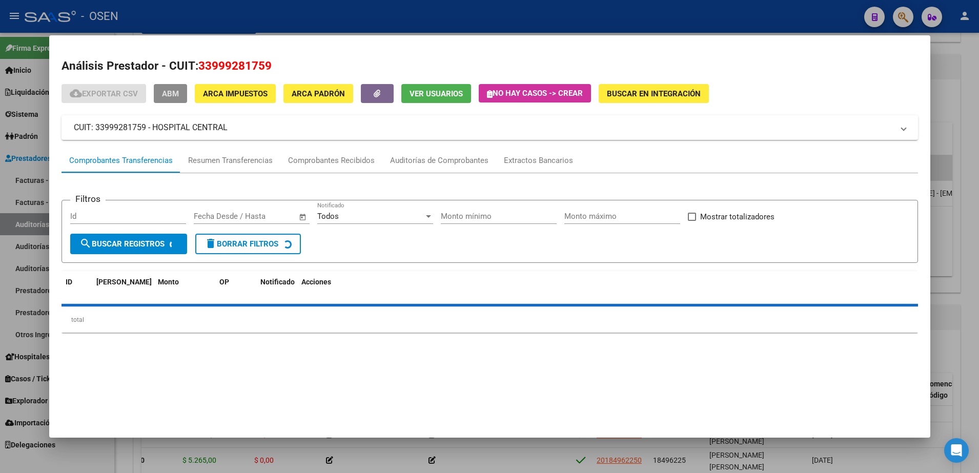
click at [169, 96] on span "ABM" at bounding box center [170, 93] width 17 height 9
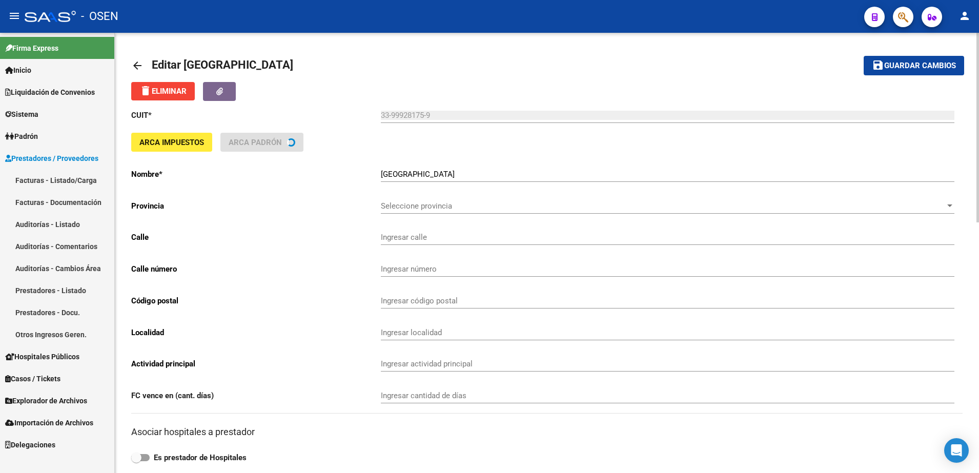
type input "ALEM Y [GEOGRAPHIC_DATA]"
type input "5500"
type input "MENDOZA CIUDAD"
type input "843000"
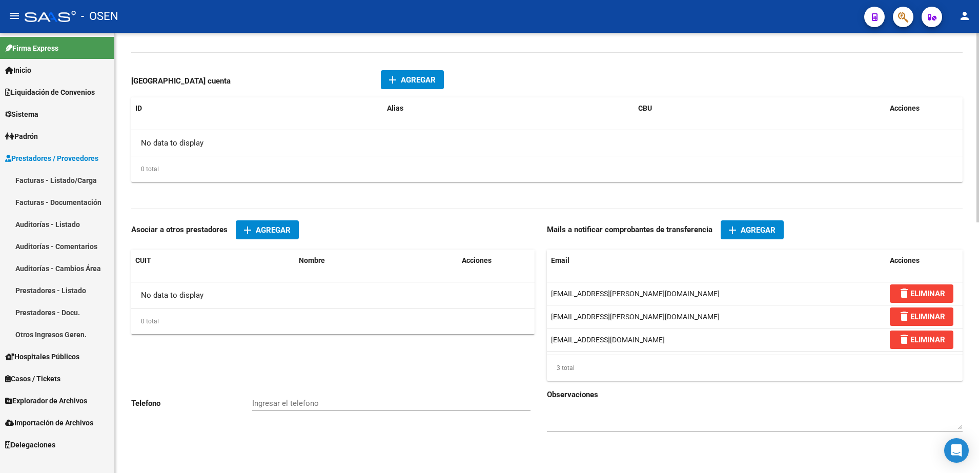
scroll to position [581, 0]
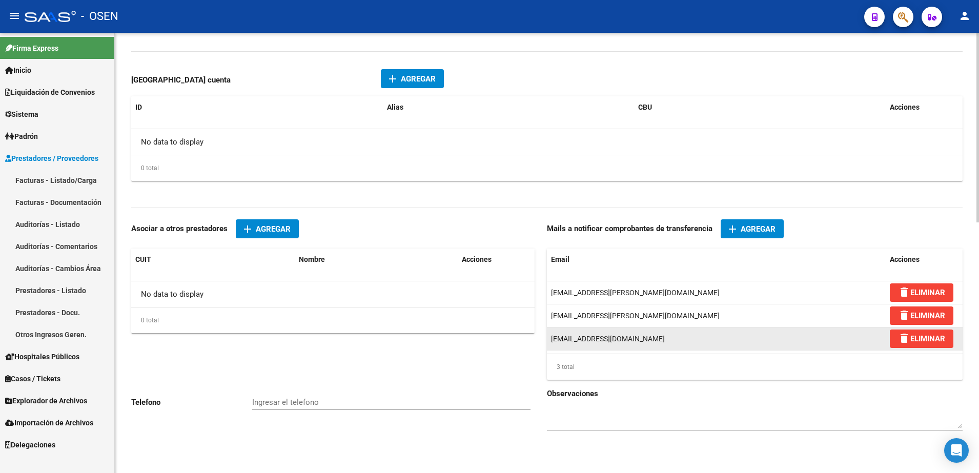
drag, startPoint x: 680, startPoint y: 339, endPoint x: 548, endPoint y: 338, distance: 131.2
click at [548, 338] on datatable-body-cell "[EMAIL_ADDRESS][DOMAIN_NAME]" at bounding box center [716, 339] width 339 height 23
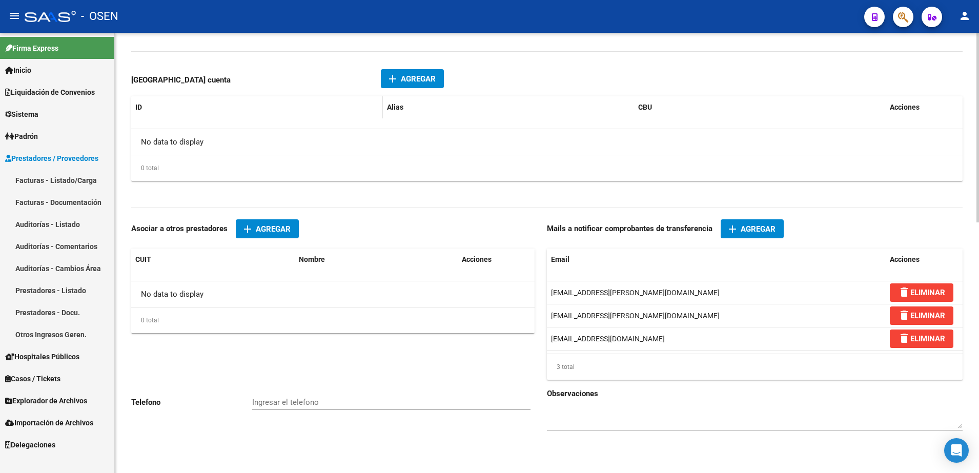
copy span "[EMAIL_ADDRESS][DOMAIN_NAME]"
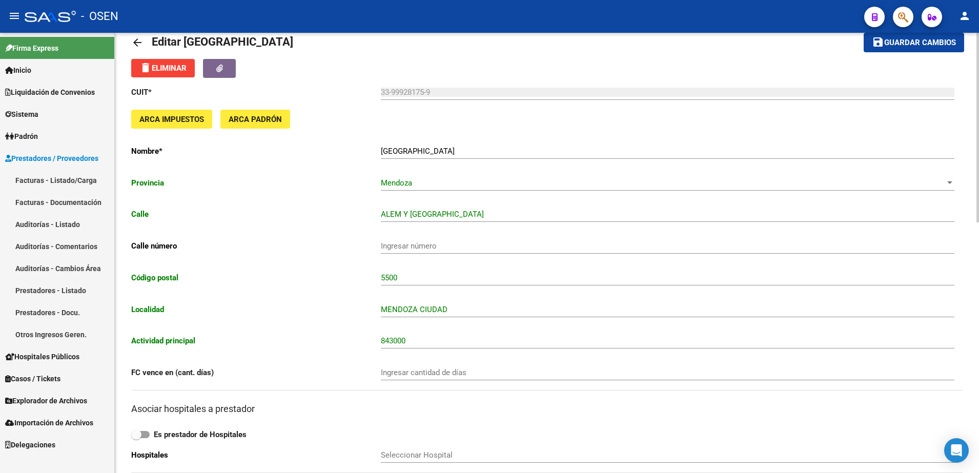
scroll to position [0, 0]
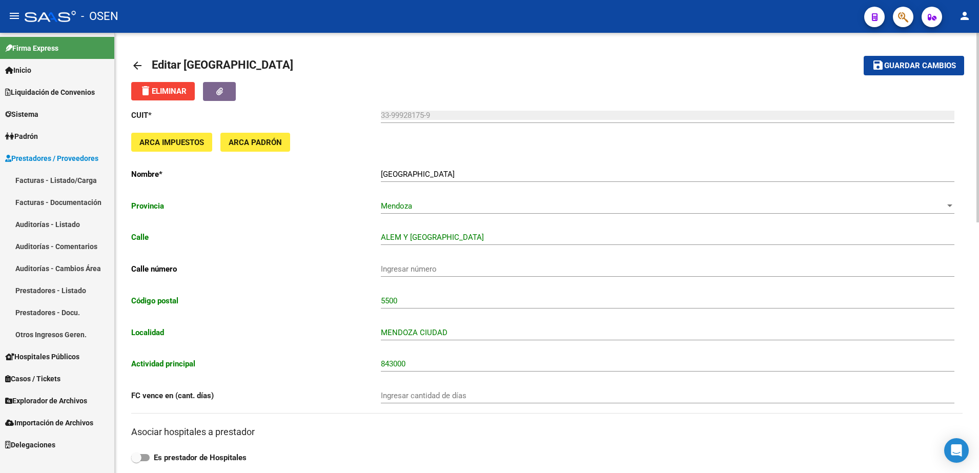
click at [135, 62] on mat-icon "arrow_back" at bounding box center [137, 65] width 12 height 12
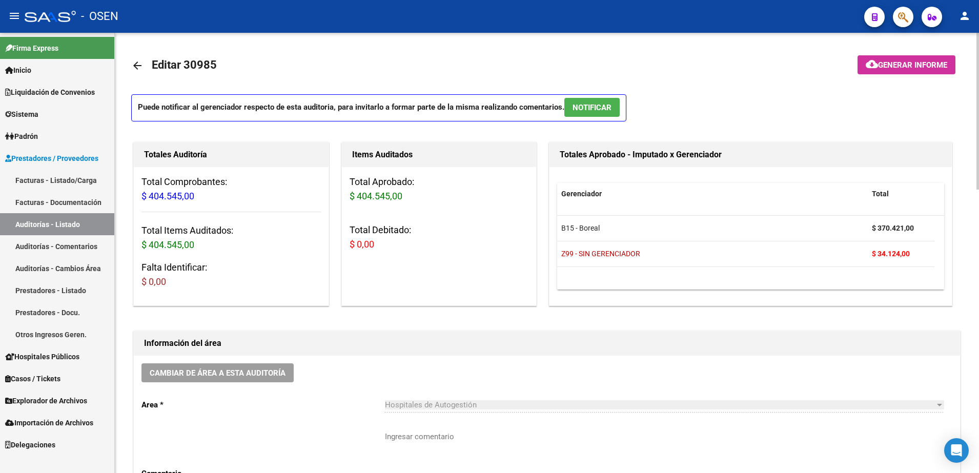
click at [139, 56] on link "arrow_back" at bounding box center [141, 65] width 21 height 24
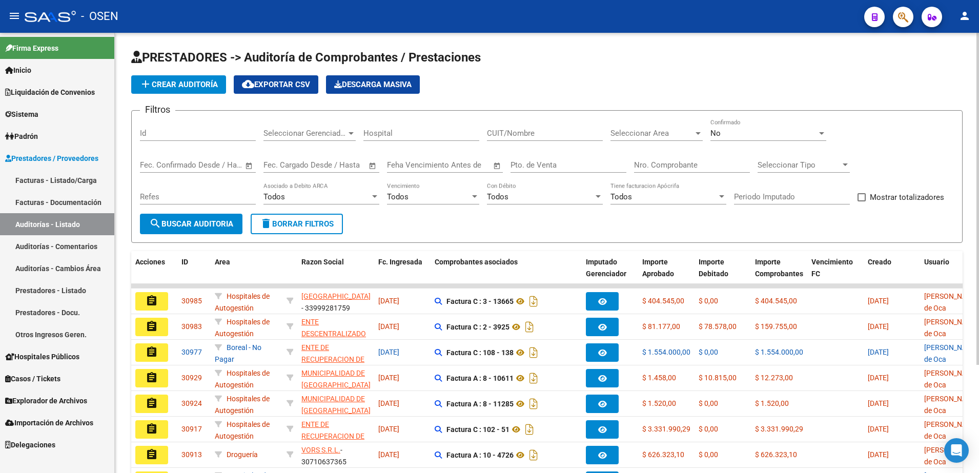
click at [653, 166] on input "Nro. Comprobante" at bounding box center [692, 164] width 116 height 9
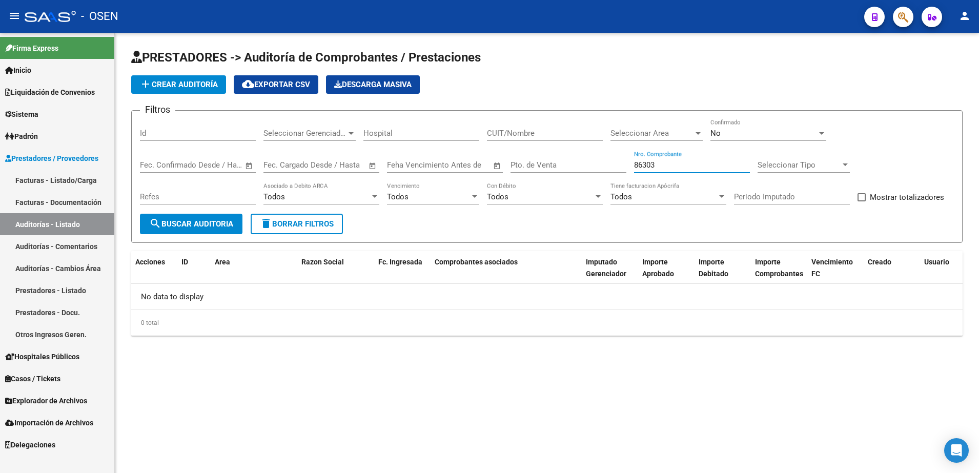
type input "86303"
click at [765, 135] on div "No" at bounding box center [763, 133] width 107 height 9
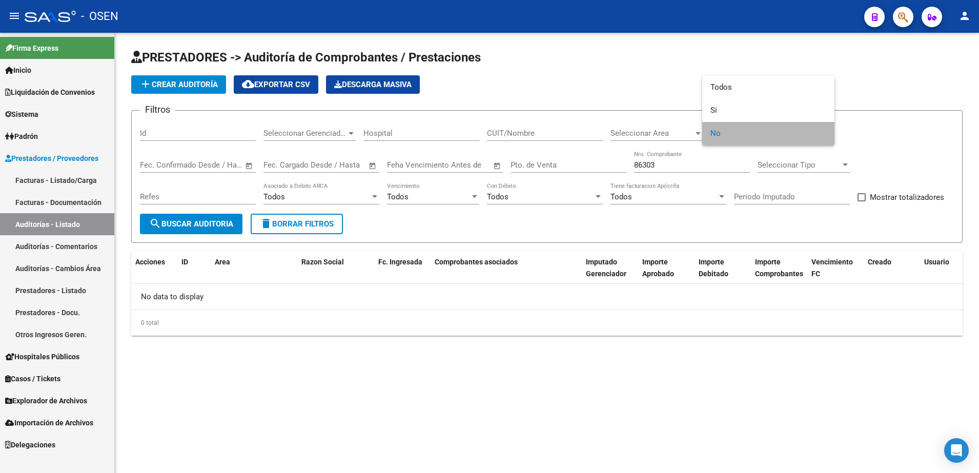
drag, startPoint x: 754, startPoint y: 131, endPoint x: 737, endPoint y: 119, distance: 20.3
click at [753, 131] on span "No" at bounding box center [768, 133] width 116 height 23
click at [737, 119] on div "No Confirmado" at bounding box center [768, 130] width 116 height 22
click at [735, 106] on span "Si" at bounding box center [768, 110] width 116 height 23
click at [188, 229] on button "search Buscar Auditoria" at bounding box center [191, 224] width 103 height 21
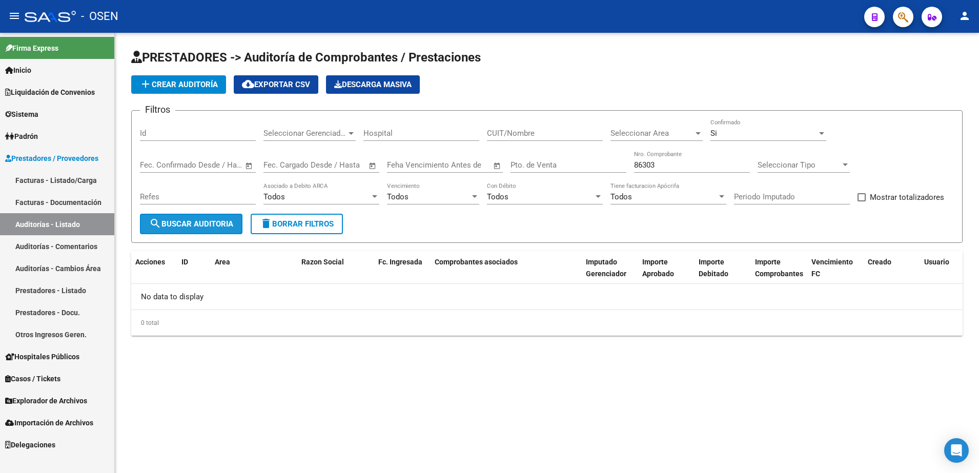
click at [181, 228] on span "search Buscar Auditoria" at bounding box center [191, 223] width 84 height 9
click at [90, 249] on link "Auditorías - Comentarios" at bounding box center [57, 246] width 114 height 22
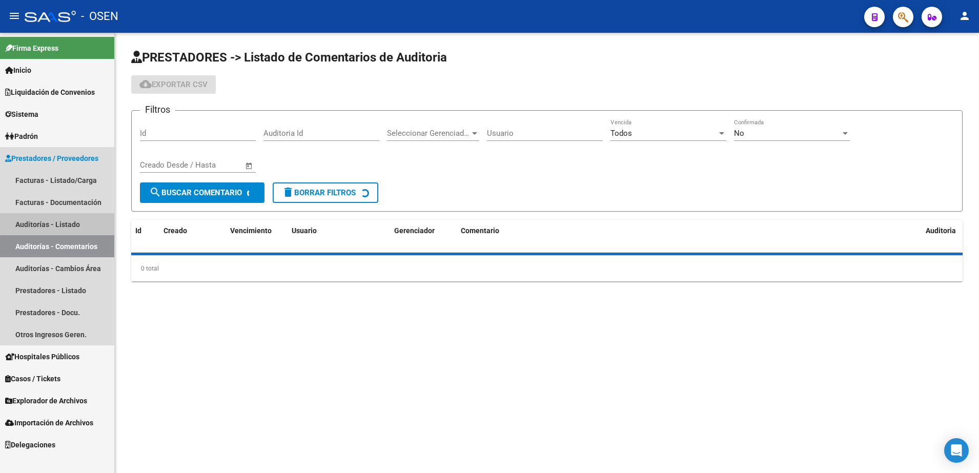
click at [85, 221] on link "Auditorías - Listado" at bounding box center [57, 224] width 114 height 22
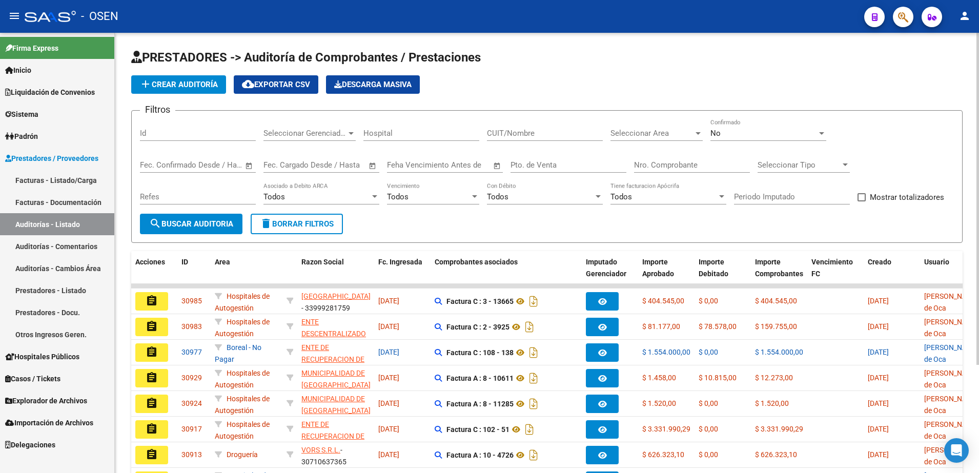
click at [221, 228] on span "search Buscar Auditoria" at bounding box center [191, 223] width 84 height 9
click at [238, 215] on button "search Buscar Auditoria" at bounding box center [191, 224] width 103 height 21
click at [201, 81] on span "add Crear Auditoría" at bounding box center [178, 84] width 78 height 9
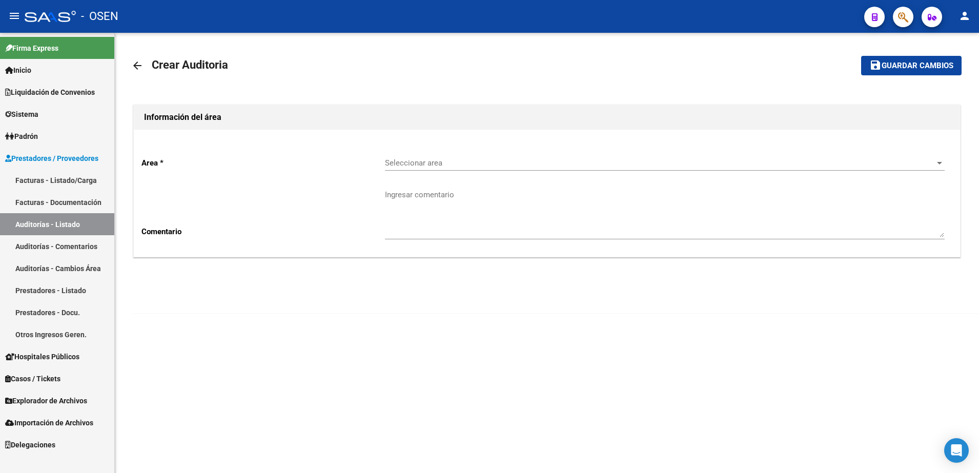
click at [437, 163] on span "Seleccionar area" at bounding box center [660, 162] width 550 height 9
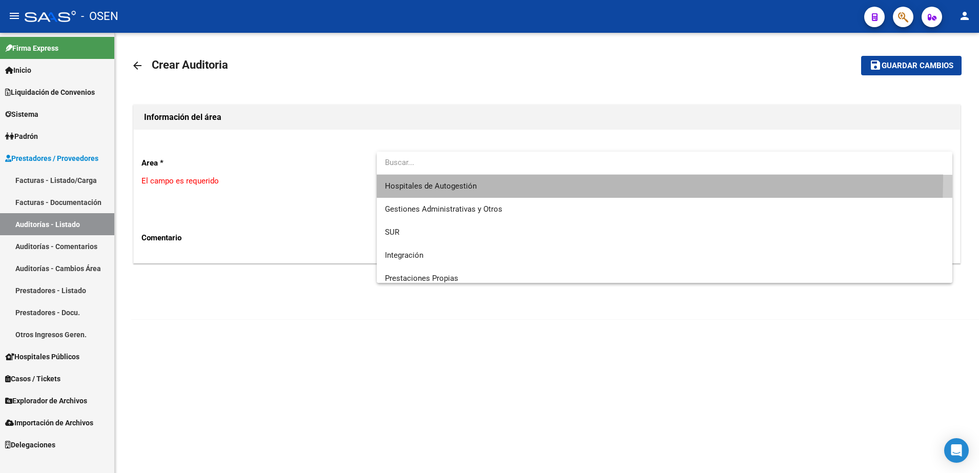
click at [458, 179] on span "Hospitales de Autogestión" at bounding box center [665, 186] width 560 height 23
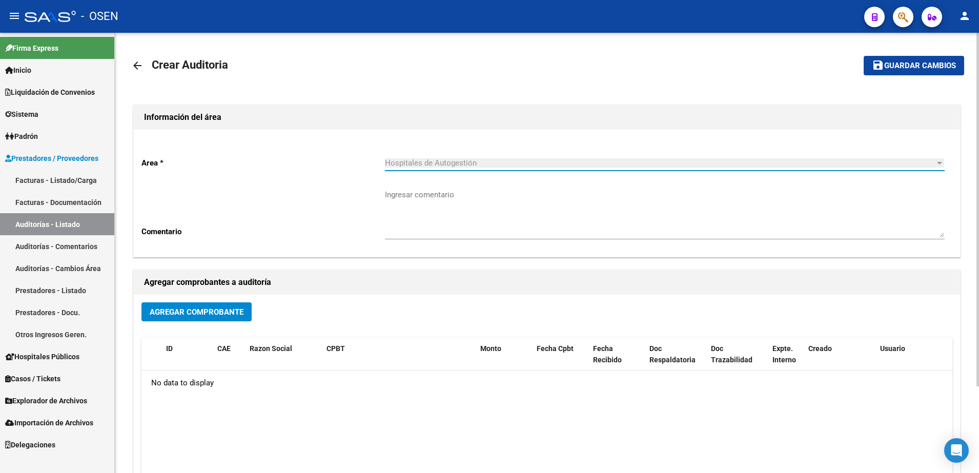
click at [238, 308] on span "Agregar Comprobante" at bounding box center [197, 312] width 94 height 9
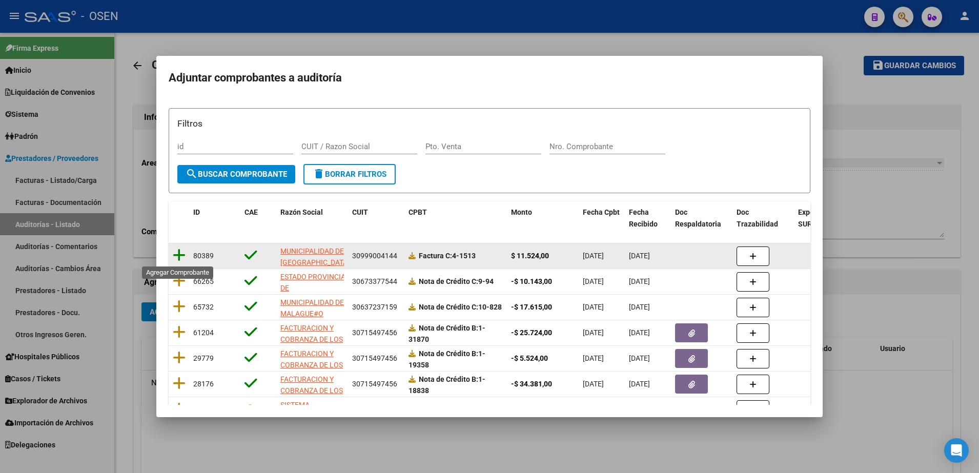
click at [176, 253] on icon at bounding box center [179, 255] width 13 height 14
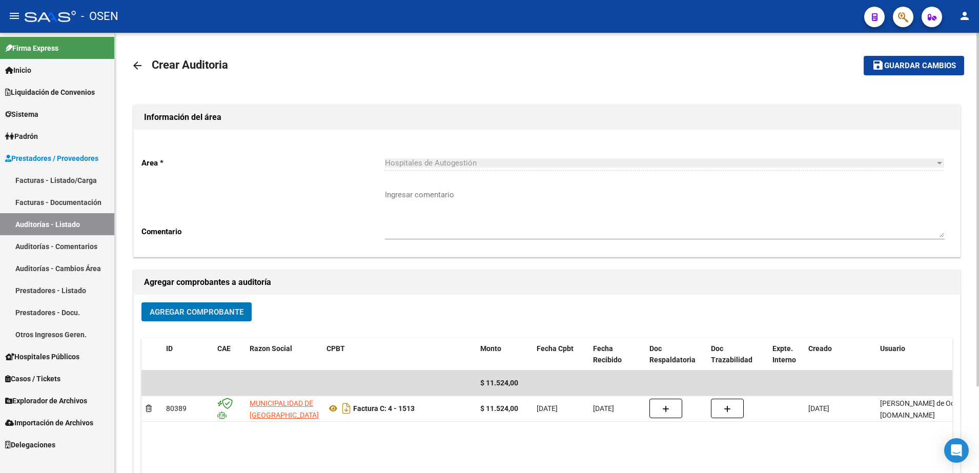
click at [898, 63] on span "Guardar cambios" at bounding box center [920, 66] width 72 height 9
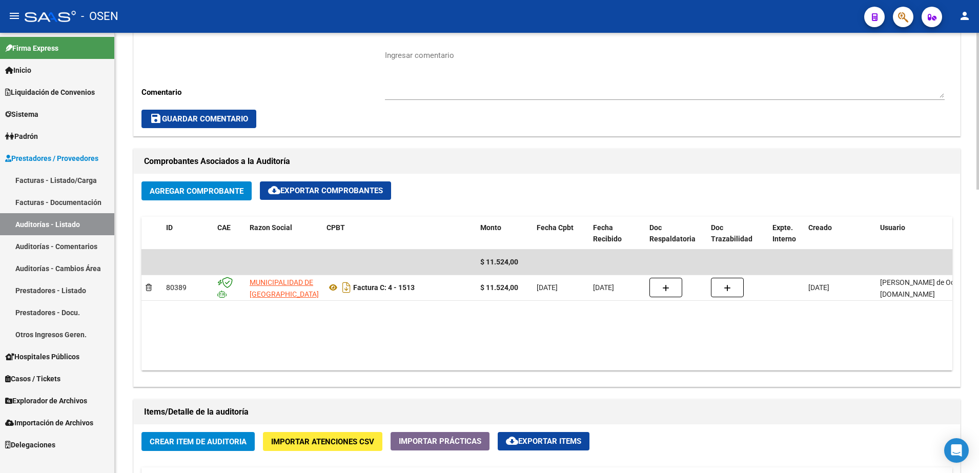
scroll to position [448, 0]
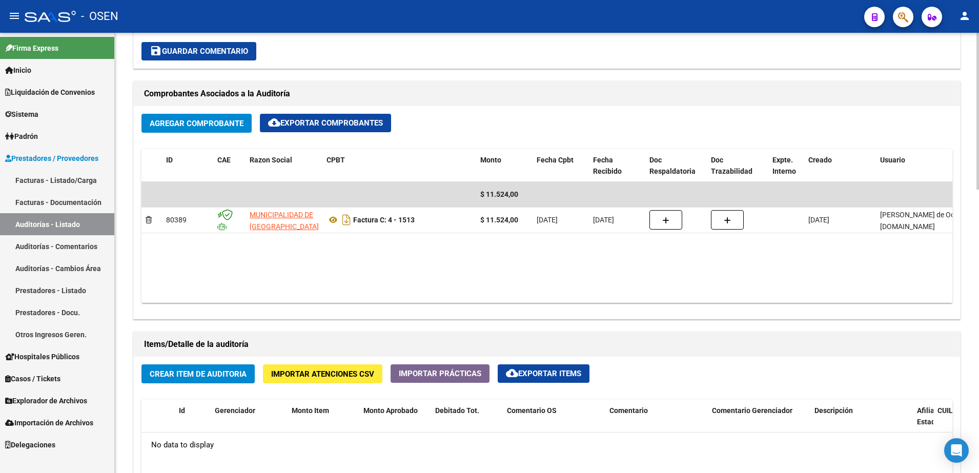
click at [226, 367] on button "Crear Item de Auditoria" at bounding box center [197, 373] width 113 height 19
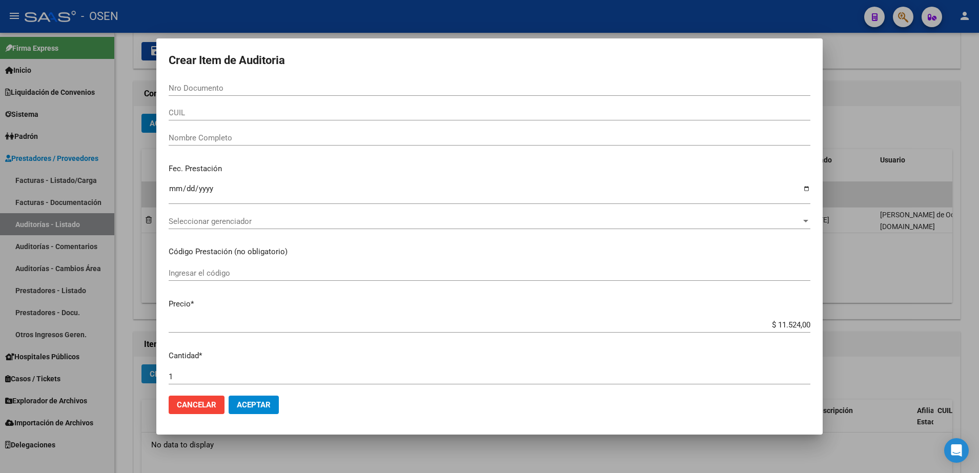
paste input "31575435"
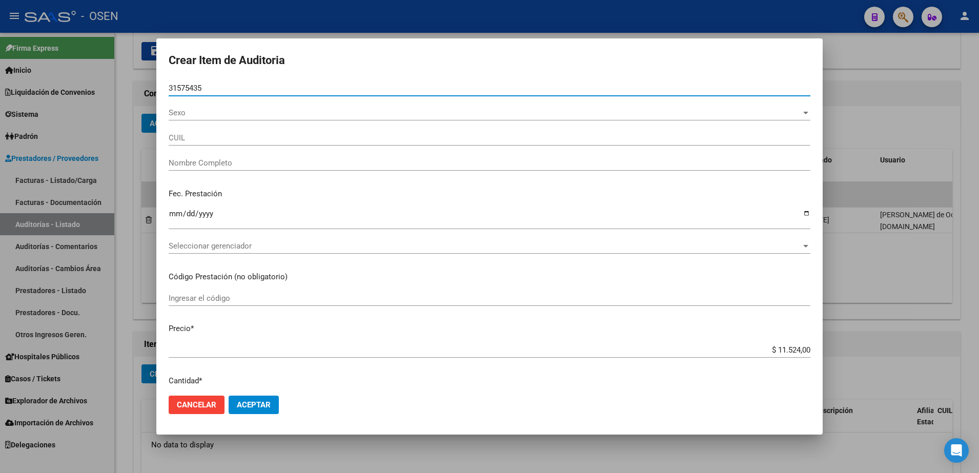
type input "31575435"
type input "27315754351"
type input "[DEMOGRAPHIC_DATA][PERSON_NAME] [PERSON_NAME]"
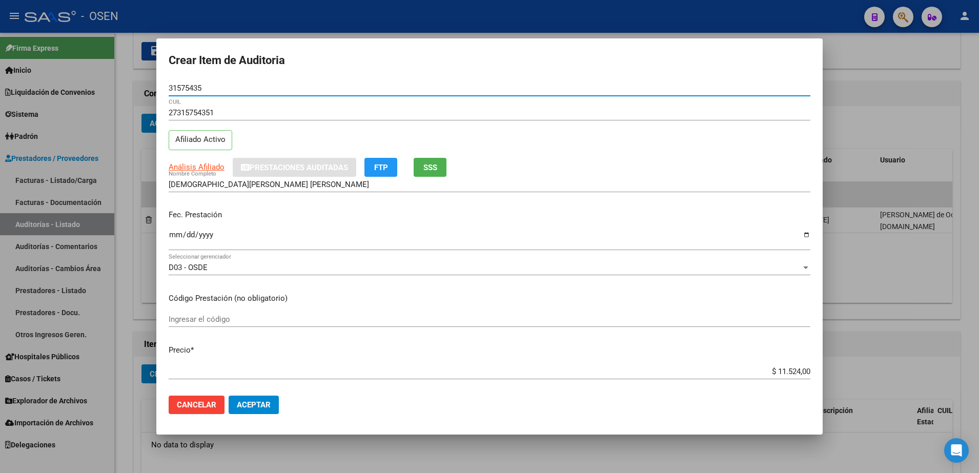
click at [175, 236] on input "Ingresar la fecha" at bounding box center [490, 239] width 642 height 16
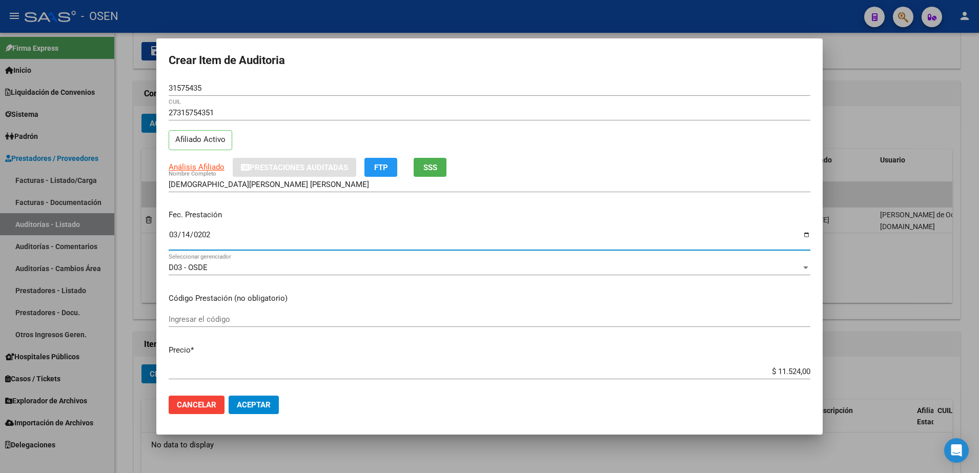
type input "[DATE]"
click at [766, 364] on div "$ 11.524,00 Ingresar el precio" at bounding box center [490, 371] width 642 height 15
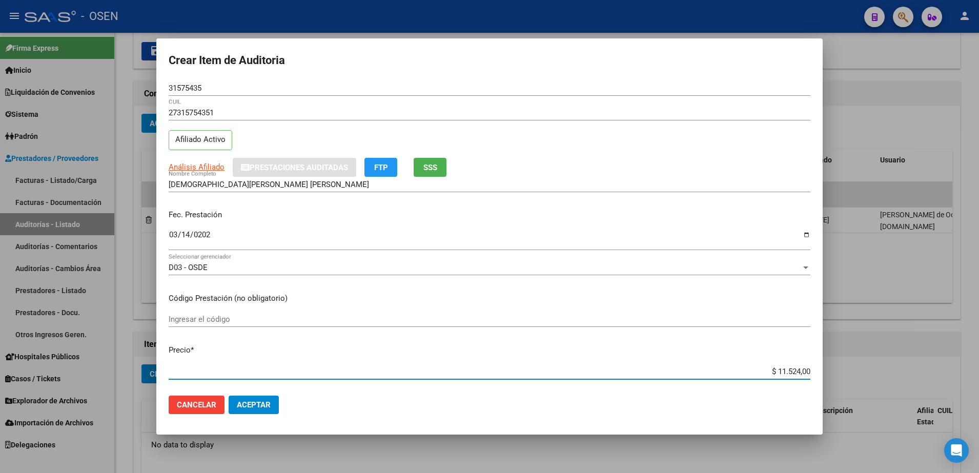
click at [783, 375] on input "$ 11.524,00" at bounding box center [490, 371] width 642 height 9
type input "$ 0,05"
type input "$ 0,52"
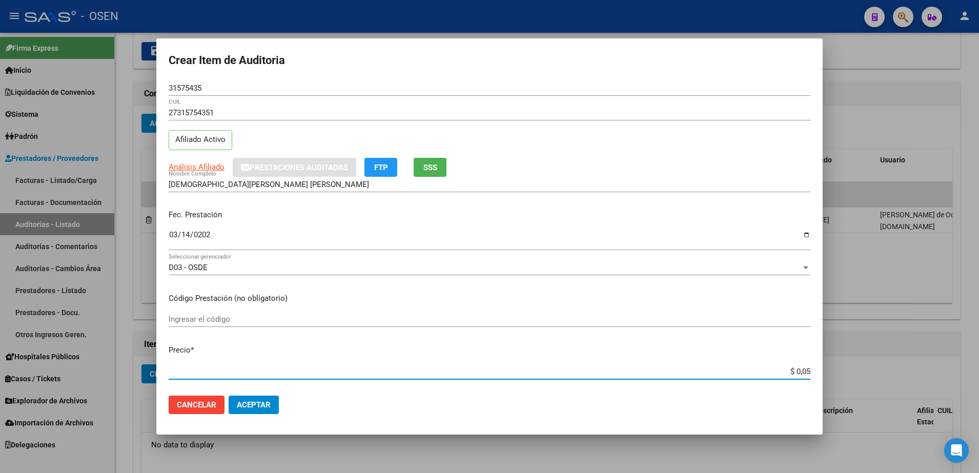
type input "$ 0,52"
type input "$ 5,22"
type input "$ 52,22"
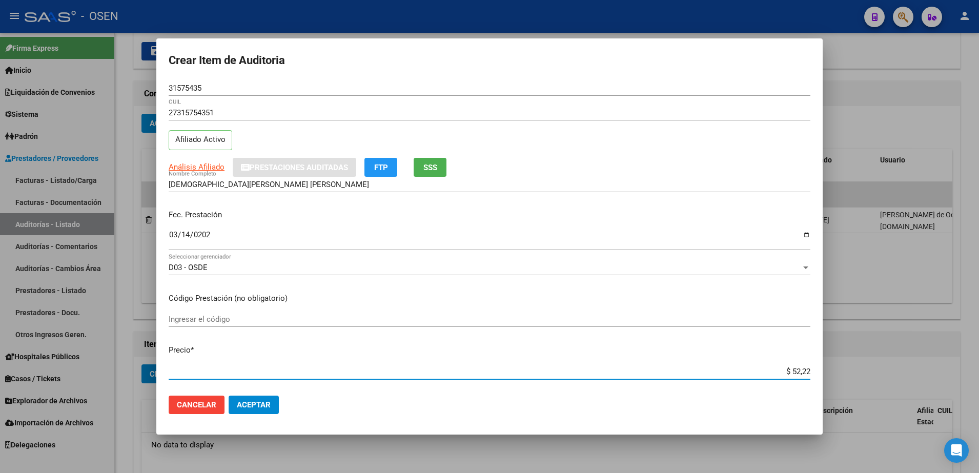
type input "$ 522,20"
type input "$ 5.222,00"
click at [201, 164] on span "Análisis Afiliado" at bounding box center [197, 166] width 56 height 9
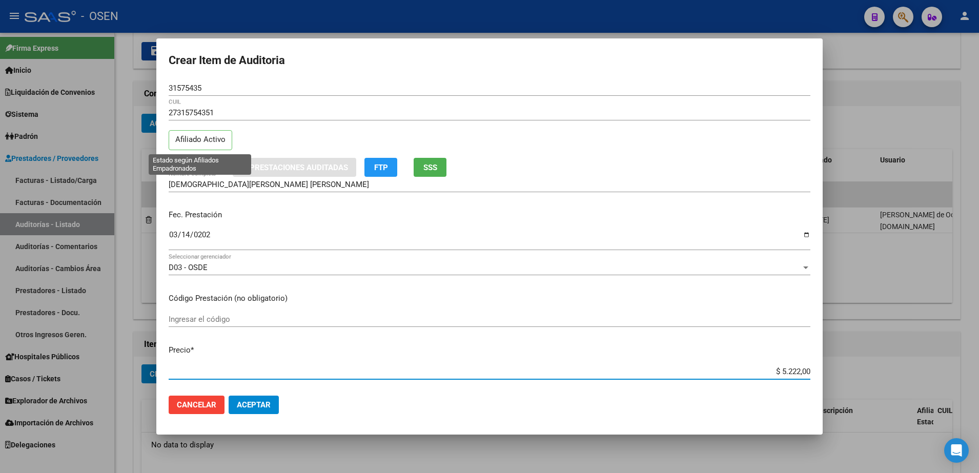
type textarea "27315754351"
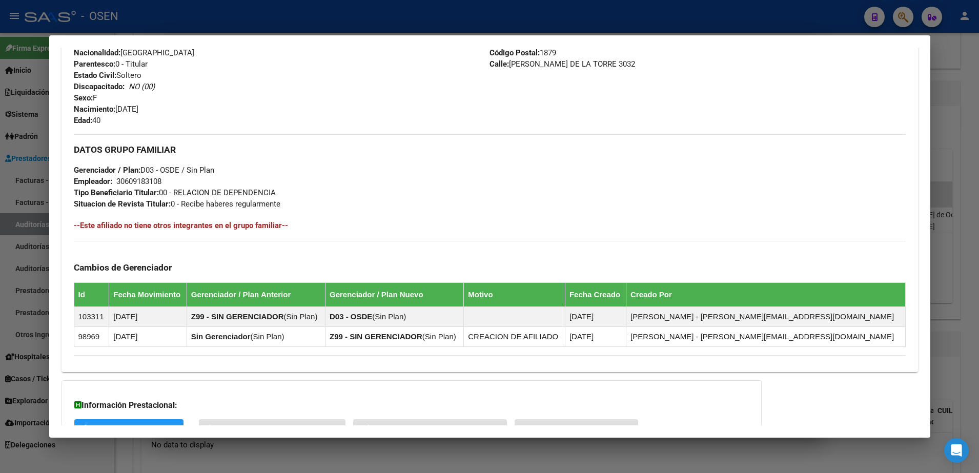
scroll to position [465, 0]
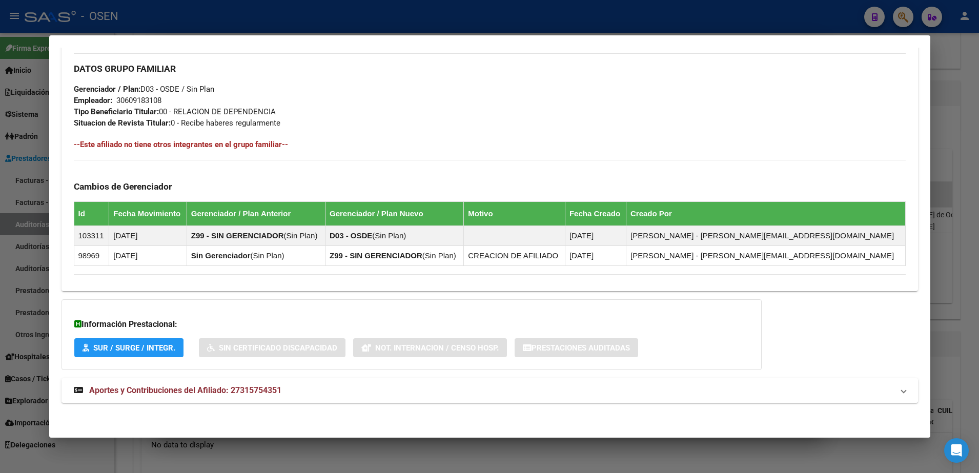
click at [422, 380] on mat-expansion-panel-header "Aportes y Contribuciones del Afiliado: 27315754351" at bounding box center [490, 390] width 856 height 25
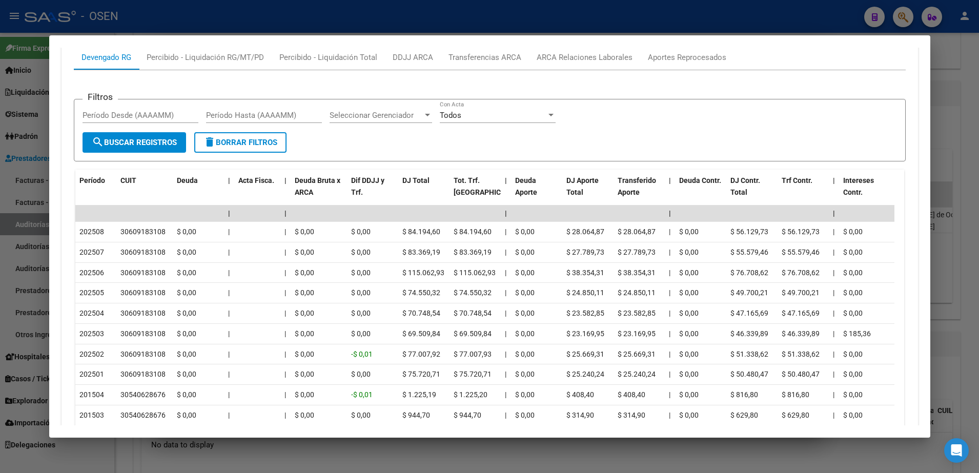
scroll to position [974, 0]
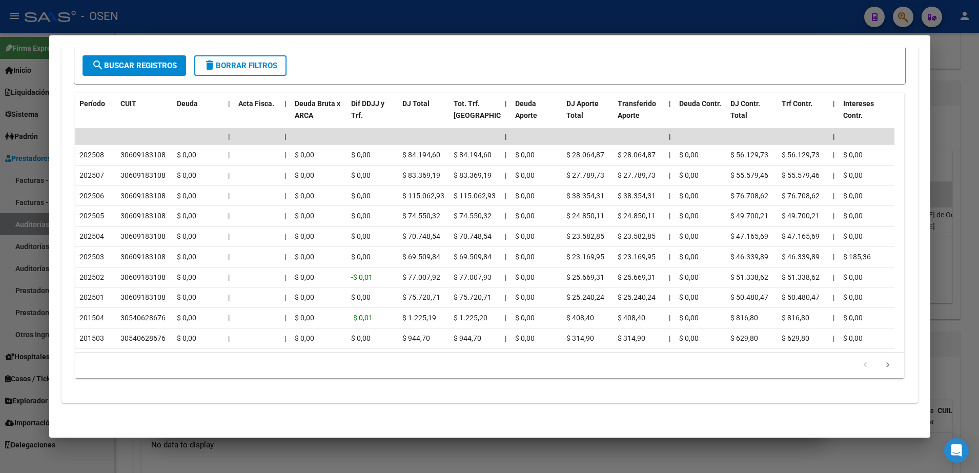
click at [23, 285] on div at bounding box center [489, 236] width 979 height 473
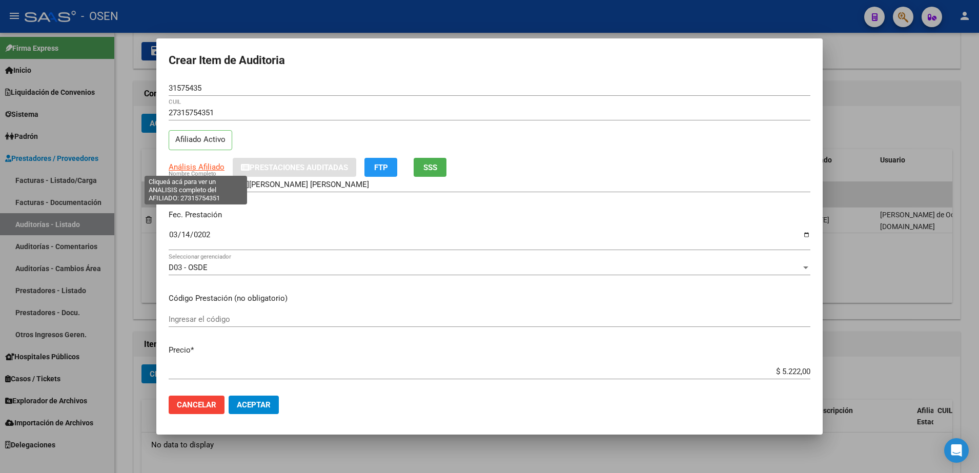
click at [196, 167] on span "Análisis Afiliado" at bounding box center [197, 166] width 56 height 9
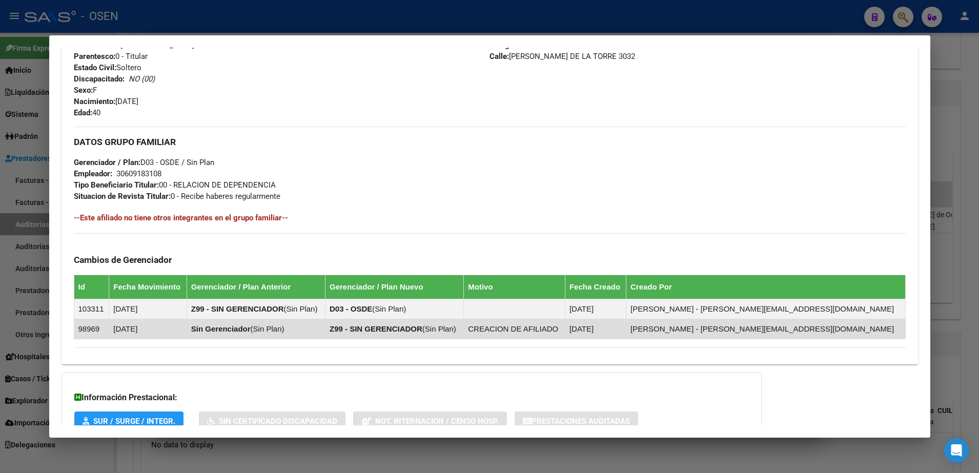
scroll to position [465, 0]
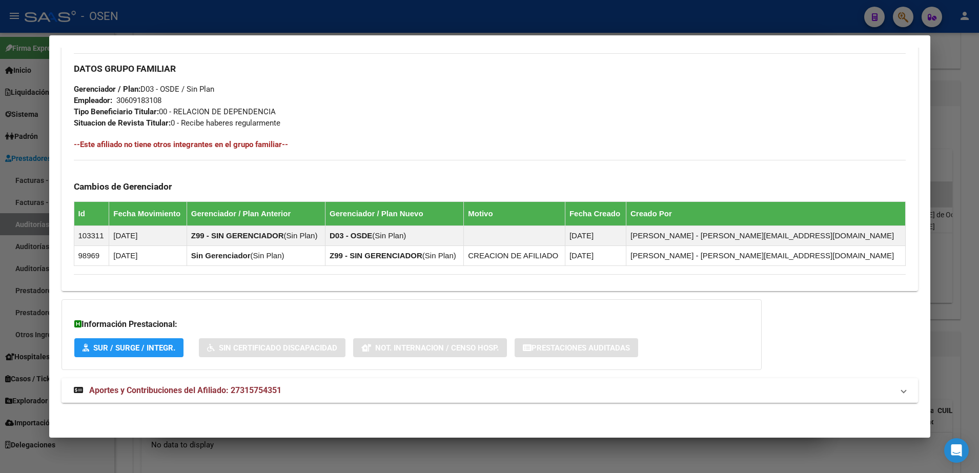
click at [478, 384] on mat-panel-title "Aportes y Contribuciones del Afiliado: 27315754351" at bounding box center [484, 390] width 820 height 12
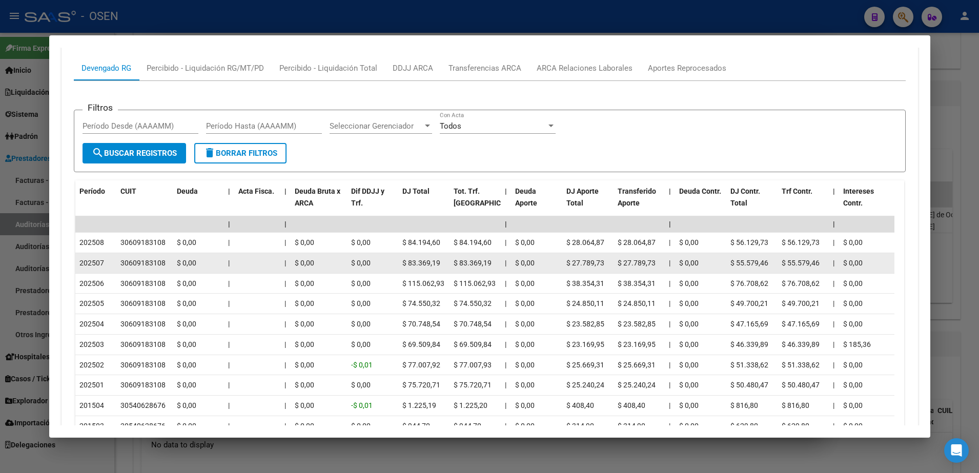
scroll to position [851, 0]
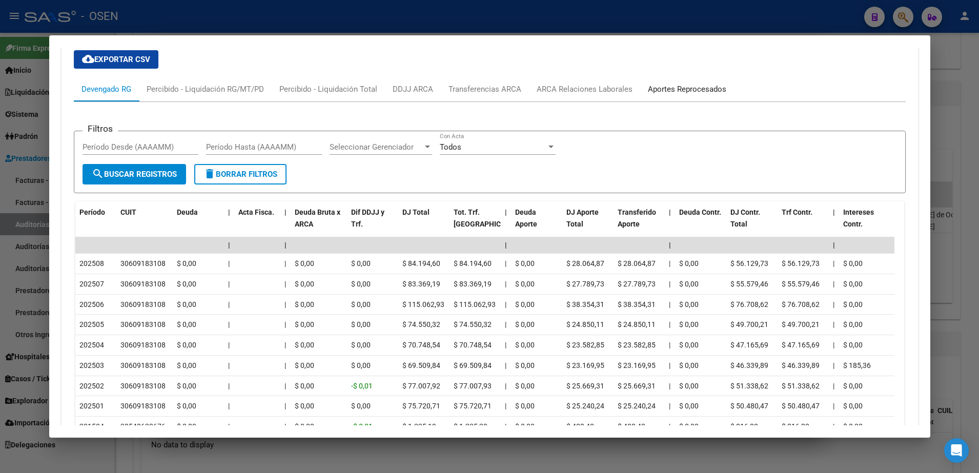
click at [642, 92] on div "Aportes Reprocesados" at bounding box center [687, 89] width 94 height 25
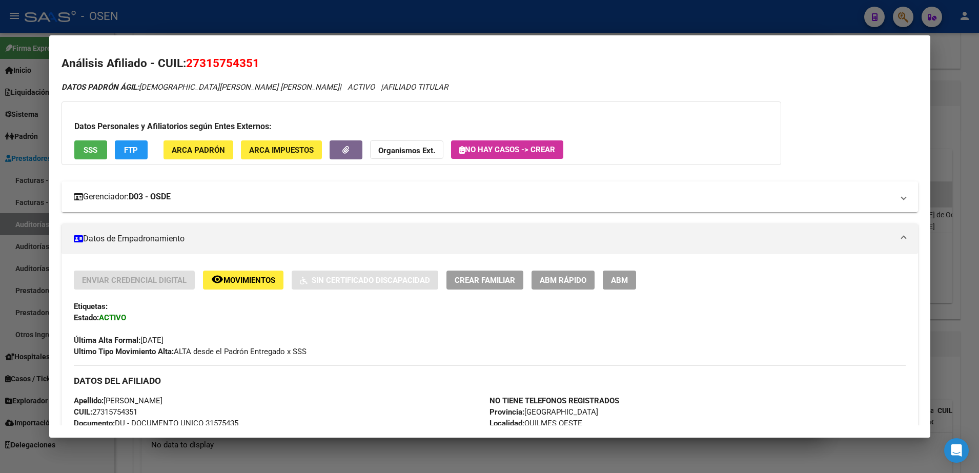
scroll to position [0, 0]
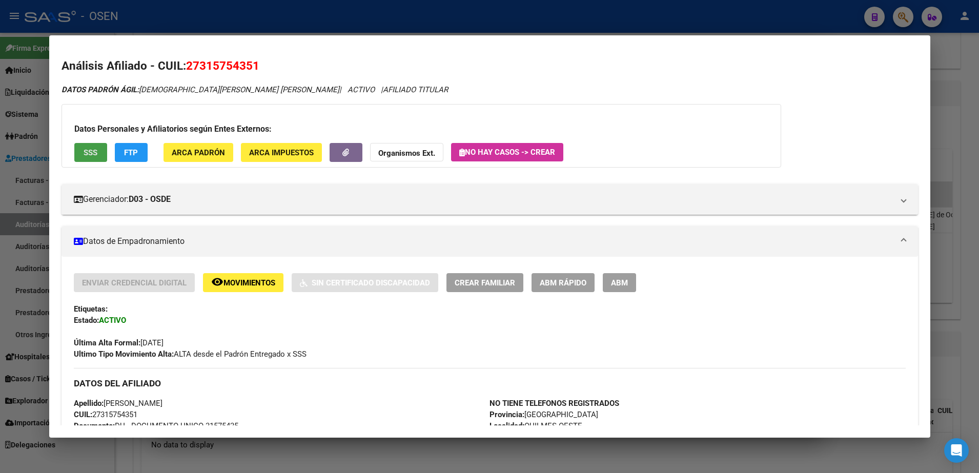
click at [89, 153] on span "SSS" at bounding box center [91, 152] width 14 height 9
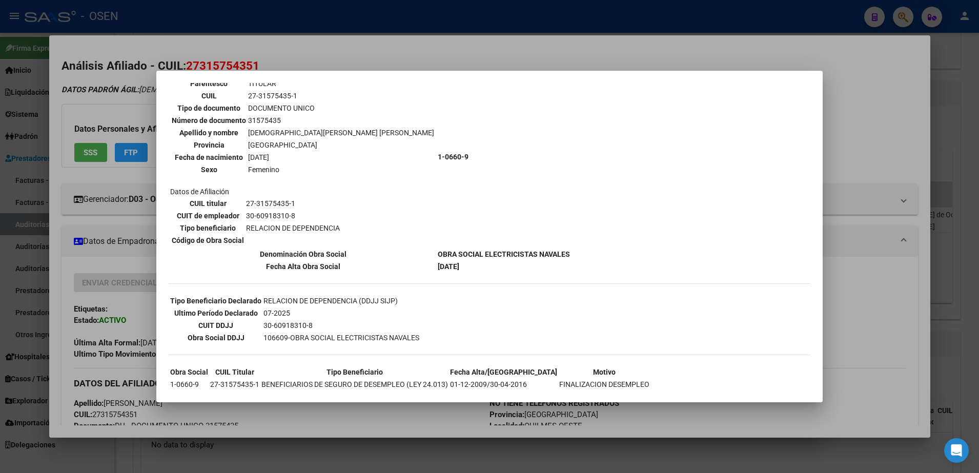
scroll to position [115, 0]
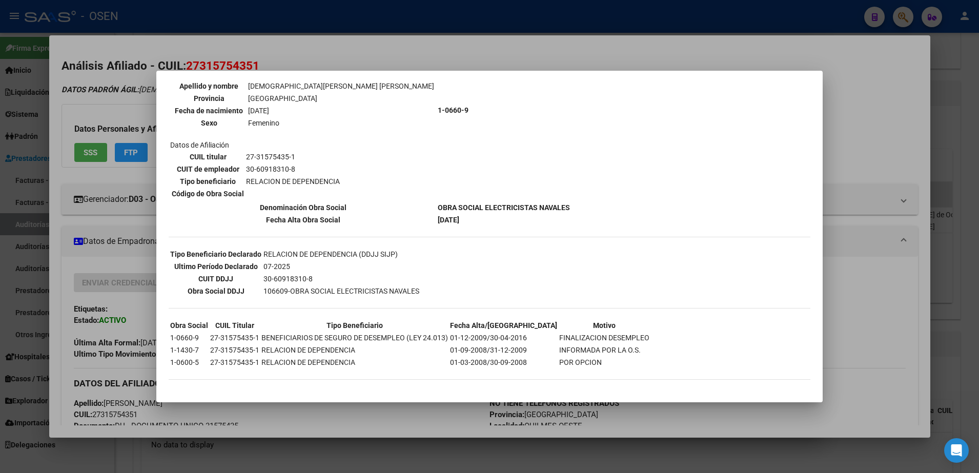
click at [290, 47] on div at bounding box center [489, 236] width 979 height 473
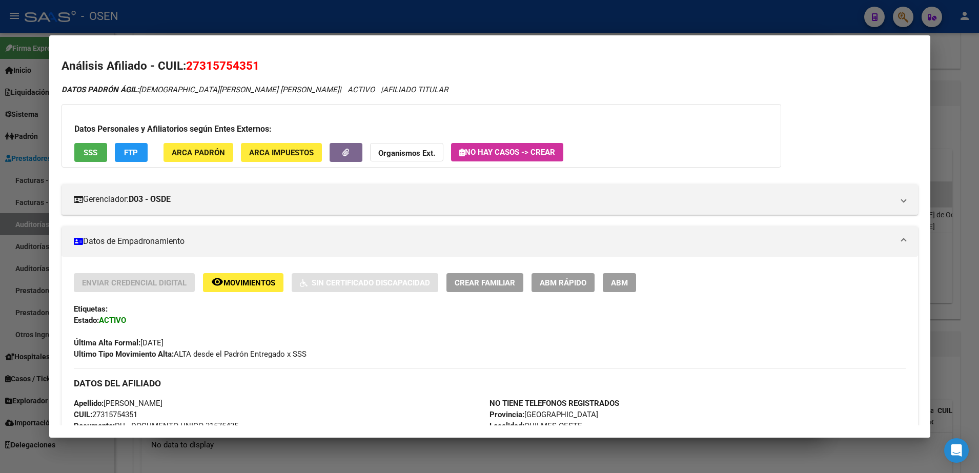
click at [33, 273] on div at bounding box center [489, 236] width 979 height 473
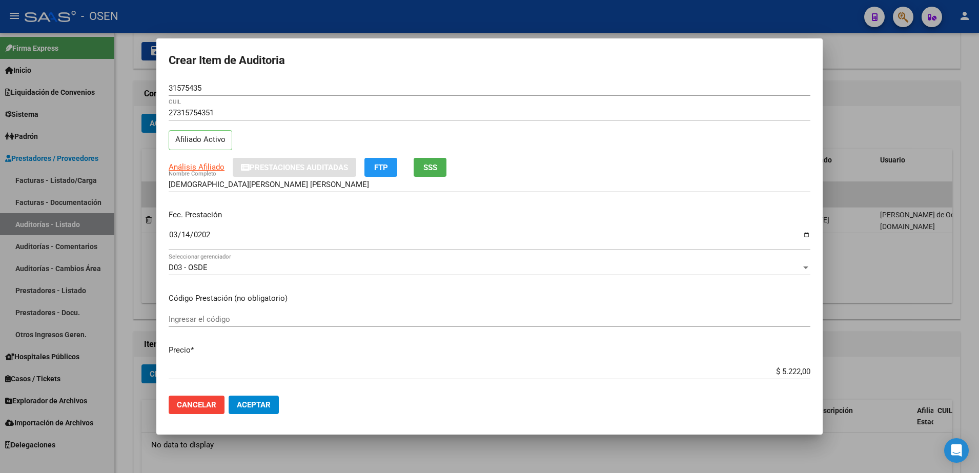
click at [199, 167] on span "Análisis Afiliado" at bounding box center [197, 166] width 56 height 9
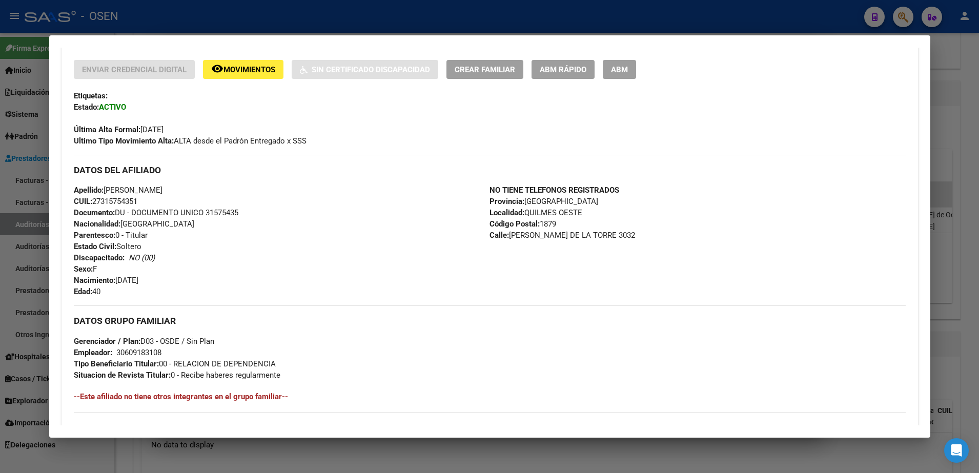
scroll to position [209, 0]
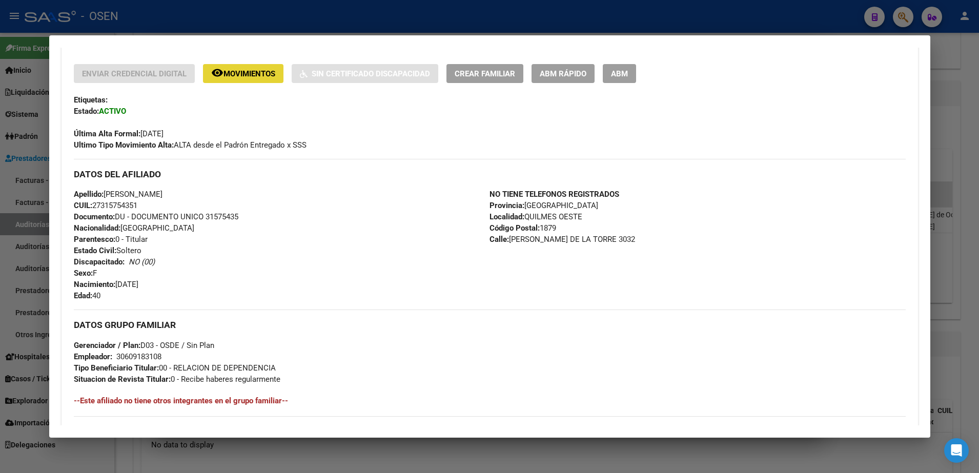
click at [269, 69] on span "Movimientos" at bounding box center [249, 73] width 52 height 9
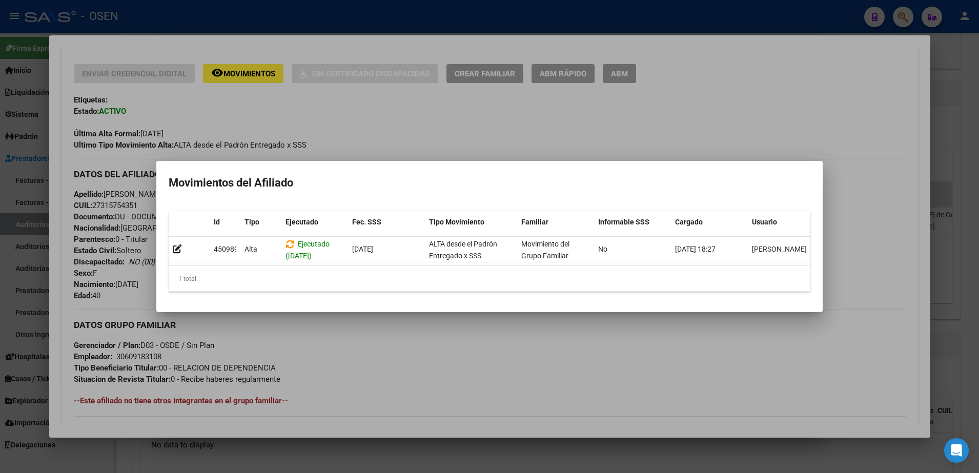
click at [303, 134] on div at bounding box center [489, 236] width 979 height 473
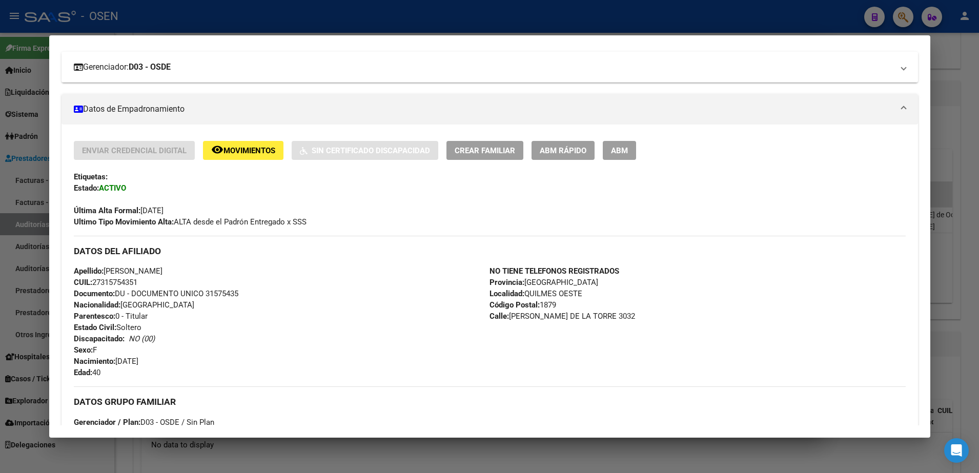
scroll to position [81, 0]
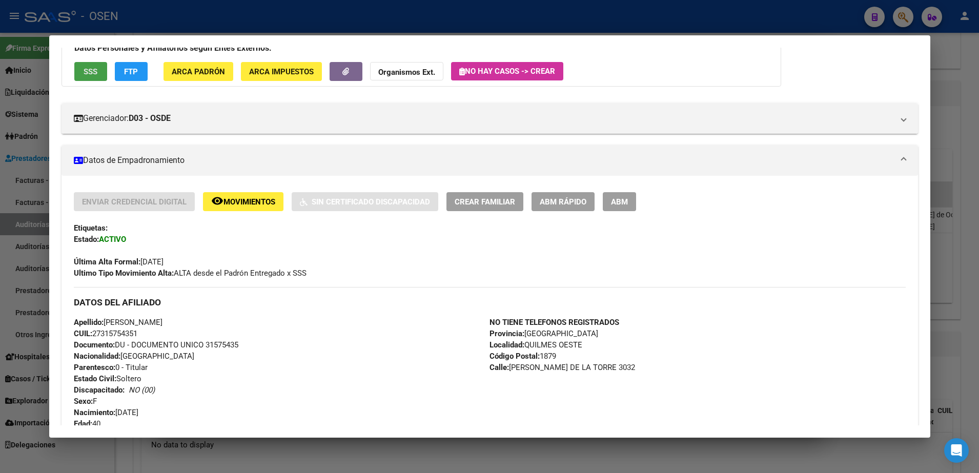
click at [96, 71] on span "SSS" at bounding box center [91, 71] width 14 height 9
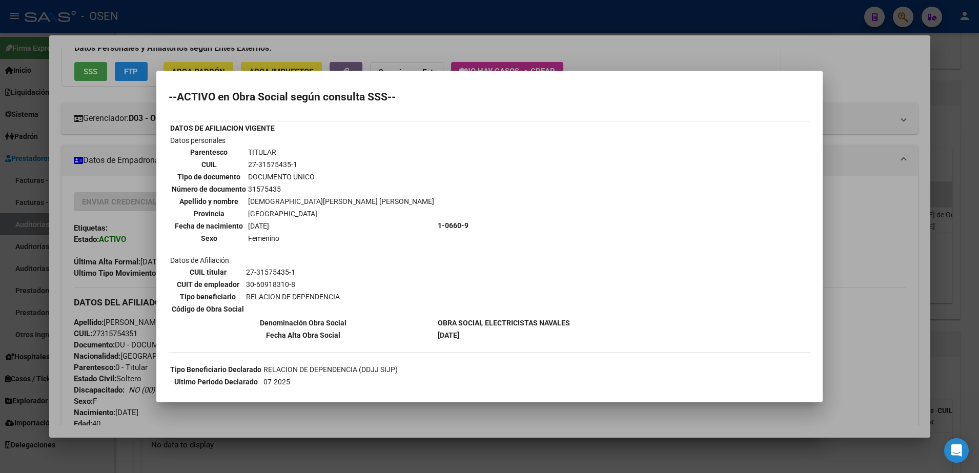
click at [119, 339] on div at bounding box center [489, 236] width 979 height 473
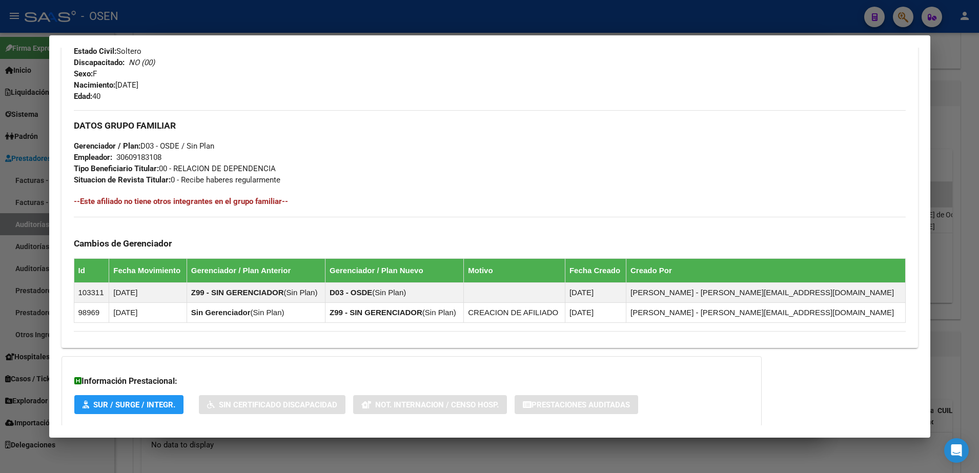
scroll to position [337, 0]
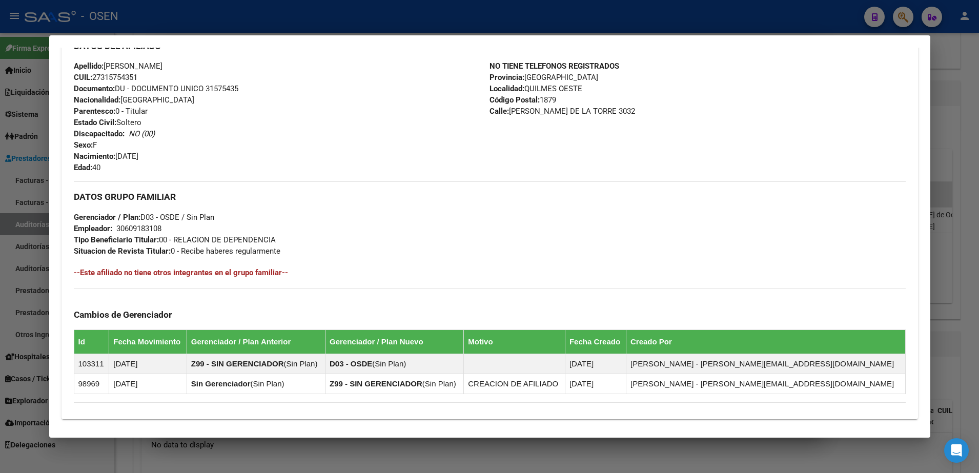
click at [124, 73] on span "CUIL: 27315754351" at bounding box center [106, 77] width 64 height 9
copy span "27315754351"
click at [305, 10] on div at bounding box center [489, 236] width 979 height 473
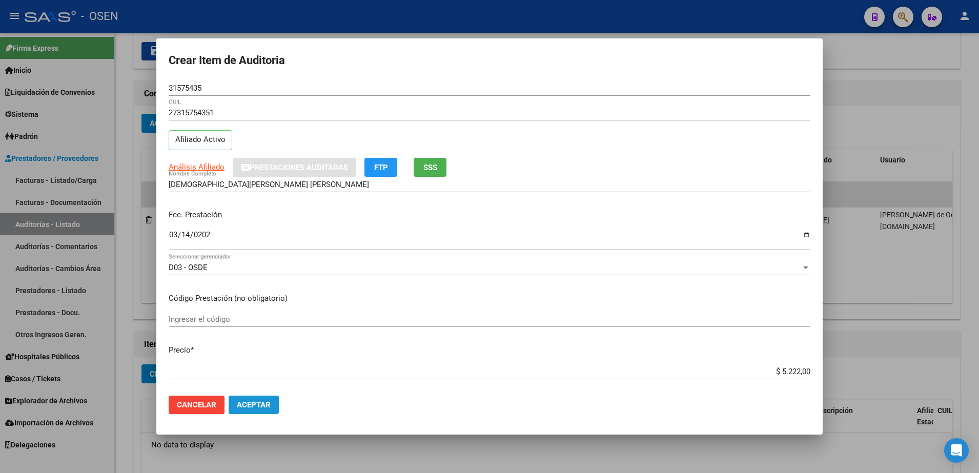
click at [269, 406] on span "Aceptar" at bounding box center [254, 404] width 34 height 9
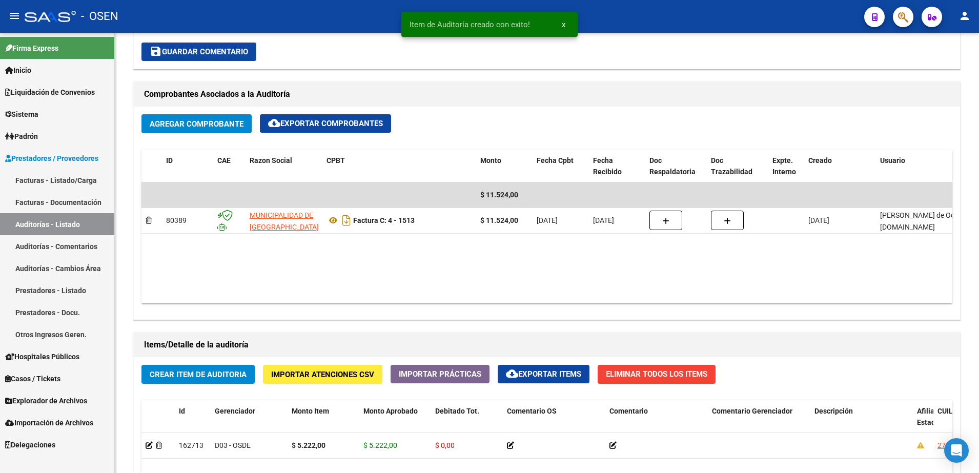
scroll to position [449, 0]
click at [234, 376] on span "Crear Item de Auditoria" at bounding box center [198, 374] width 97 height 9
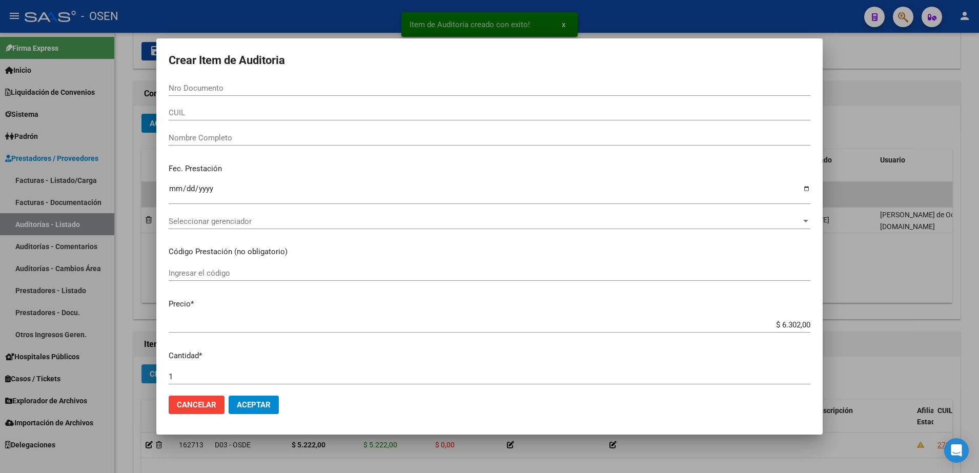
paste input "56717885"
type input "56717885"
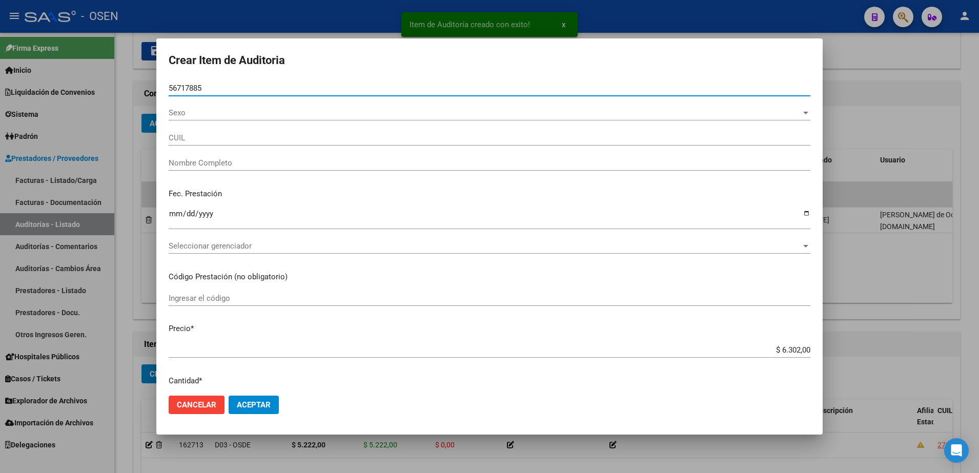
type input "23567178854"
type input "[PERSON_NAME]"
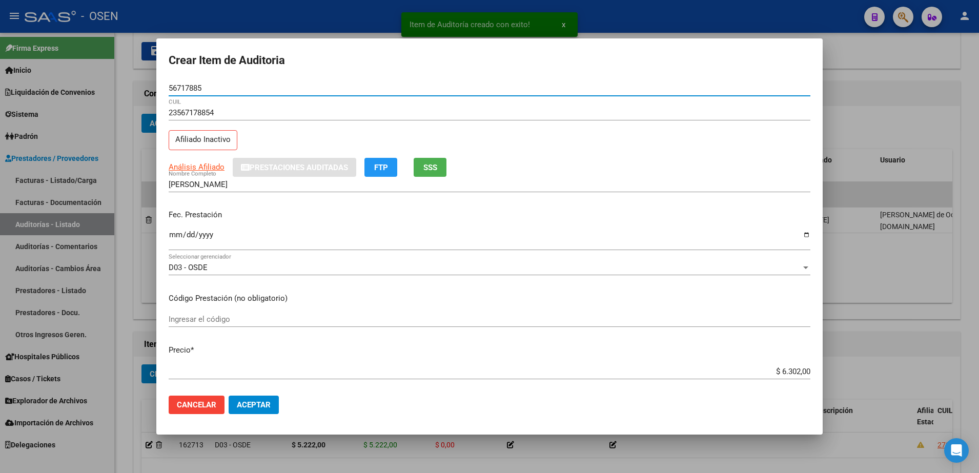
type input "56717885"
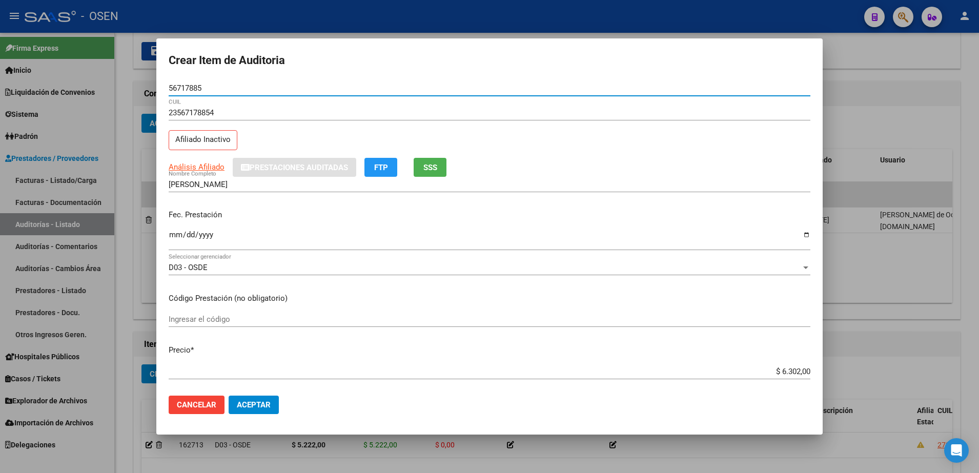
click at [175, 239] on input "Ingresar la fecha" at bounding box center [490, 239] width 642 height 16
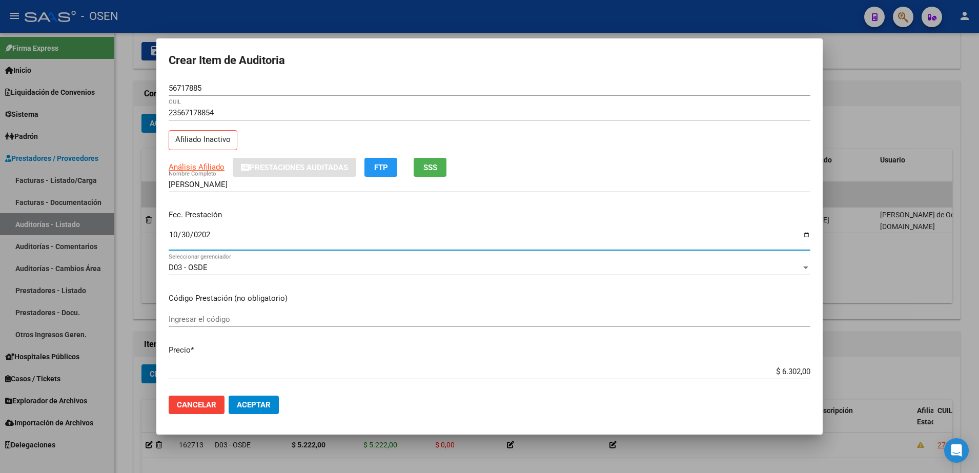
type input "[DATE]"
click at [779, 369] on input "$ 6.302,00" at bounding box center [490, 371] width 642 height 9
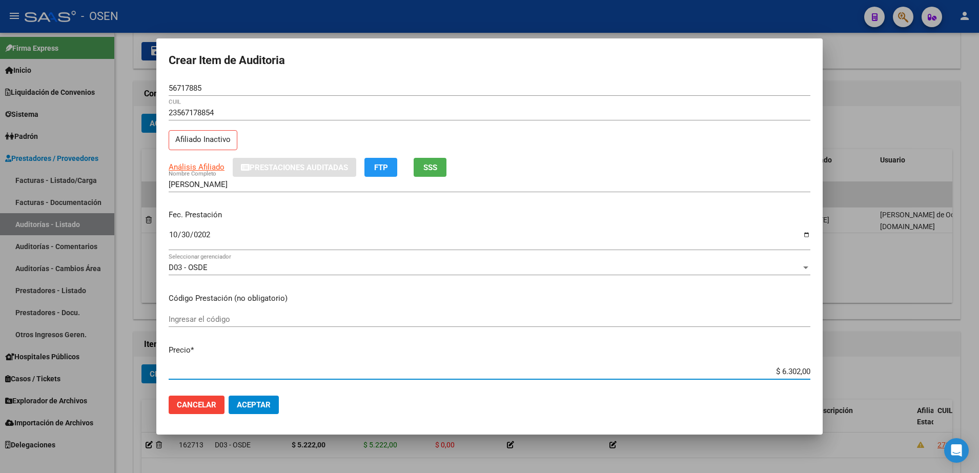
type input "$ 0,02"
type input "$ 0,27"
type input "$ 2,71"
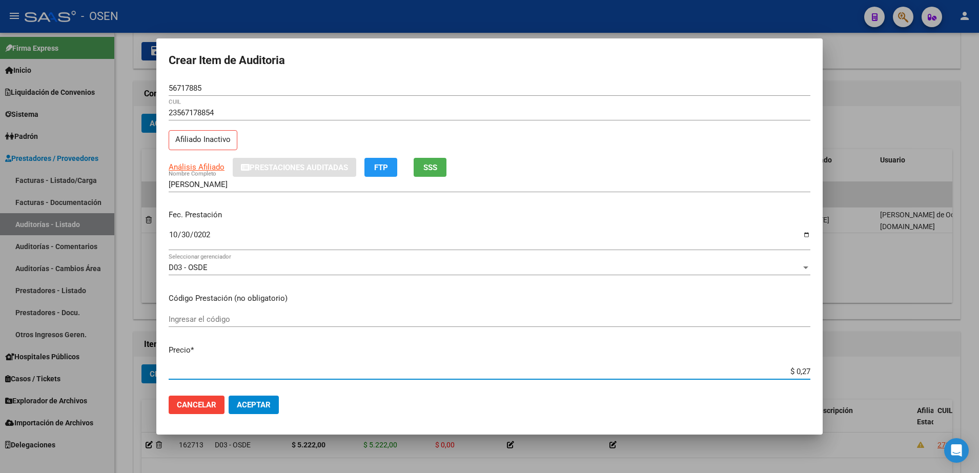
type input "$ 2,71"
type input "$ 27,17"
click at [448, 176] on div "Análisis Afiliado Prestaciones Auditadas FTP SSS" at bounding box center [490, 167] width 642 height 19
click at [431, 166] on span "SSS" at bounding box center [430, 167] width 14 height 9
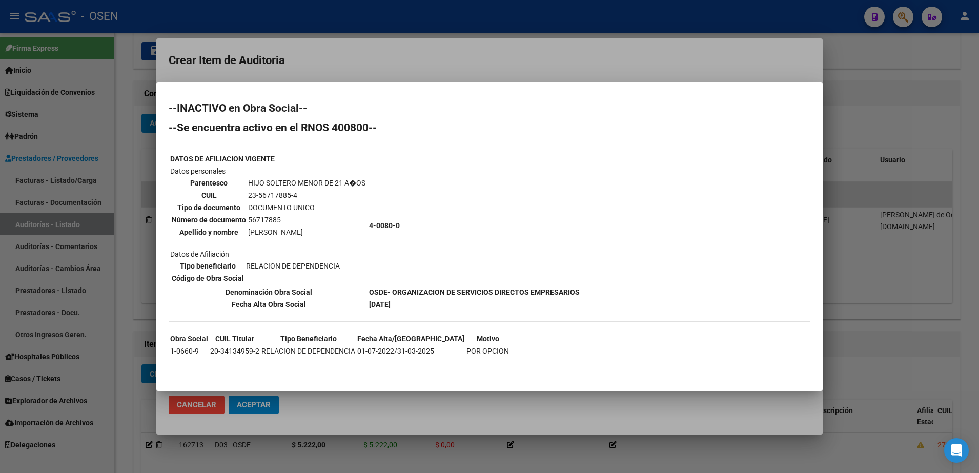
click at [395, 48] on div at bounding box center [489, 236] width 979 height 473
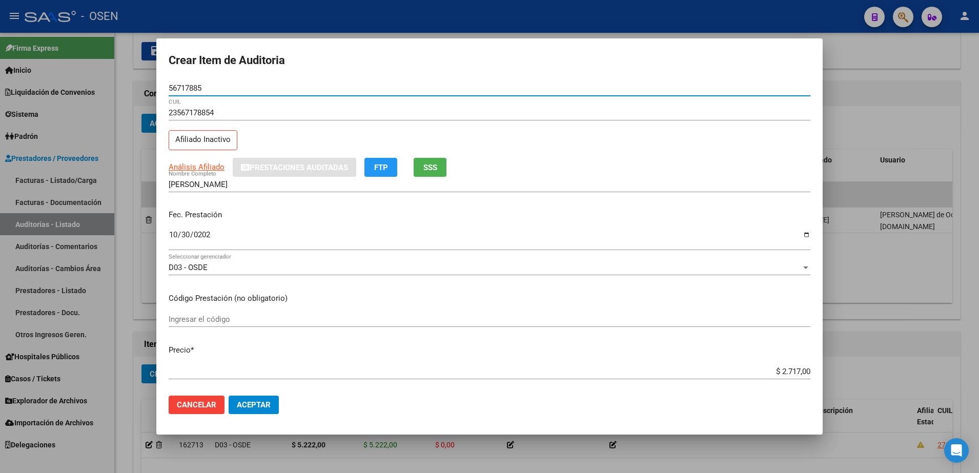
click at [189, 87] on input "56717885" at bounding box center [490, 88] width 642 height 9
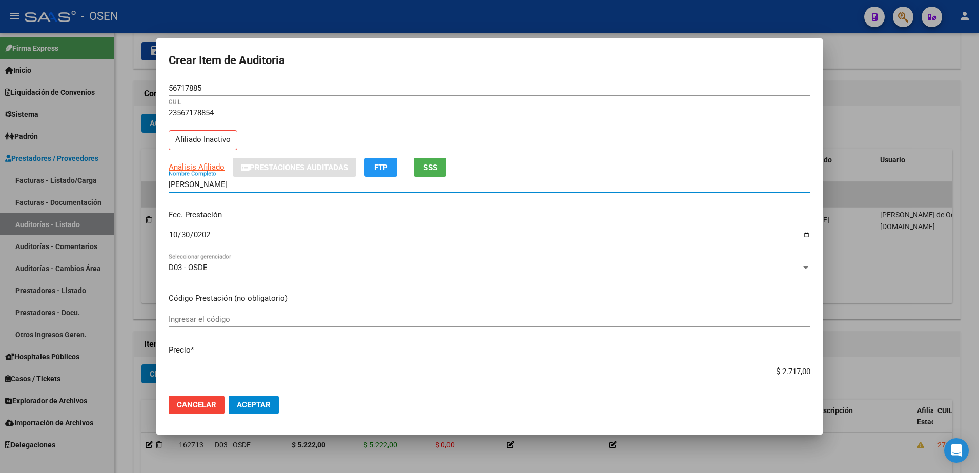
drag, startPoint x: 226, startPoint y: 183, endPoint x: 62, endPoint y: 180, distance: 164.0
click at [62, 180] on div "Crear Item de Auditoria 56717885 Nro Documento 23567178854 CUIL Afiliado Inacti…" at bounding box center [489, 236] width 979 height 473
drag, startPoint x: 708, startPoint y: 140, endPoint x: 680, endPoint y: 150, distance: 30.5
click at [708, 140] on div "23567178854 CUIL Afiliado Inactivo" at bounding box center [490, 131] width 642 height 52
click at [677, 138] on div "23567178854 CUIL Afiliado Inactivo" at bounding box center [490, 131] width 642 height 52
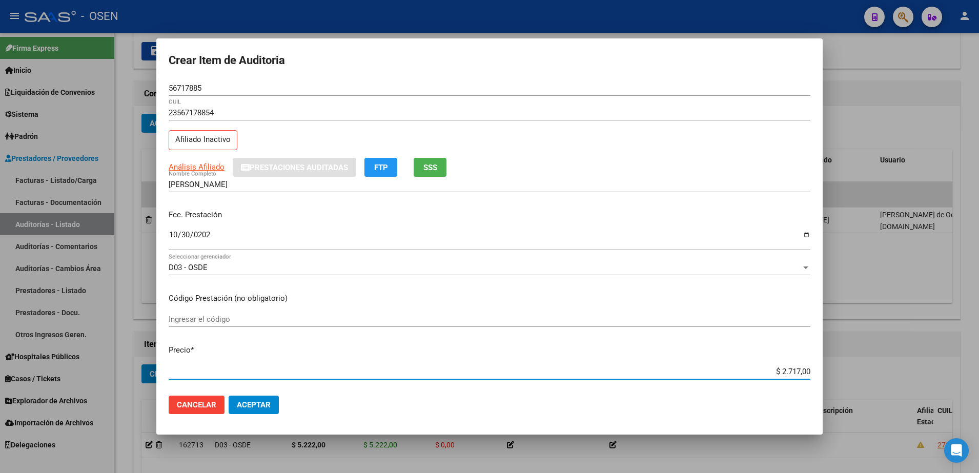
click at [790, 371] on input "$ 2.717,00" at bounding box center [490, 371] width 642 height 9
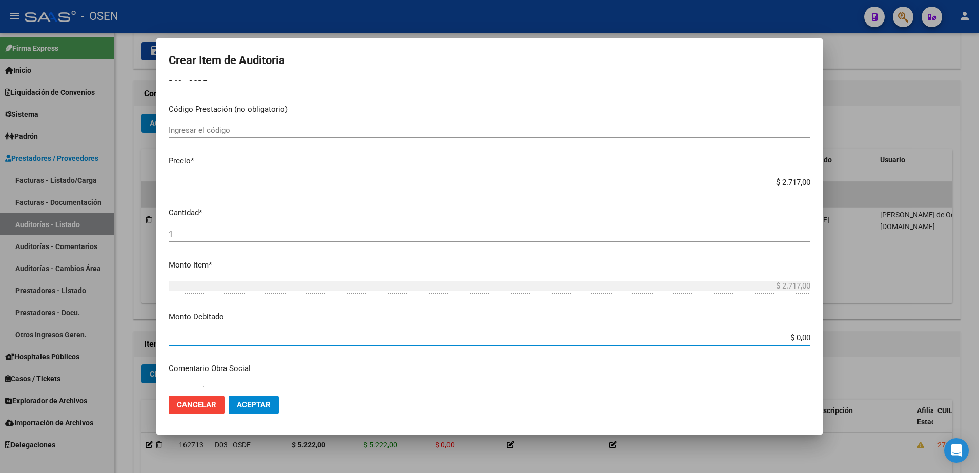
paste input "2.717"
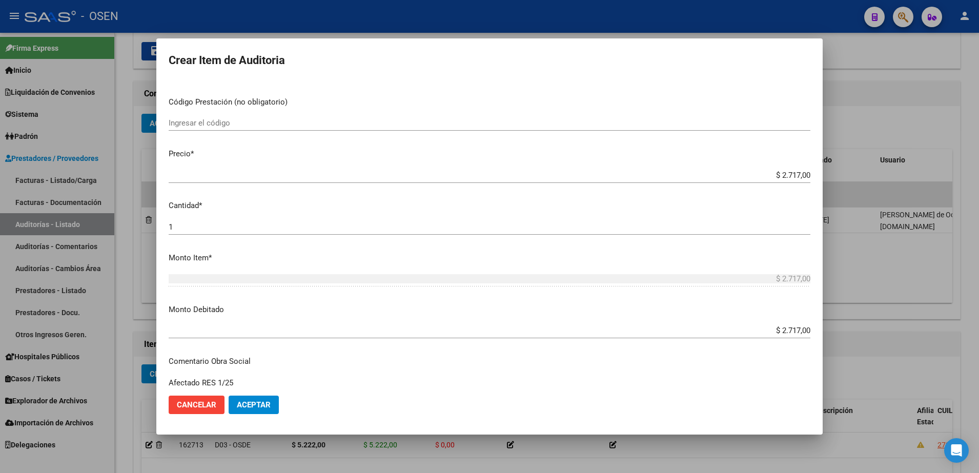
scroll to position [0, 0]
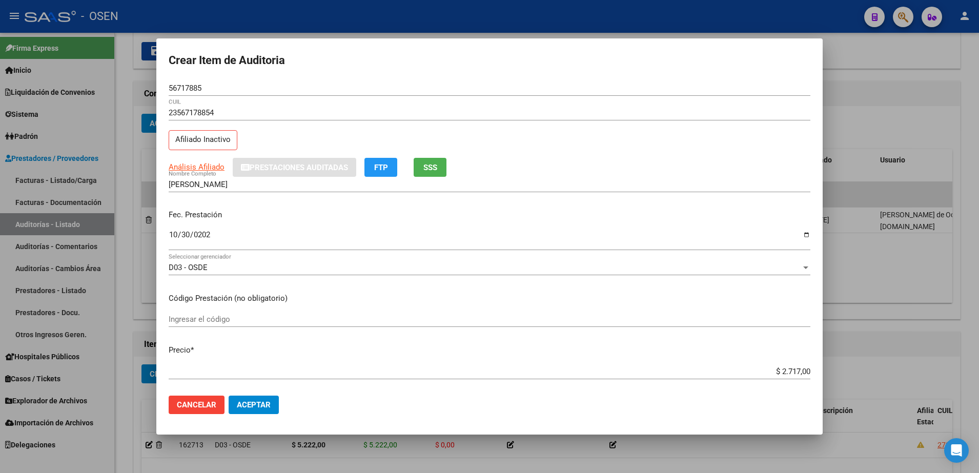
click at [173, 83] on div "56717885 Nro Documento" at bounding box center [490, 87] width 642 height 15
click at [179, 88] on input "56717885" at bounding box center [490, 88] width 642 height 9
click at [235, 188] on input "[PERSON_NAME]" at bounding box center [490, 184] width 642 height 9
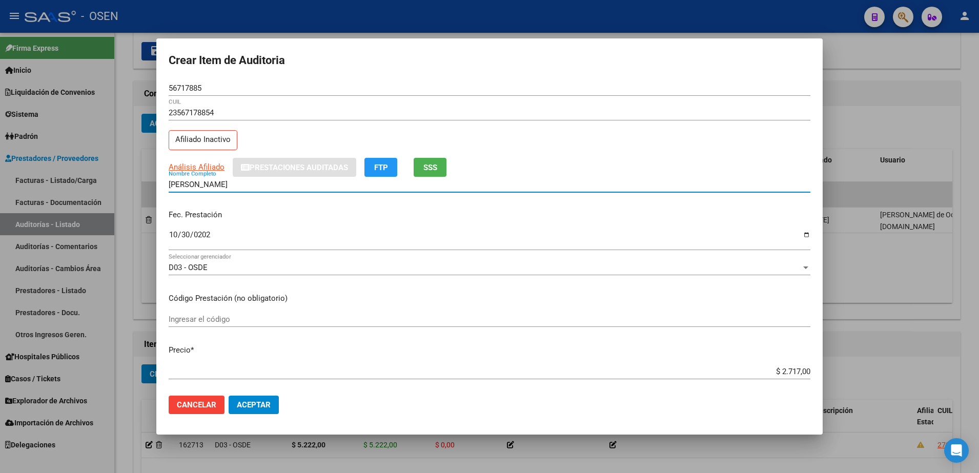
click at [235, 188] on input "[PERSON_NAME]" at bounding box center [490, 184] width 642 height 9
paste input "56717885"
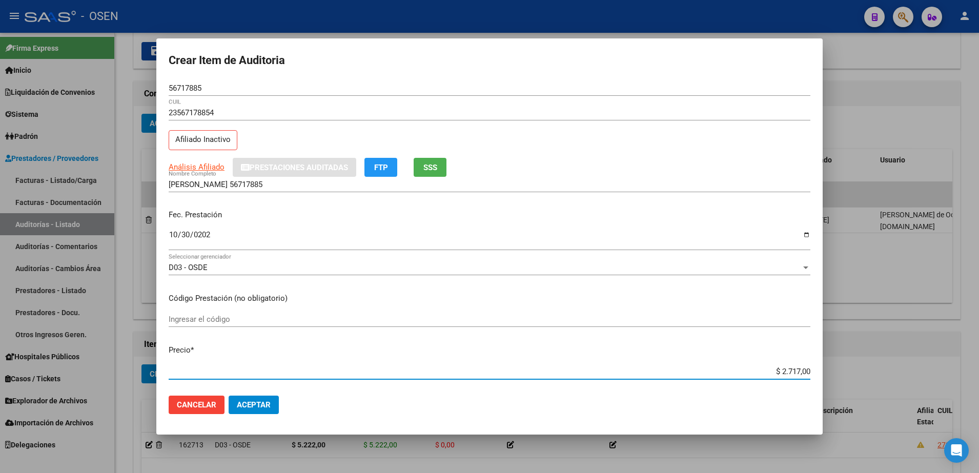
drag, startPoint x: 759, startPoint y: 374, endPoint x: 816, endPoint y: 370, distance: 57.5
click at [826, 376] on div "Crear Item de Auditoria 56717885 Nro Documento 23567178854 CUIL Afiliado Inacti…" at bounding box center [489, 236] width 979 height 473
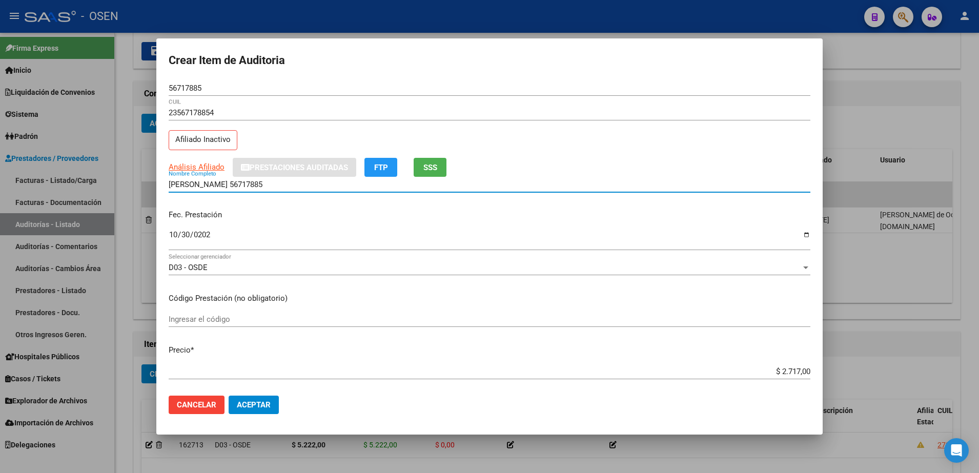
click at [336, 182] on input "[PERSON_NAME] 56717885" at bounding box center [490, 184] width 642 height 9
paste input "$ 2.717,00"
drag, startPoint x: 322, startPoint y: 188, endPoint x: 137, endPoint y: 187, distance: 185.5
click at [137, 187] on div "Crear Item de Auditoria 56717885 Nro Documento 23567178854 CUIL Afiliado Inacti…" at bounding box center [489, 236] width 979 height 473
click at [291, 191] on div "[PERSON_NAME] 56717885 - $ 2.717,00 Nombre Completo" at bounding box center [490, 184] width 642 height 15
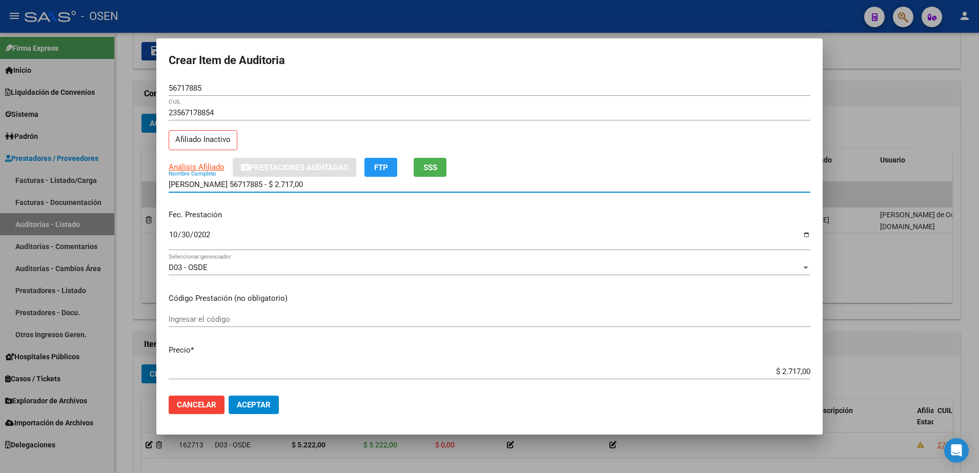
click at [319, 185] on input "[PERSON_NAME] 56717885 - $ 2.717,00" at bounding box center [490, 184] width 642 height 9
drag, startPoint x: 319, startPoint y: 185, endPoint x: 307, endPoint y: 139, distance: 47.2
click at [242, 187] on input "[PERSON_NAME] 56717885 - $ 2.717,00" at bounding box center [490, 184] width 642 height 9
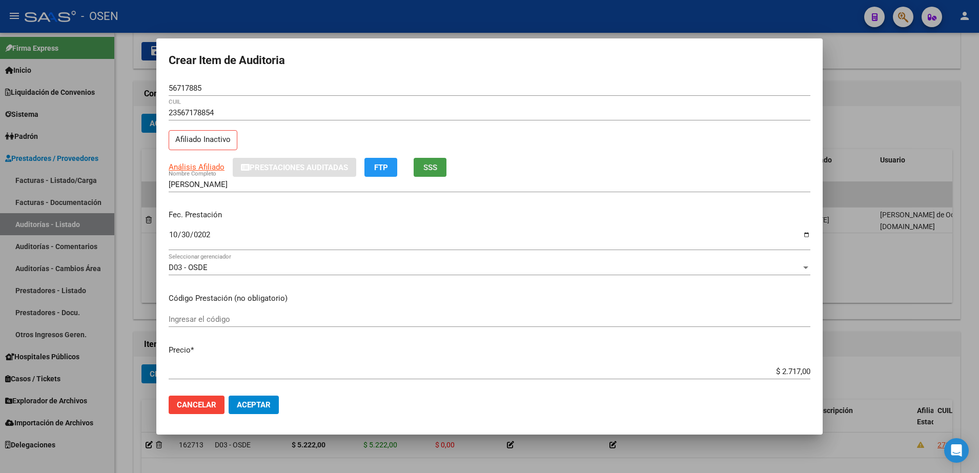
click at [432, 172] on span "SSS" at bounding box center [430, 167] width 14 height 9
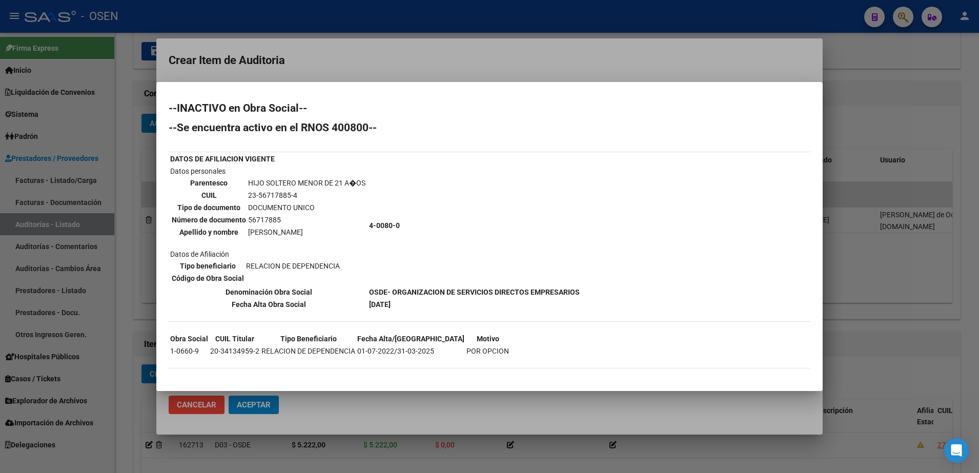
click at [719, 80] on div at bounding box center [489, 236] width 979 height 473
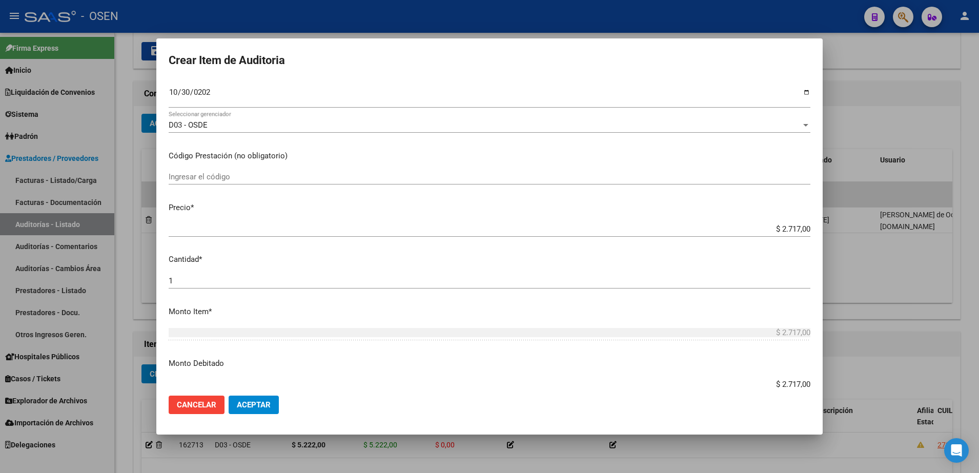
scroll to position [64, 0]
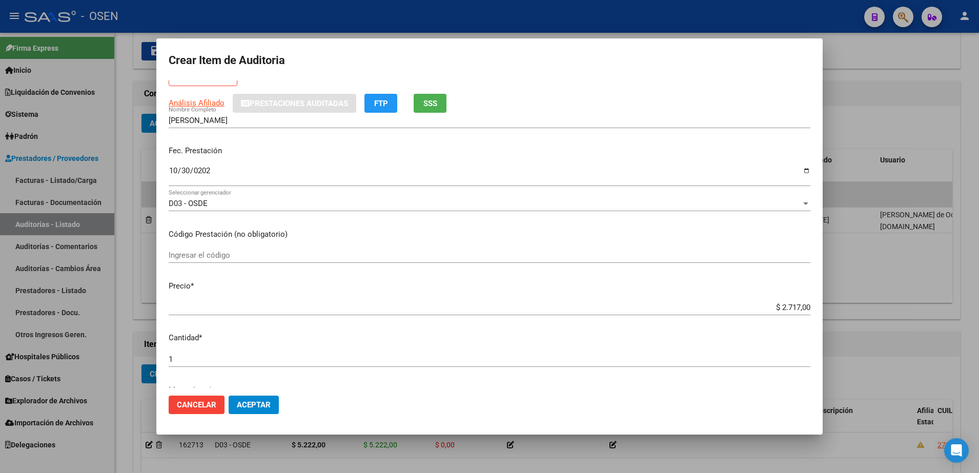
drag, startPoint x: 233, startPoint y: 115, endPoint x: 211, endPoint y: 116, distance: 22.1
click at [211, 116] on div "[PERSON_NAME] Nombre Completo" at bounding box center [490, 120] width 642 height 15
drag, startPoint x: 228, startPoint y: 116, endPoint x: 144, endPoint y: 120, distance: 83.6
click at [144, 120] on div "Crear Item de Auditoria 56717885 Nro Documento 23567178854 CUIL Afiliado Inacti…" at bounding box center [489, 236] width 979 height 473
click at [256, 400] on span "Aceptar" at bounding box center [254, 404] width 34 height 9
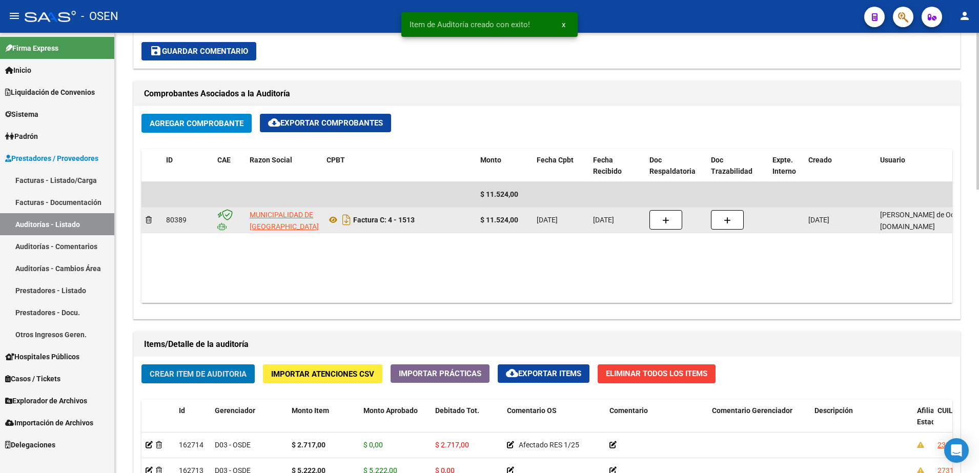
click at [672, 212] on button "button" at bounding box center [665, 219] width 33 height 19
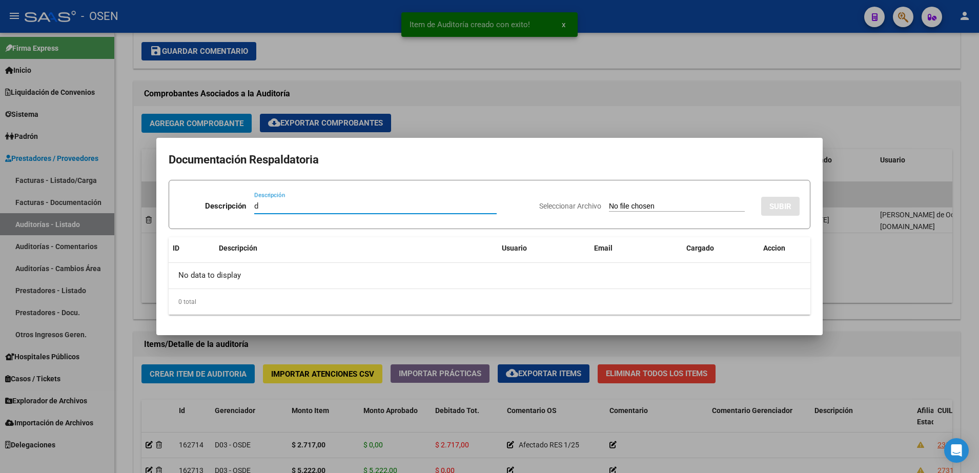
paste input "[PERSON_NAME]"
click at [647, 207] on input "Seleccionar Archivo" at bounding box center [677, 207] width 136 height 10
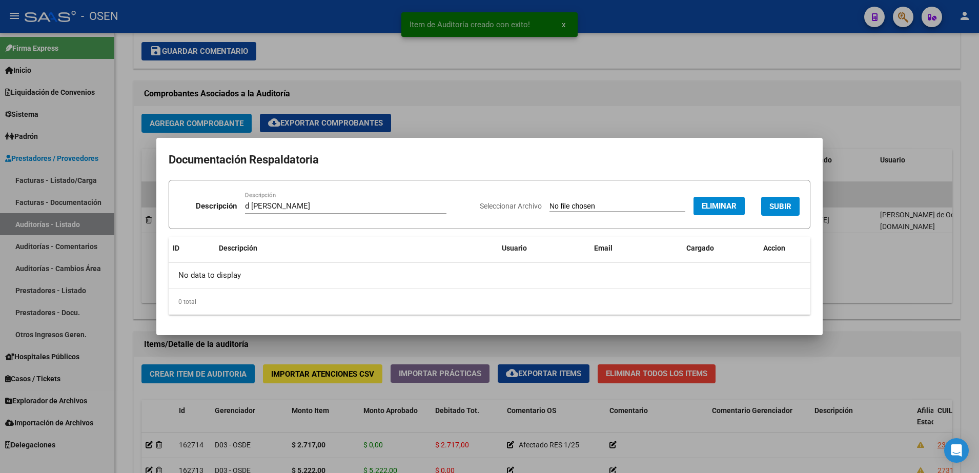
click at [771, 202] on span "SUBIR" at bounding box center [780, 206] width 22 height 9
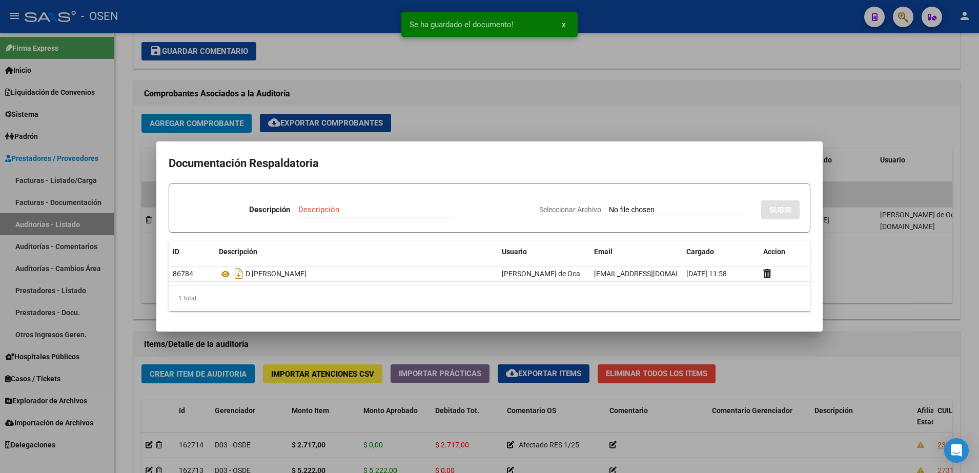
click at [595, 122] on div at bounding box center [489, 236] width 979 height 473
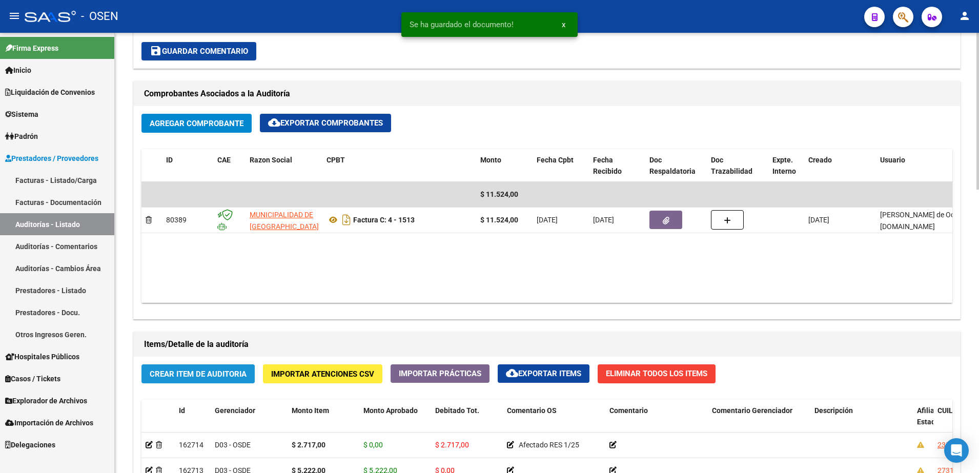
click at [226, 374] on span "Crear Item de Auditoria" at bounding box center [198, 374] width 97 height 9
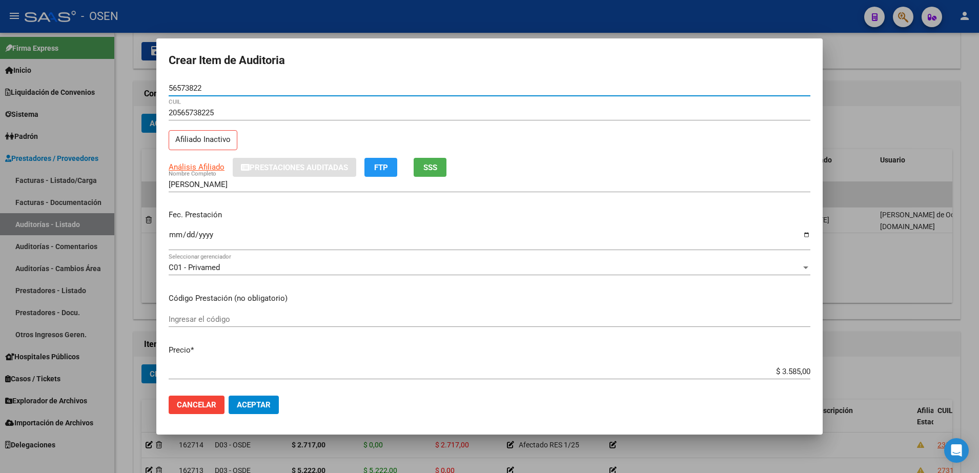
click at [176, 237] on input "Ingresar la fecha" at bounding box center [490, 239] width 642 height 16
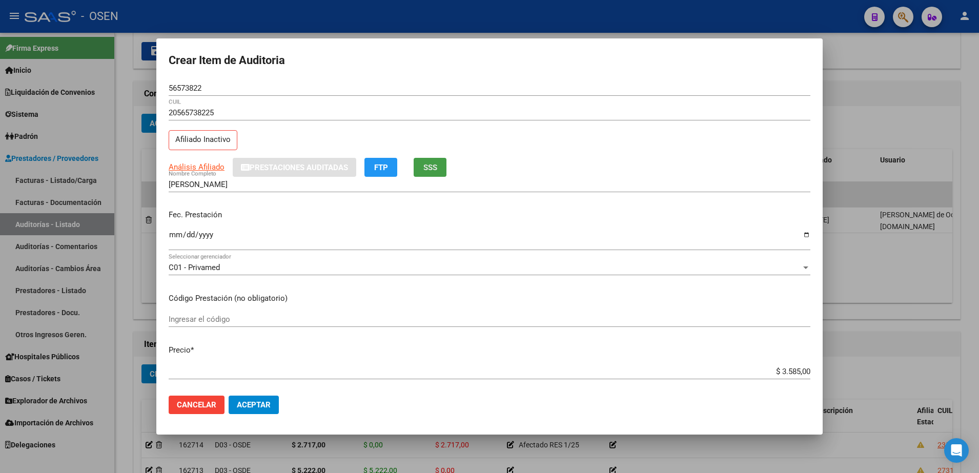
click at [424, 166] on span "SSS" at bounding box center [430, 167] width 14 height 9
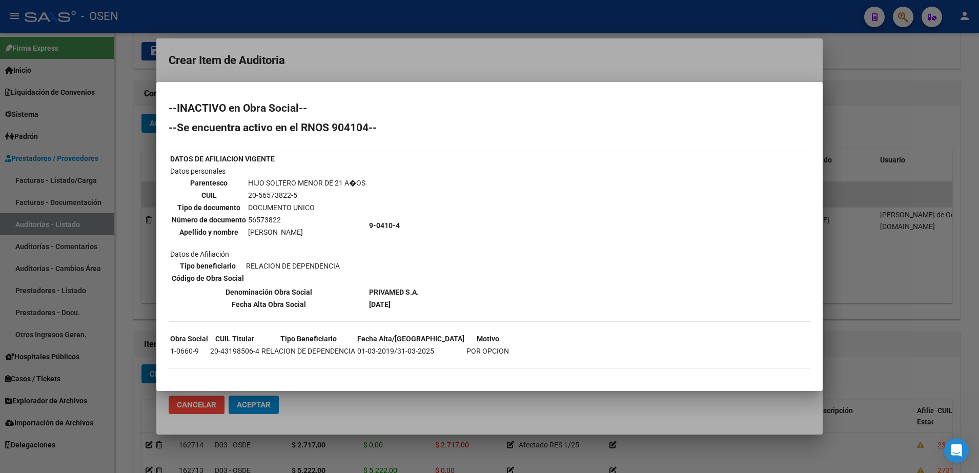
click at [313, 67] on div at bounding box center [489, 236] width 979 height 473
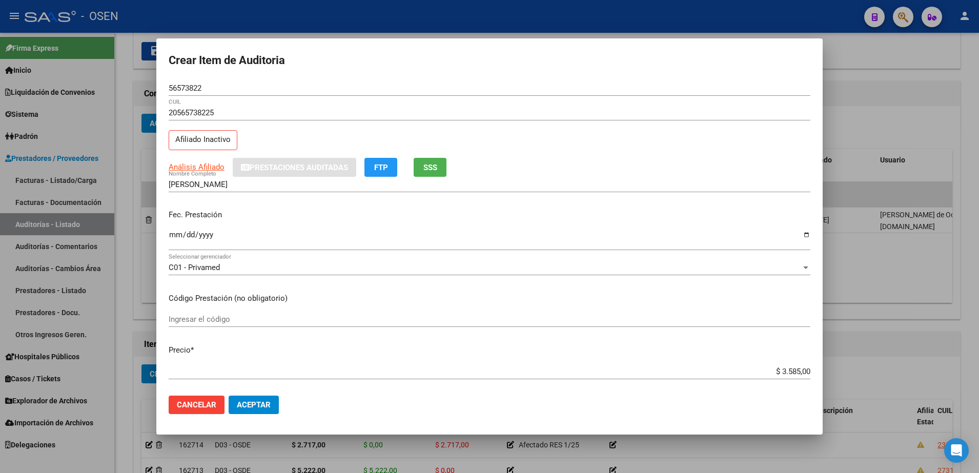
click at [183, 85] on input "56573822" at bounding box center [490, 88] width 642 height 9
click at [242, 187] on input "[PERSON_NAME]" at bounding box center [490, 184] width 642 height 9
paste input "56573822"
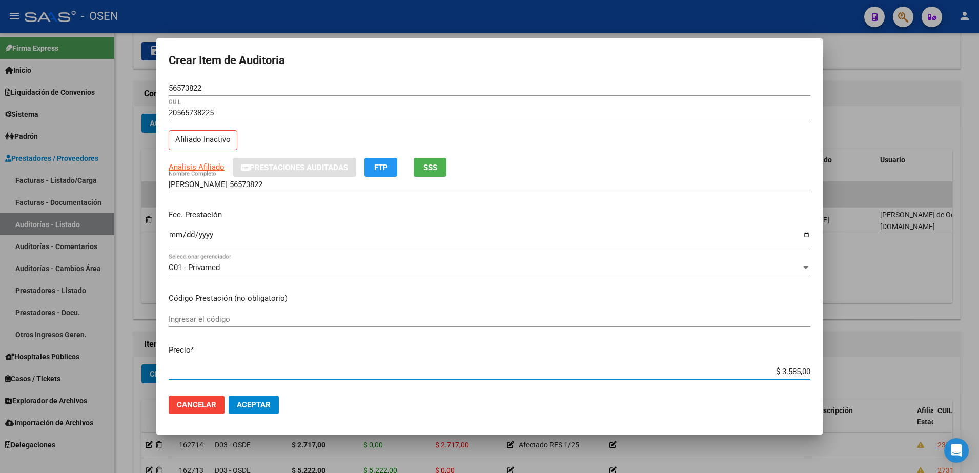
drag, startPoint x: 762, startPoint y: 371, endPoint x: 807, endPoint y: 356, distance: 47.8
click at [840, 371] on div "Crear Item de Auditoria 56573822 Nro Documento 20565738225 CUIL Afiliado Inacti…" at bounding box center [489, 236] width 979 height 473
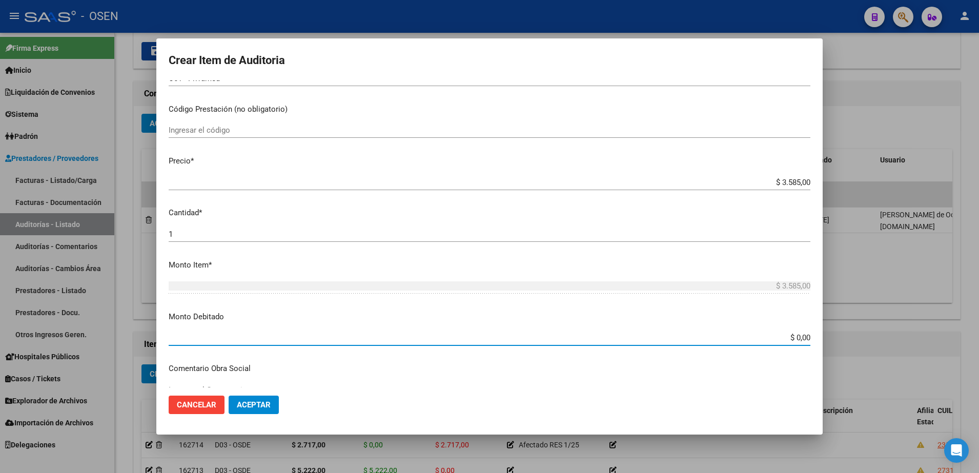
paste input "3.585"
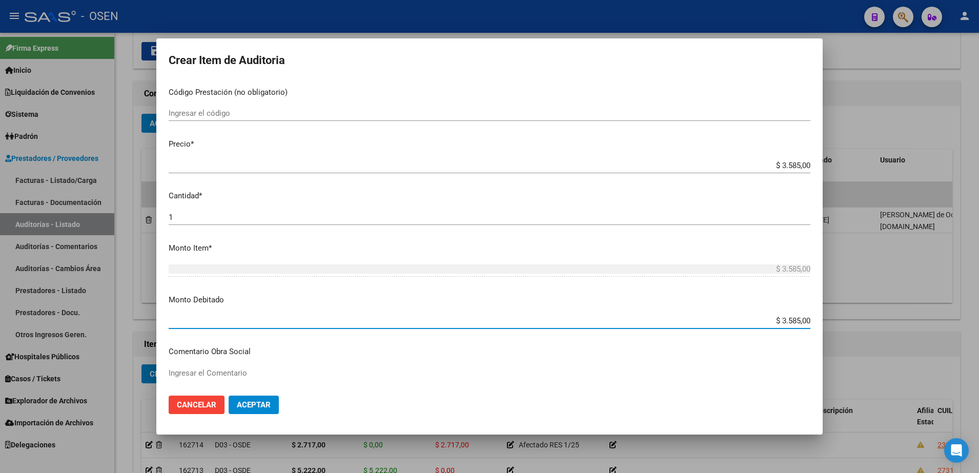
scroll to position [253, 0]
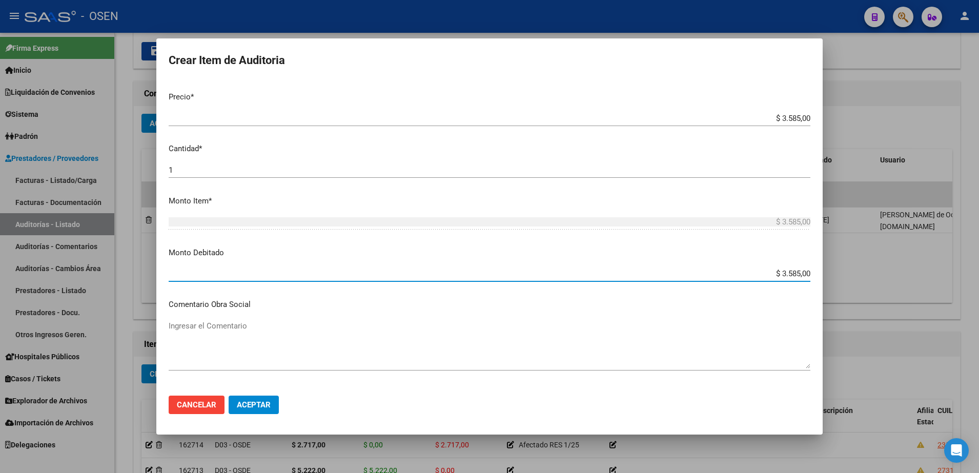
click at [242, 334] on textarea "Ingresar el Comentario" at bounding box center [490, 344] width 642 height 48
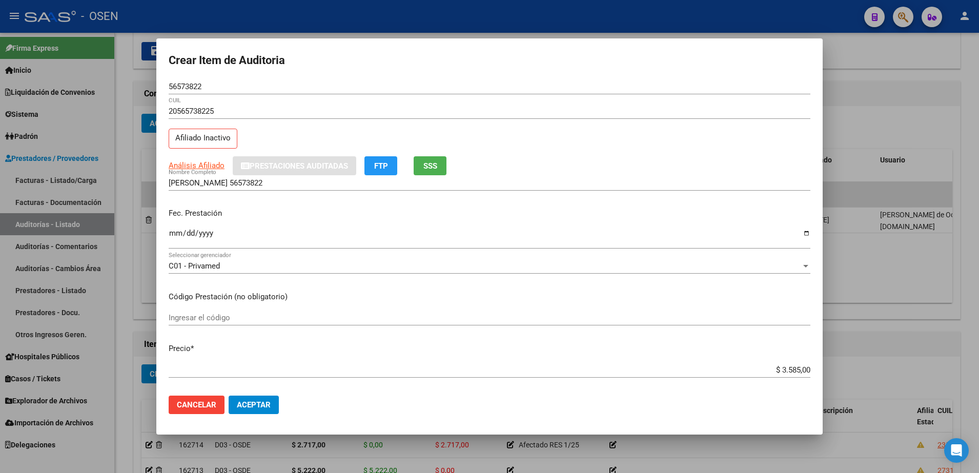
scroll to position [0, 0]
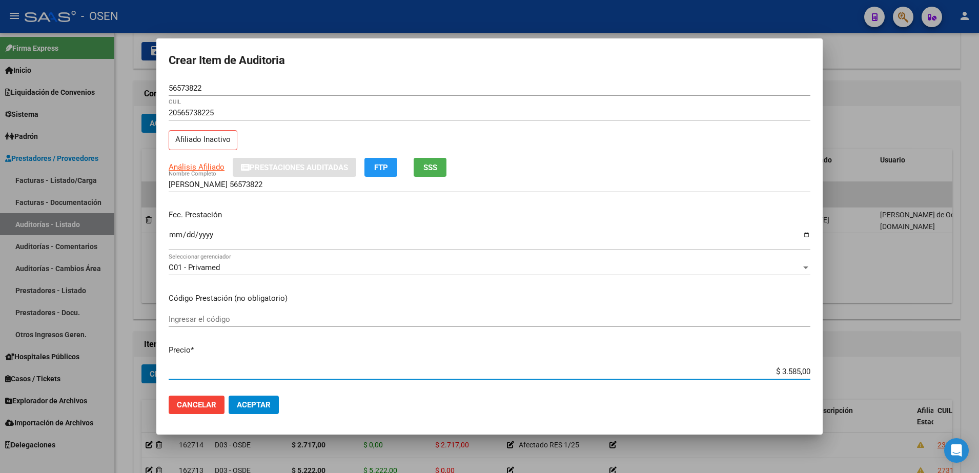
drag, startPoint x: 760, startPoint y: 375, endPoint x: 841, endPoint y: 374, distance: 81.0
click at [841, 374] on div "Crear Item de Auditoria 56573822 Nro Documento 20565738225 CUIL Afiliado Inacti…" at bounding box center [489, 236] width 979 height 473
click at [321, 183] on input "[PERSON_NAME] 56573822" at bounding box center [490, 184] width 642 height 9
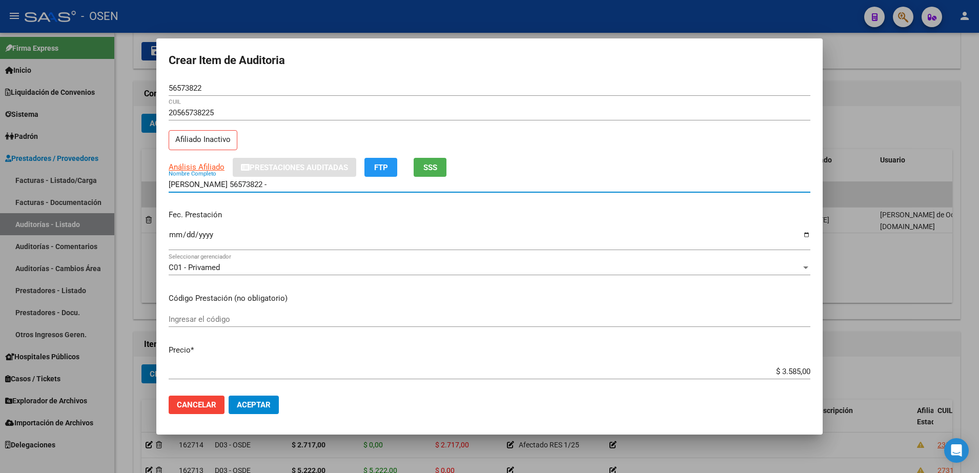
paste input "$ 3.585,00"
drag, startPoint x: 326, startPoint y: 181, endPoint x: 116, endPoint y: 185, distance: 210.2
click at [116, 185] on div "Crear Item de Auditoria 56573822 Nro Documento 20565738225 CUIL Afiliado Inacti…" at bounding box center [489, 236] width 979 height 473
click at [273, 184] on input "[PERSON_NAME] 56573822 - $ 3.585,00" at bounding box center [490, 184] width 642 height 9
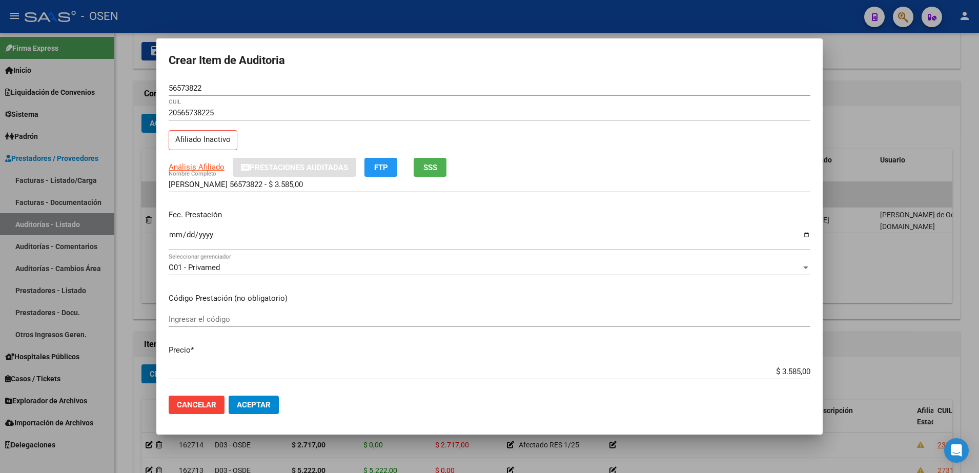
click at [312, 194] on div "[PERSON_NAME] 56573822 - $ 3.585,00 Nombre Completo" at bounding box center [490, 189] width 642 height 25
drag, startPoint x: 313, startPoint y: 189, endPoint x: 228, endPoint y: 187, distance: 85.6
click at [228, 187] on input "[PERSON_NAME] 56573822 - $ 3.585,00" at bounding box center [490, 184] width 642 height 9
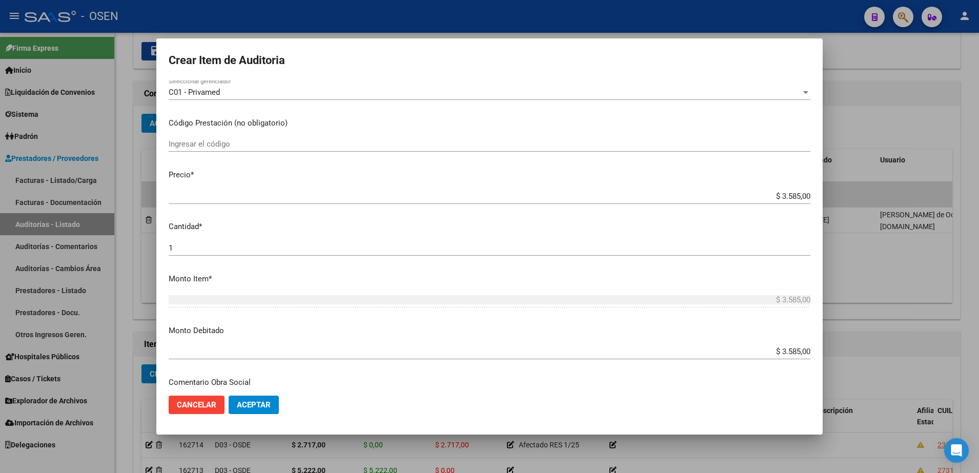
scroll to position [64, 0]
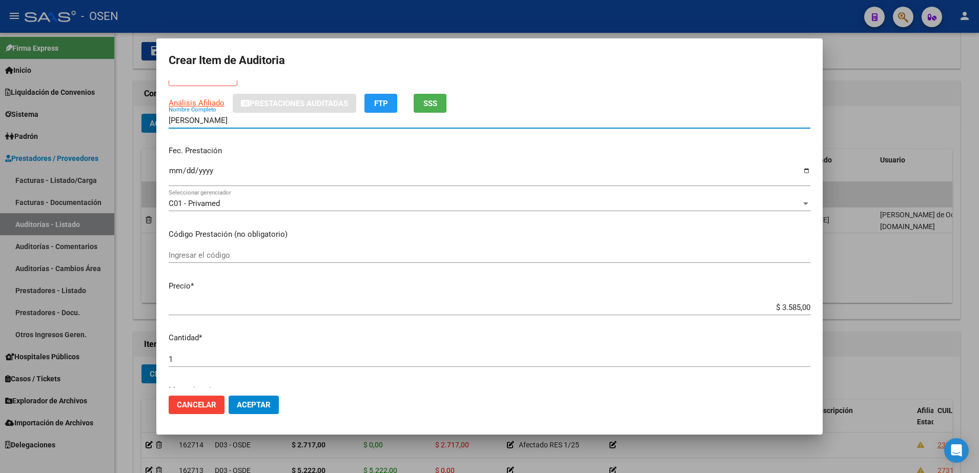
drag, startPoint x: 225, startPoint y: 123, endPoint x: 145, endPoint y: 123, distance: 80.0
click at [145, 123] on div "Crear Item de Auditoria 56573822 Nro Documento 20565738225 CUIL Afiliado Inacti…" at bounding box center [489, 236] width 979 height 473
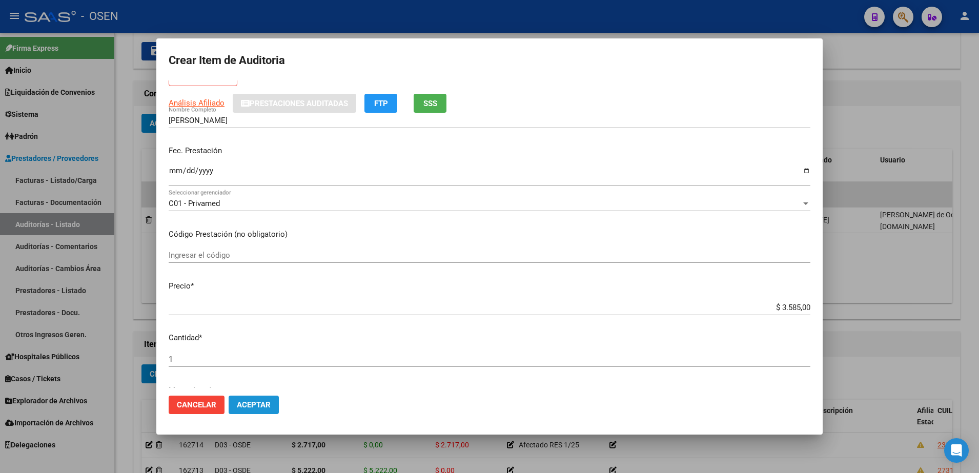
click at [250, 408] on span "Aceptar" at bounding box center [254, 404] width 34 height 9
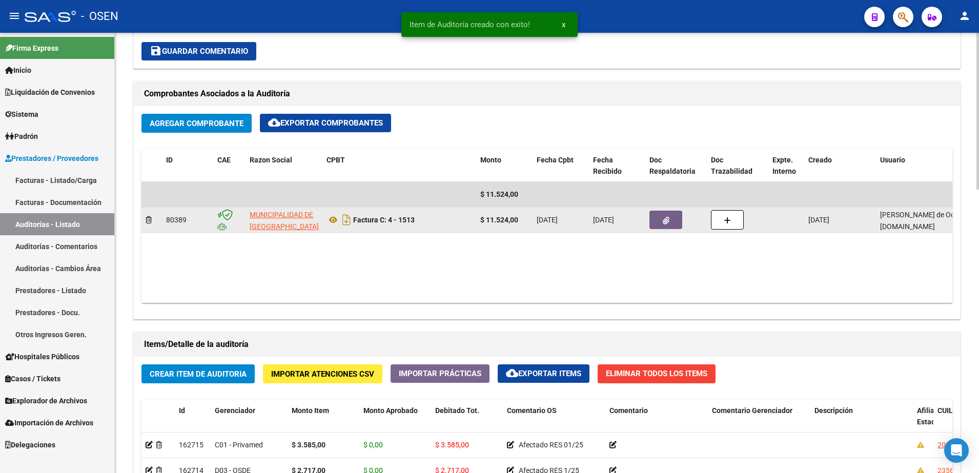
click at [645, 216] on datatable-body-cell "[DATE]" at bounding box center [617, 220] width 56 height 25
click at [668, 224] on button "button" at bounding box center [665, 220] width 33 height 18
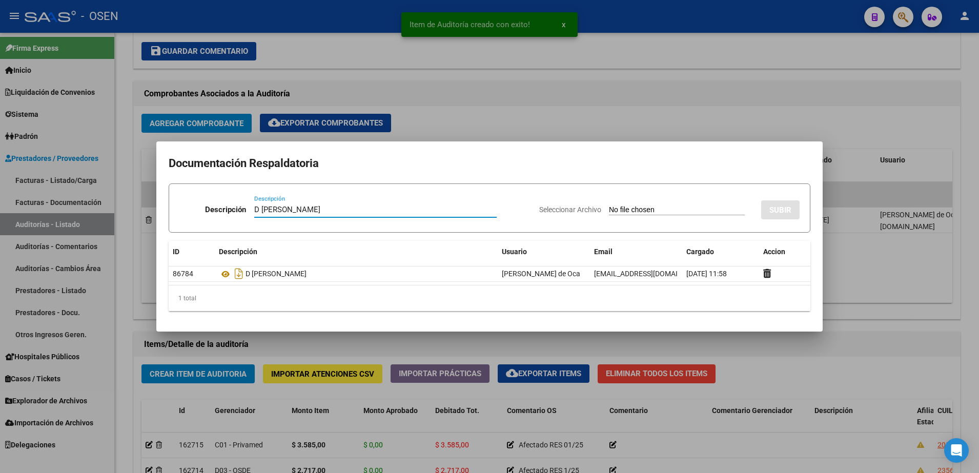
click at [644, 206] on input "Seleccionar Archivo" at bounding box center [677, 211] width 136 height 10
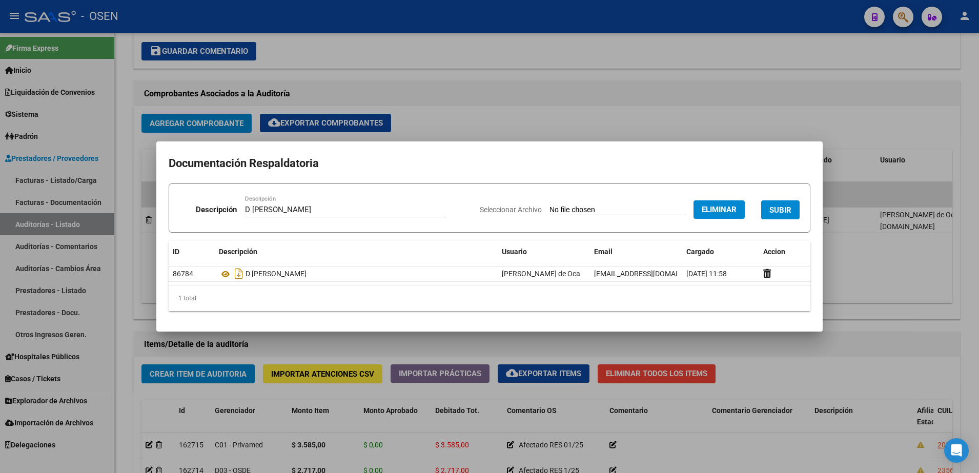
click at [468, 115] on div at bounding box center [489, 236] width 979 height 473
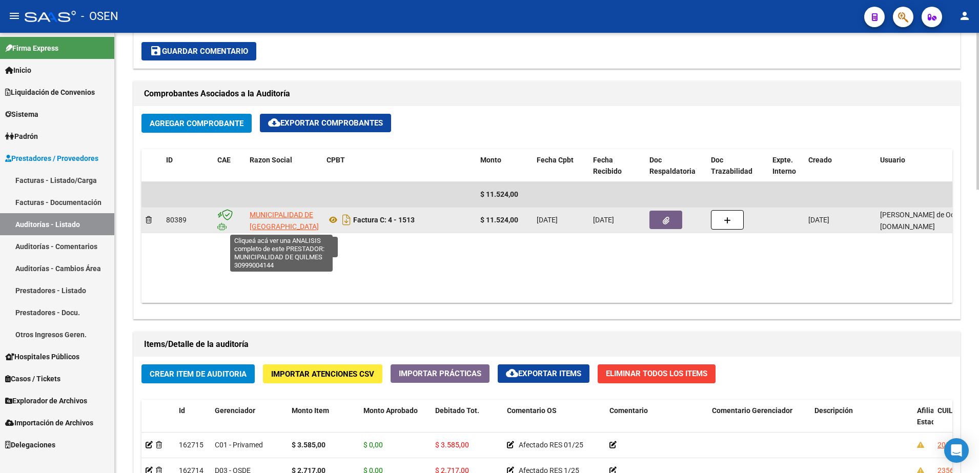
click at [271, 213] on span "MUNICIPALIDAD DE [GEOGRAPHIC_DATA]" at bounding box center [284, 221] width 69 height 20
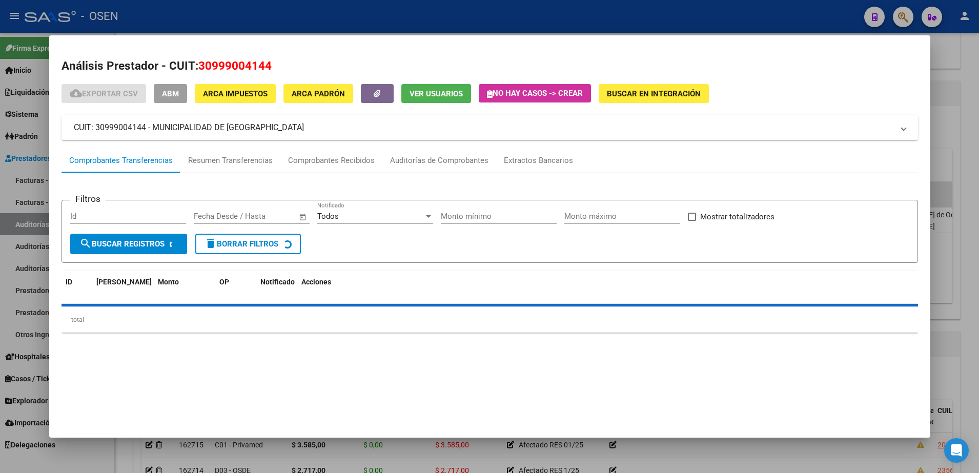
drag, startPoint x: 154, startPoint y: 124, endPoint x: 279, endPoint y: 127, distance: 125.6
click at [279, 127] on mat-panel-title "CUIT: 30999004144 - MUNICIPALIDAD DE [GEOGRAPHIC_DATA]" at bounding box center [484, 127] width 820 height 12
copy mat-panel-title "MUNICIPALIDAD DE [GEOGRAPHIC_DATA]"
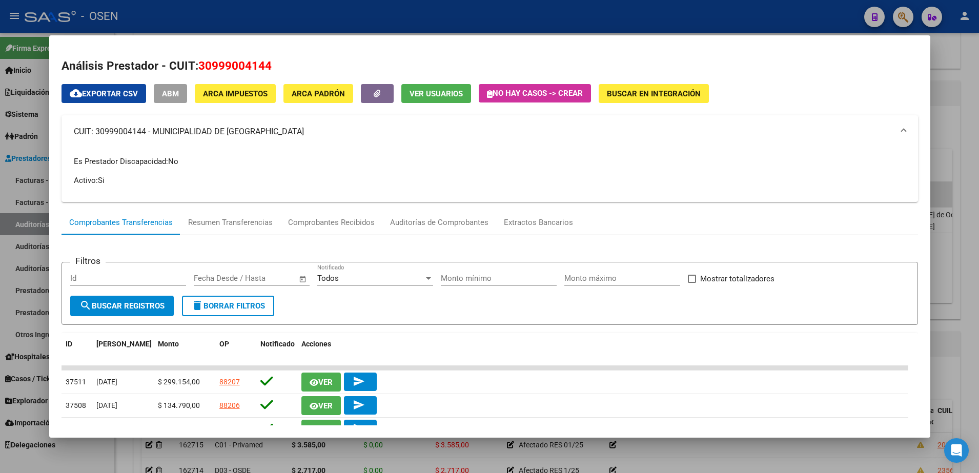
click at [397, 33] on div at bounding box center [489, 236] width 979 height 473
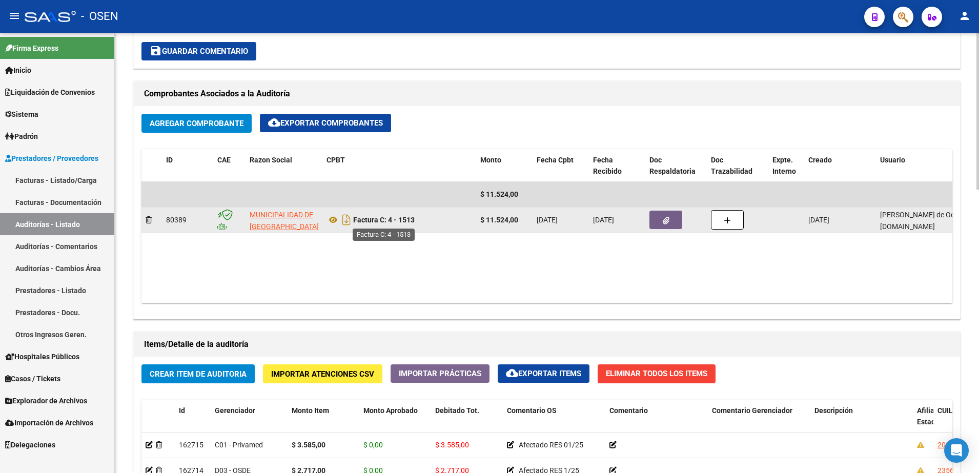
click at [387, 218] on strong "Factura C: 4 - 1513" at bounding box center [384, 220] width 62 height 8
drag, startPoint x: 390, startPoint y: 220, endPoint x: 423, endPoint y: 219, distance: 33.3
click at [423, 219] on div "Factura C: 4 - 1513" at bounding box center [399, 220] width 146 height 16
copy strong "4 - 1513"
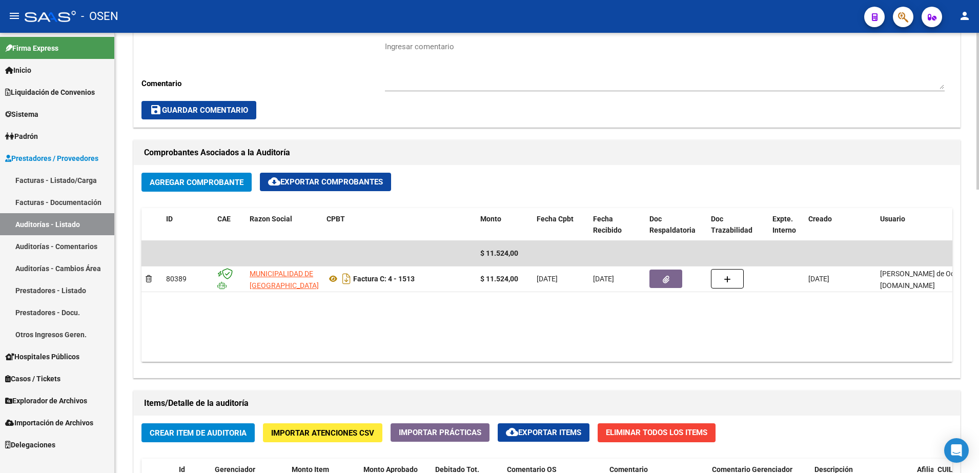
scroll to position [321, 0]
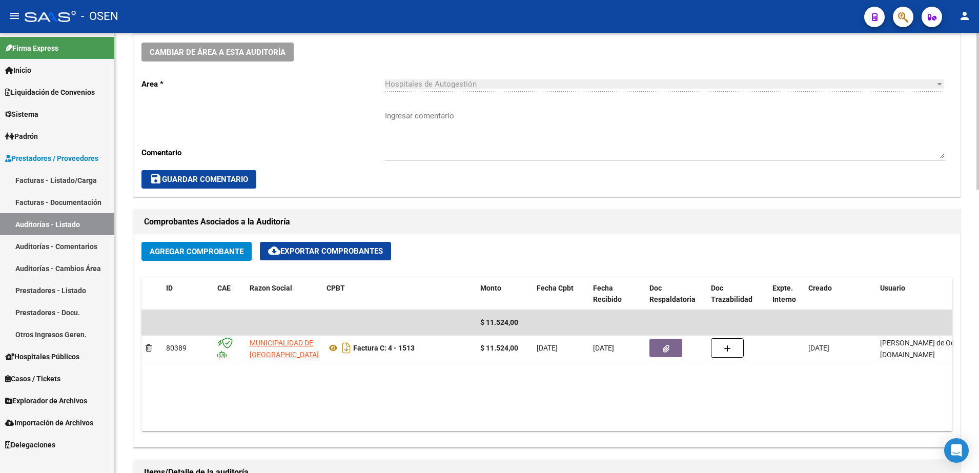
click at [435, 122] on textarea "Ingresar comentario" at bounding box center [665, 134] width 560 height 48
paste textarea "4 - 1513"
drag, startPoint x: 401, startPoint y: 116, endPoint x: 362, endPoint y: 114, distance: 39.0
click at [362, 114] on div "Cambiar de área a esta auditoría Area * Hospitales de Autogestión Seleccionar a…" at bounding box center [547, 115] width 826 height 161
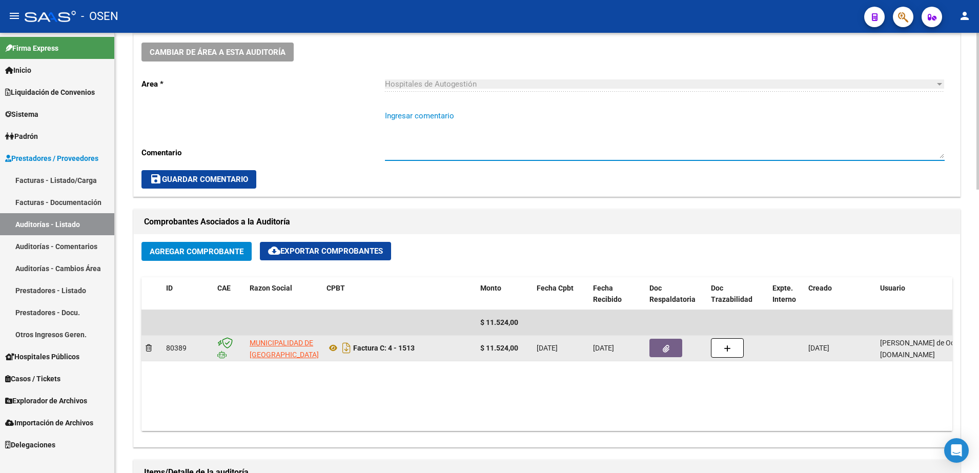
click at [493, 347] on strong "$ 11.524,00" at bounding box center [499, 348] width 38 height 8
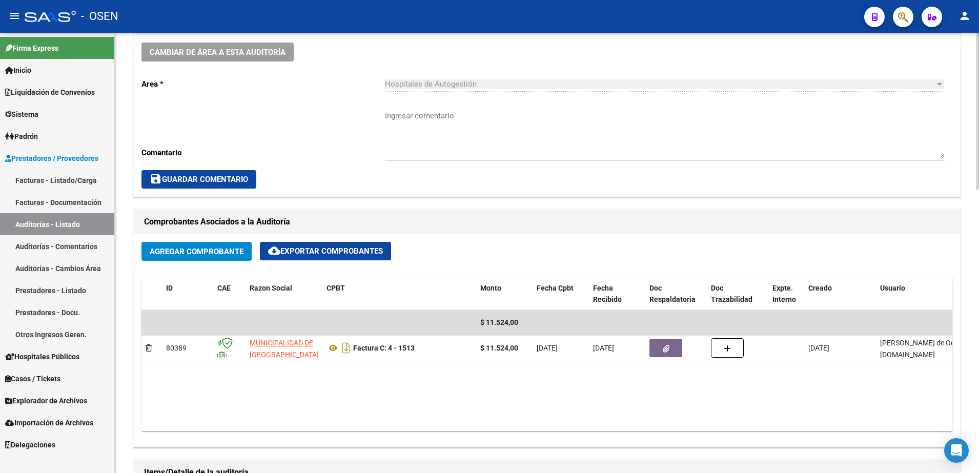
copy strong "11.524,00"
click at [439, 116] on textarea "Ingresar comentario" at bounding box center [665, 134] width 560 height 48
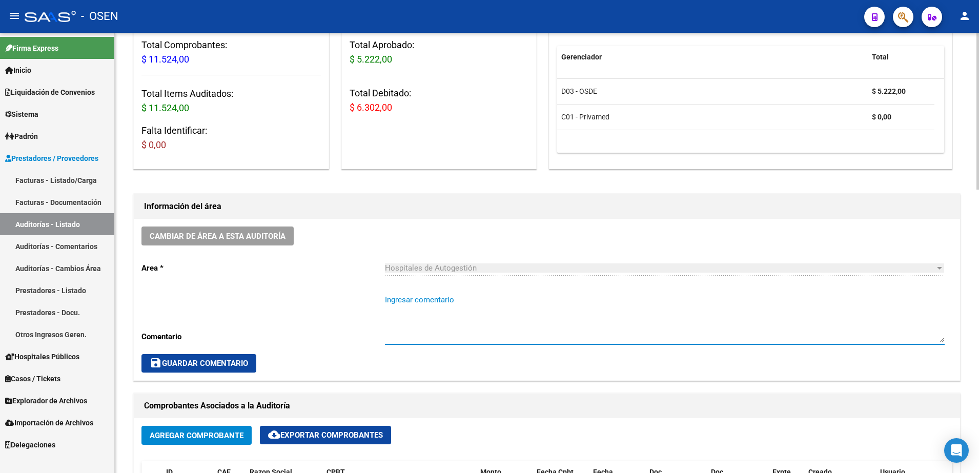
scroll to position [129, 0]
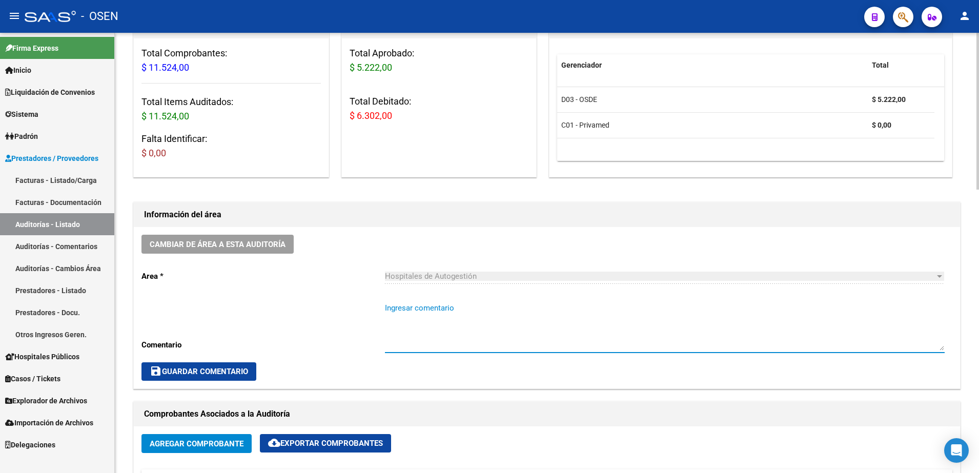
click at [370, 120] on span "$ 6.302,00" at bounding box center [371, 115] width 43 height 11
copy span "6.302,00"
click at [440, 306] on textarea "Ingresar comentario" at bounding box center [665, 326] width 560 height 48
paste textarea "6.302,00"
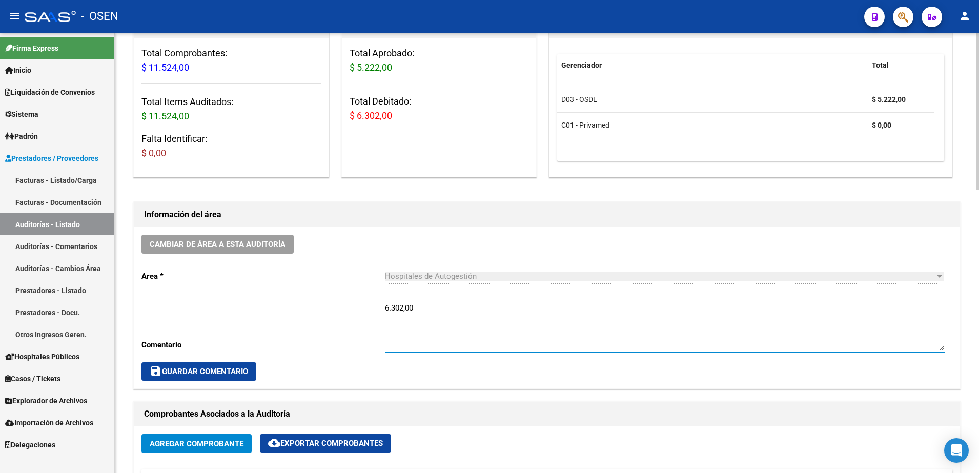
drag, startPoint x: 440, startPoint y: 306, endPoint x: 365, endPoint y: 306, distance: 74.3
click at [365, 306] on div "Cambiar de área a esta auditoría Area * Hospitales de Autogestión Seleccionar a…" at bounding box center [547, 307] width 826 height 161
click at [351, 258] on div "Cambiar de área a esta auditoría Area * Hospitales de Autogestión Seleccionar a…" at bounding box center [547, 307] width 826 height 161
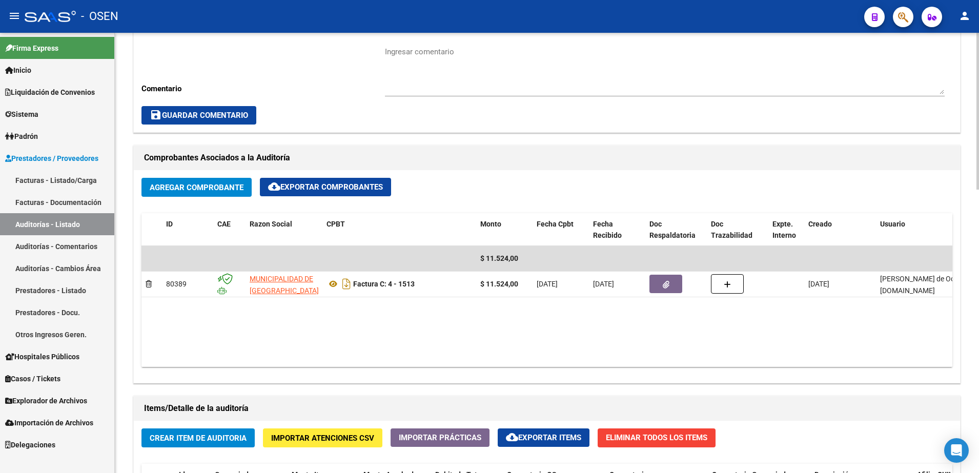
scroll to position [577, 0]
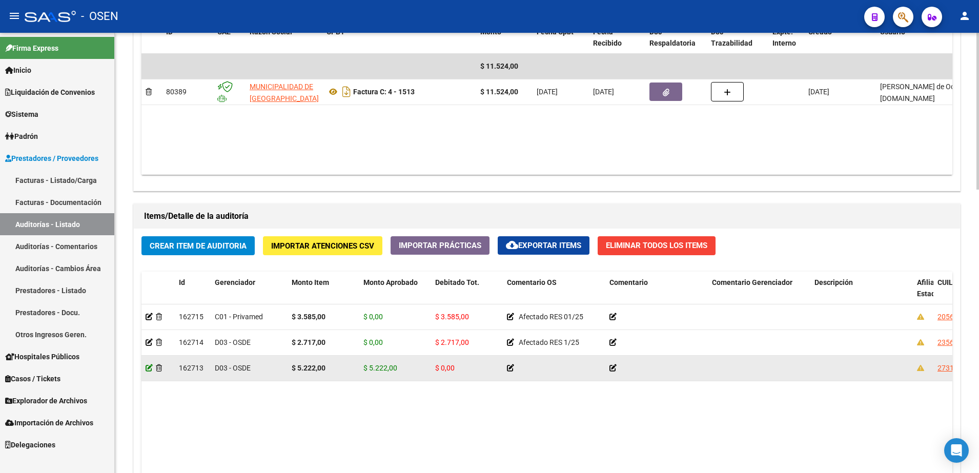
click at [150, 366] on icon at bounding box center [149, 367] width 7 height 7
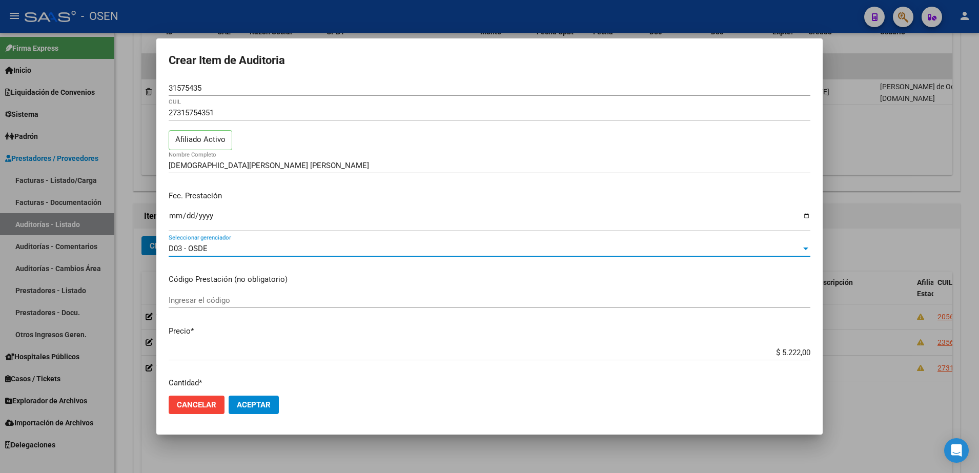
click at [269, 251] on div "D03 - OSDE" at bounding box center [485, 248] width 632 height 9
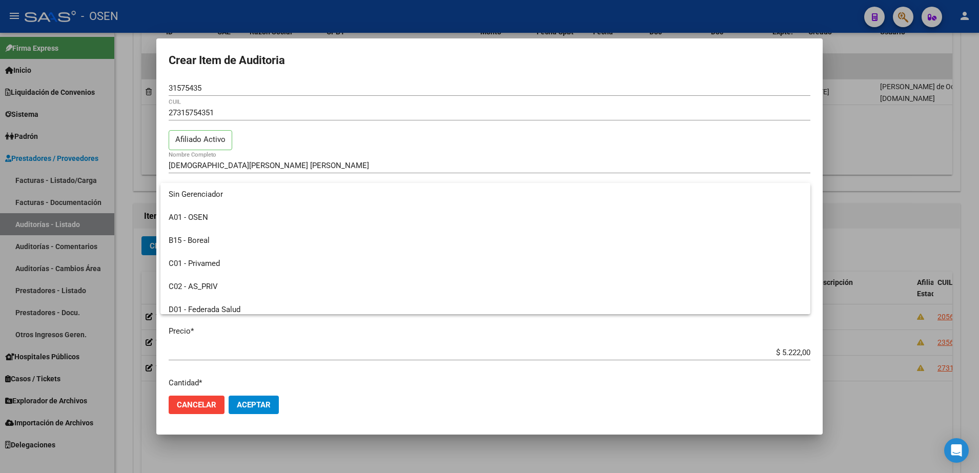
scroll to position [108, 0]
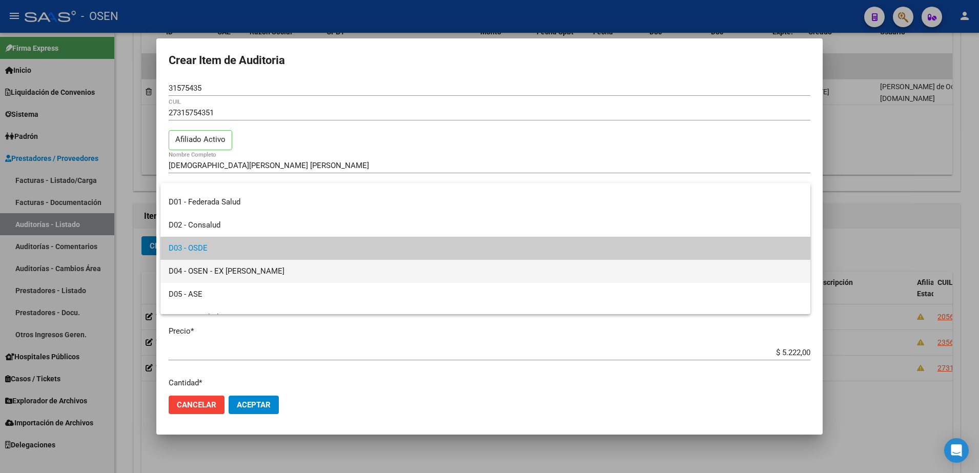
click at [258, 270] on span "D04 - OSEN - EX [PERSON_NAME]" at bounding box center [486, 271] width 634 height 23
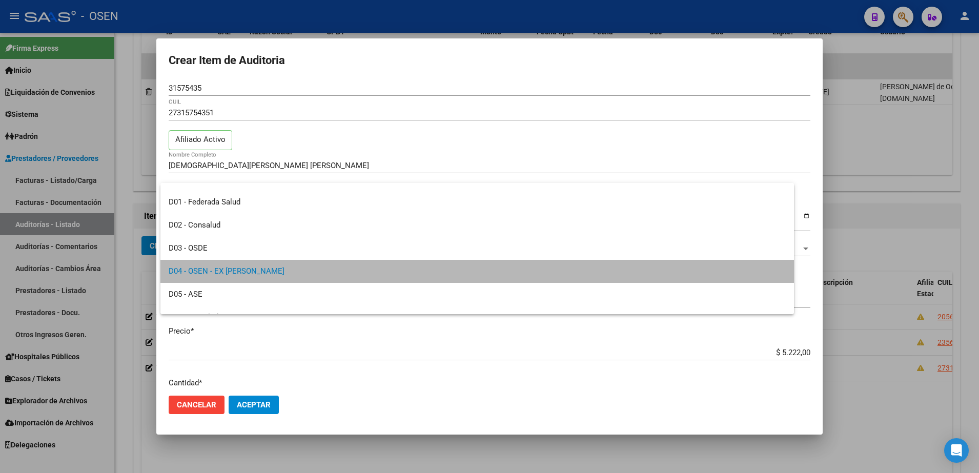
click at [258, 270] on mat-dialog-content "31575435 Nro Documento 27315754351 CUIL Afiliado Activo [PERSON_NAME] Nombre Co…" at bounding box center [489, 234] width 666 height 308
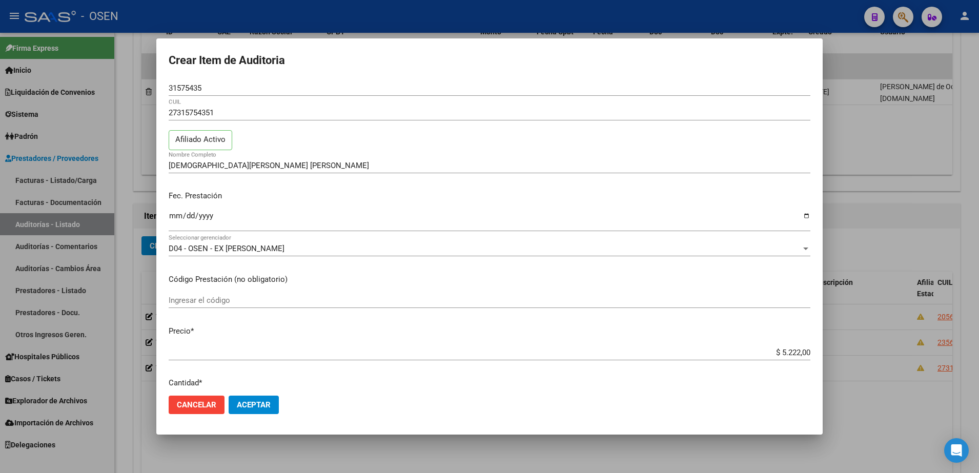
drag, startPoint x: 258, startPoint y: 270, endPoint x: 259, endPoint y: 247, distance: 22.6
click at [259, 247] on div "D04 - OSEN - EX [PERSON_NAME]" at bounding box center [485, 248] width 632 height 9
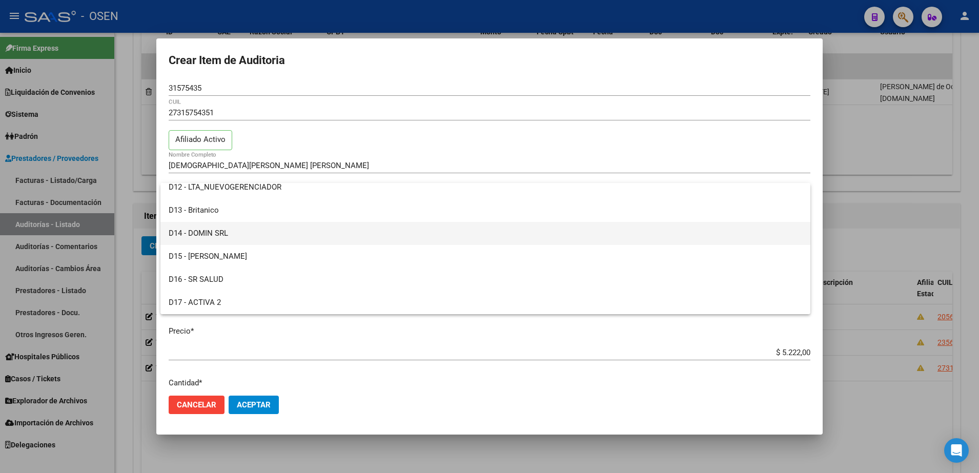
scroll to position [515, 0]
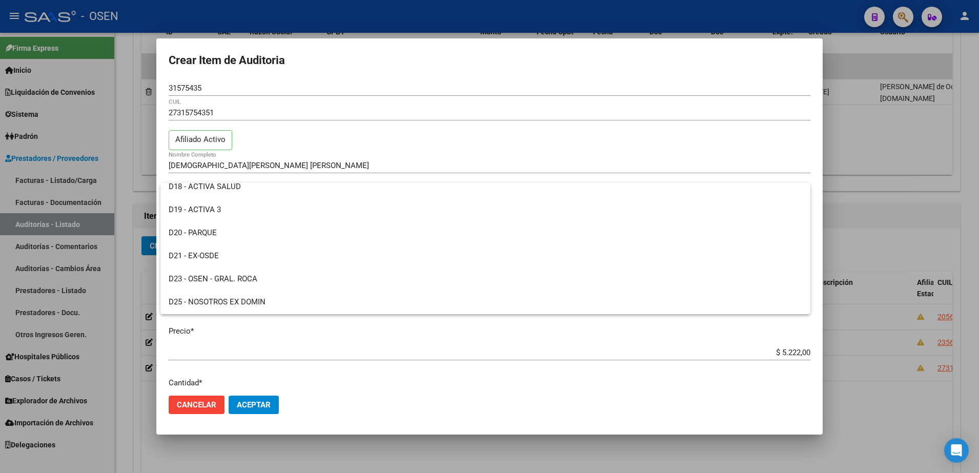
click at [394, 371] on div at bounding box center [489, 236] width 979 height 473
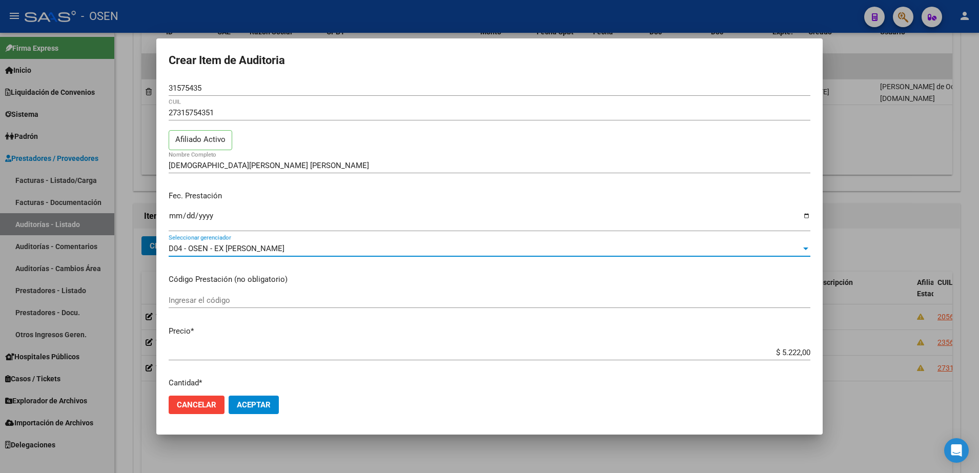
click at [220, 244] on span "D04 - OSEN - EX [PERSON_NAME]" at bounding box center [227, 248] width 116 height 9
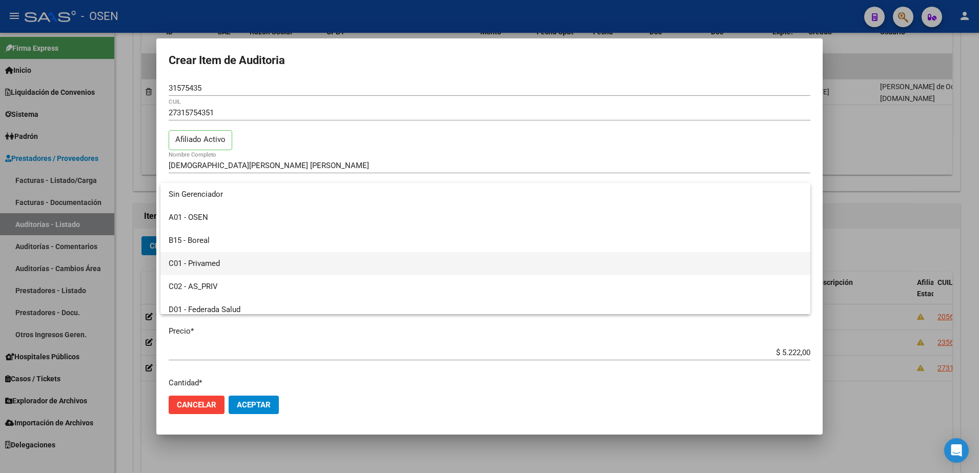
scroll to position [128, 0]
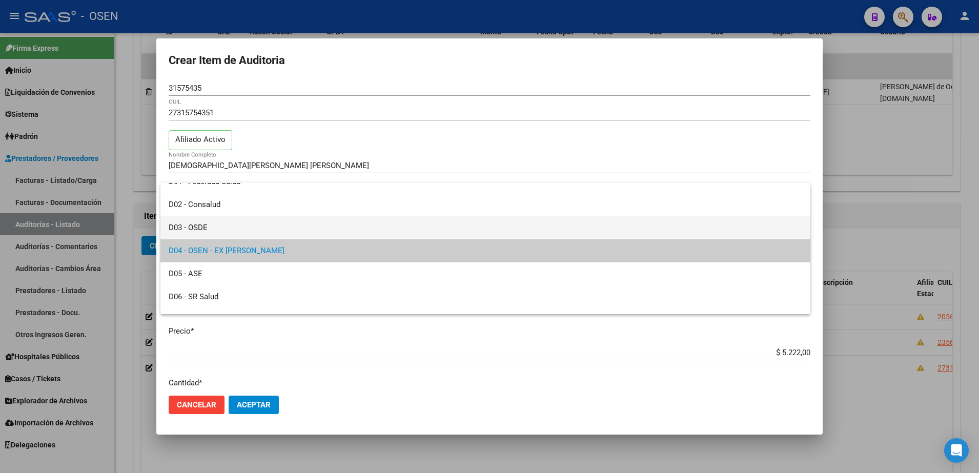
click at [207, 226] on span "D03 - OSDE" at bounding box center [486, 227] width 634 height 23
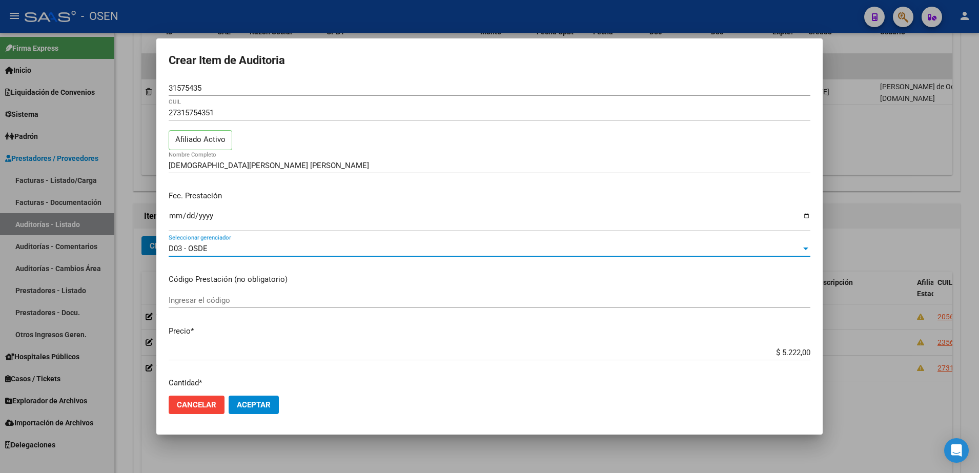
click at [206, 434] on mat-dialog-container "Crear Item de Auditoria 31575435 Nro Documento 27315754351 CUIL Afiliado Activo…" at bounding box center [489, 236] width 666 height 397
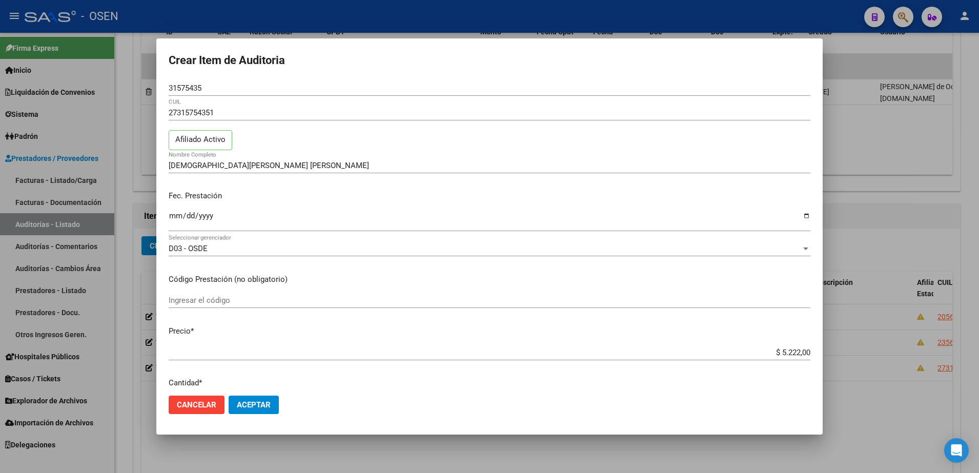
click at [212, 445] on div at bounding box center [489, 236] width 979 height 473
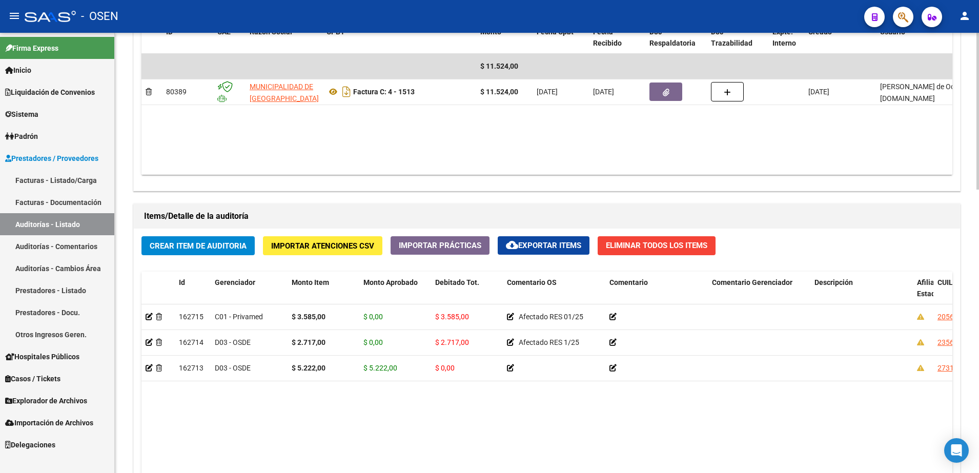
scroll to position [513, 0]
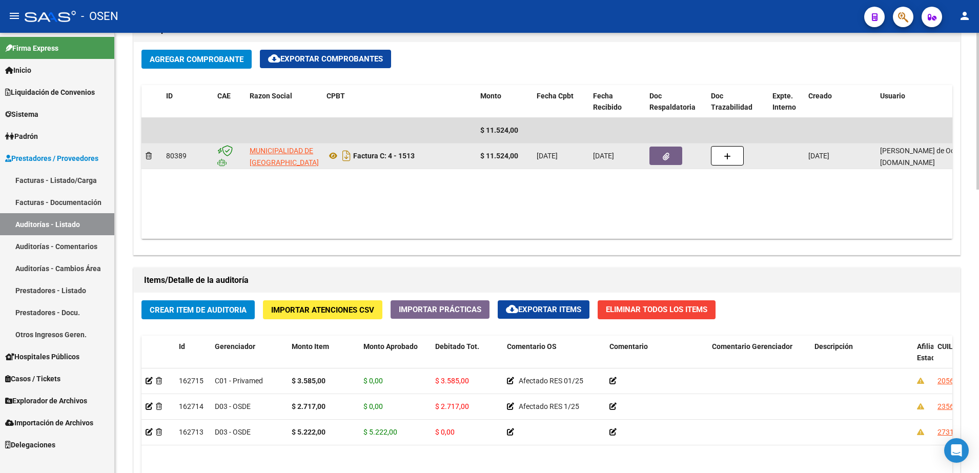
click at [659, 152] on button "button" at bounding box center [665, 156] width 33 height 18
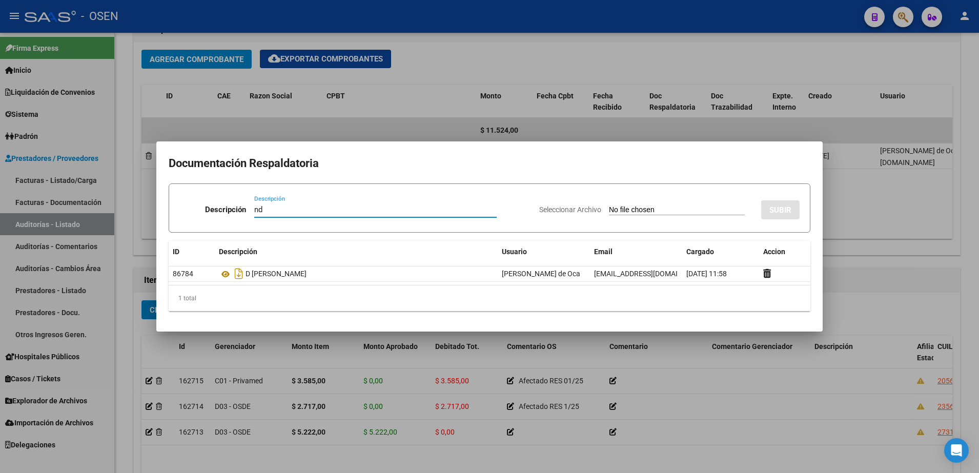
click at [629, 206] on input "Seleccionar Archivo" at bounding box center [677, 211] width 136 height 10
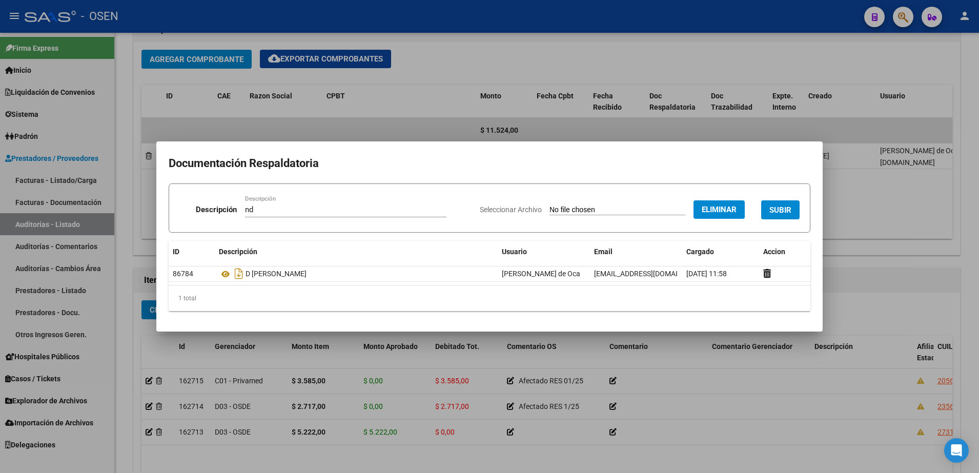
click at [782, 207] on span "SUBIR" at bounding box center [780, 210] width 22 height 9
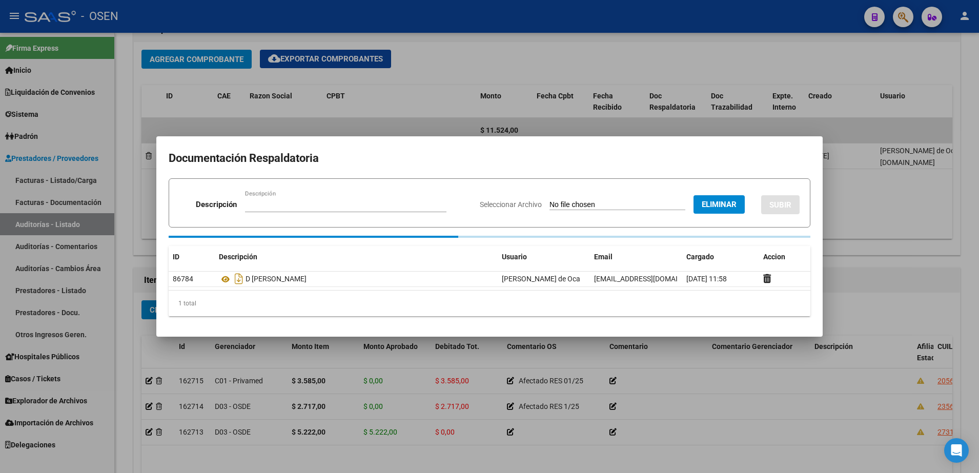
click at [358, 206] on input "Descripción" at bounding box center [345, 204] width 201 height 9
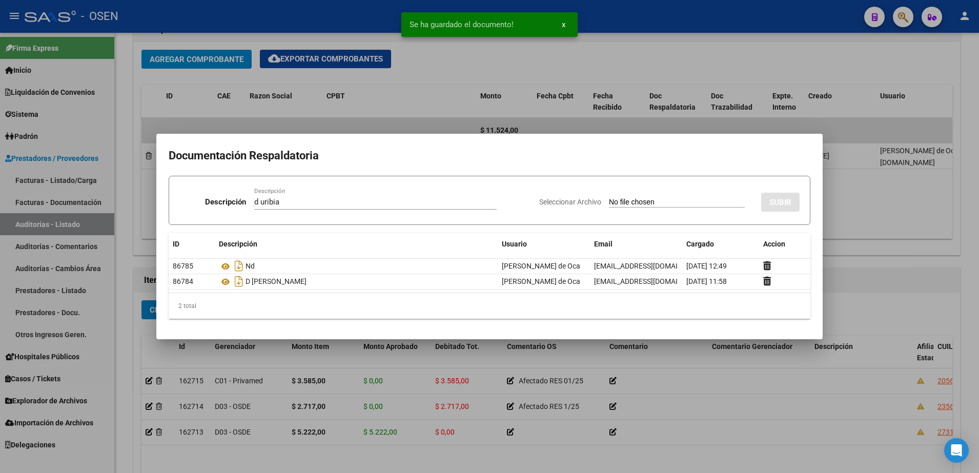
click at [644, 204] on input "Seleccionar Archivo" at bounding box center [677, 203] width 136 height 10
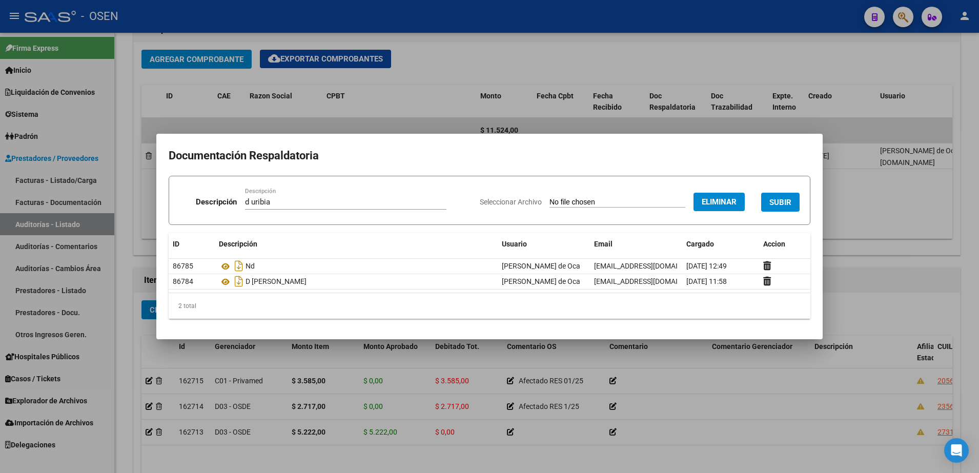
click at [808, 212] on form "Descripción d uribia Descripción Seleccionar Archivo Eliminar SUBIR" at bounding box center [490, 200] width 642 height 49
click at [805, 210] on form "Descripción d uribia Descripción Seleccionar Archivo Eliminar SUBIR" at bounding box center [490, 200] width 642 height 49
click at [788, 201] on span "SUBIR" at bounding box center [780, 202] width 22 height 9
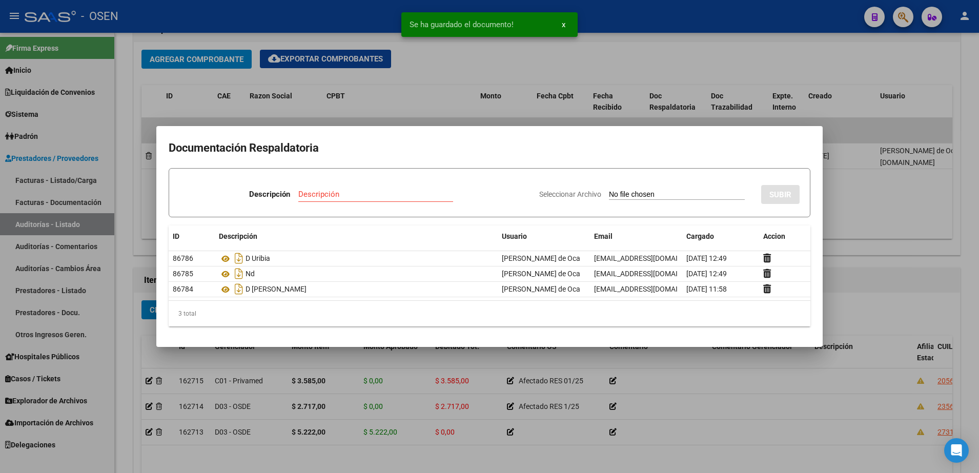
click at [957, 243] on div at bounding box center [489, 236] width 979 height 473
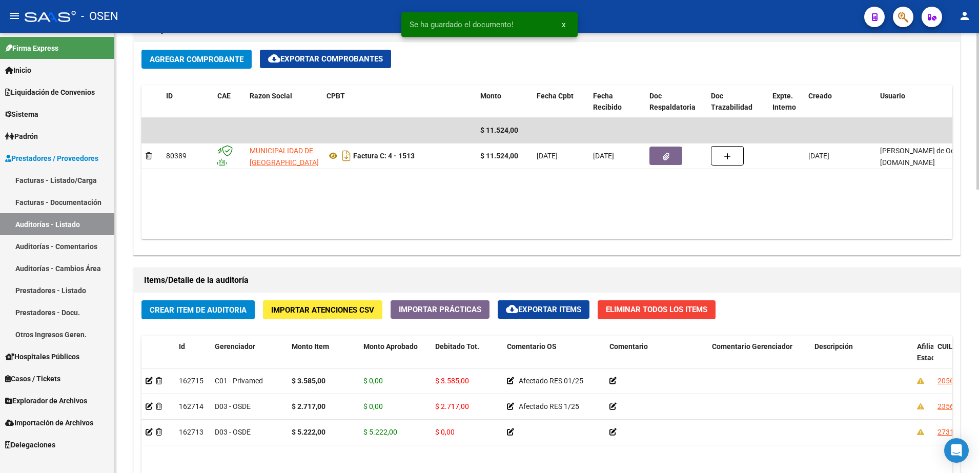
scroll to position [321, 0]
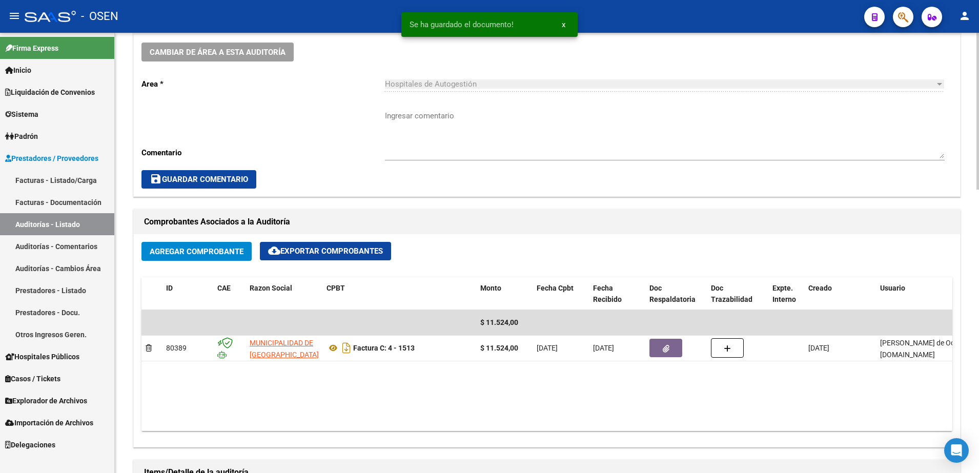
click at [453, 124] on textarea "Ingresar comentario" at bounding box center [665, 134] width 560 height 48
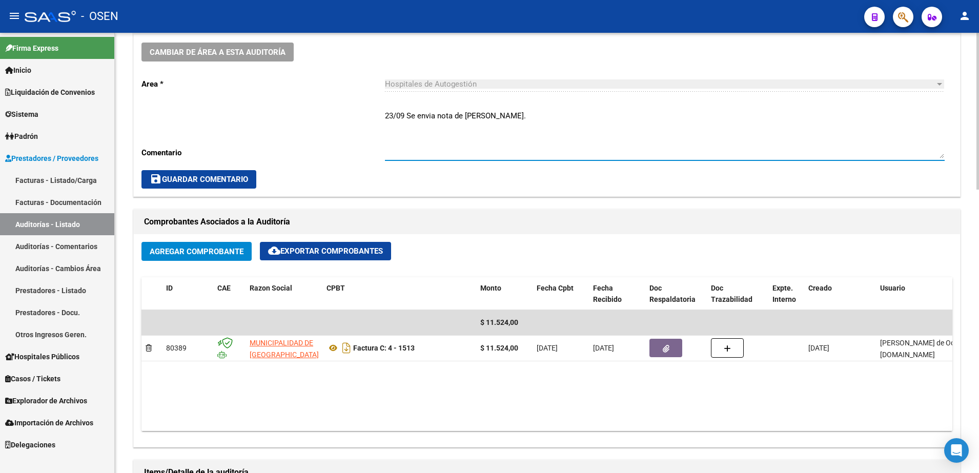
click at [230, 183] on span "save Guardar Comentario" at bounding box center [199, 179] width 98 height 9
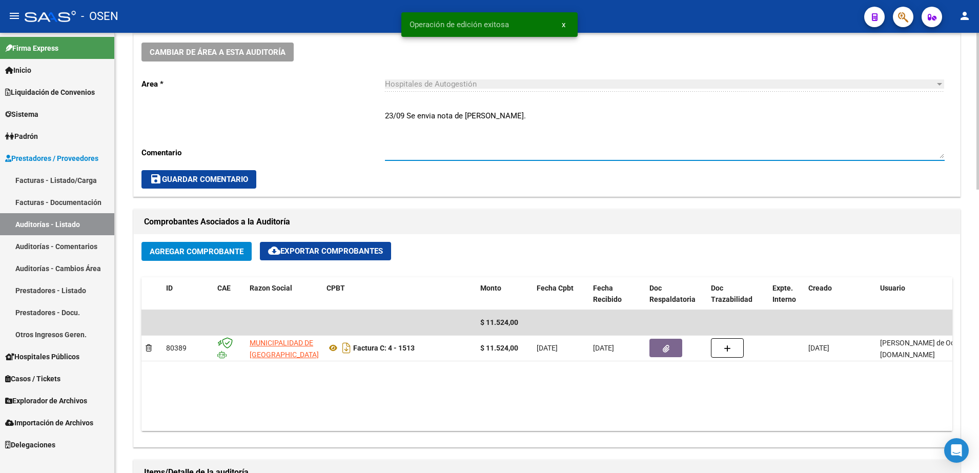
drag, startPoint x: 506, startPoint y: 118, endPoint x: 407, endPoint y: 118, distance: 98.9
click at [407, 118] on textarea "23/09 Se envia nota de [PERSON_NAME]." at bounding box center [665, 134] width 560 height 48
click at [499, 118] on textarea "23/09 Se envia nota de [PERSON_NAME]." at bounding box center [665, 134] width 560 height 48
drag, startPoint x: 500, startPoint y: 118, endPoint x: 411, endPoint y: 119, distance: 88.7
click at [411, 119] on textarea "23/09 Se envia nota de [PERSON_NAME]." at bounding box center [665, 134] width 560 height 48
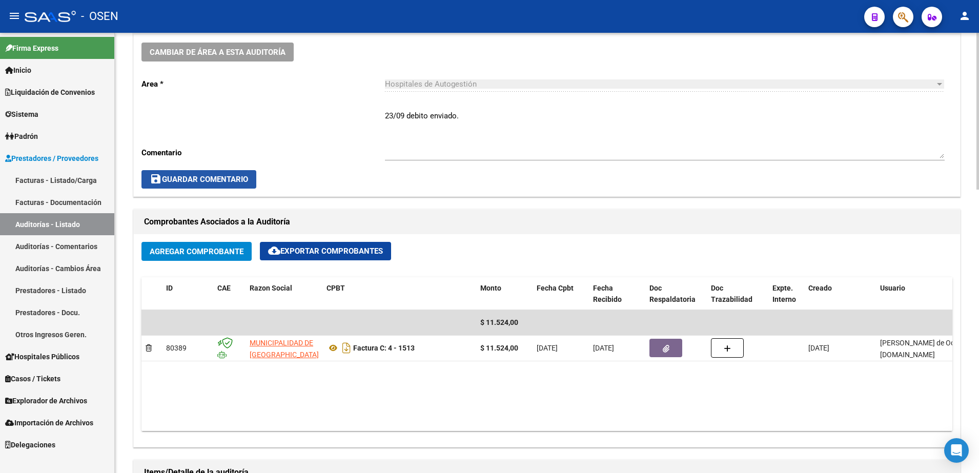
click at [241, 176] on span "save Guardar Comentario" at bounding box center [199, 179] width 98 height 9
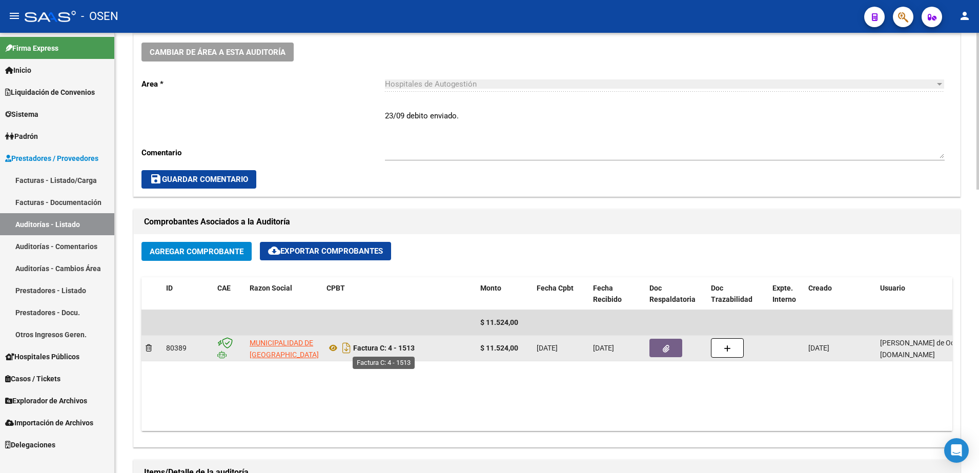
click at [392, 350] on strong "Factura C: 4 - 1513" at bounding box center [384, 348] width 62 height 8
drag, startPoint x: 388, startPoint y: 348, endPoint x: 431, endPoint y: 350, distance: 43.1
click at [431, 350] on div "Factura C: 4 - 1513" at bounding box center [399, 348] width 146 height 16
click at [271, 343] on span "MUNICIPALIDAD DE [GEOGRAPHIC_DATA]" at bounding box center [284, 349] width 69 height 20
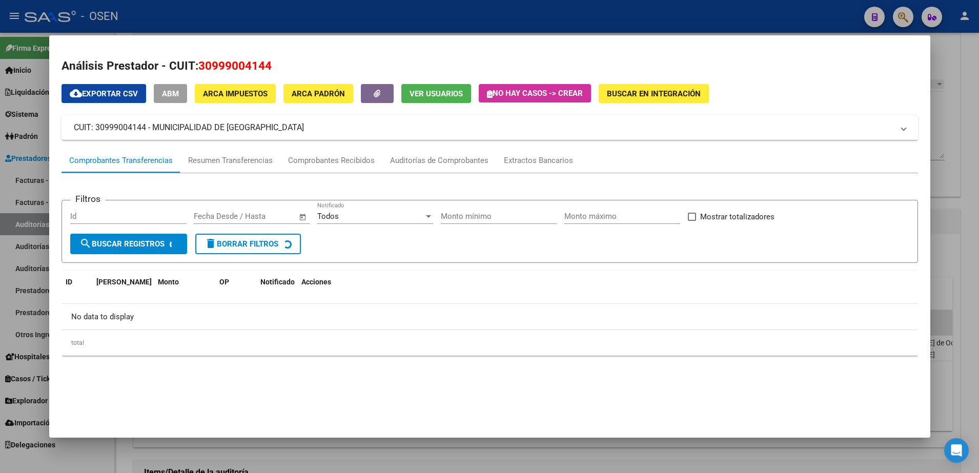
click at [177, 96] on span "ABM" at bounding box center [170, 93] width 17 height 9
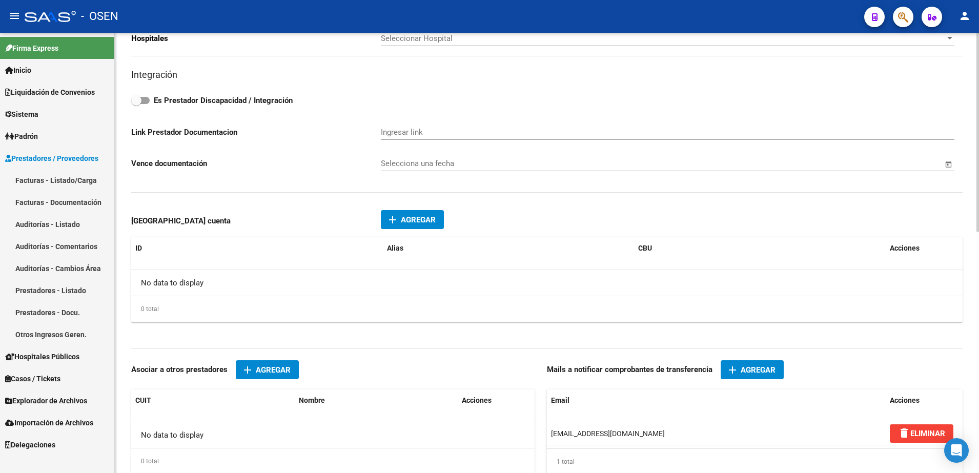
scroll to position [513, 0]
